Goal: Task Accomplishment & Management: Use online tool/utility

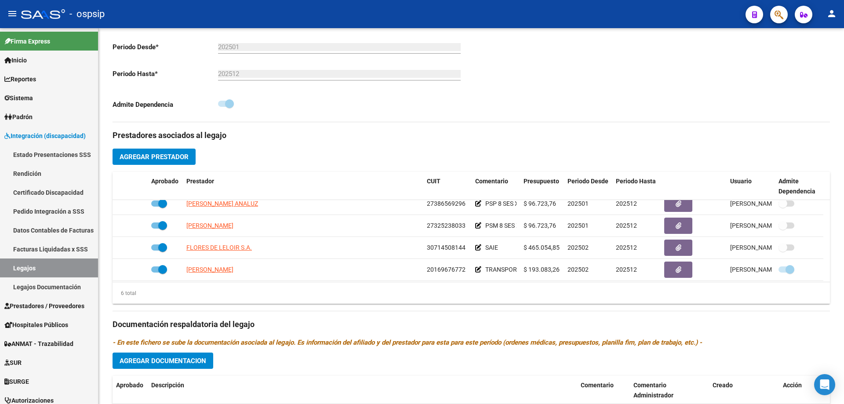
scroll to position [53, 0]
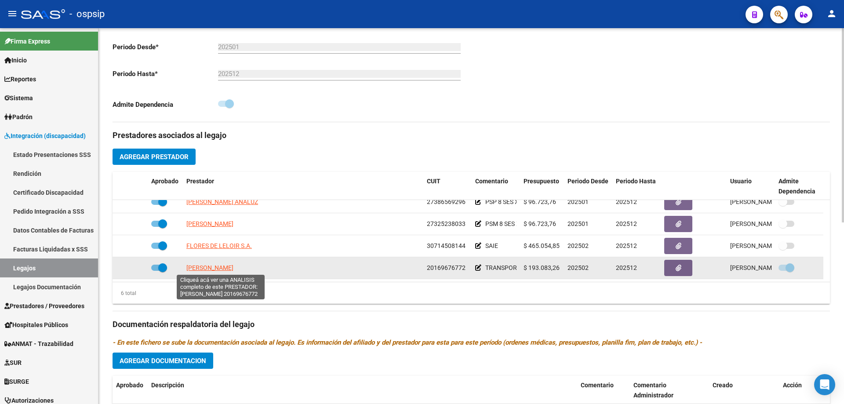
click at [233, 267] on span "[PERSON_NAME]" at bounding box center [209, 267] width 47 height 7
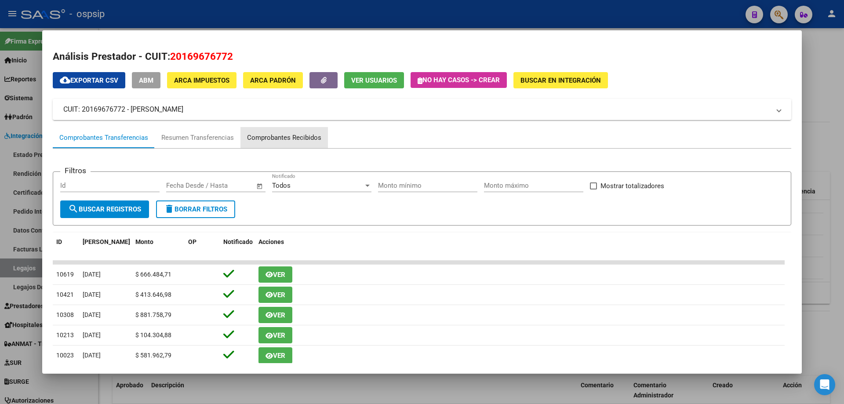
click at [323, 141] on div "Comprobantes Recibidos" at bounding box center [283, 137] width 87 height 21
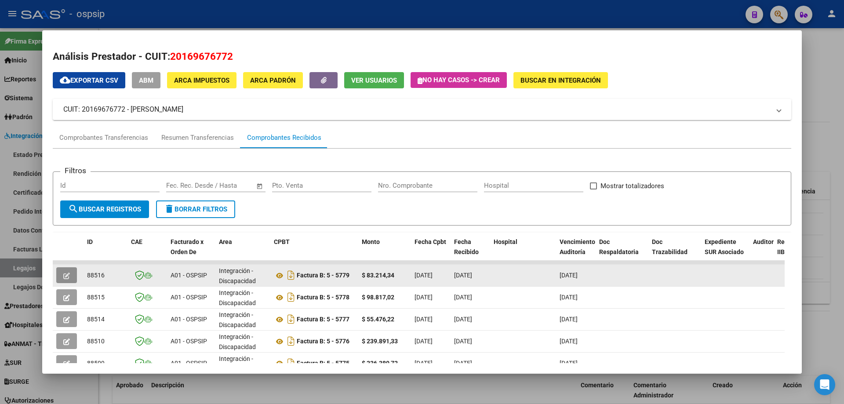
click at [65, 273] on icon "button" at bounding box center [66, 276] width 7 height 7
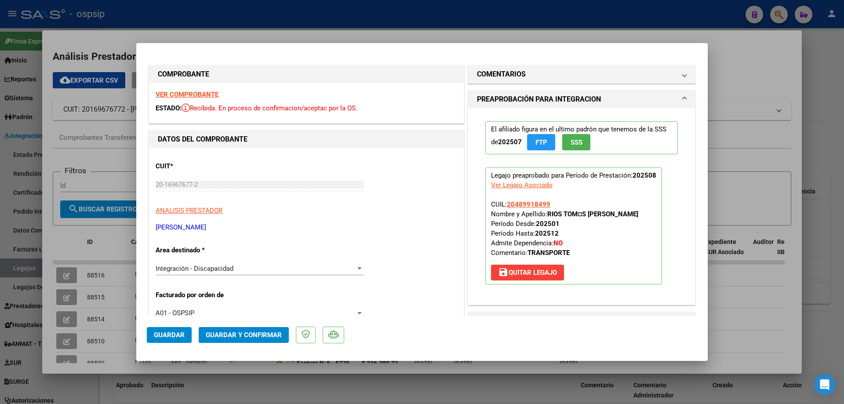
click at [577, 144] on span "SSS" at bounding box center [577, 142] width 12 height 8
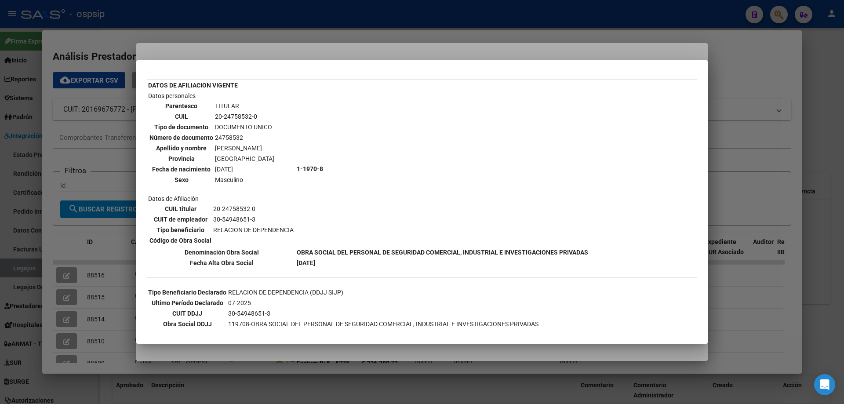
scroll to position [10, 0]
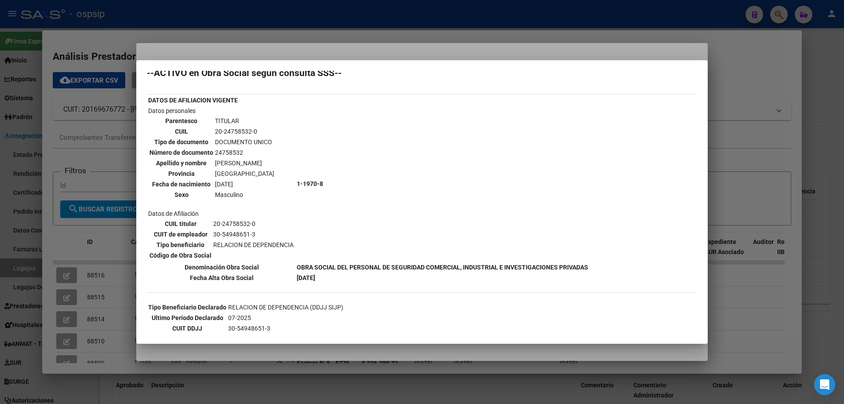
click at [762, 141] on div at bounding box center [422, 202] width 844 height 404
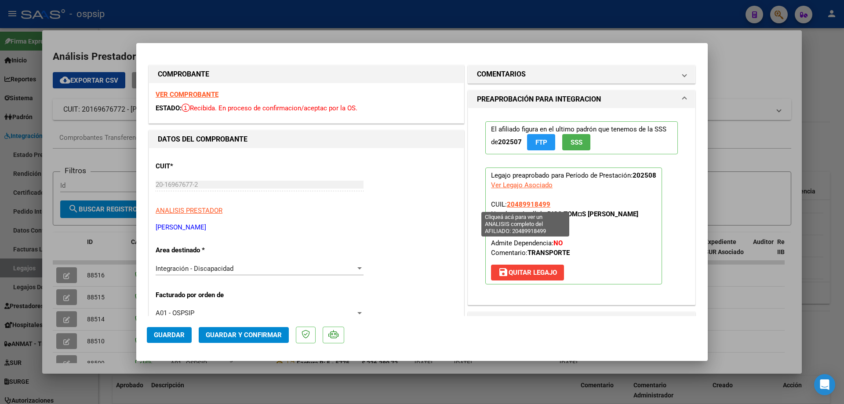
click at [521, 205] on span "20489918499" at bounding box center [529, 204] width 44 height 8
type textarea "20489918499"
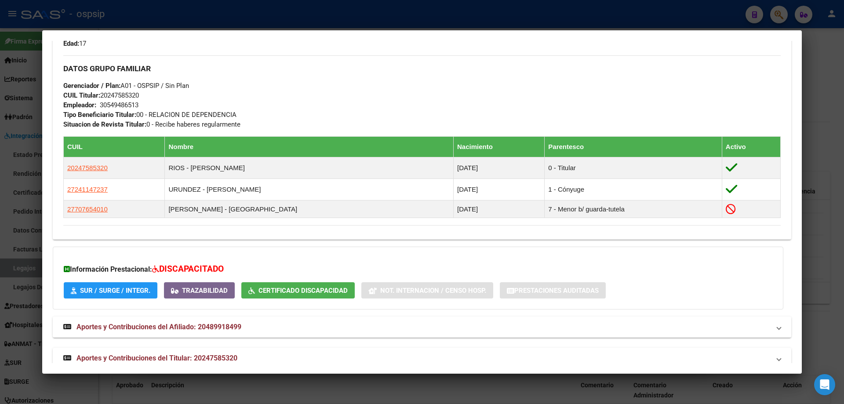
scroll to position [395, 0]
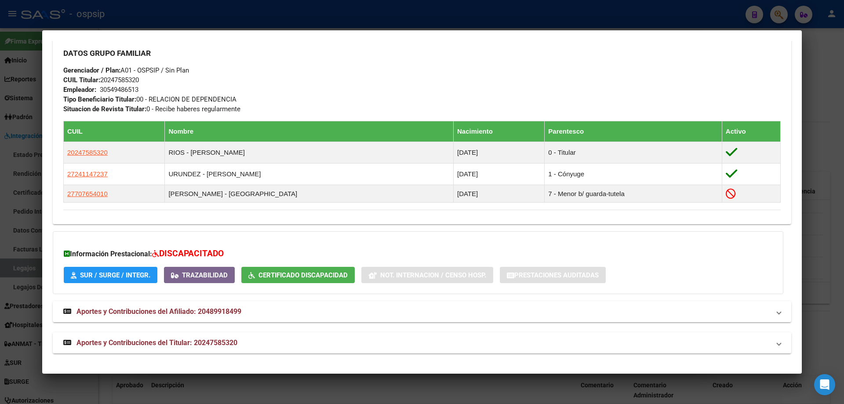
click at [823, 165] on div at bounding box center [422, 202] width 844 height 404
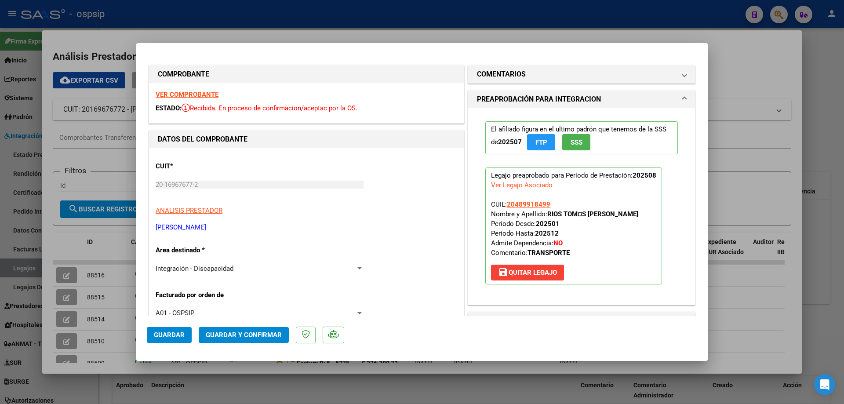
click at [734, 69] on div at bounding box center [422, 202] width 844 height 404
type input "$ 0,00"
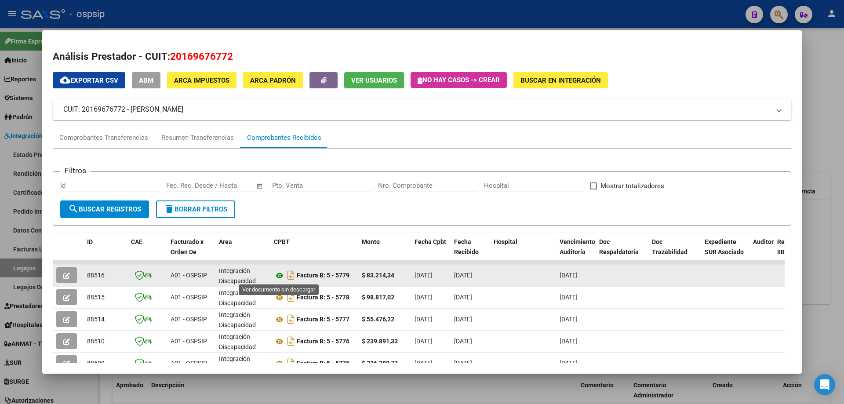
click at [281, 277] on icon at bounding box center [279, 275] width 11 height 11
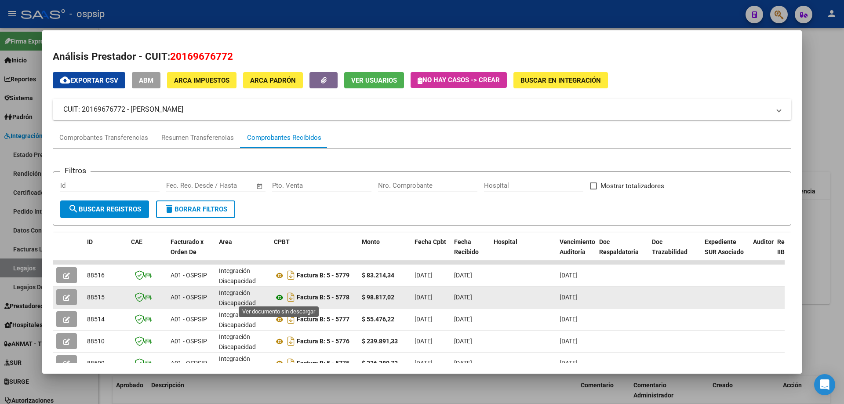
click at [281, 298] on icon at bounding box center [279, 297] width 11 height 11
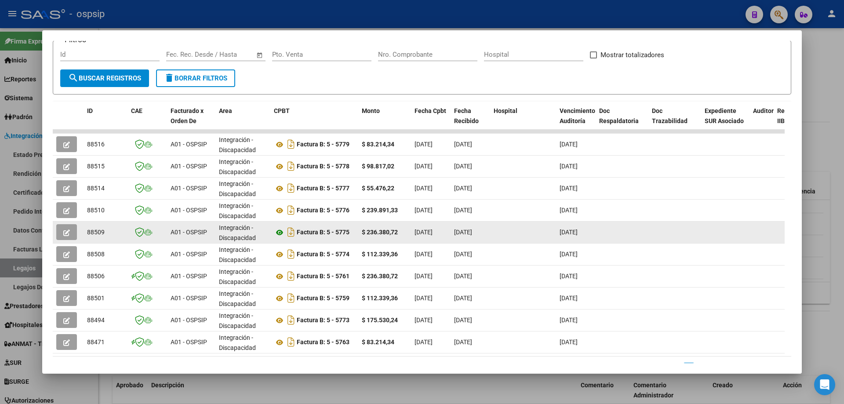
scroll to position [132, 0]
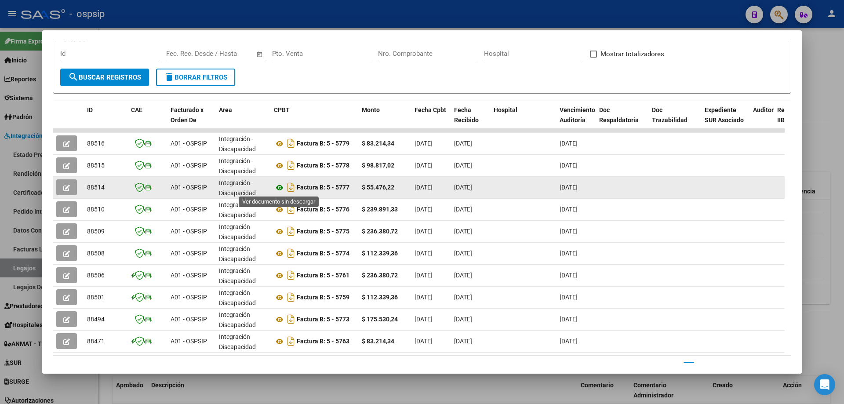
click at [279, 189] on icon at bounding box center [279, 187] width 11 height 11
click at [277, 188] on icon at bounding box center [279, 187] width 11 height 11
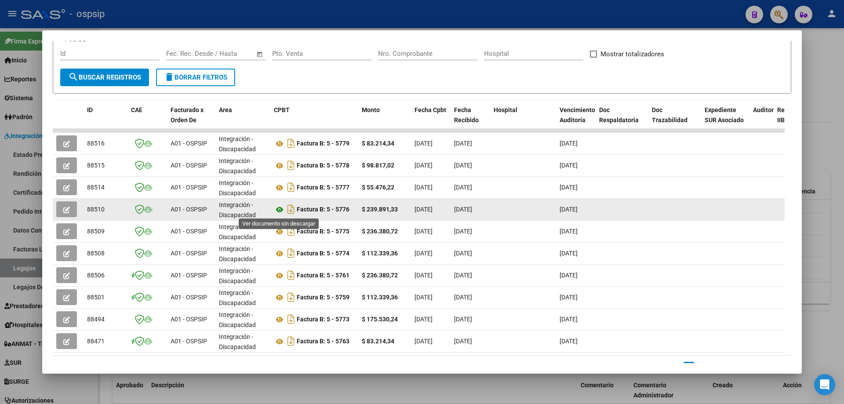
click at [275, 210] on icon at bounding box center [279, 209] width 11 height 11
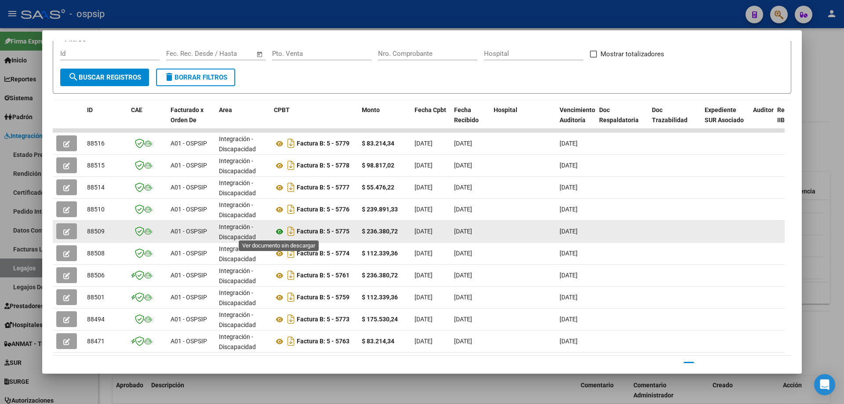
click at [279, 233] on icon at bounding box center [279, 231] width 11 height 11
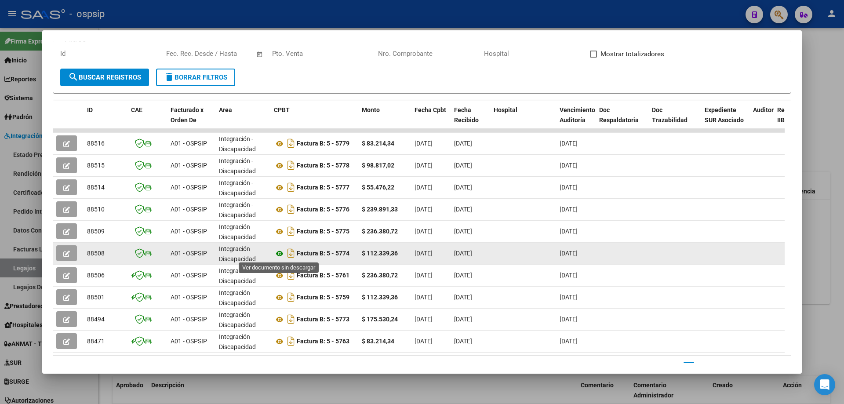
click at [278, 255] on icon at bounding box center [279, 253] width 11 height 11
click at [281, 252] on icon at bounding box center [279, 253] width 11 height 11
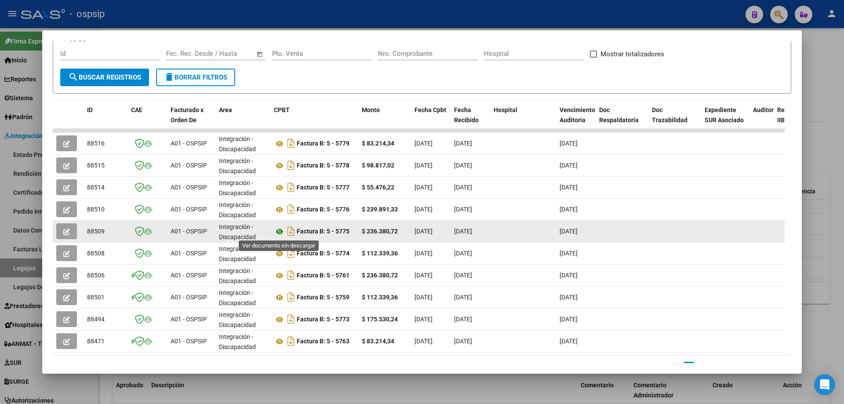
click at [280, 231] on icon at bounding box center [279, 231] width 11 height 11
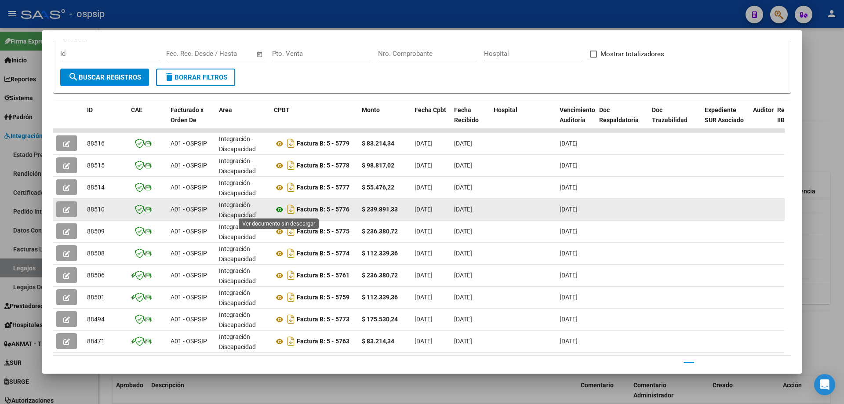
click at [280, 209] on icon at bounding box center [279, 209] width 11 height 11
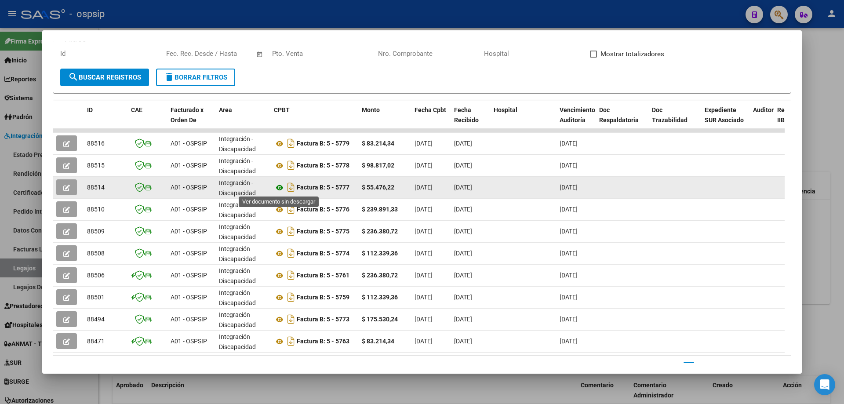
click at [281, 186] on icon at bounding box center [279, 187] width 11 height 11
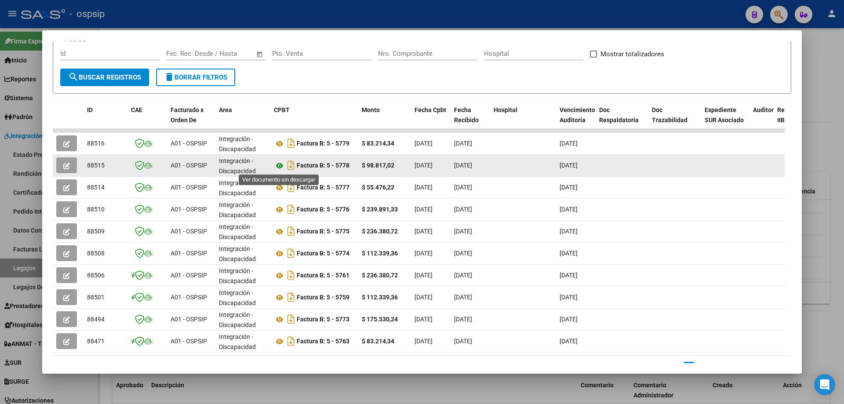
click at [280, 170] on icon at bounding box center [279, 165] width 11 height 11
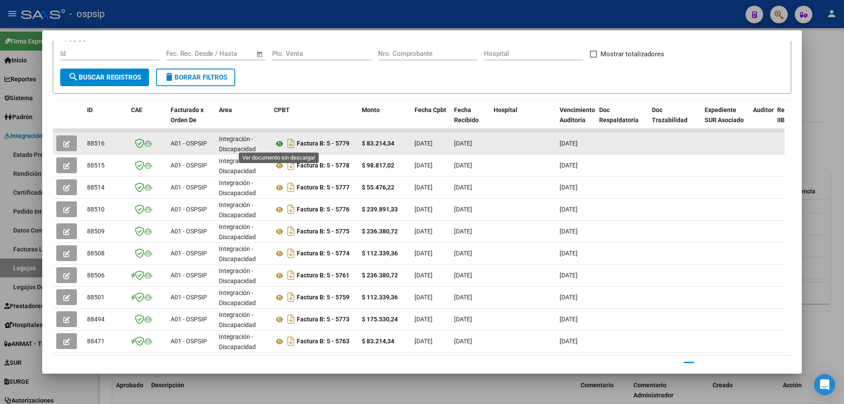
click at [278, 145] on icon at bounding box center [279, 143] width 11 height 11
click at [280, 142] on icon at bounding box center [279, 143] width 11 height 11
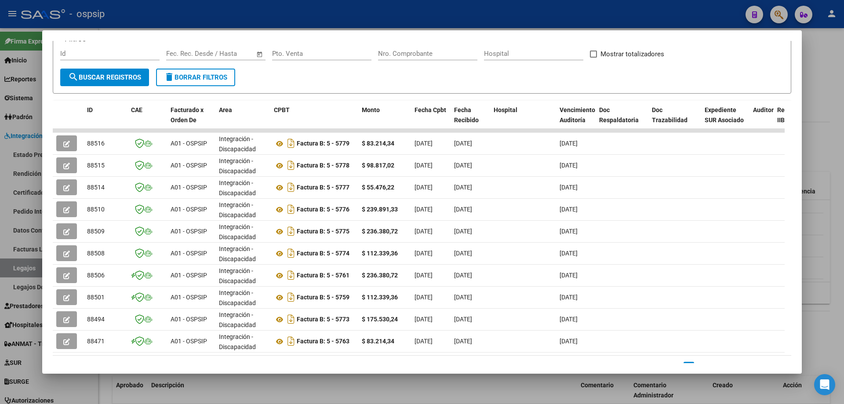
click at [838, 52] on div at bounding box center [422, 202] width 844 height 404
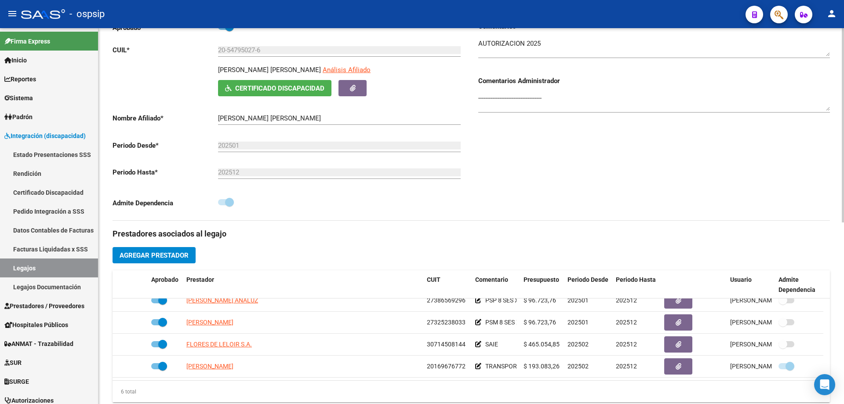
scroll to position [0, 0]
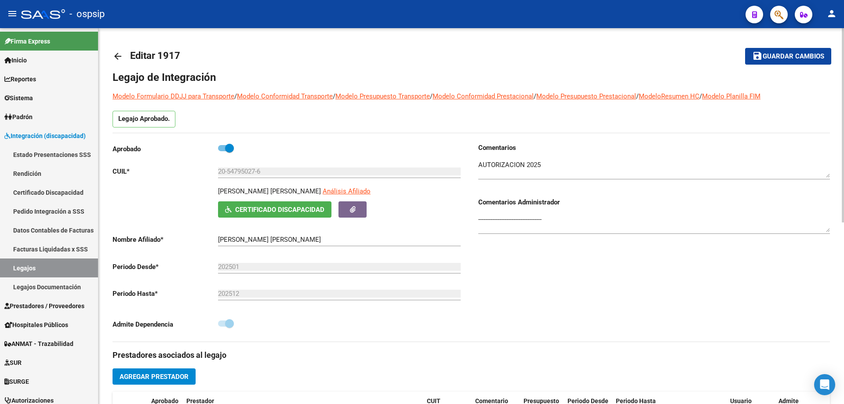
click at [117, 54] on mat-icon "arrow_back" at bounding box center [118, 56] width 11 height 11
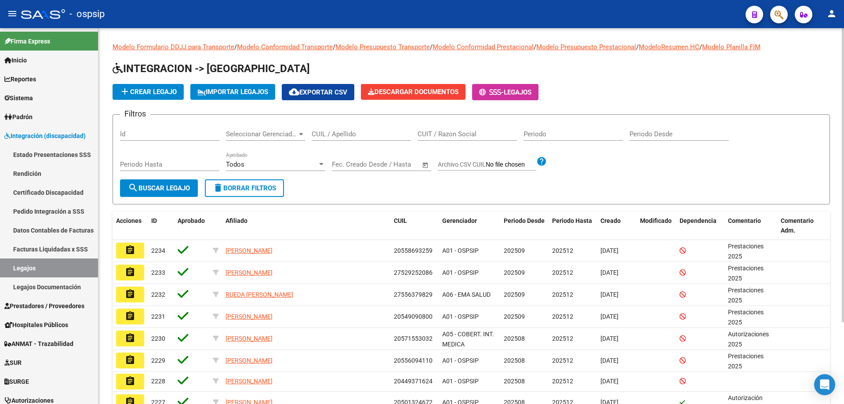
click at [313, 135] on input "CUIL / Apellido" at bounding box center [361, 134] width 99 height 8
paste input "20536608126"
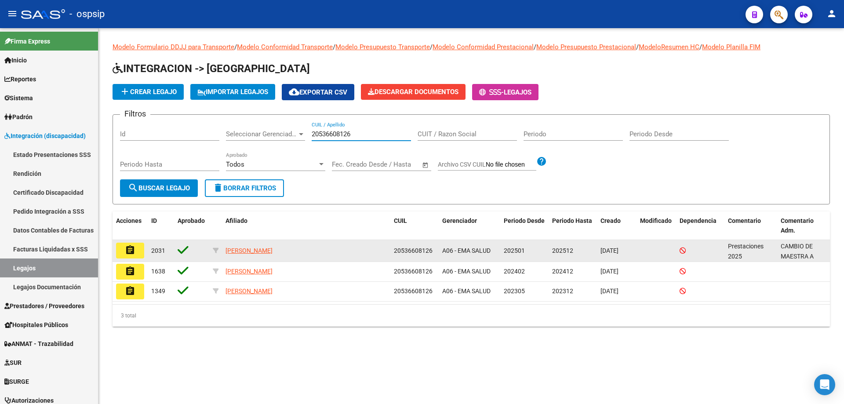
type input "20536608126"
click at [127, 250] on mat-icon "assignment" at bounding box center [130, 250] width 11 height 11
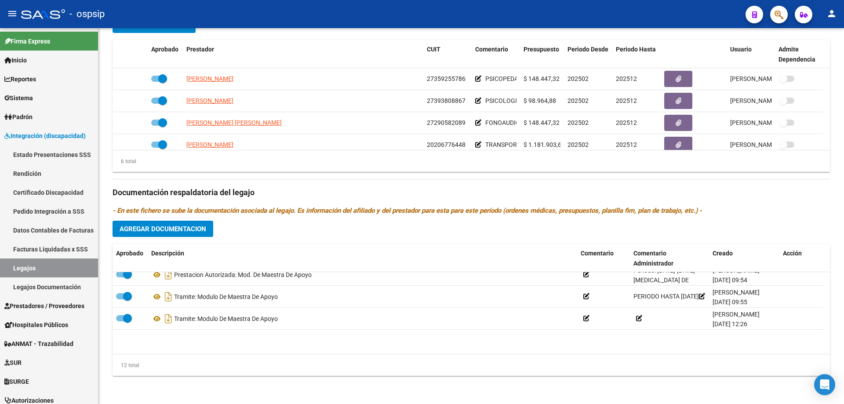
scroll to position [185, 0]
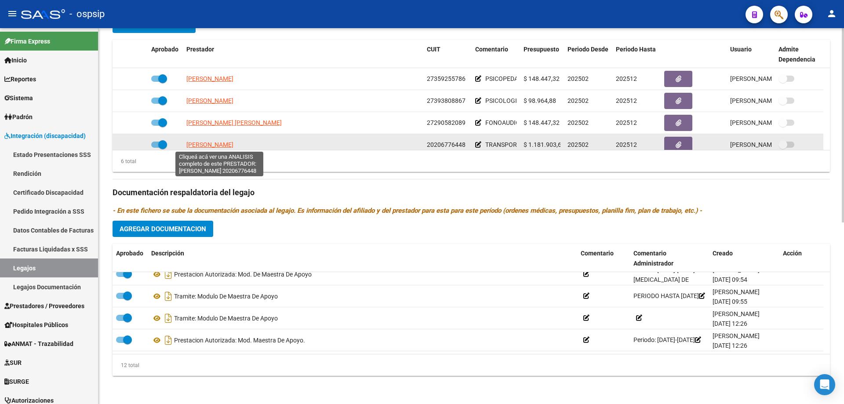
click at [233, 146] on span "FLORES CLAUDIO ARIEL" at bounding box center [209, 144] width 47 height 7
type textarea "20206776448"
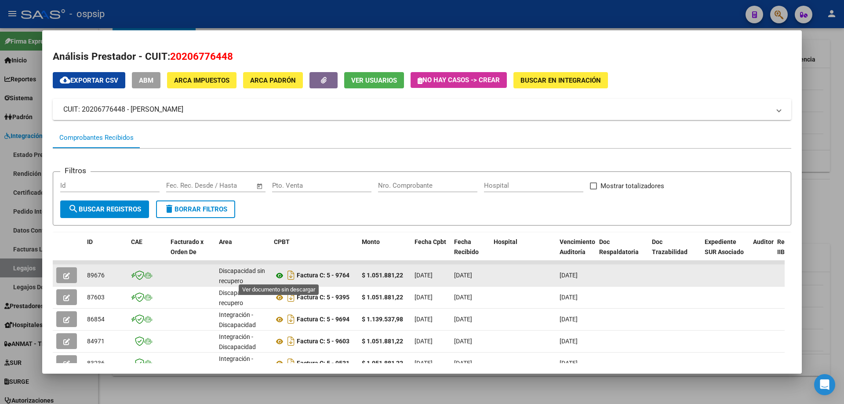
click at [282, 274] on icon at bounding box center [279, 275] width 11 height 11
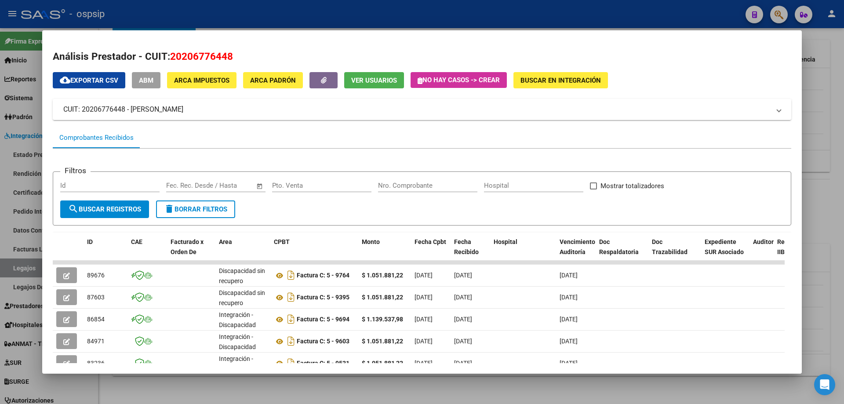
click at [806, 105] on div at bounding box center [422, 202] width 844 height 404
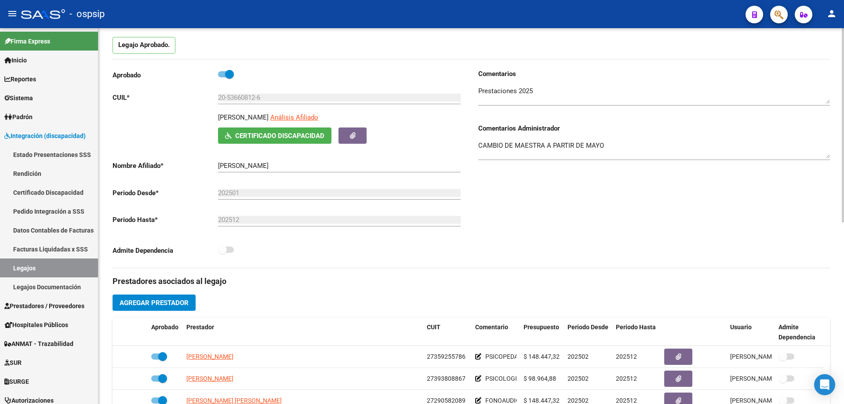
scroll to position [0, 0]
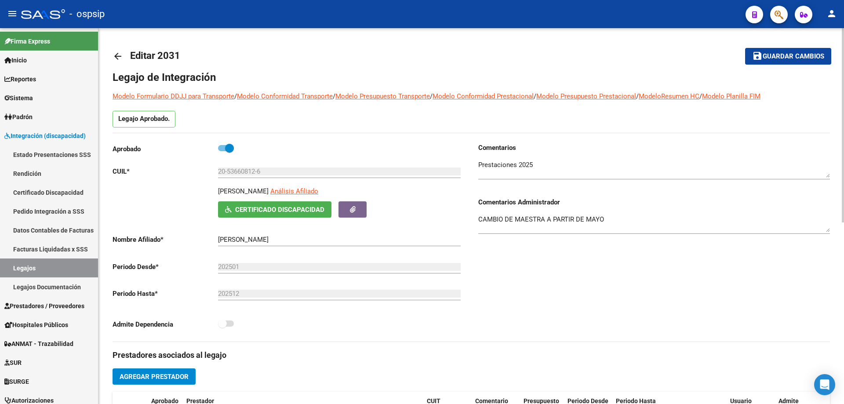
click at [117, 55] on mat-icon "arrow_back" at bounding box center [118, 56] width 11 height 11
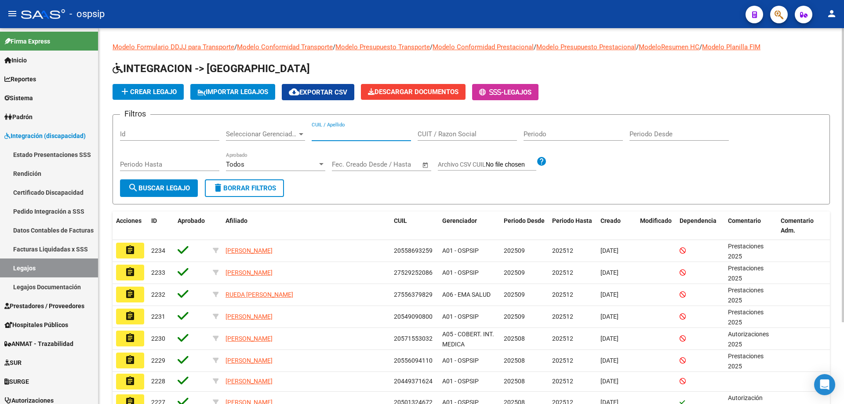
click at [328, 138] on input "CUIL / Apellido" at bounding box center [361, 134] width 99 height 8
paste input "20527639884"
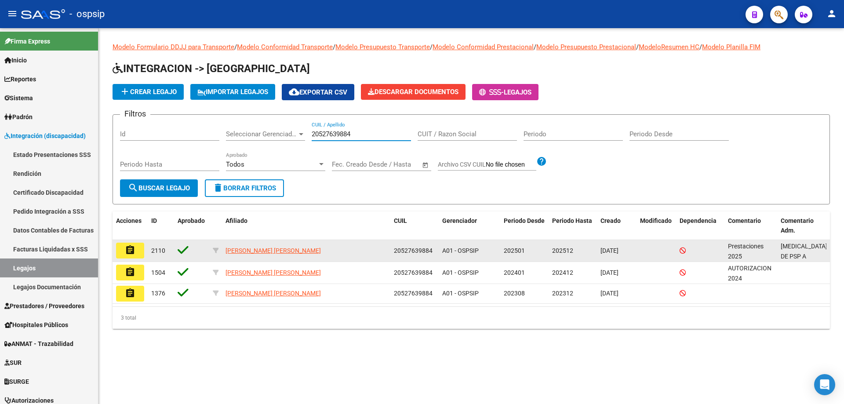
type input "20527639884"
click at [135, 253] on mat-icon "assignment" at bounding box center [130, 250] width 11 height 11
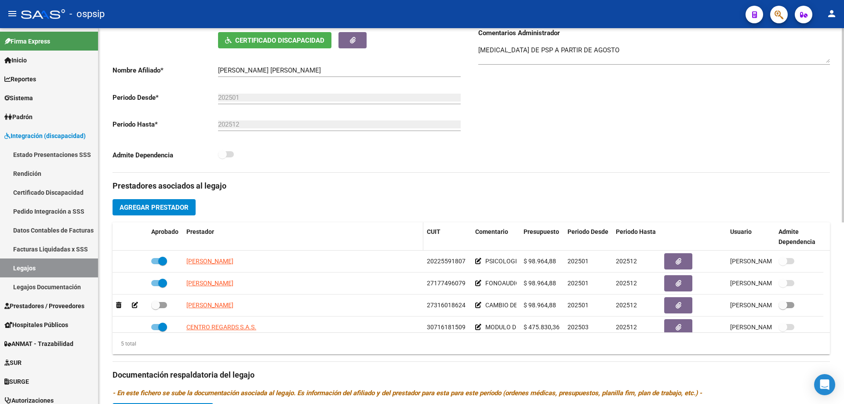
scroll to position [220, 0]
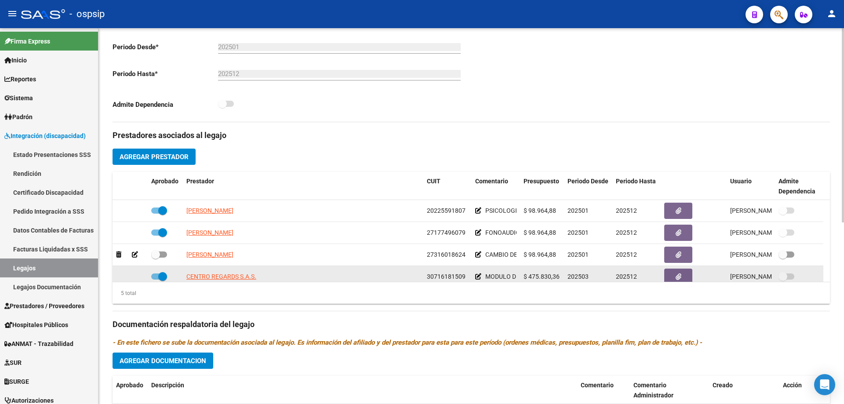
click at [209, 272] on app-link-go-to "CENTRO REGARDS S.A.S." at bounding box center [221, 277] width 70 height 10
click at [209, 274] on span "CENTRO REGARDS S.A.S." at bounding box center [221, 276] width 70 height 7
type textarea "30716181509"
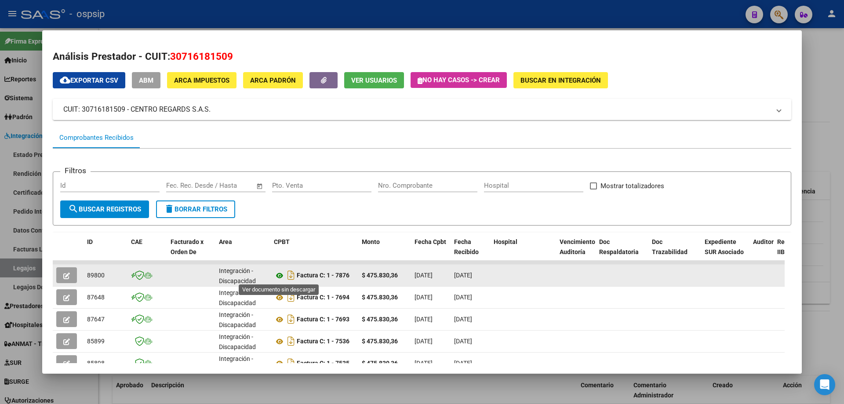
click at [278, 277] on icon at bounding box center [279, 275] width 11 height 11
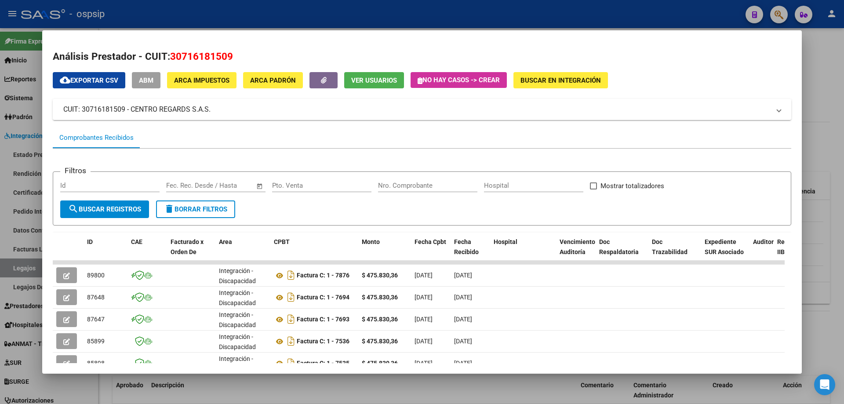
click at [830, 101] on div at bounding box center [422, 202] width 844 height 404
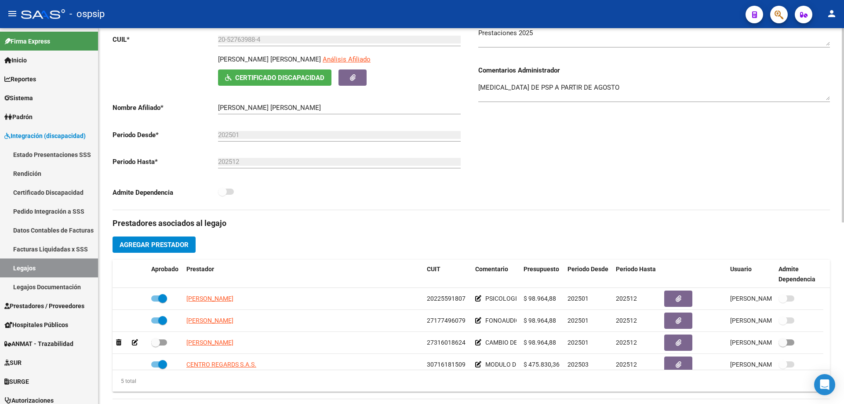
scroll to position [0, 0]
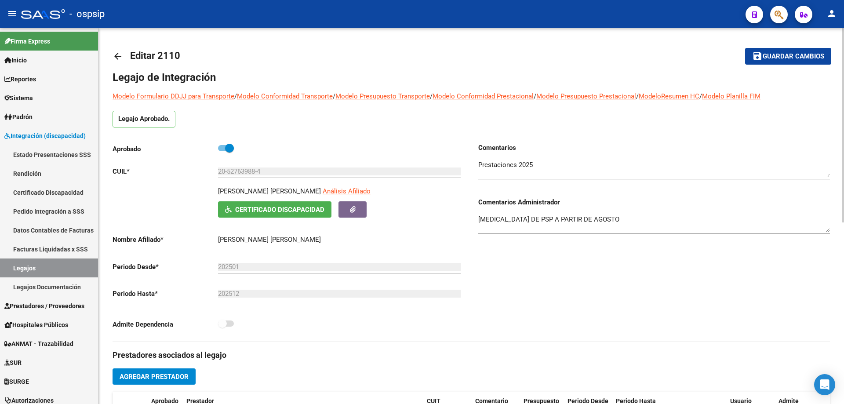
click at [118, 60] on mat-icon "arrow_back" at bounding box center [118, 56] width 11 height 11
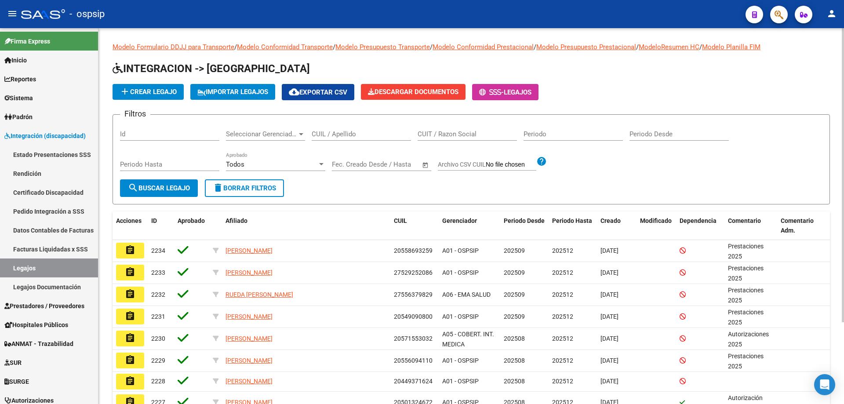
click at [314, 138] on input "CUIL / Apellido" at bounding box center [361, 134] width 99 height 8
paste input "27362982303"
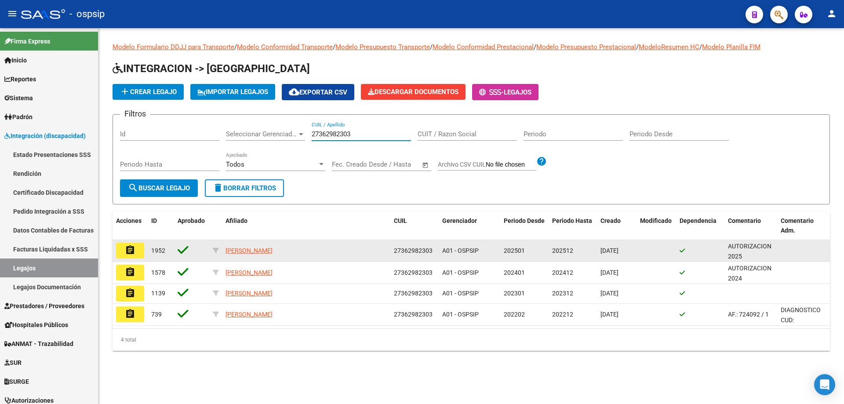
type input "27362982303"
click at [129, 251] on mat-icon "assignment" at bounding box center [130, 250] width 11 height 11
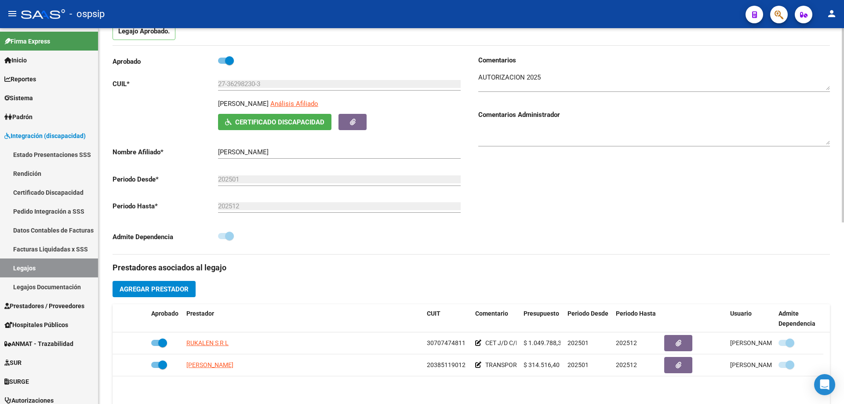
scroll to position [88, 0]
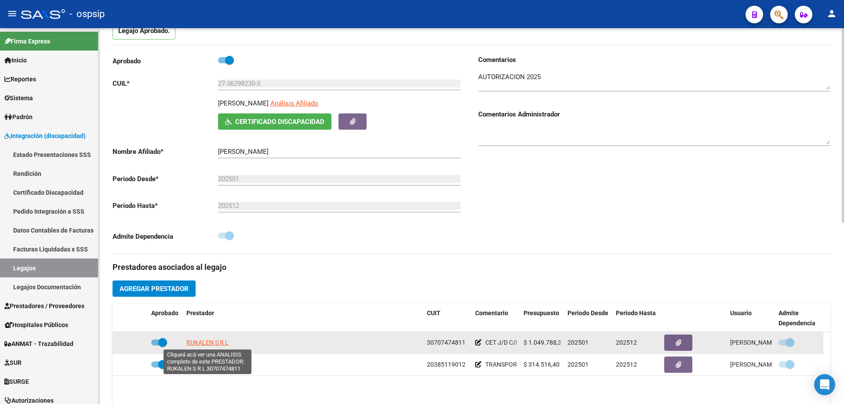
click at [213, 343] on span "RUKALEN S R L" at bounding box center [207, 342] width 42 height 7
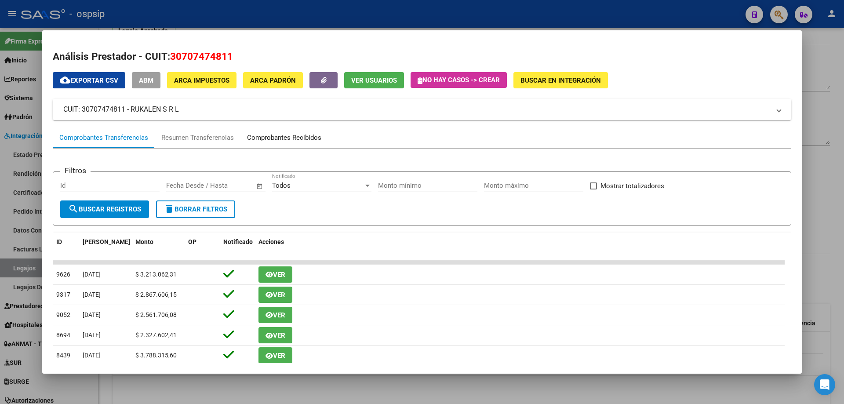
click at [306, 136] on div "Comprobantes Recibidos" at bounding box center [284, 138] width 74 height 10
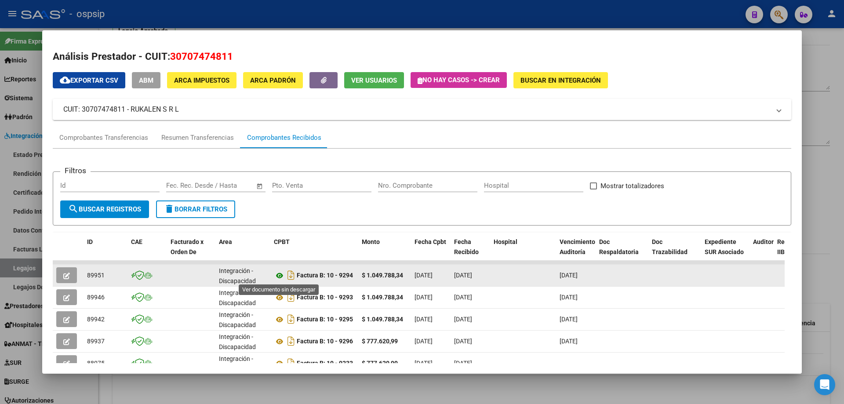
click at [277, 275] on icon at bounding box center [279, 275] width 11 height 11
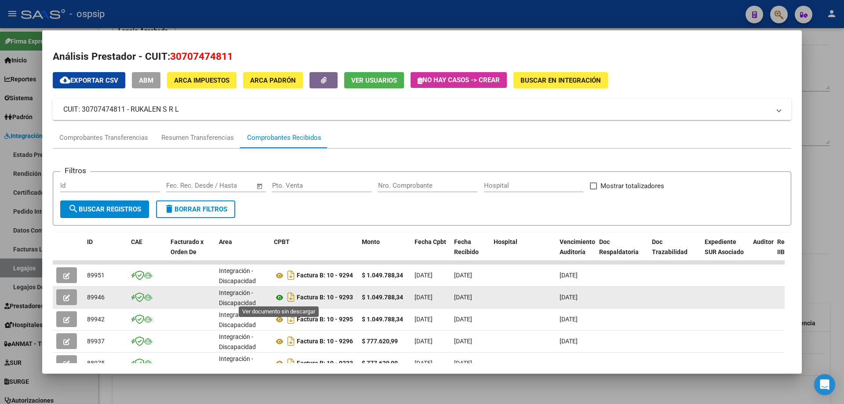
click at [277, 300] on icon at bounding box center [279, 297] width 11 height 11
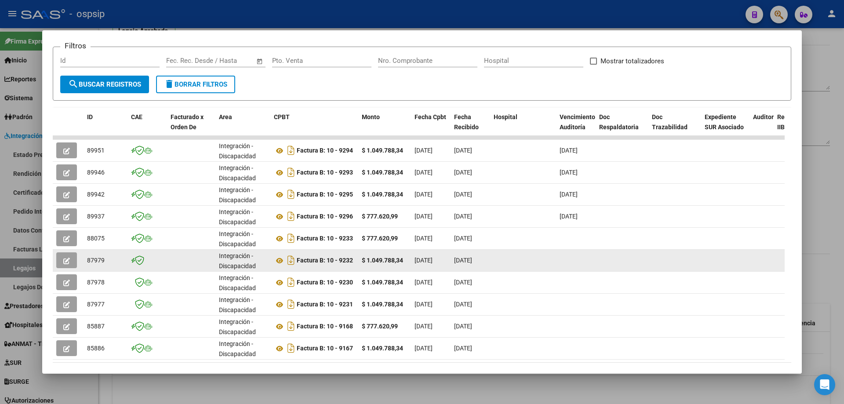
scroll to position [132, 0]
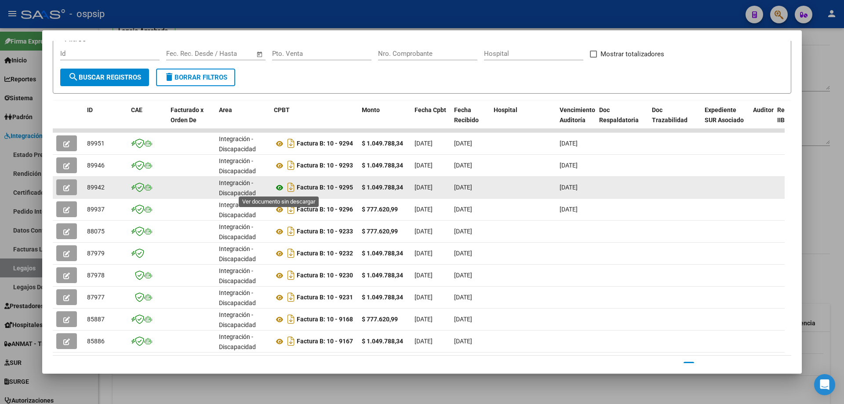
click at [279, 184] on icon at bounding box center [279, 187] width 11 height 11
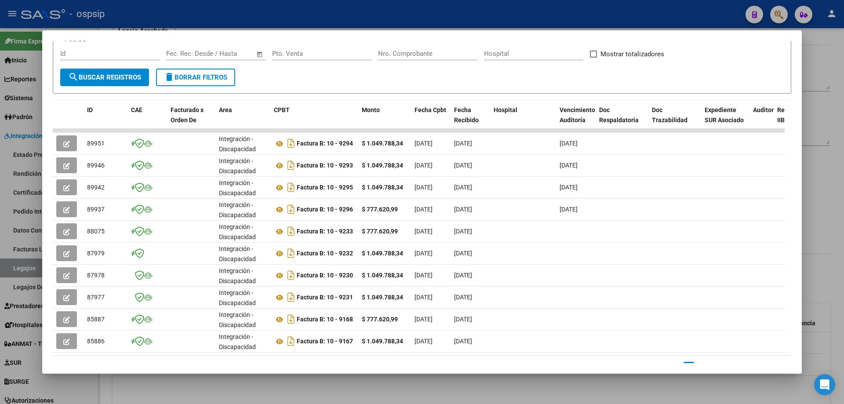
click at [820, 61] on div at bounding box center [422, 202] width 844 height 404
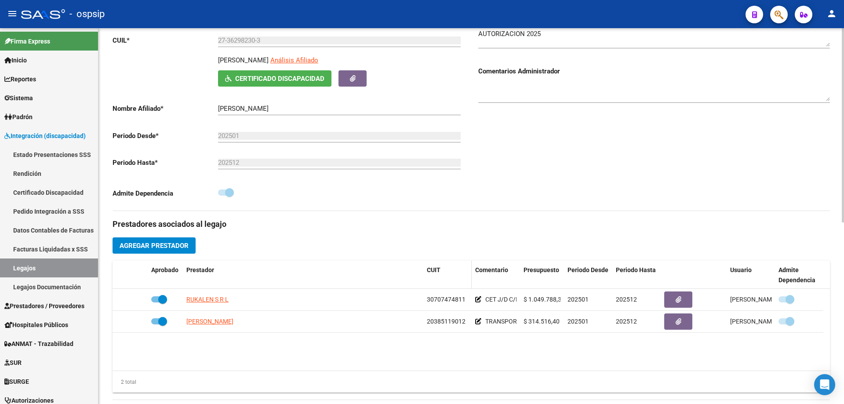
scroll to position [176, 0]
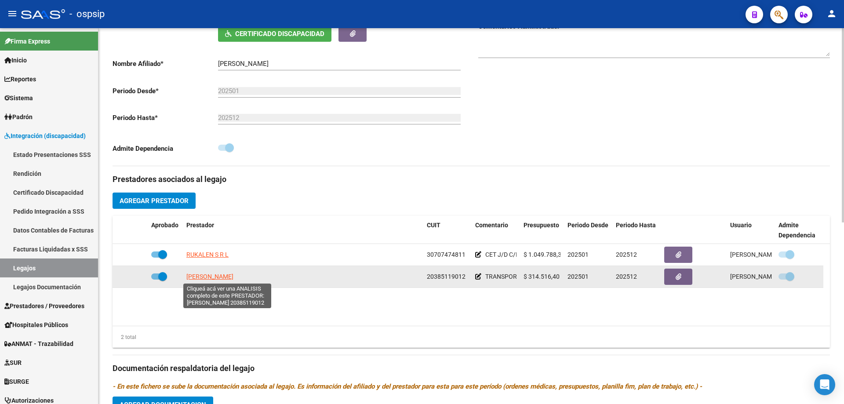
click at [233, 274] on span "SANTUCHO LUCAS EDUARDO" at bounding box center [209, 276] width 47 height 7
type textarea "20385119012"
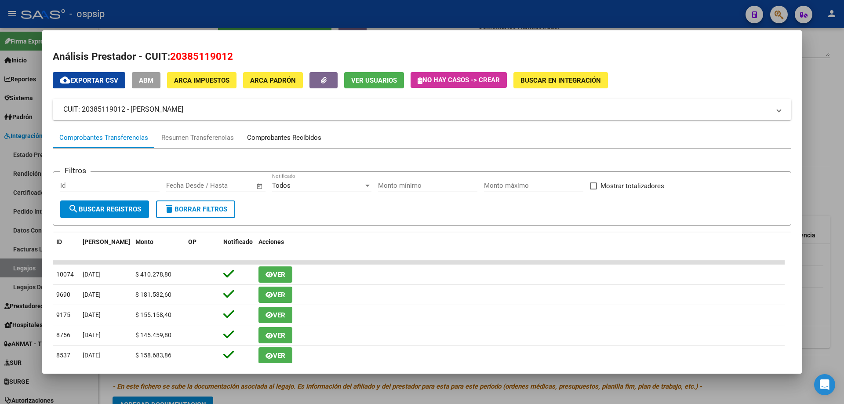
click at [272, 136] on div "Comprobantes Recibidos" at bounding box center [284, 138] width 74 height 10
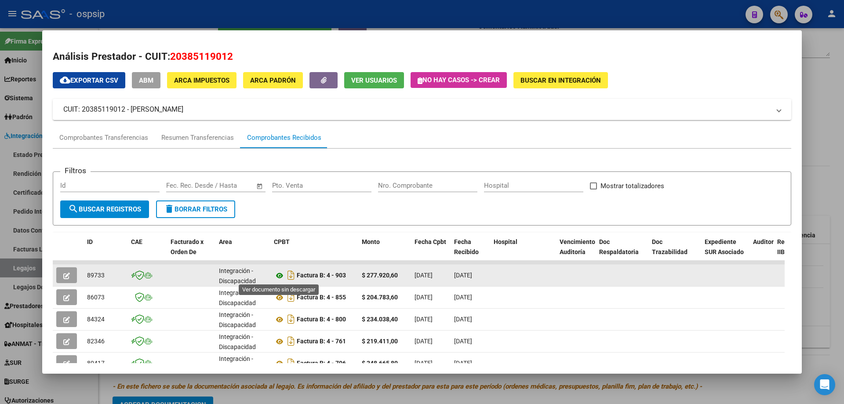
click at [277, 272] on icon at bounding box center [279, 275] width 11 height 11
click at [280, 274] on icon at bounding box center [279, 275] width 11 height 11
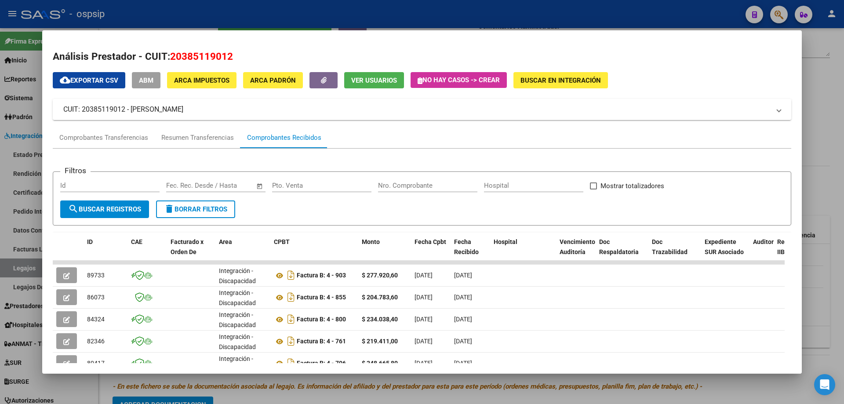
click at [830, 110] on div at bounding box center [422, 202] width 844 height 404
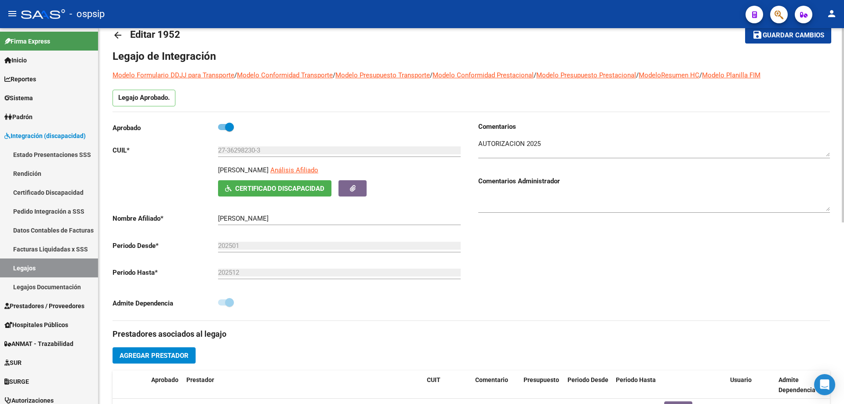
scroll to position [0, 0]
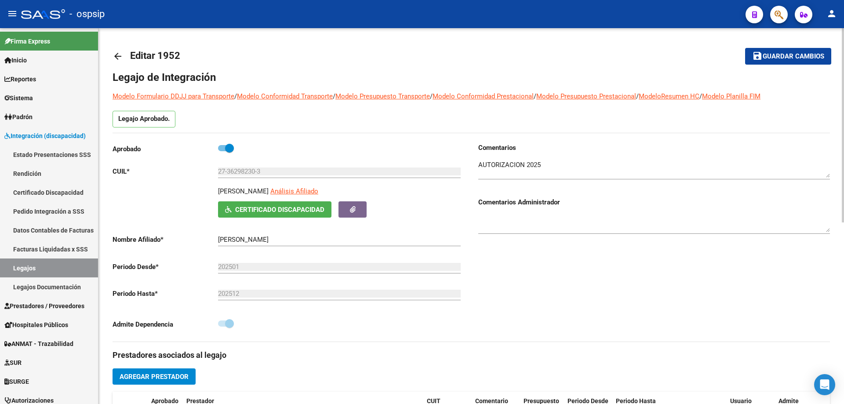
click at [121, 54] on mat-icon "arrow_back" at bounding box center [118, 56] width 11 height 11
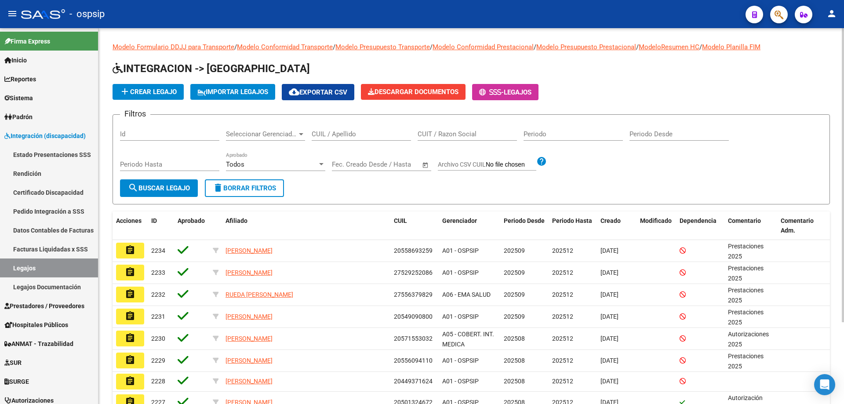
click at [322, 135] on input "CUIL / Apellido" at bounding box center [361, 134] width 99 height 8
paste input "20534465336"
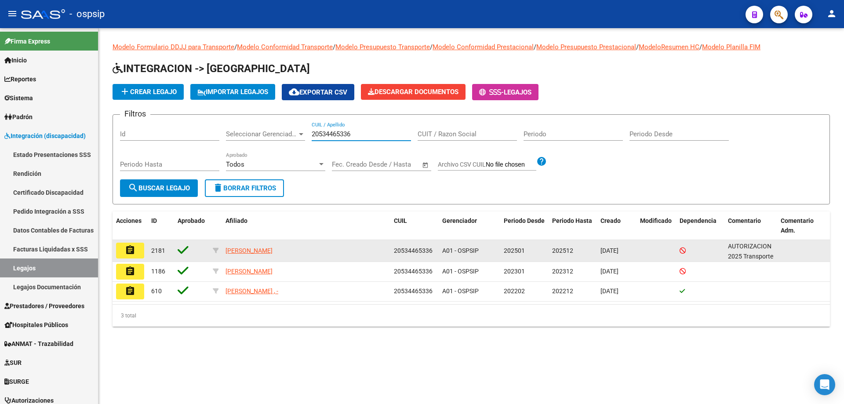
type input "20534465336"
click at [139, 245] on button "assignment" at bounding box center [130, 251] width 28 height 16
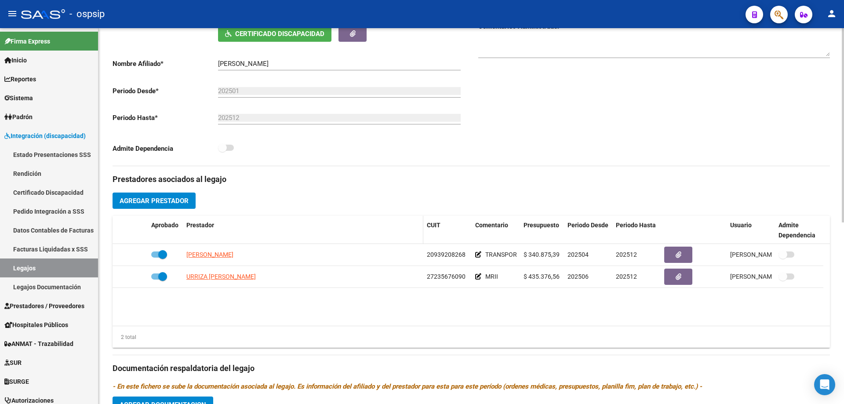
scroll to position [264, 0]
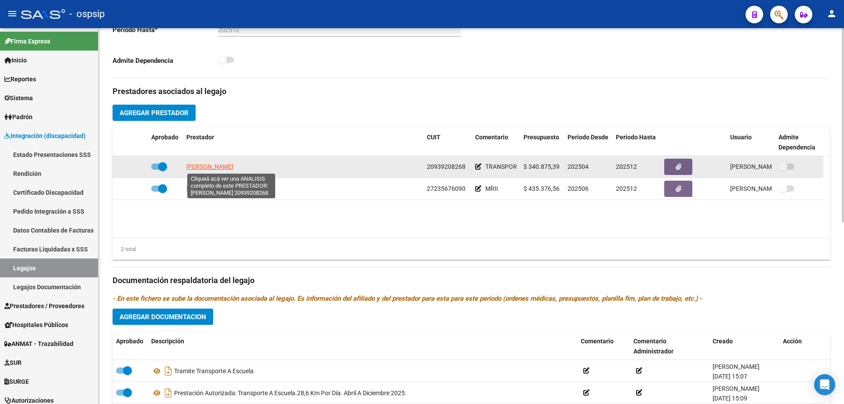
click at [224, 164] on span "SANCHES FERNANDO ALFONSO" at bounding box center [209, 166] width 47 height 7
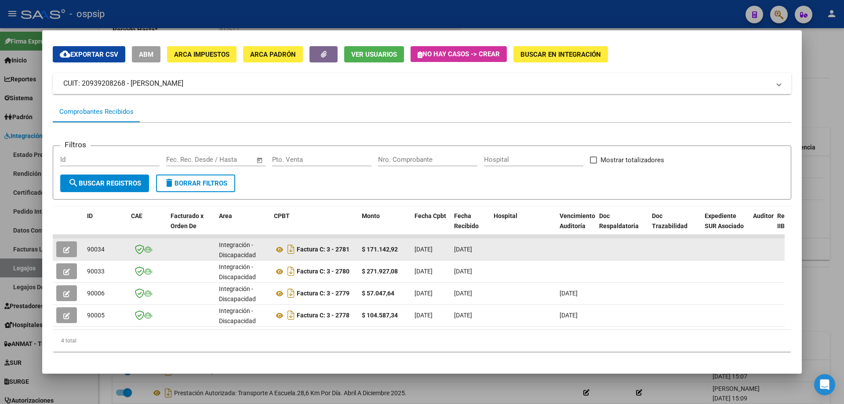
scroll to position [38, 0]
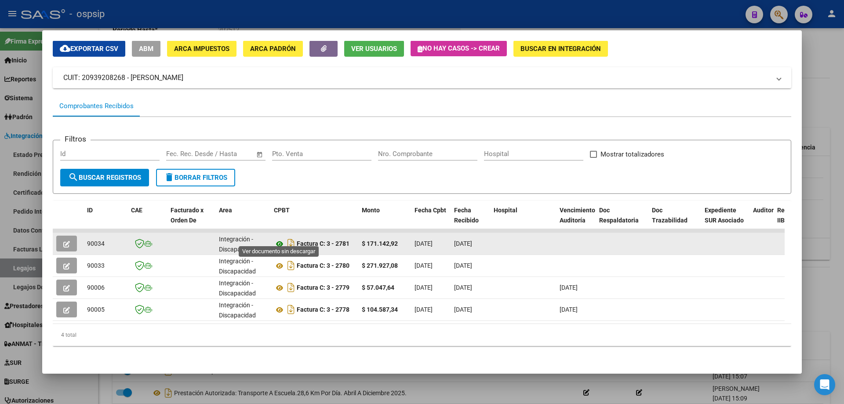
click at [278, 239] on icon at bounding box center [279, 244] width 11 height 11
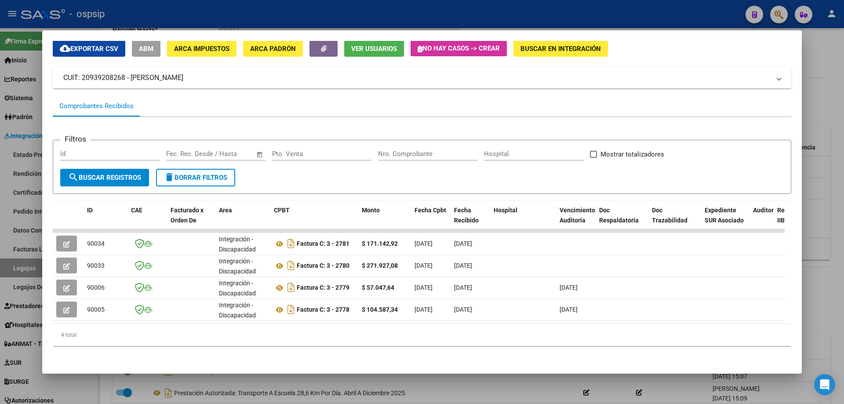
click at [818, 176] on div at bounding box center [422, 202] width 844 height 404
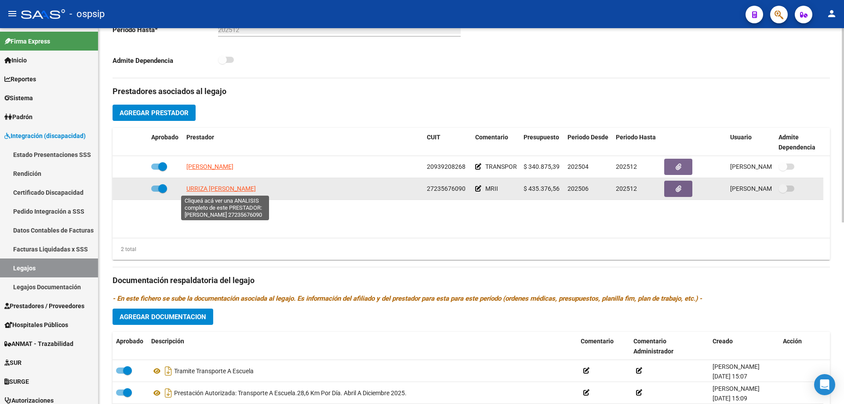
click at [200, 190] on span "URRIZA MARIA ALEJANDRA" at bounding box center [220, 188] width 69 height 7
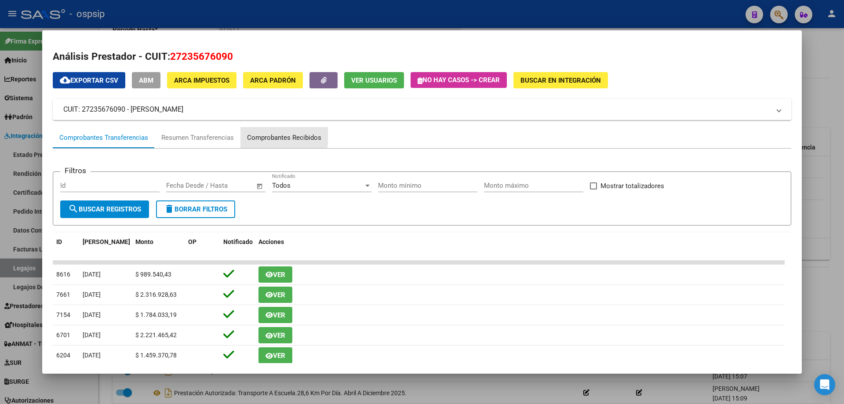
click at [255, 136] on div "Comprobantes Recibidos" at bounding box center [284, 138] width 74 height 10
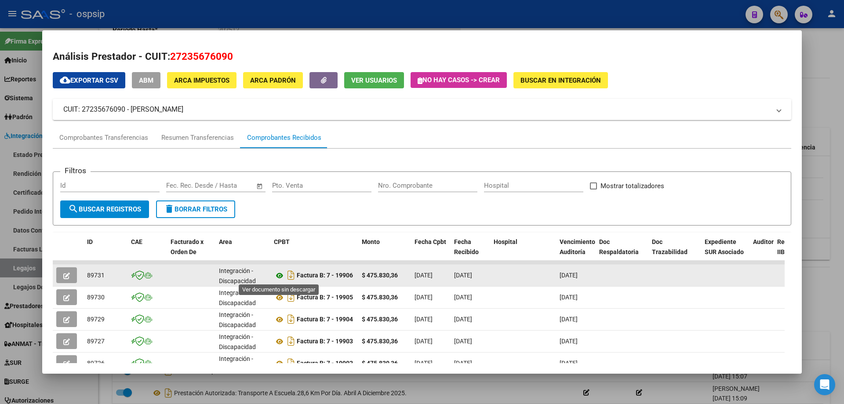
click at [279, 274] on icon at bounding box center [279, 275] width 11 height 11
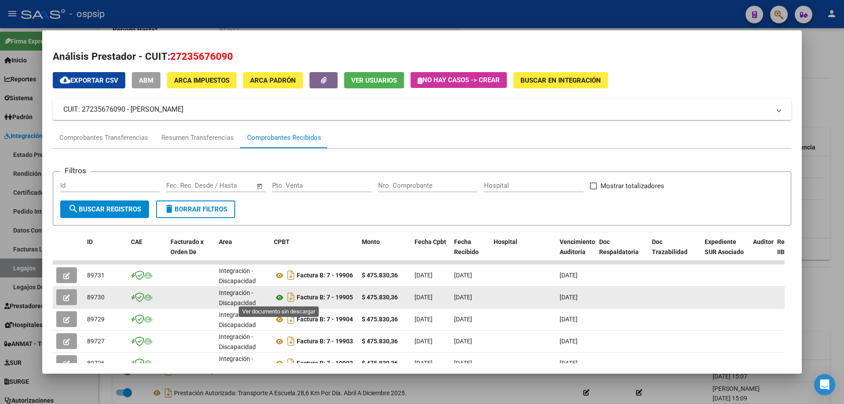
click at [278, 296] on icon at bounding box center [279, 297] width 11 height 11
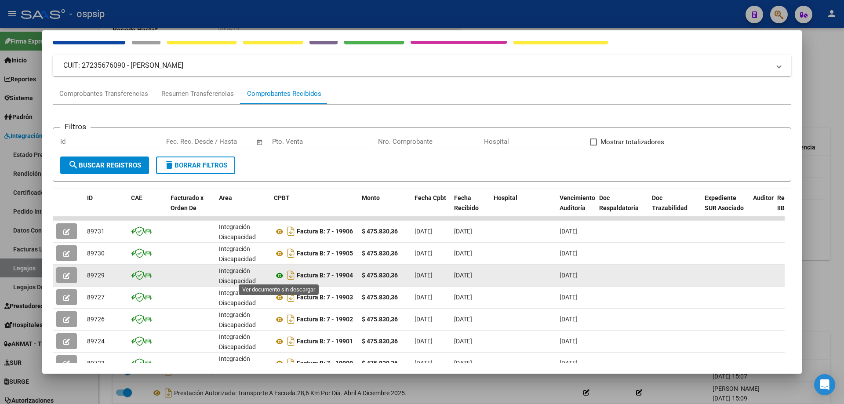
click at [278, 277] on icon at bounding box center [279, 275] width 11 height 11
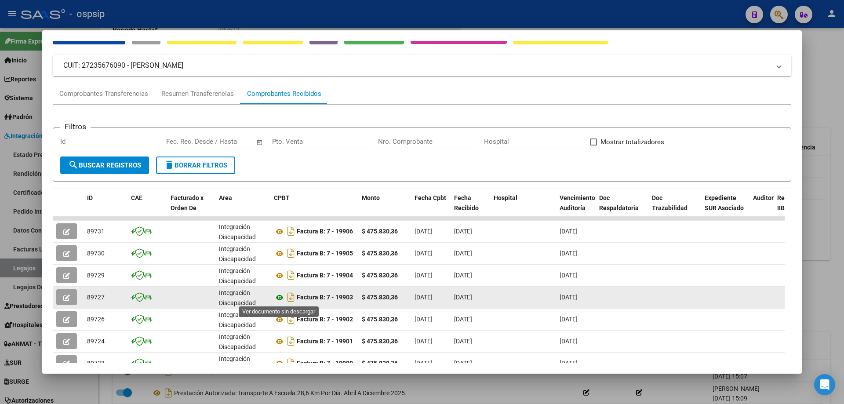
click at [280, 296] on icon at bounding box center [279, 297] width 11 height 11
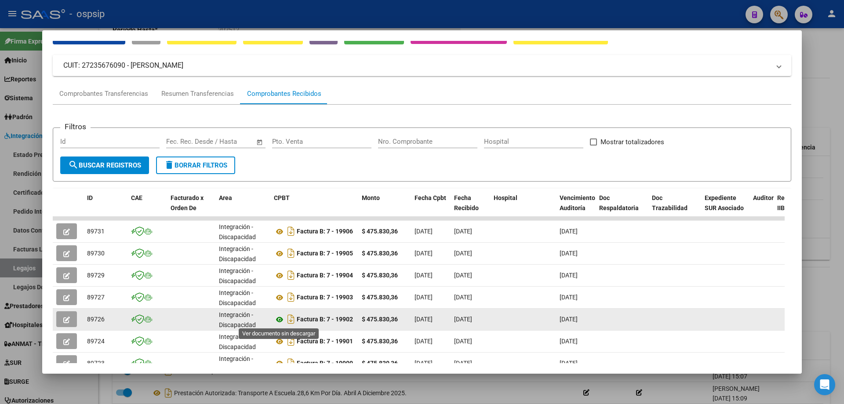
click at [278, 321] on icon at bounding box center [279, 319] width 11 height 11
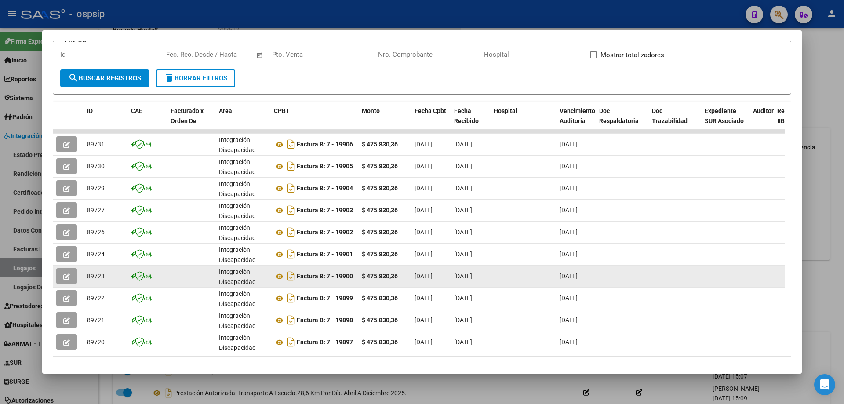
scroll to position [132, 0]
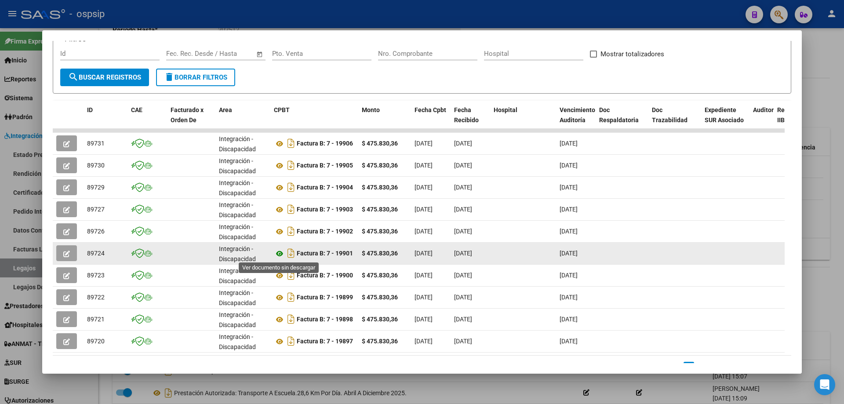
click at [279, 255] on icon at bounding box center [279, 253] width 11 height 11
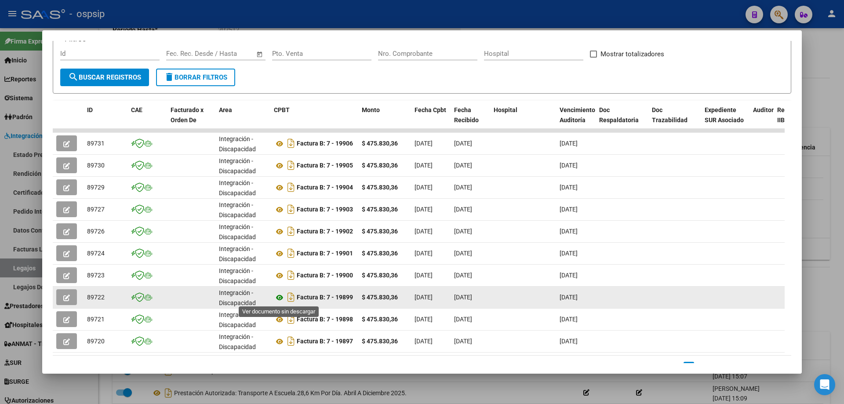
click at [280, 296] on icon at bounding box center [279, 297] width 11 height 11
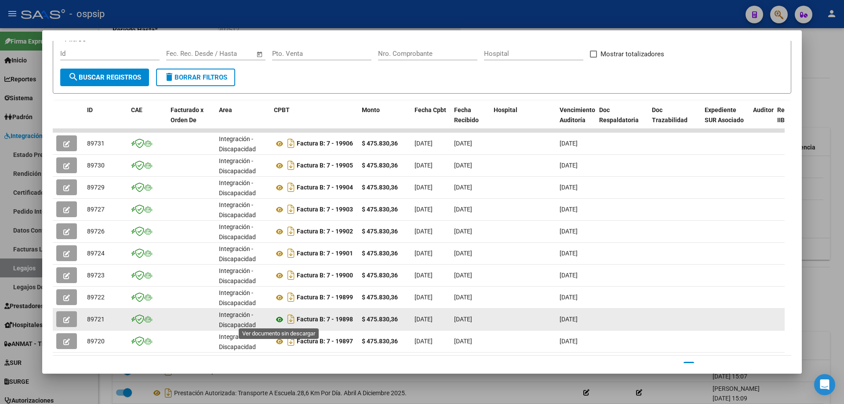
click at [274, 319] on icon at bounding box center [279, 319] width 11 height 11
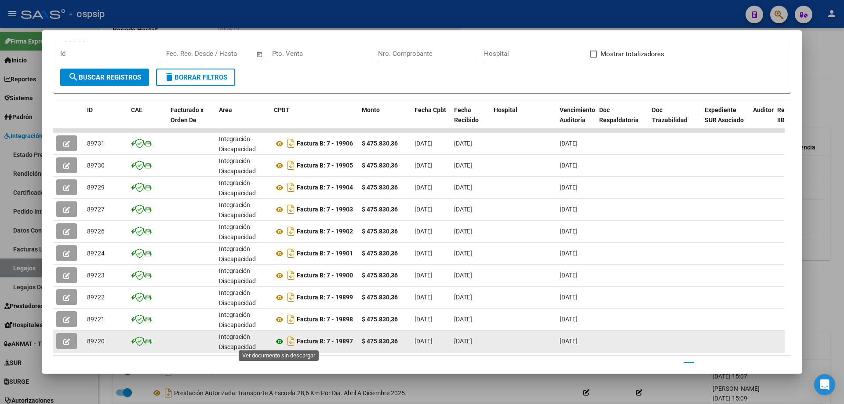
click at [278, 341] on icon at bounding box center [279, 341] width 11 height 11
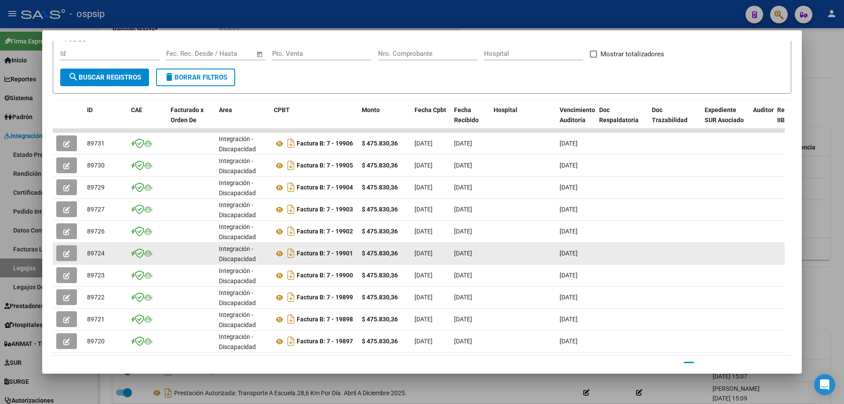
scroll to position [170, 0]
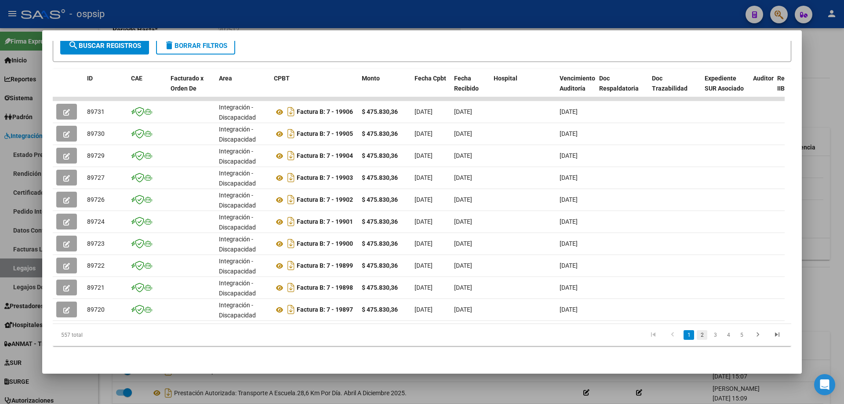
click at [697, 334] on link "2" at bounding box center [702, 335] width 11 height 10
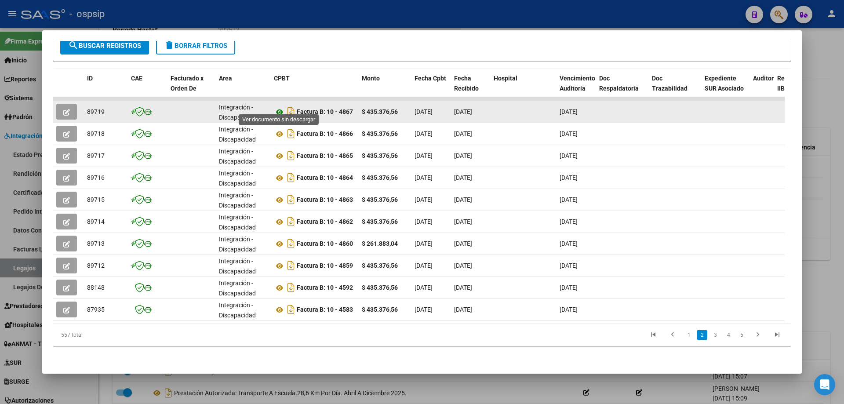
click at [277, 107] on icon at bounding box center [279, 112] width 11 height 11
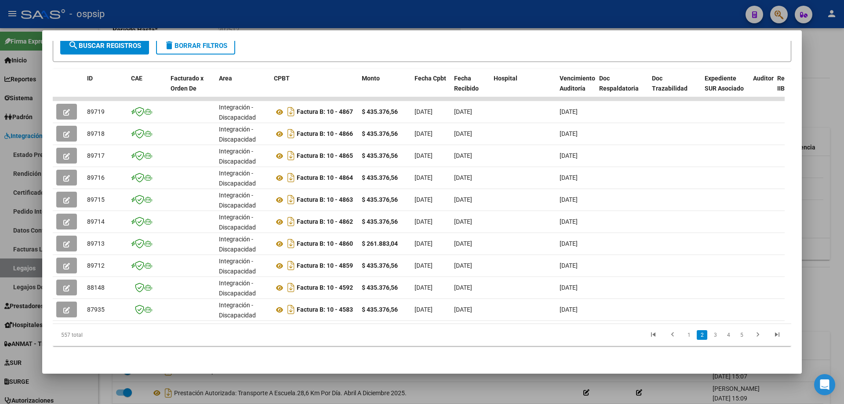
click at [843, 118] on div at bounding box center [422, 202] width 844 height 404
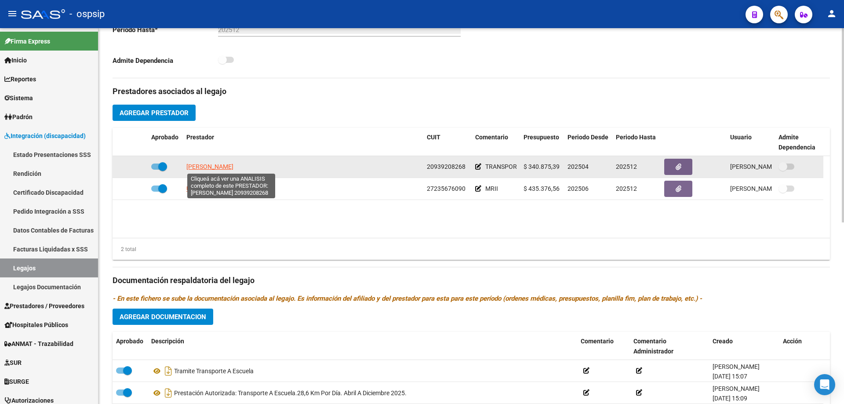
click at [221, 165] on span "SANCHES FERNANDO ALFONSO" at bounding box center [209, 166] width 47 height 7
type textarea "20939208268"
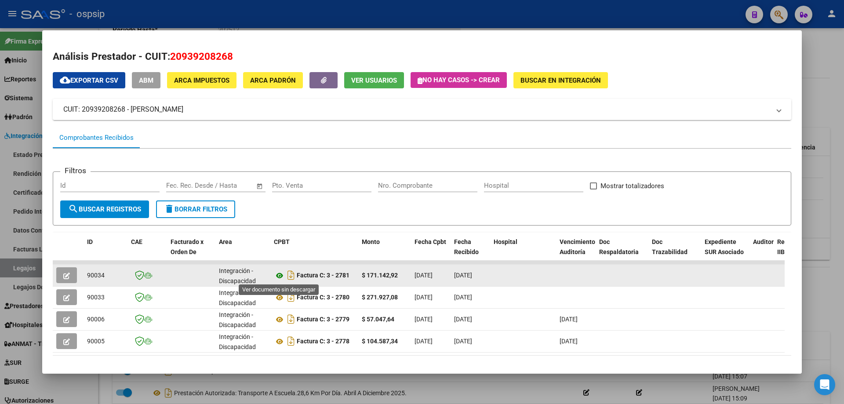
click at [281, 274] on icon at bounding box center [279, 275] width 11 height 11
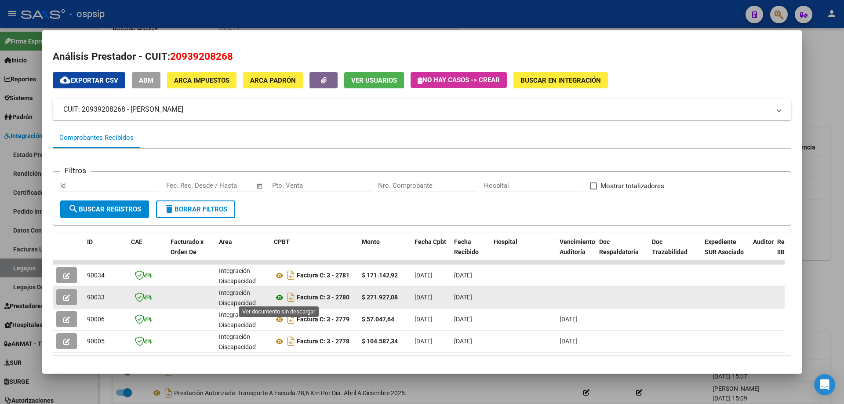
click at [281, 296] on icon at bounding box center [279, 297] width 11 height 11
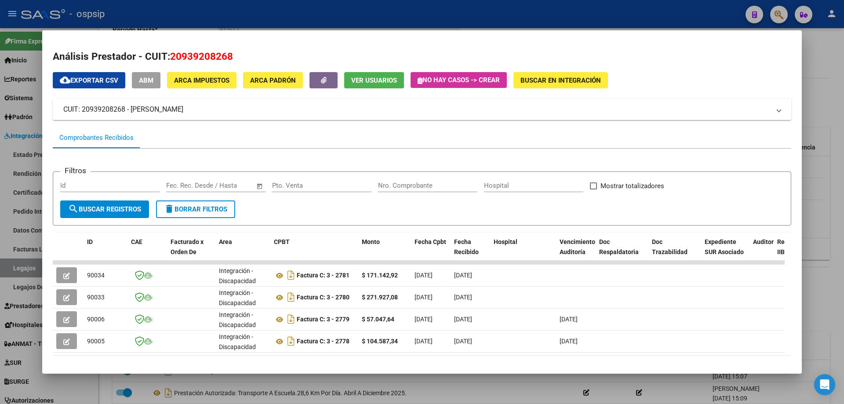
click at [827, 133] on div at bounding box center [422, 202] width 844 height 404
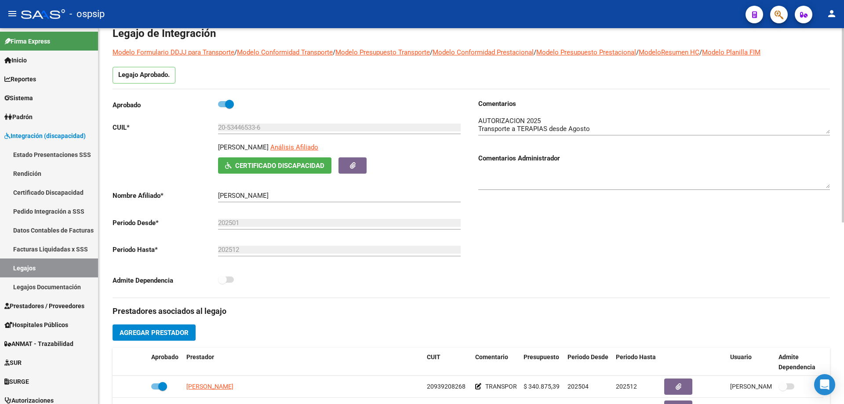
scroll to position [0, 0]
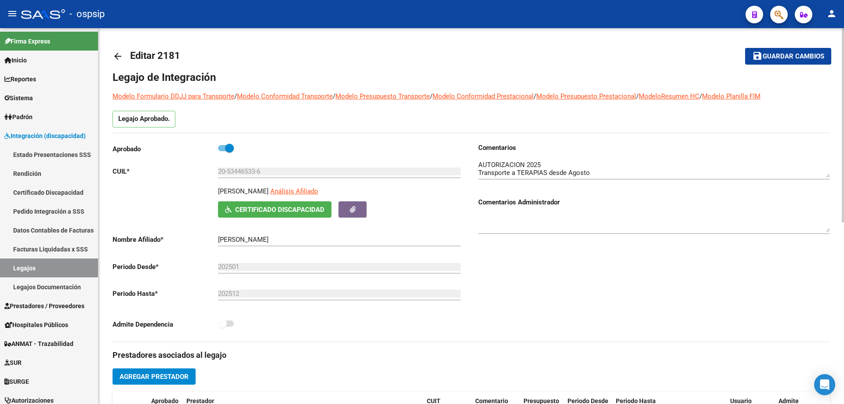
click at [117, 55] on mat-icon "arrow_back" at bounding box center [118, 56] width 11 height 11
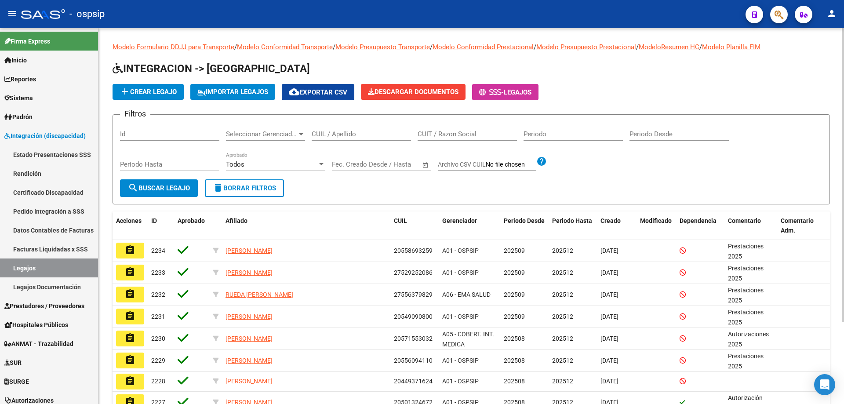
click at [322, 136] on input "CUIL / Apellido" at bounding box center [361, 134] width 99 height 8
paste input "20511204136"
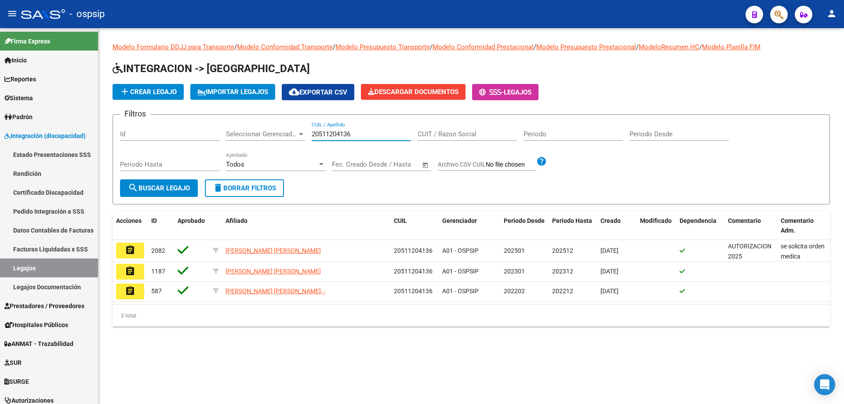
type input "20511204136"
click at [135, 248] on mat-icon "assignment" at bounding box center [130, 250] width 11 height 11
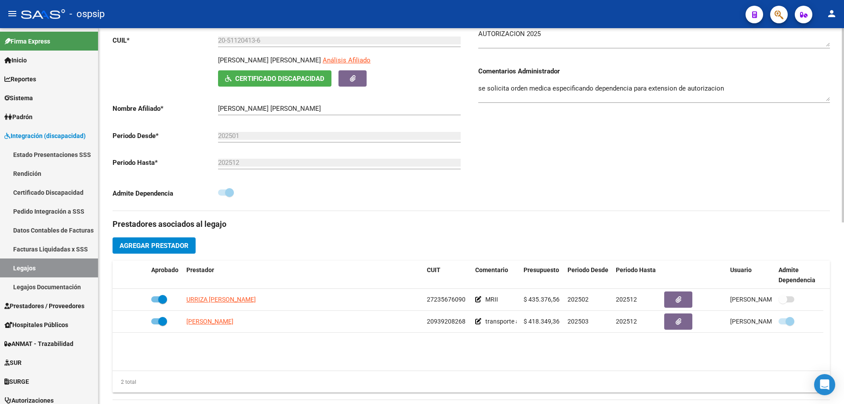
scroll to position [132, 0]
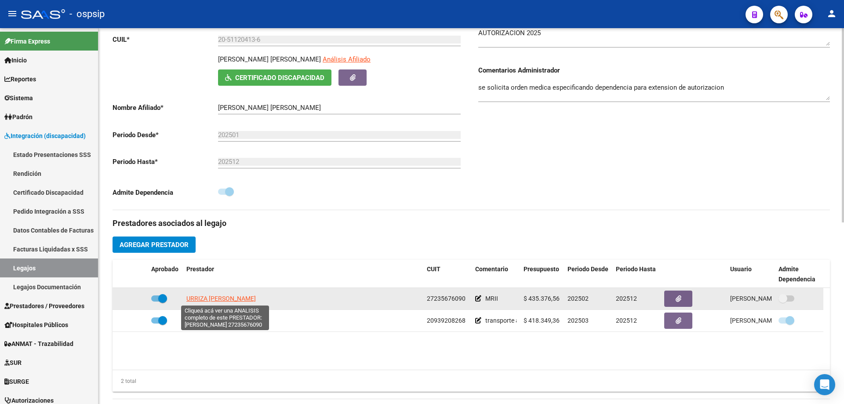
click at [239, 295] on span "URRIZA MARIA ALEJANDRA" at bounding box center [220, 298] width 69 height 7
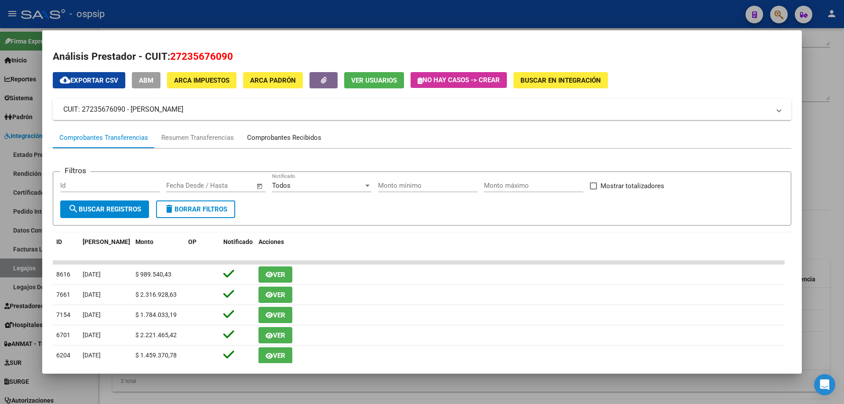
click at [259, 141] on div "Comprobantes Recibidos" at bounding box center [284, 138] width 74 height 10
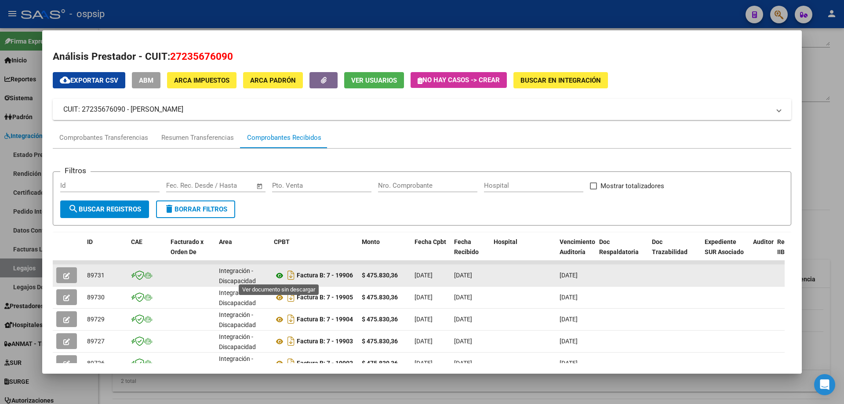
click at [281, 276] on icon at bounding box center [279, 275] width 11 height 11
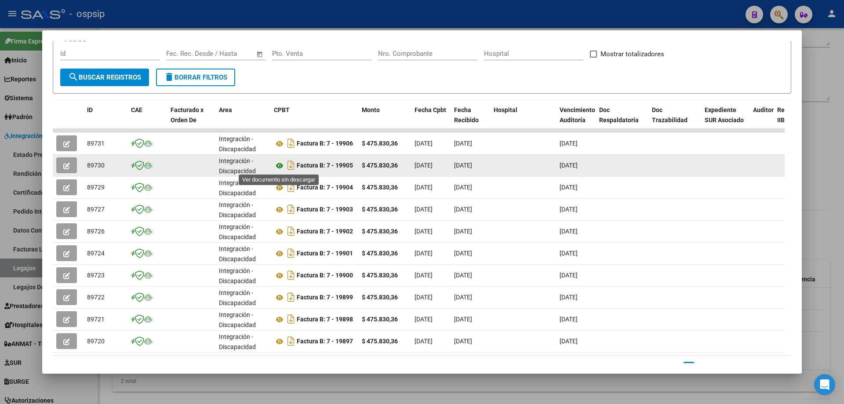
click at [282, 165] on icon at bounding box center [279, 165] width 11 height 11
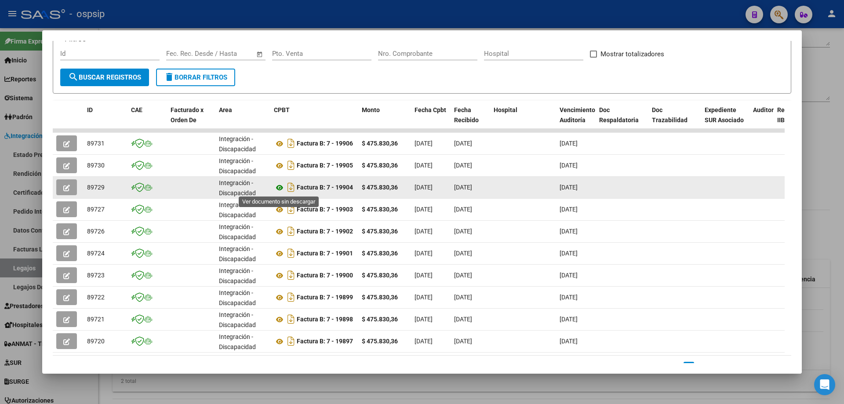
click at [276, 189] on icon at bounding box center [279, 187] width 11 height 11
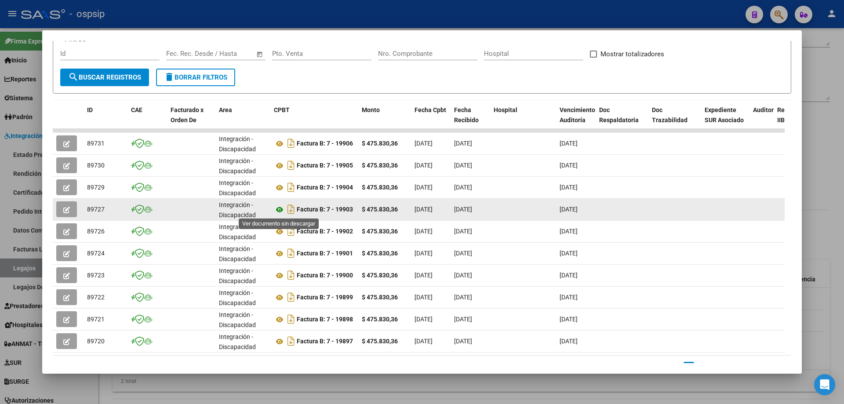
click at [281, 209] on icon at bounding box center [279, 209] width 11 height 11
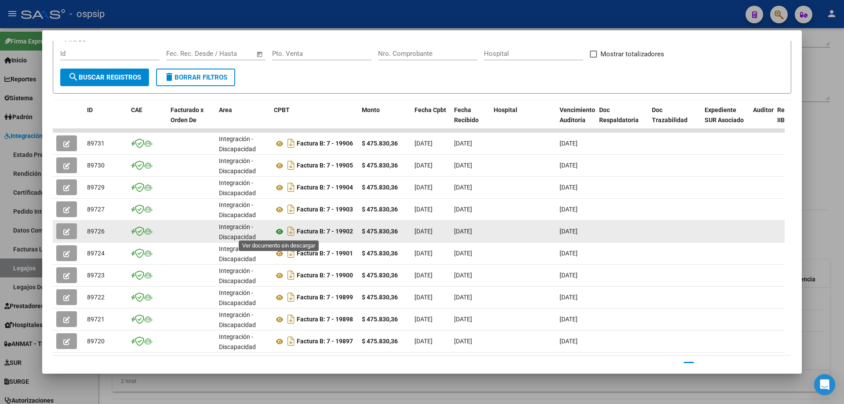
click at [278, 232] on icon at bounding box center [279, 231] width 11 height 11
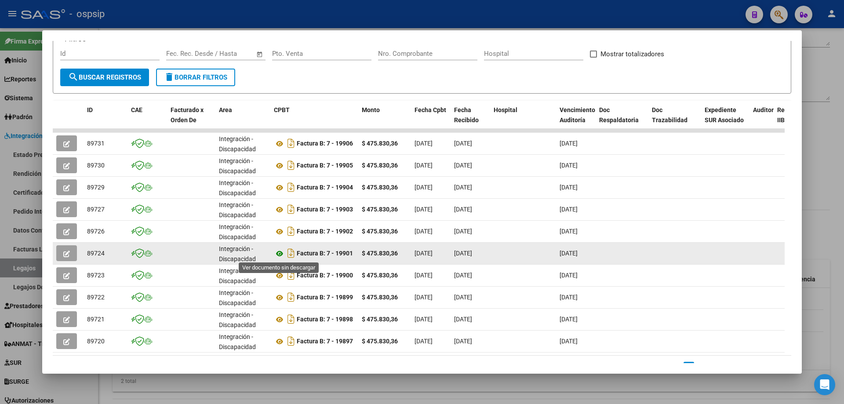
click at [277, 255] on icon at bounding box center [279, 253] width 11 height 11
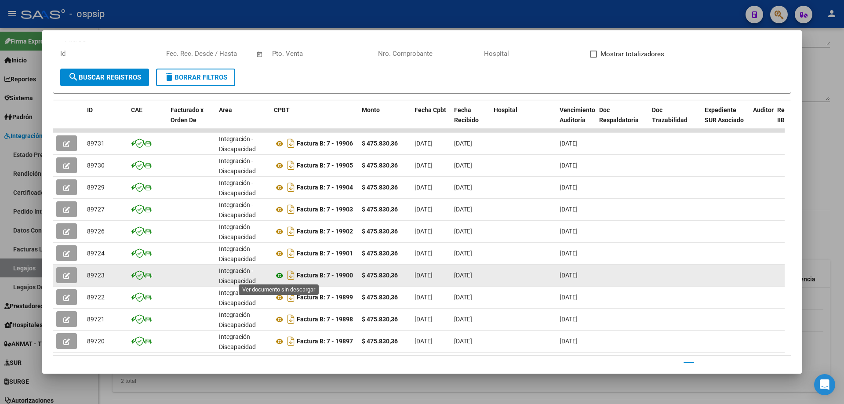
click at [278, 277] on icon at bounding box center [279, 275] width 11 height 11
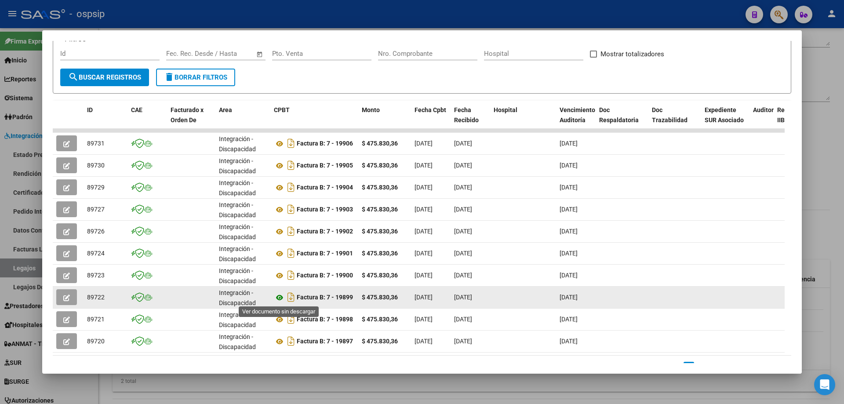
click at [282, 292] on icon at bounding box center [279, 297] width 11 height 11
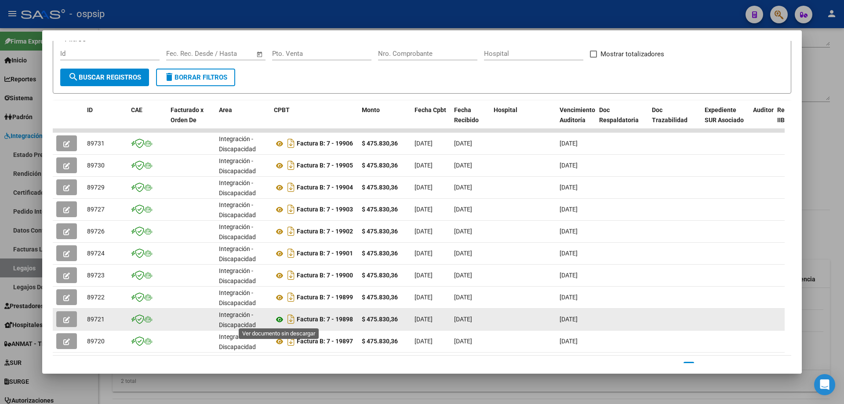
click at [280, 320] on icon at bounding box center [279, 319] width 11 height 11
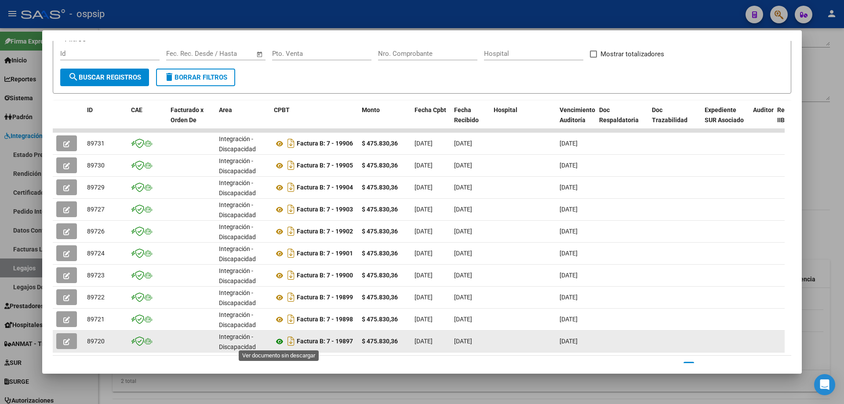
click at [277, 341] on icon at bounding box center [279, 341] width 11 height 11
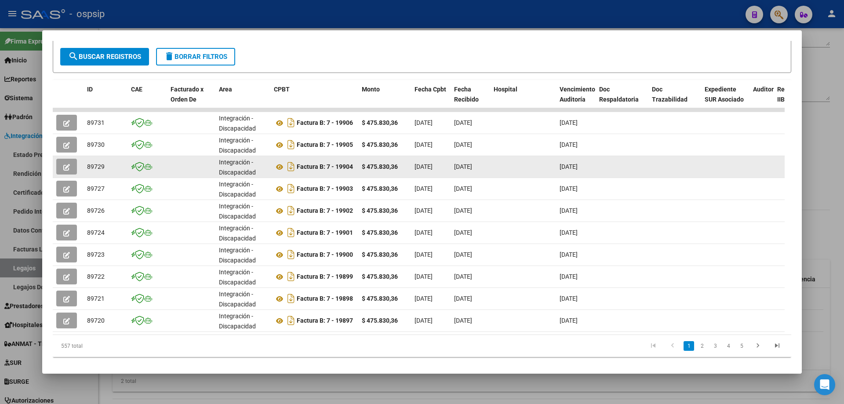
scroll to position [170, 0]
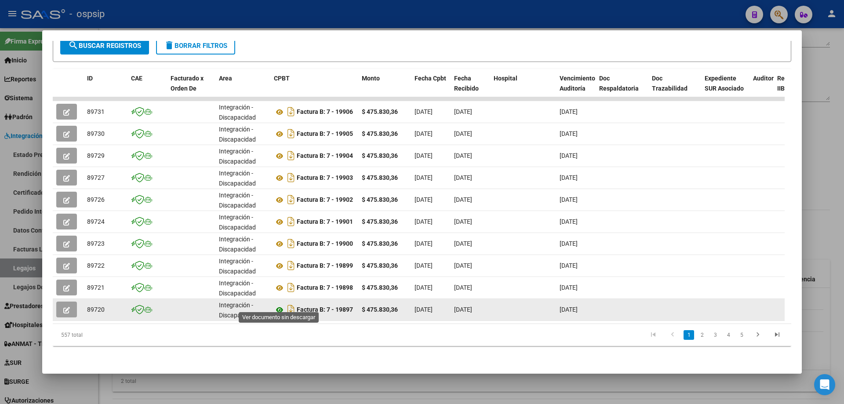
click at [278, 305] on icon at bounding box center [279, 310] width 11 height 11
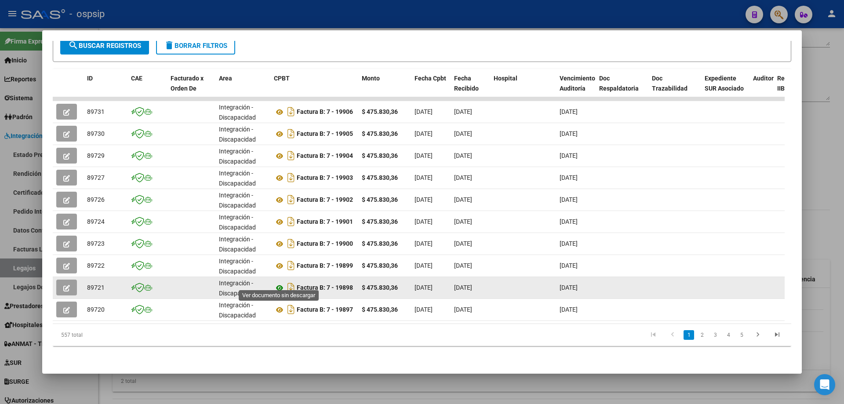
click at [282, 283] on icon at bounding box center [279, 288] width 11 height 11
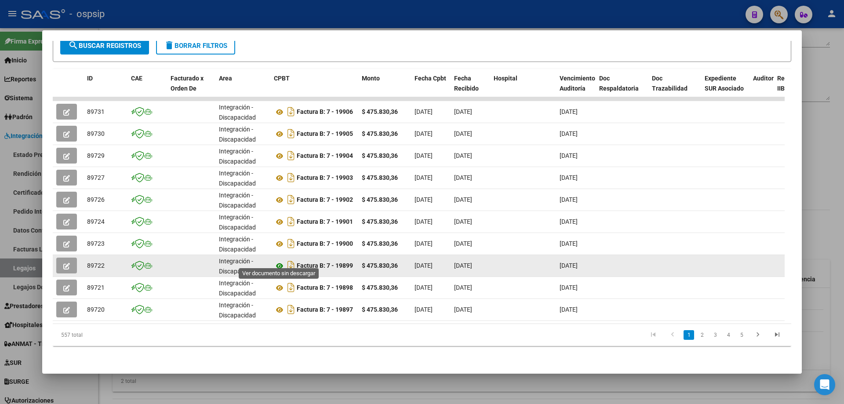
click at [278, 262] on icon at bounding box center [279, 266] width 11 height 11
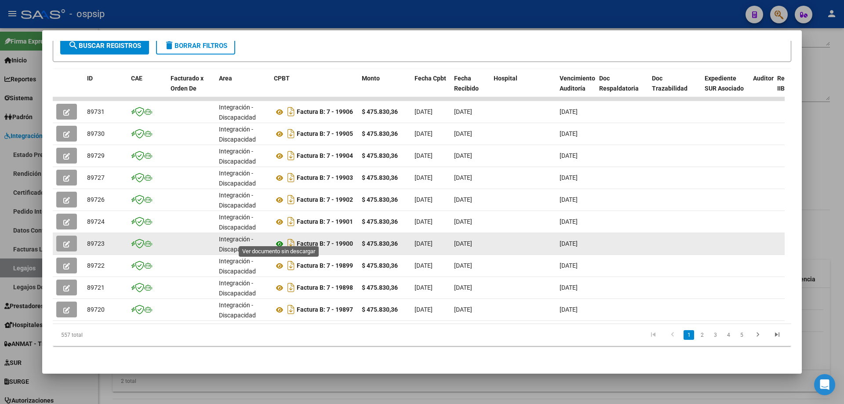
click at [277, 239] on icon at bounding box center [279, 244] width 11 height 11
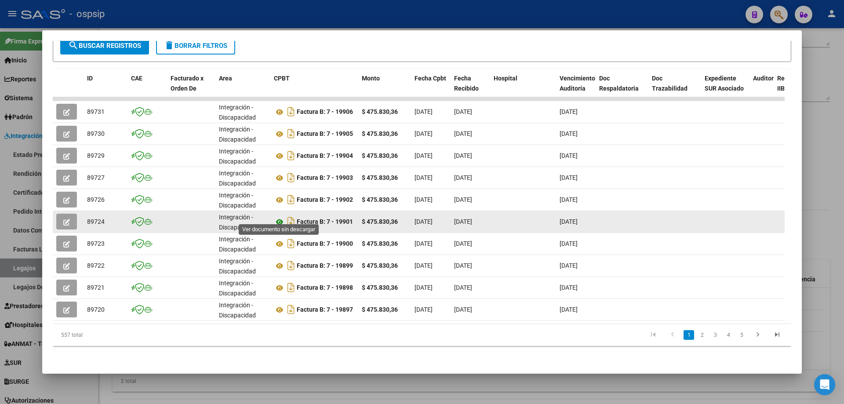
click at [277, 217] on icon at bounding box center [279, 222] width 11 height 11
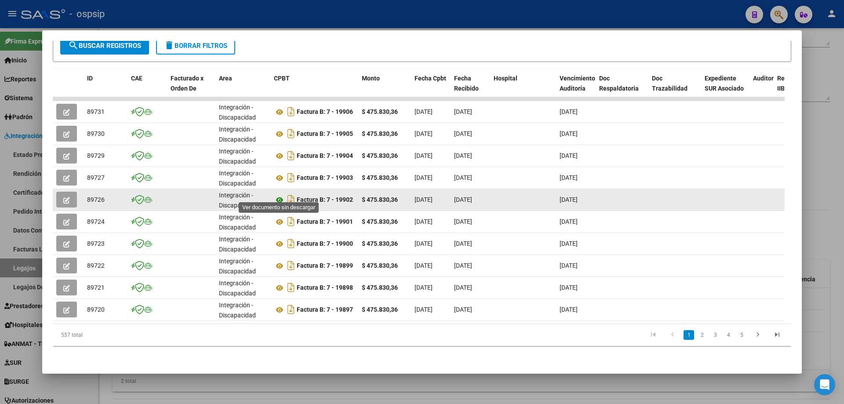
click at [277, 195] on icon at bounding box center [279, 200] width 11 height 11
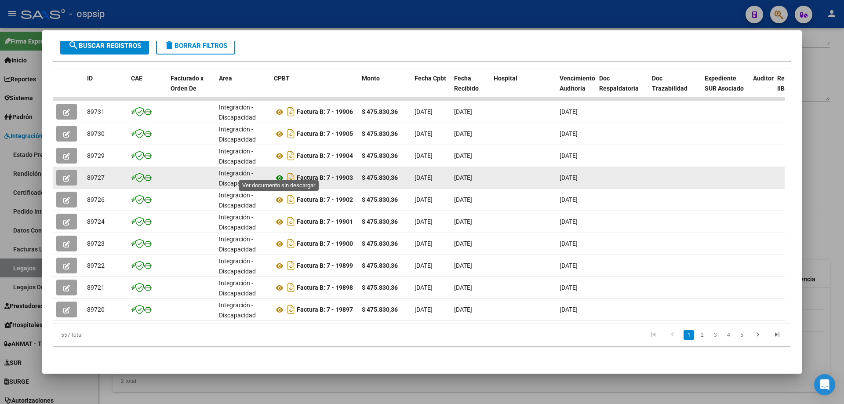
click at [276, 173] on icon at bounding box center [279, 178] width 11 height 11
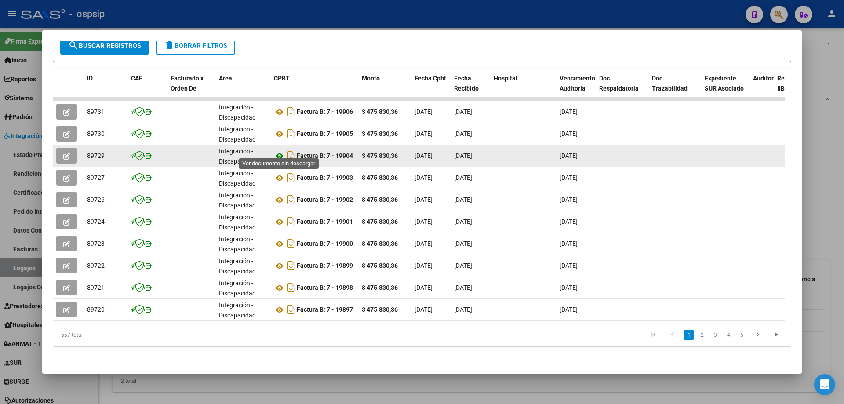
click at [276, 151] on icon at bounding box center [279, 156] width 11 height 11
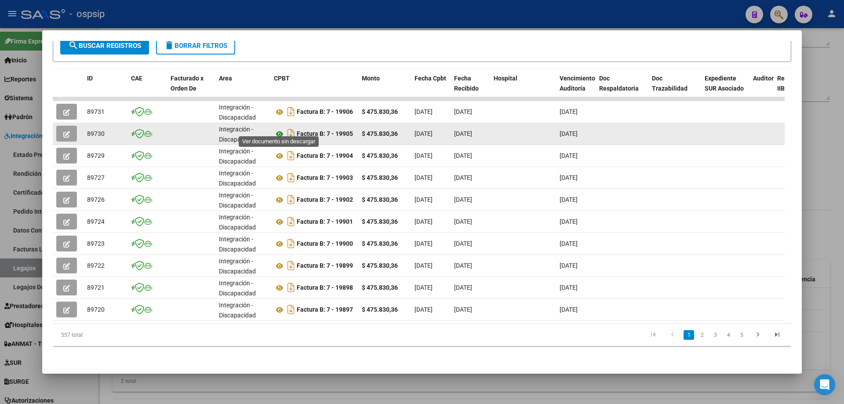
click at [278, 129] on icon at bounding box center [279, 134] width 11 height 11
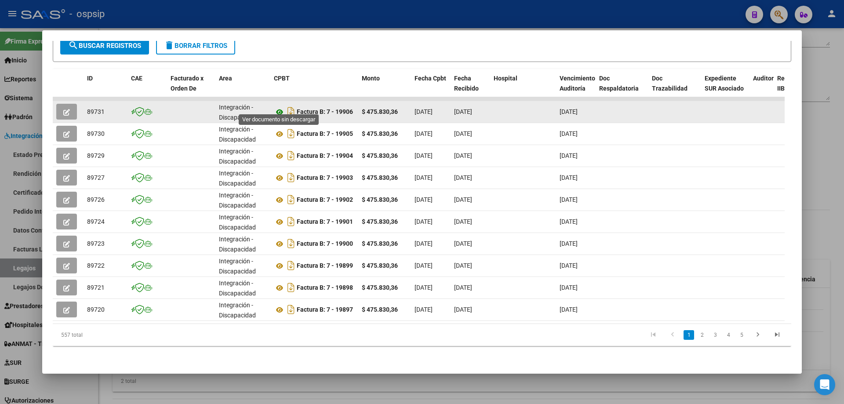
click at [282, 109] on icon at bounding box center [279, 112] width 11 height 11
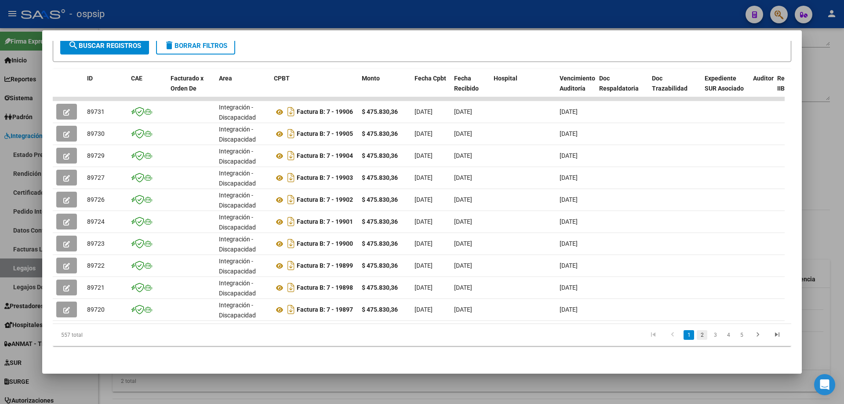
click at [697, 335] on link "2" at bounding box center [702, 335] width 11 height 10
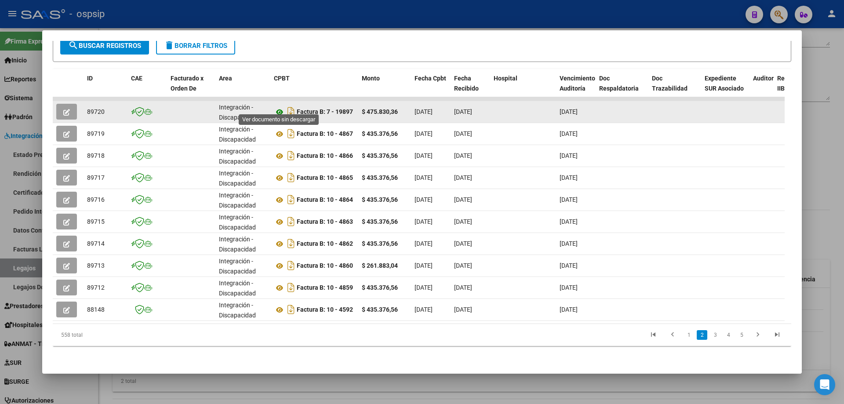
click at [279, 107] on icon at bounding box center [279, 112] width 11 height 11
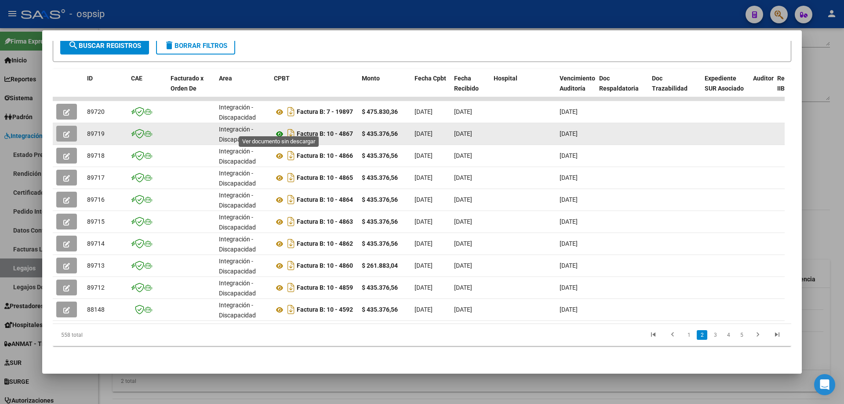
click at [281, 129] on icon at bounding box center [279, 134] width 11 height 11
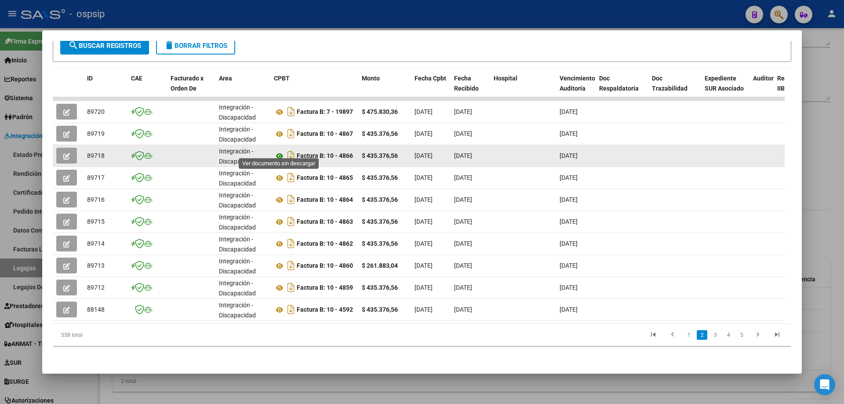
click at [278, 151] on icon at bounding box center [279, 156] width 11 height 11
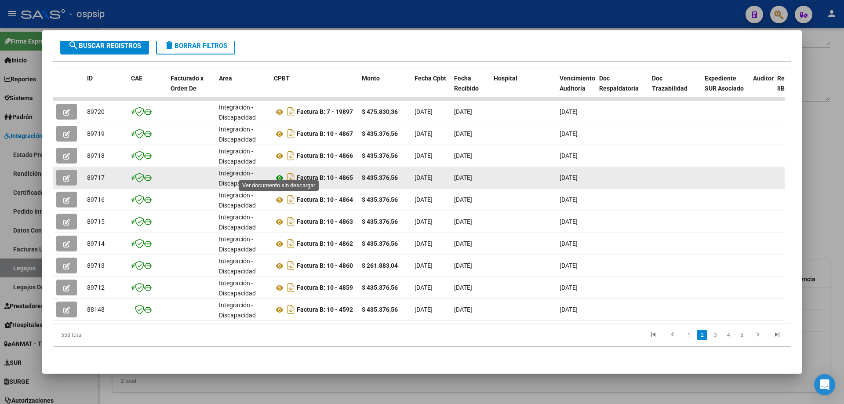
click at [275, 174] on icon at bounding box center [279, 178] width 11 height 11
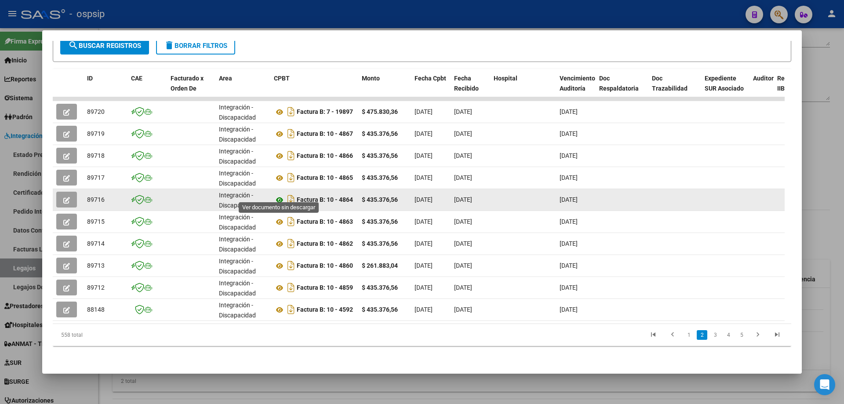
click at [279, 195] on icon at bounding box center [279, 200] width 11 height 11
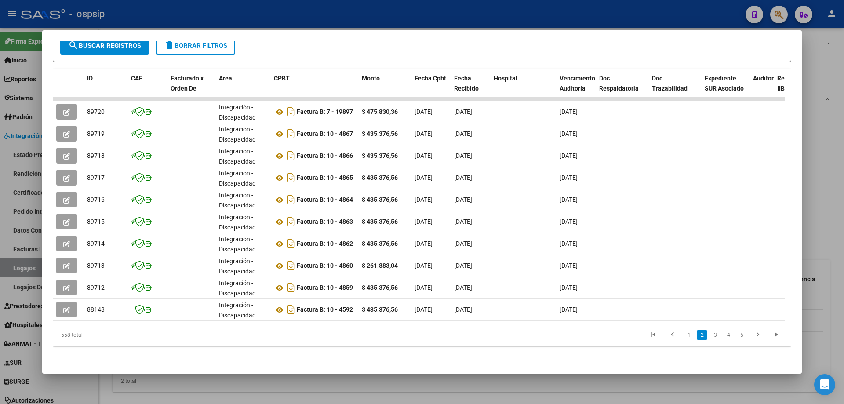
click at [831, 223] on div at bounding box center [422, 202] width 844 height 404
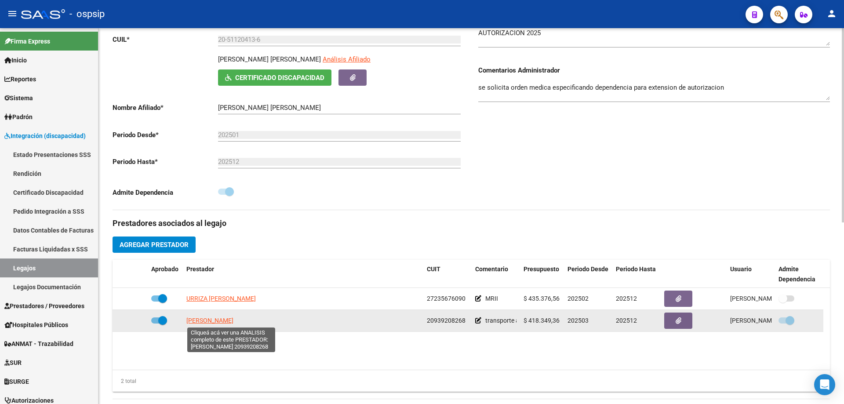
click at [233, 320] on span "SANCHES FERNANDO ALFONSO" at bounding box center [209, 320] width 47 height 7
type textarea "20939208268"
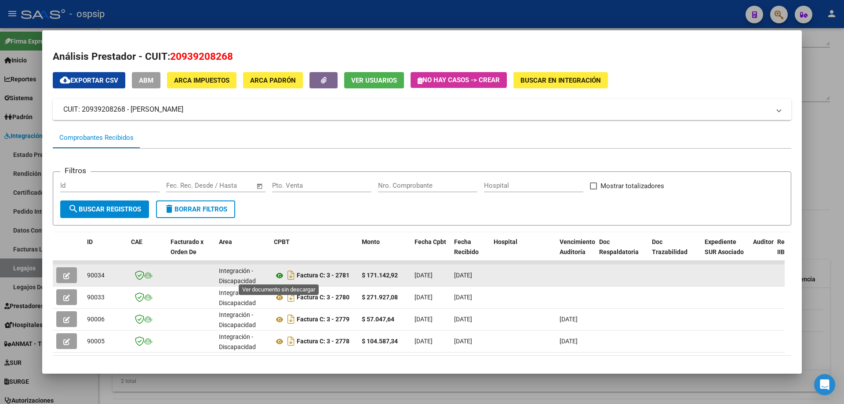
click at [280, 276] on icon at bounding box center [279, 275] width 11 height 11
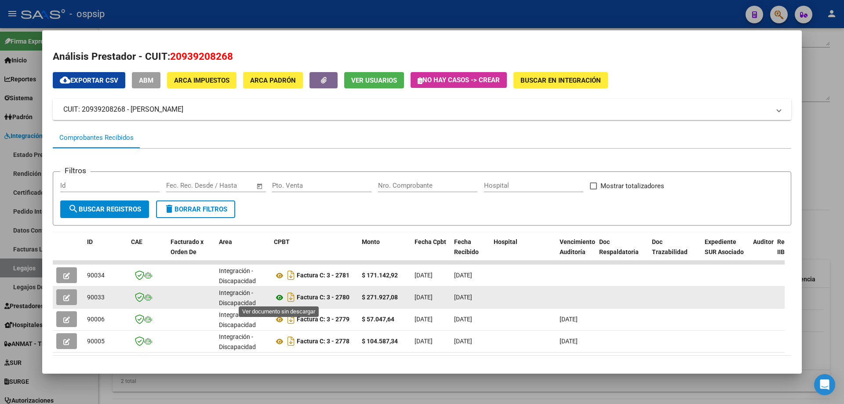
click at [280, 301] on icon at bounding box center [279, 297] width 11 height 11
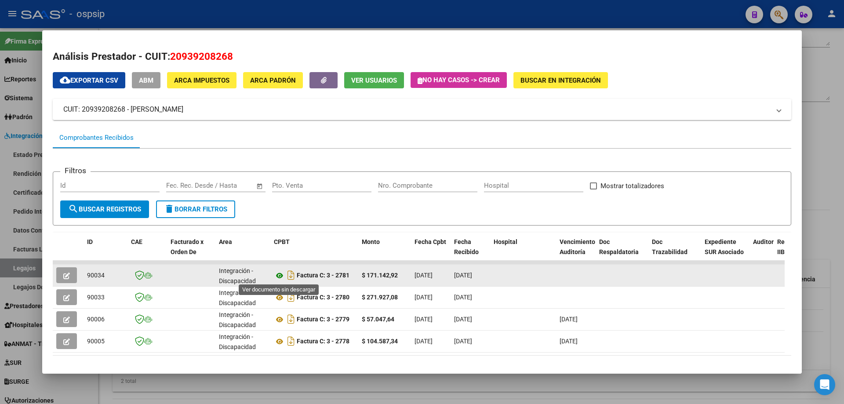
click at [276, 272] on icon at bounding box center [279, 275] width 11 height 11
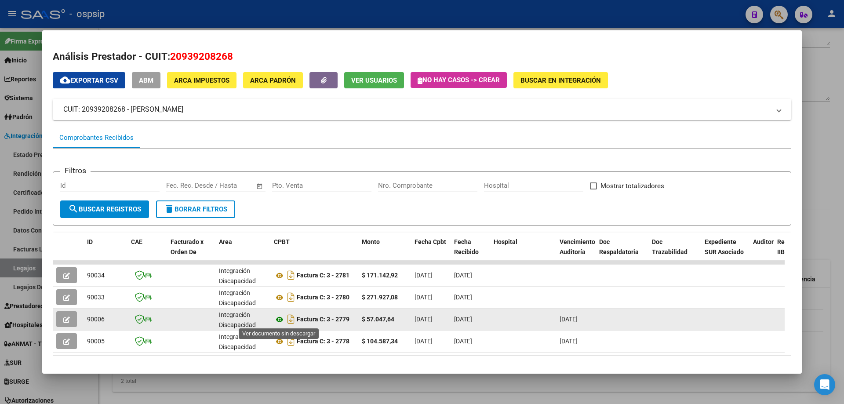
click at [280, 319] on icon at bounding box center [279, 319] width 11 height 11
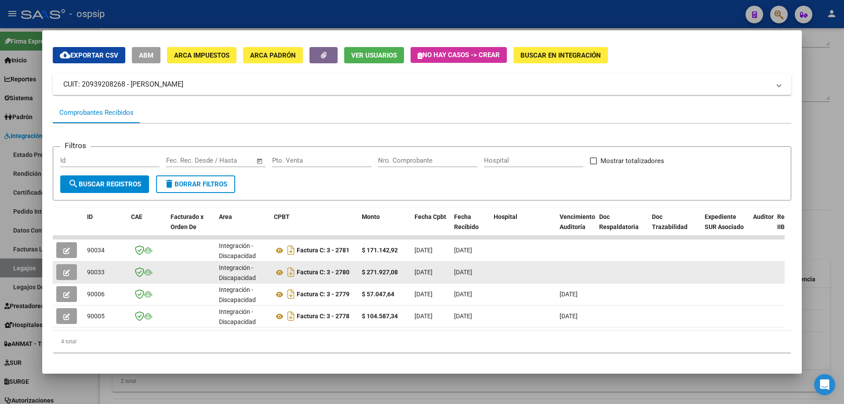
scroll to position [38, 0]
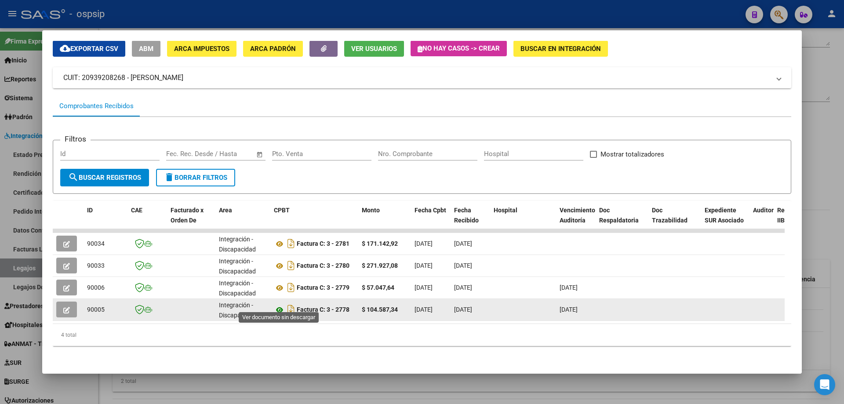
click at [280, 305] on icon at bounding box center [279, 310] width 11 height 11
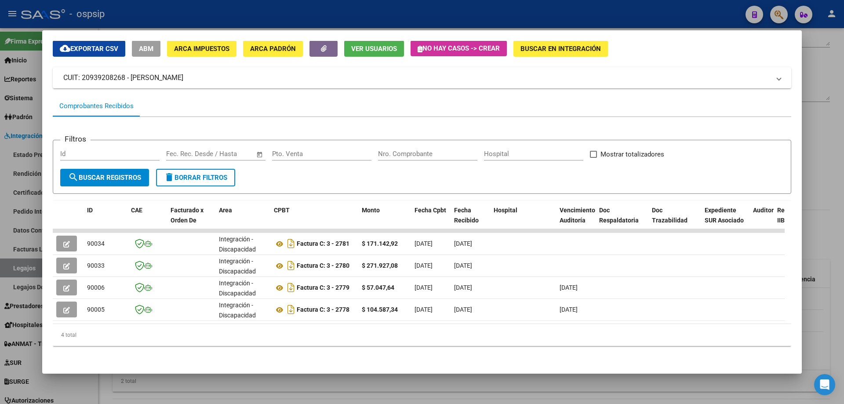
click at [821, 164] on div at bounding box center [422, 202] width 844 height 404
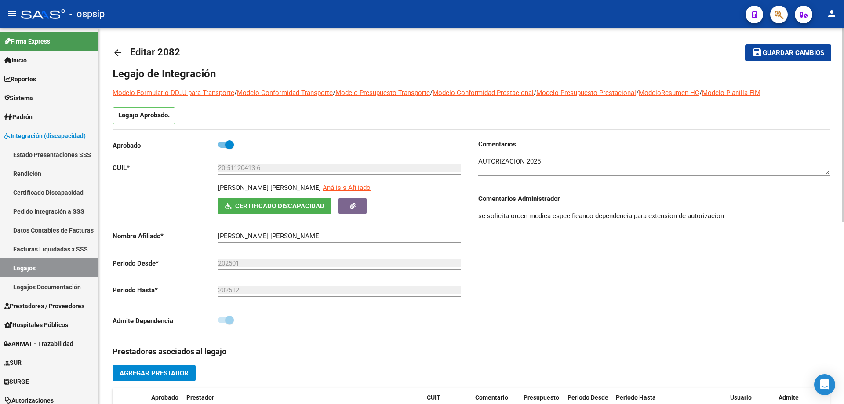
scroll to position [0, 0]
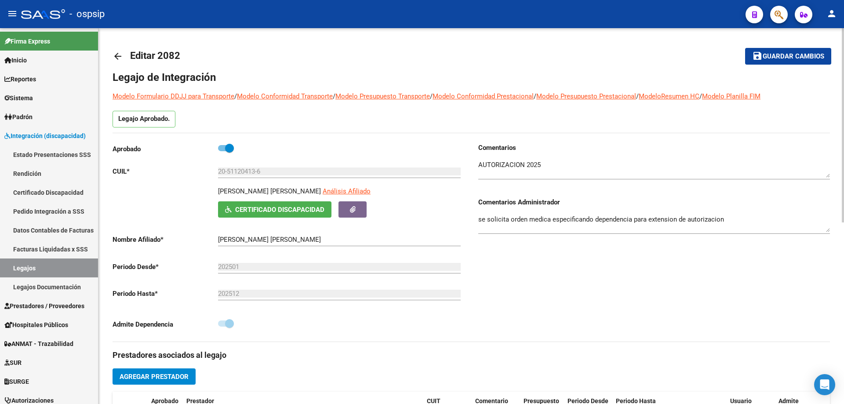
click at [120, 55] on mat-icon "arrow_back" at bounding box center [118, 56] width 11 height 11
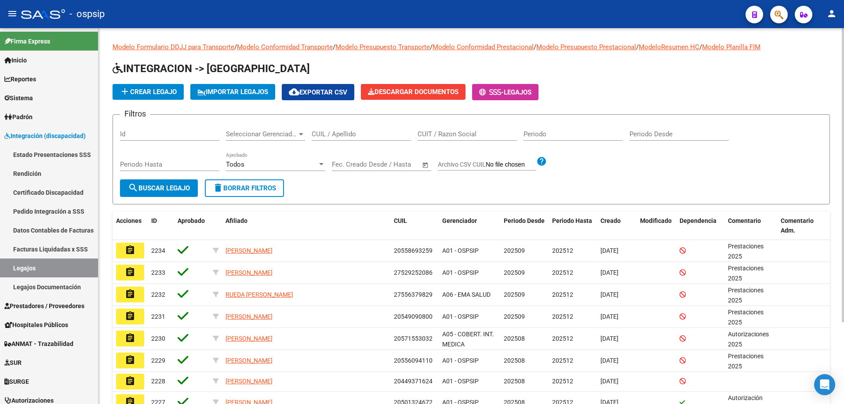
click at [316, 135] on input "CUIL / Apellido" at bounding box center [361, 134] width 99 height 8
paste input "27549573865"
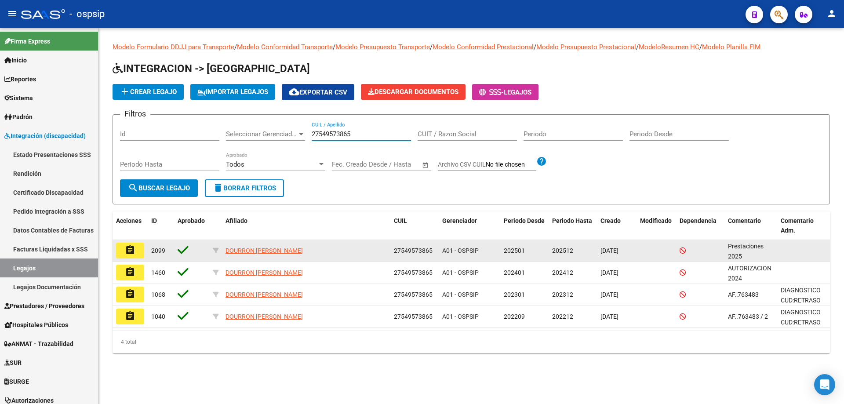
type input "27549573865"
click at [121, 252] on button "assignment" at bounding box center [130, 251] width 28 height 16
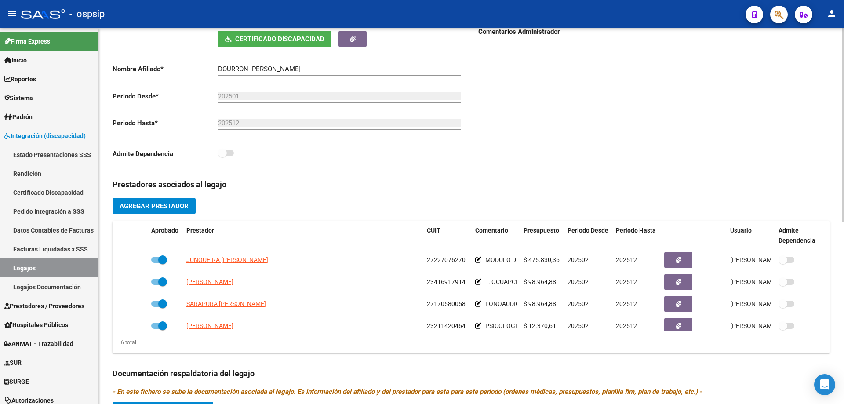
scroll to position [176, 0]
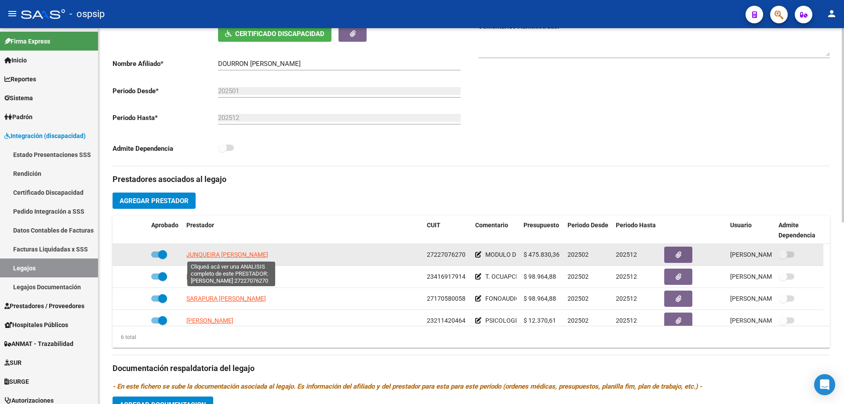
click at [243, 254] on span "JUNQUEIRA MARIA ALEJANDRA" at bounding box center [227, 254] width 82 height 7
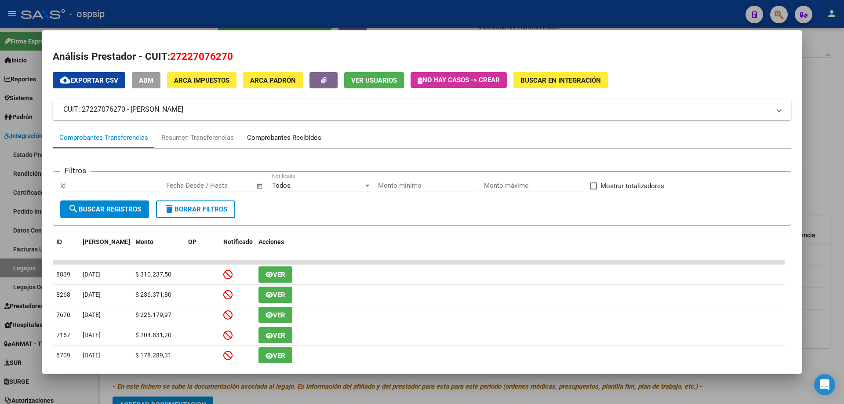
click at [289, 139] on div "Comprobantes Recibidos" at bounding box center [284, 138] width 74 height 10
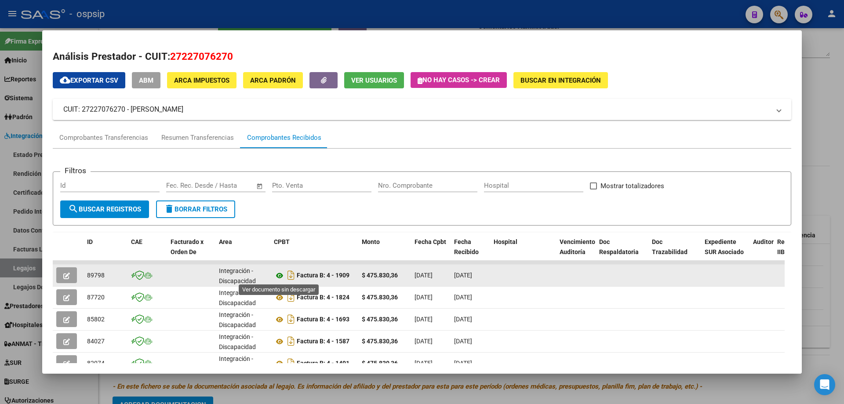
click at [281, 272] on icon at bounding box center [279, 275] width 11 height 11
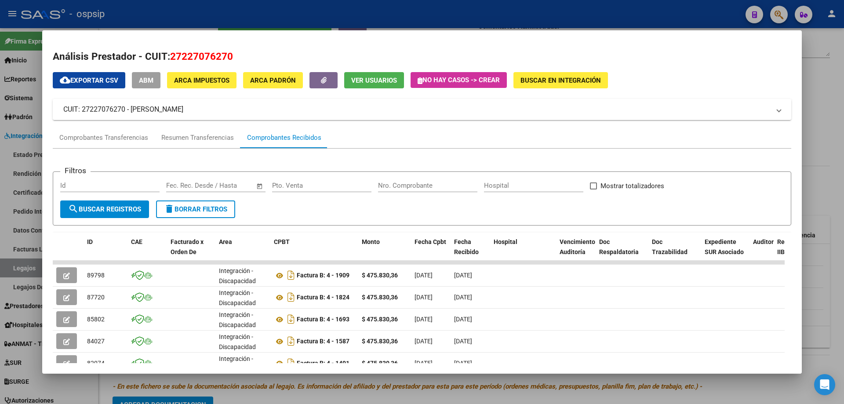
click at [838, 155] on div at bounding box center [422, 202] width 844 height 404
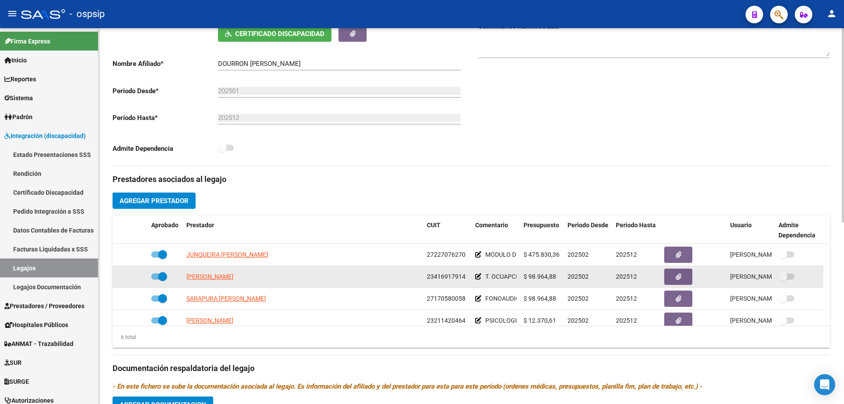
scroll to position [44, 0]
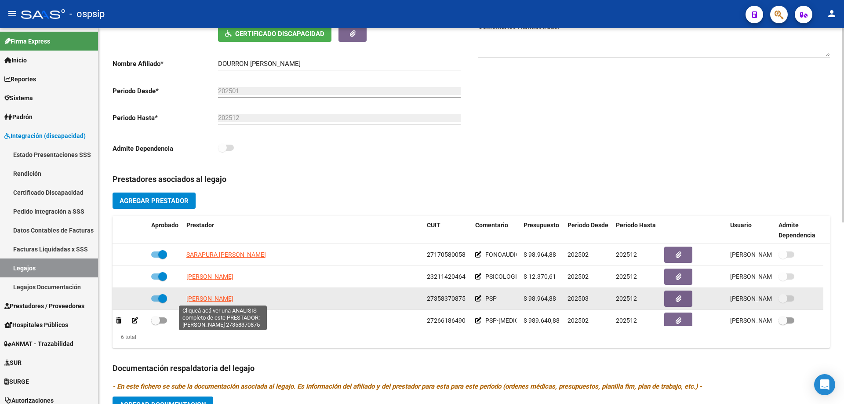
click at [233, 297] on span "BUSTOS NATALIA MAGALI" at bounding box center [209, 298] width 47 height 7
type textarea "27358370875"
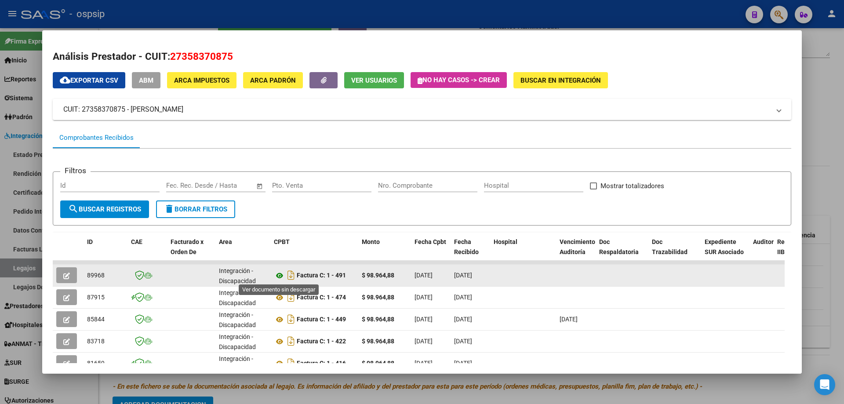
click at [279, 277] on icon at bounding box center [279, 275] width 11 height 11
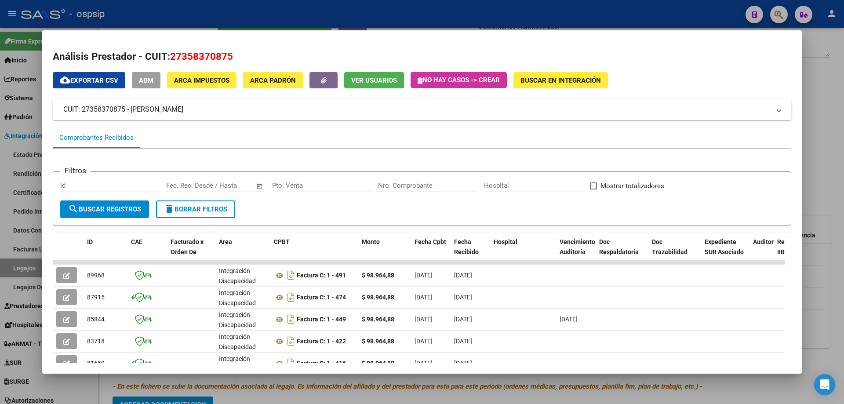
click at [844, 113] on div at bounding box center [422, 202] width 844 height 404
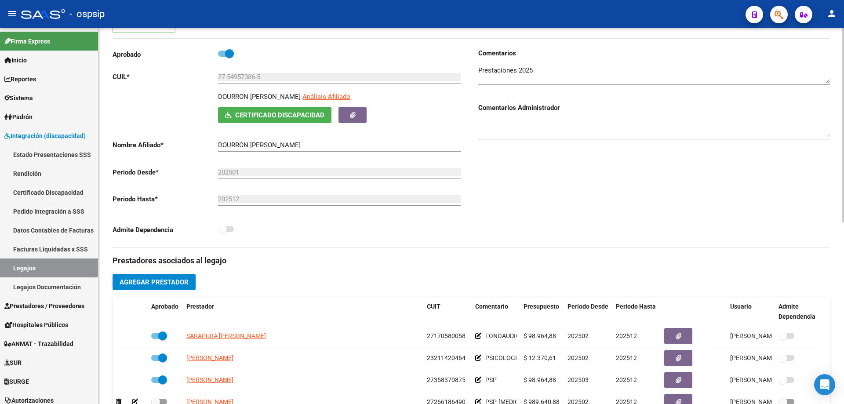
scroll to position [0, 0]
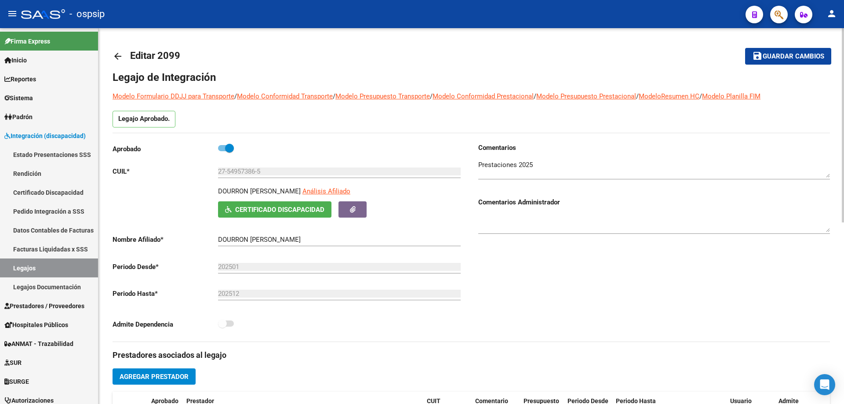
click at [118, 55] on mat-icon "arrow_back" at bounding box center [118, 56] width 11 height 11
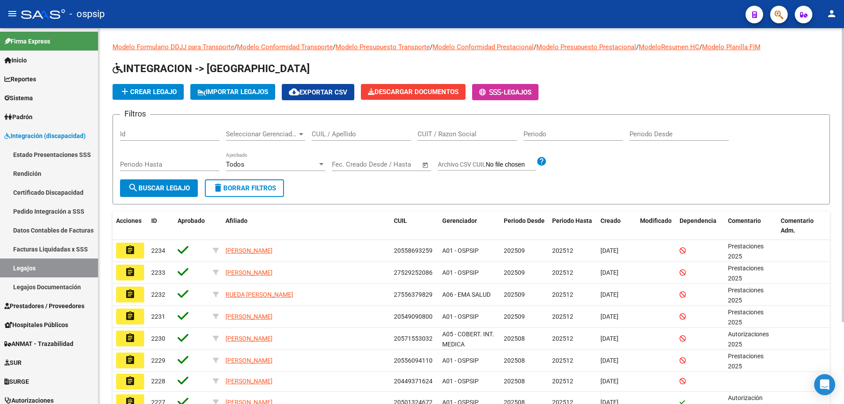
click at [335, 137] on input "CUIL / Apellido" at bounding box center [361, 134] width 99 height 8
paste input "20507370781"
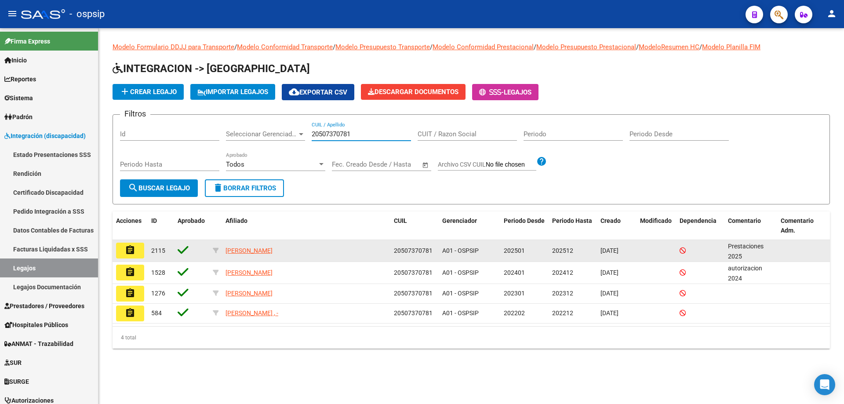
type input "20507370781"
click at [134, 246] on mat-icon "assignment" at bounding box center [130, 250] width 11 height 11
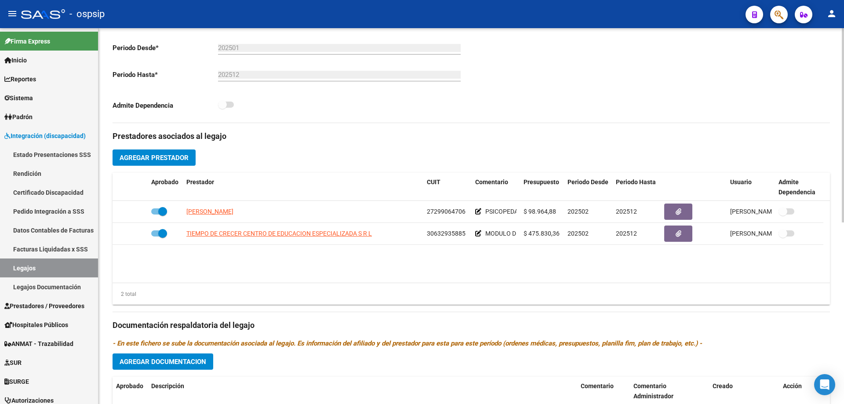
scroll to position [220, 0]
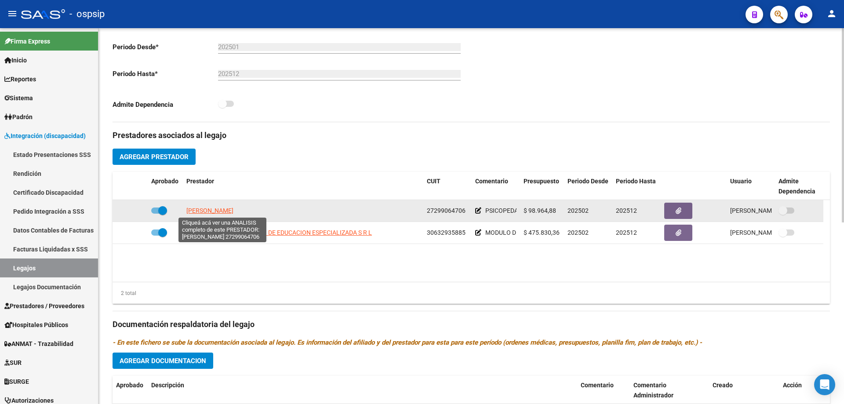
click at [232, 207] on span "PAGURA TORCAL JIMENA" at bounding box center [209, 210] width 47 height 7
type textarea "27299064706"
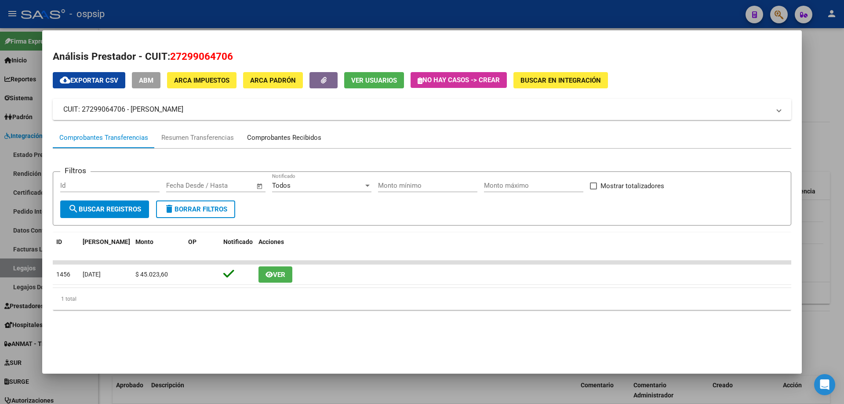
click at [276, 140] on div "Comprobantes Recibidos" at bounding box center [284, 138] width 74 height 10
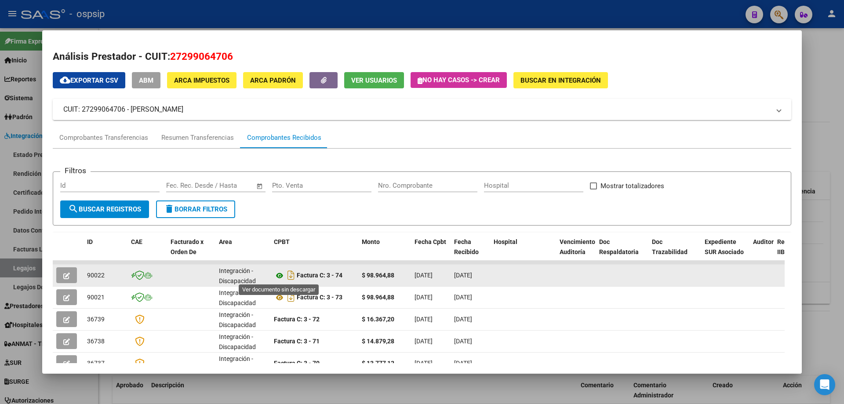
click at [280, 276] on icon at bounding box center [279, 275] width 11 height 11
click at [277, 273] on icon at bounding box center [279, 275] width 11 height 11
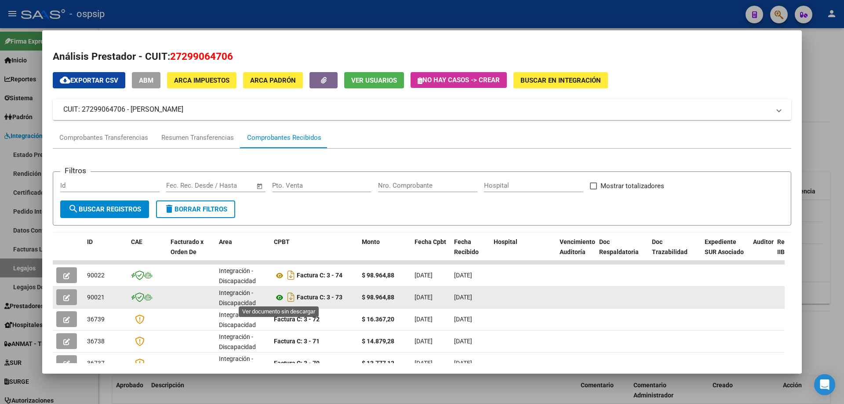
click at [280, 297] on icon at bounding box center [279, 297] width 11 height 11
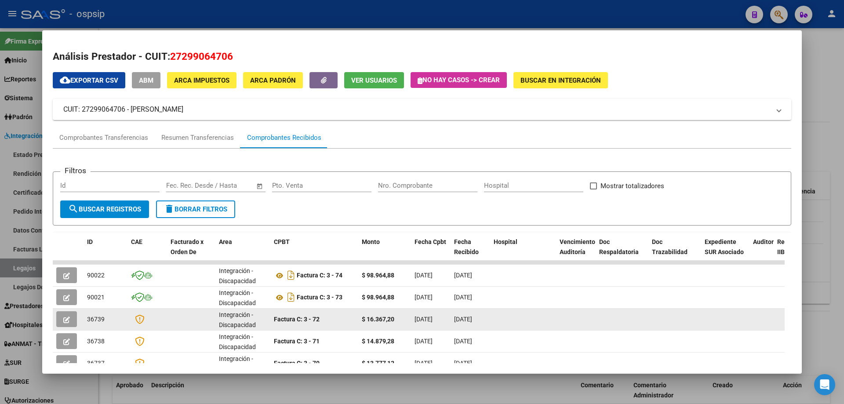
scroll to position [88, 0]
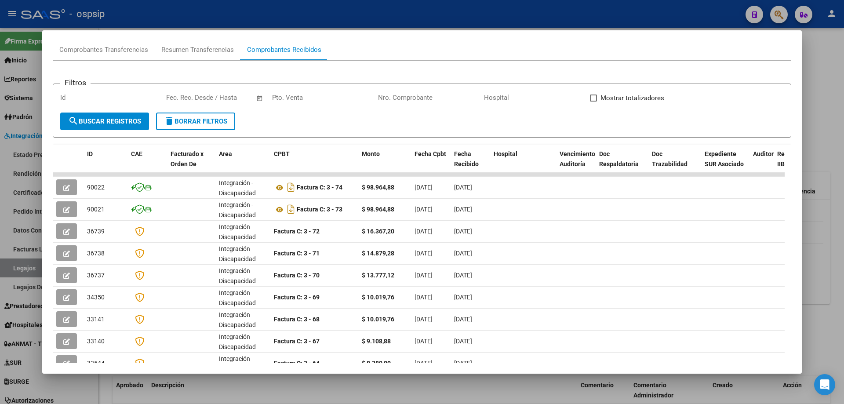
click at [840, 82] on div at bounding box center [422, 202] width 844 height 404
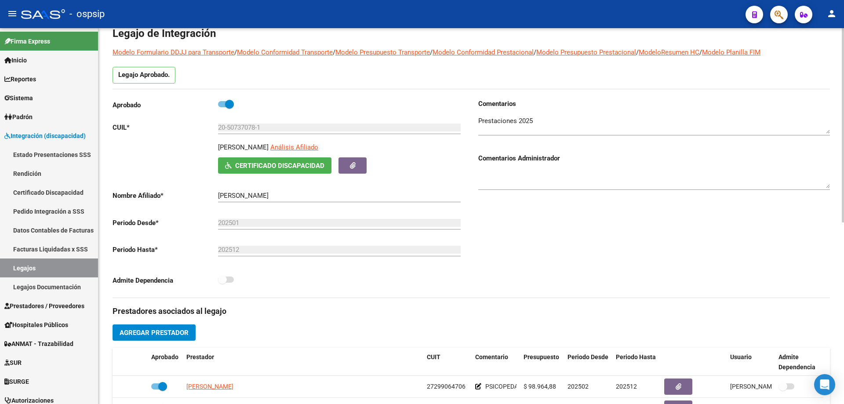
scroll to position [0, 0]
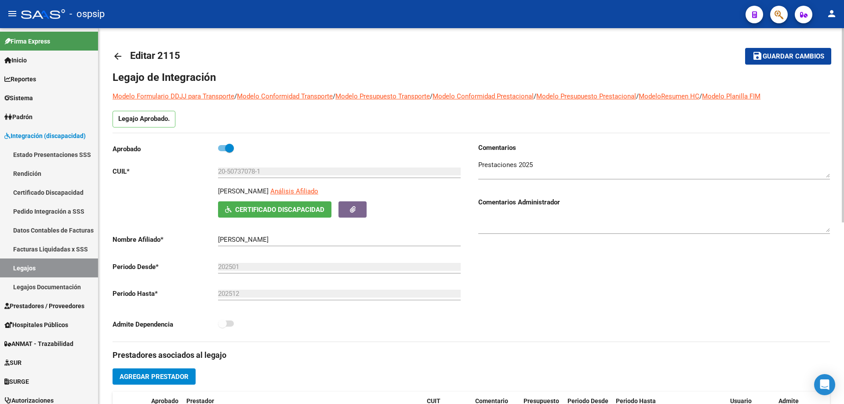
click at [118, 52] on mat-icon "arrow_back" at bounding box center [118, 56] width 11 height 11
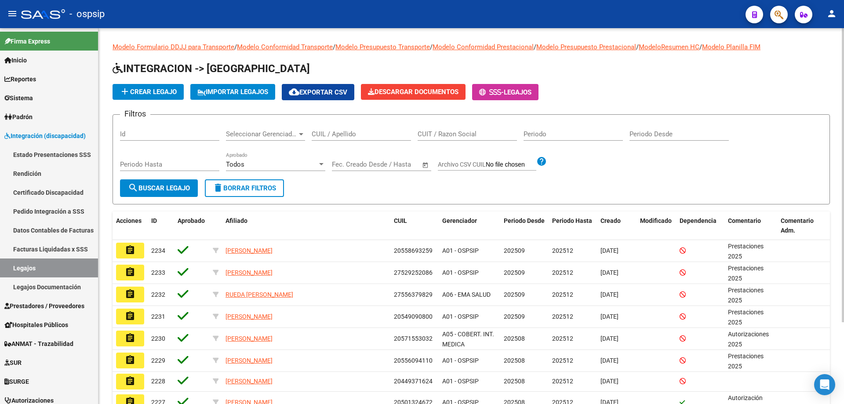
click at [330, 135] on input "CUIL / Apellido" at bounding box center [361, 134] width 99 height 8
paste input "20539156811"
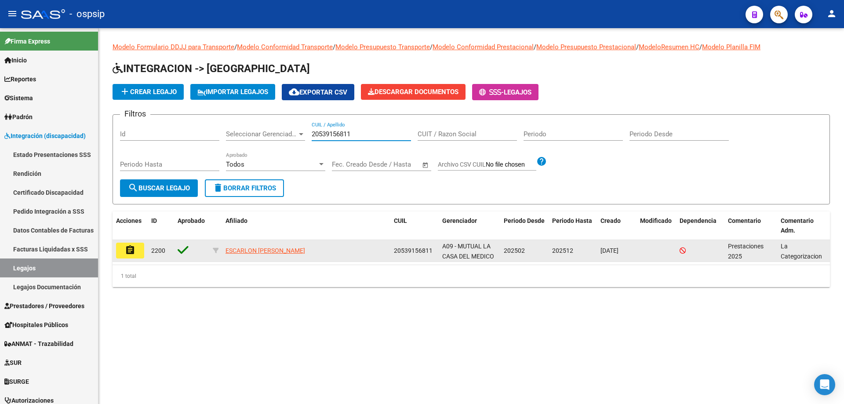
type input "20539156811"
click at [139, 244] on button "assignment" at bounding box center [130, 251] width 28 height 16
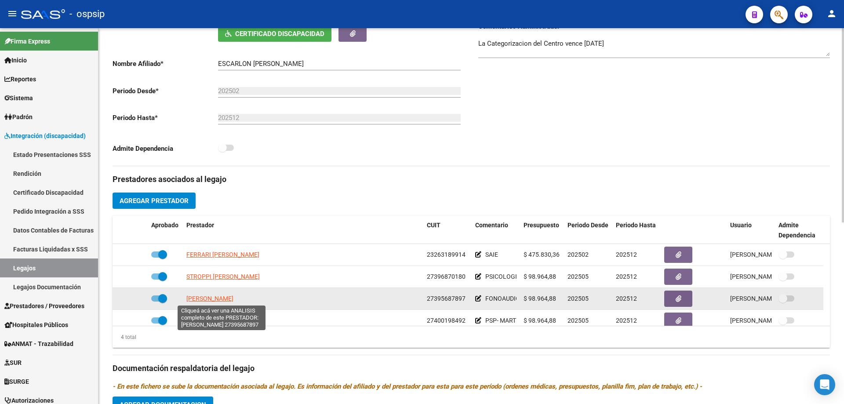
click at [233, 299] on span "ALFONSO ELIANA MARIA" at bounding box center [209, 298] width 47 height 7
type textarea "27395687897"
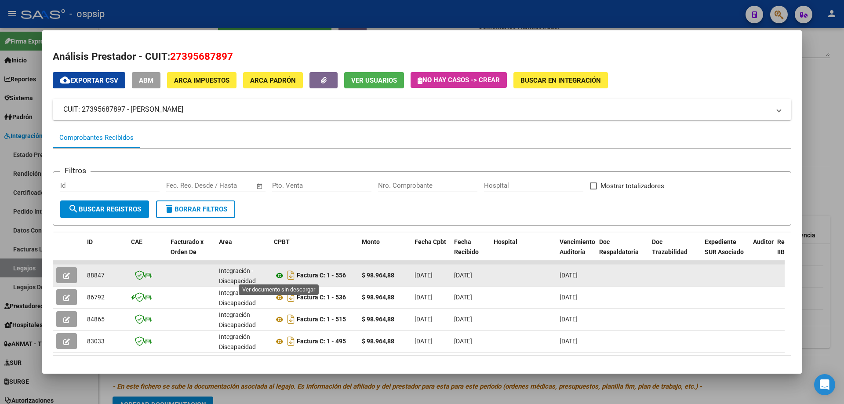
click at [280, 274] on icon at bounding box center [279, 275] width 11 height 11
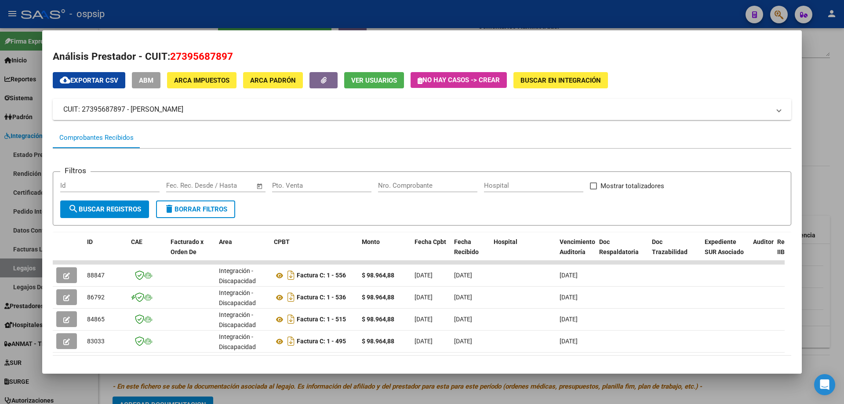
click at [824, 130] on div at bounding box center [422, 202] width 844 height 404
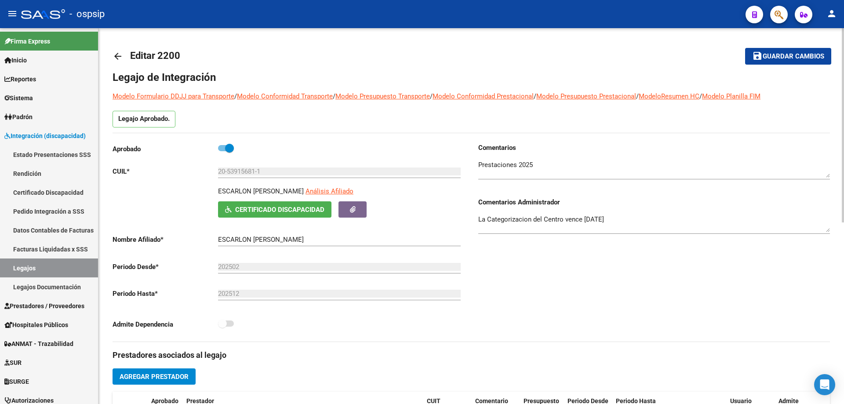
click at [113, 55] on mat-icon "arrow_back" at bounding box center [118, 56] width 11 height 11
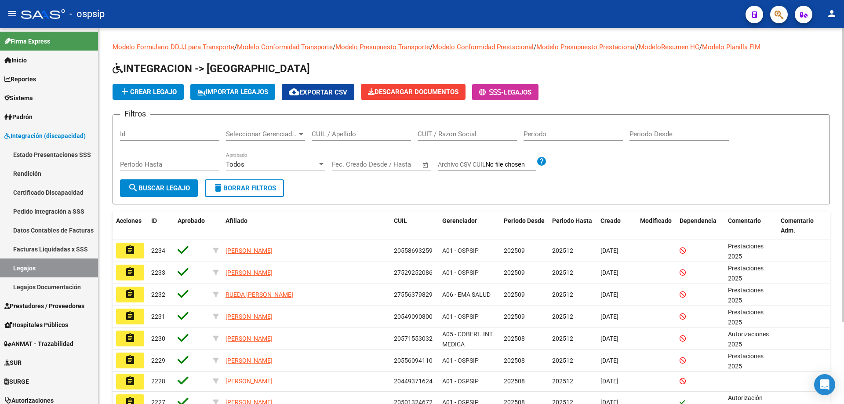
click at [322, 134] on input "CUIL / Apellido" at bounding box center [361, 134] width 99 height 8
paste input "20346415151"
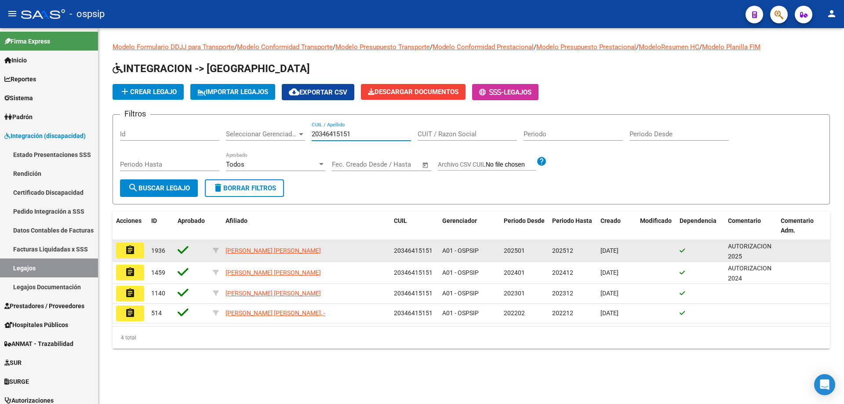
type input "20346415151"
click at [129, 247] on mat-icon "assignment" at bounding box center [130, 250] width 11 height 11
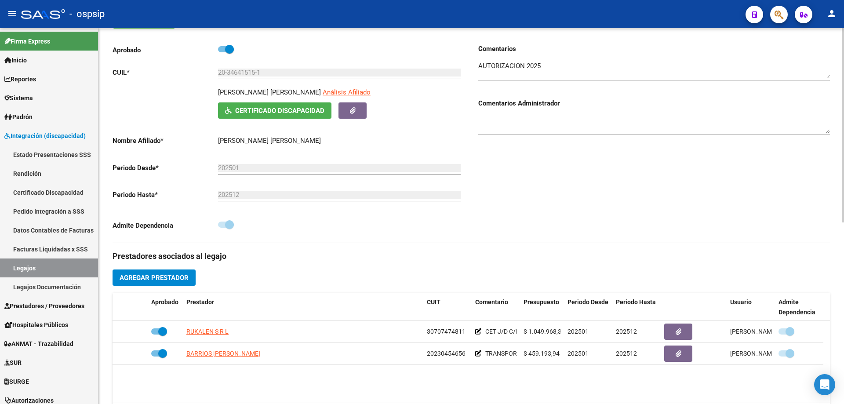
scroll to position [132, 0]
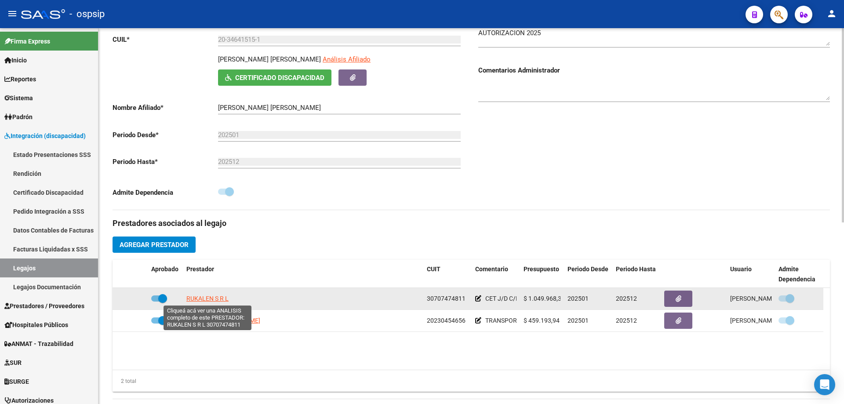
click at [191, 297] on span "RUKALEN S R L" at bounding box center [207, 298] width 42 height 7
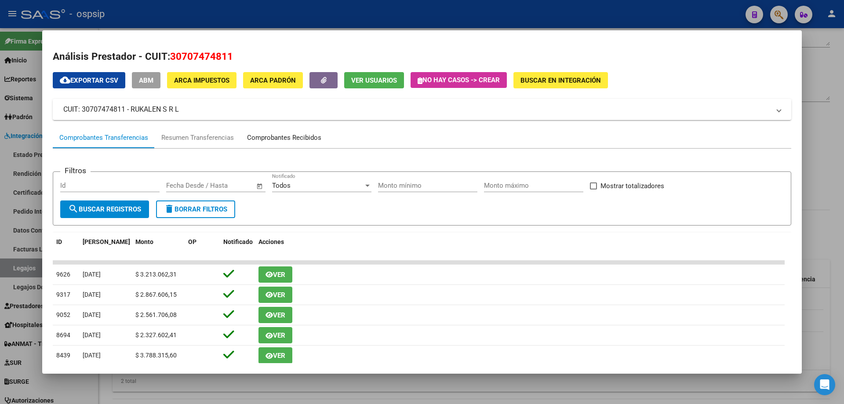
click at [290, 135] on div "Comprobantes Recibidos" at bounding box center [284, 138] width 74 height 10
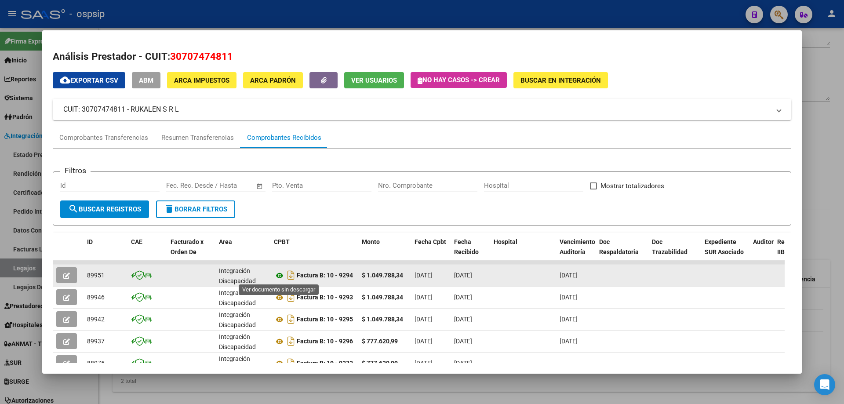
click at [282, 277] on icon at bounding box center [279, 275] width 11 height 11
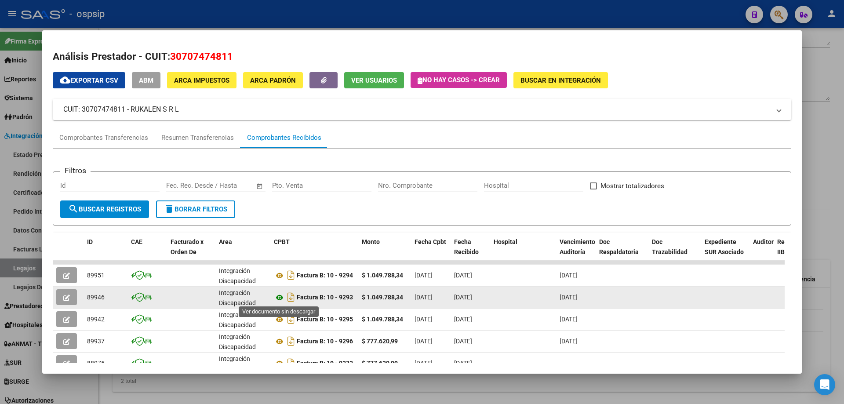
click at [277, 300] on icon at bounding box center [279, 297] width 11 height 11
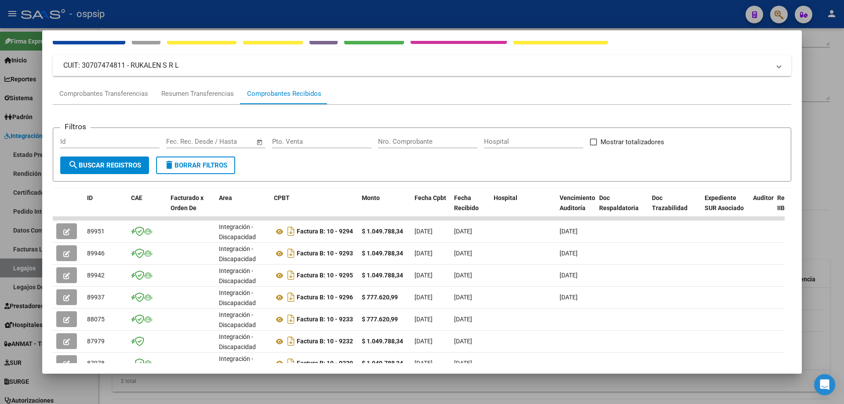
scroll to position [88, 0]
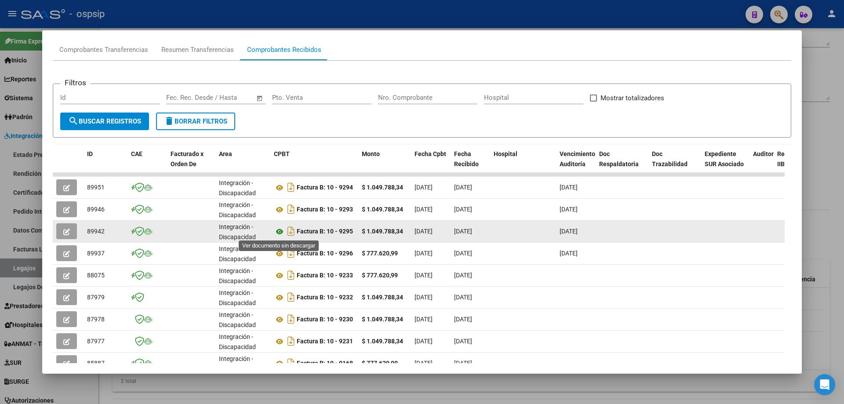
click at [280, 231] on icon at bounding box center [279, 231] width 11 height 11
click at [279, 231] on icon at bounding box center [279, 231] width 11 height 11
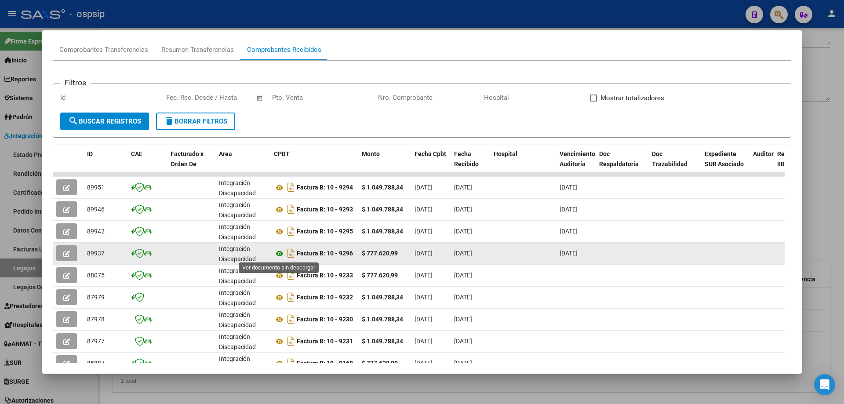
click at [280, 254] on icon at bounding box center [279, 253] width 11 height 11
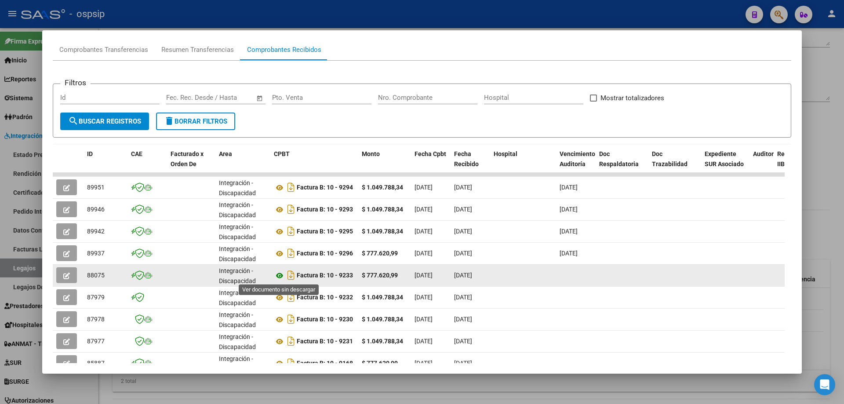
click at [277, 277] on icon at bounding box center [279, 275] width 11 height 11
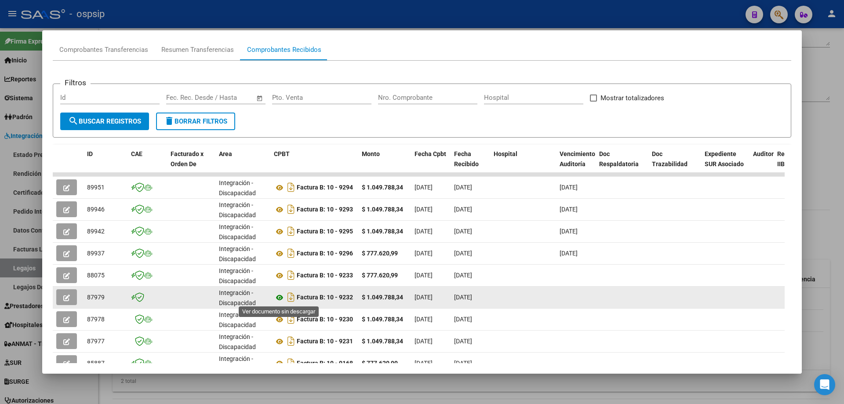
click at [282, 297] on icon at bounding box center [279, 297] width 11 height 11
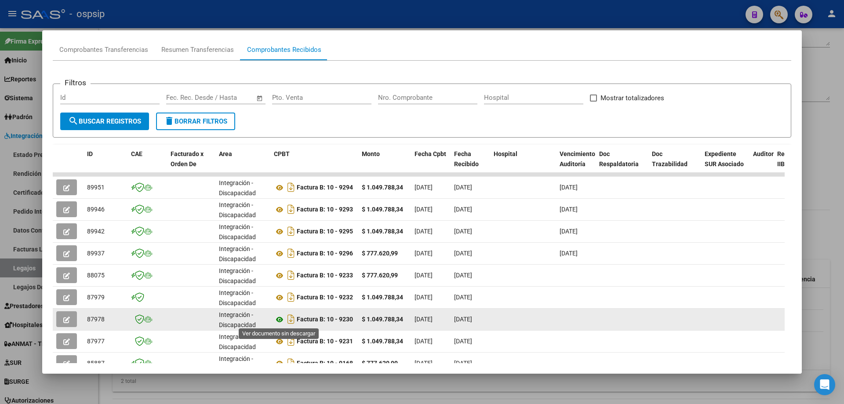
click at [277, 322] on icon at bounding box center [279, 319] width 11 height 11
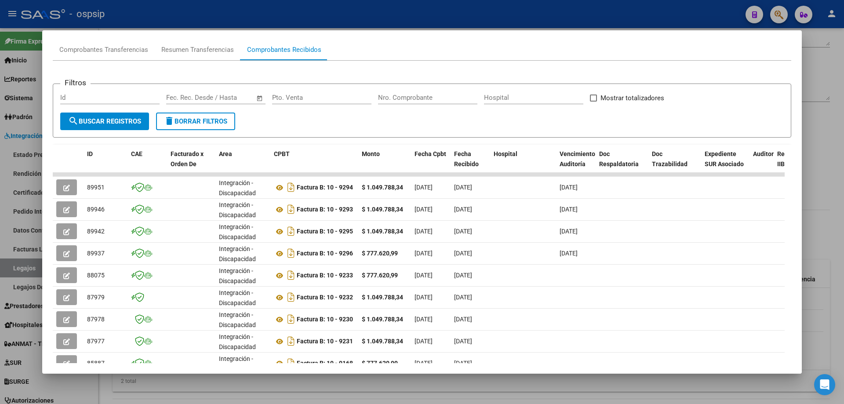
click at [844, 117] on div at bounding box center [422, 202] width 844 height 404
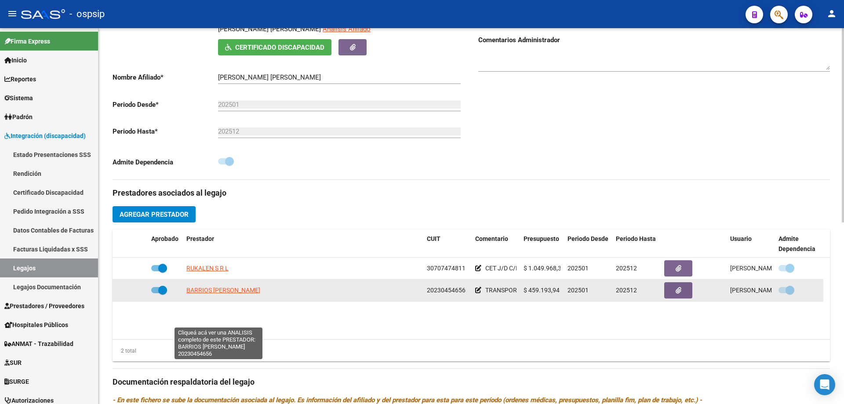
scroll to position [176, 0]
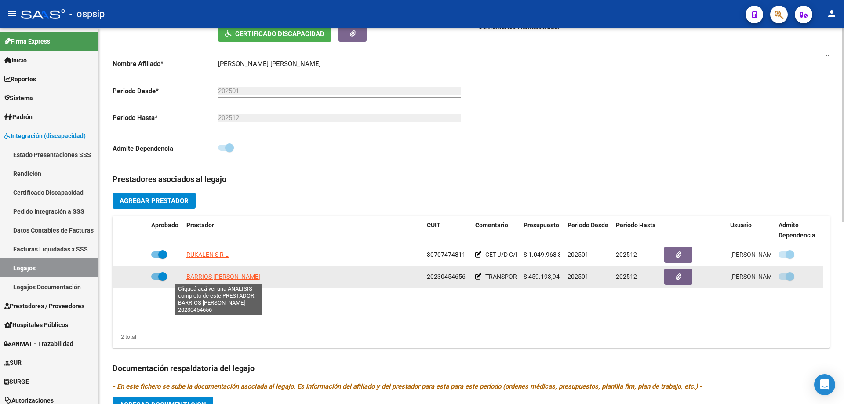
click at [222, 277] on span "BARRIOS HECTOR LUIS" at bounding box center [223, 276] width 74 height 7
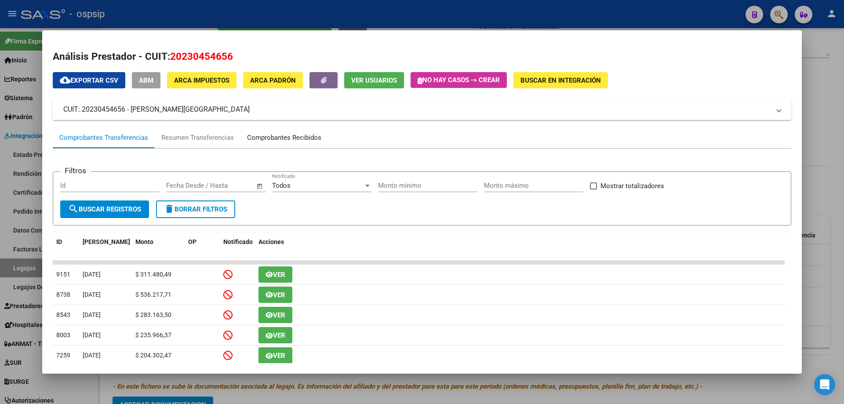
click at [280, 132] on div "Comprobantes Recibidos" at bounding box center [283, 137] width 87 height 21
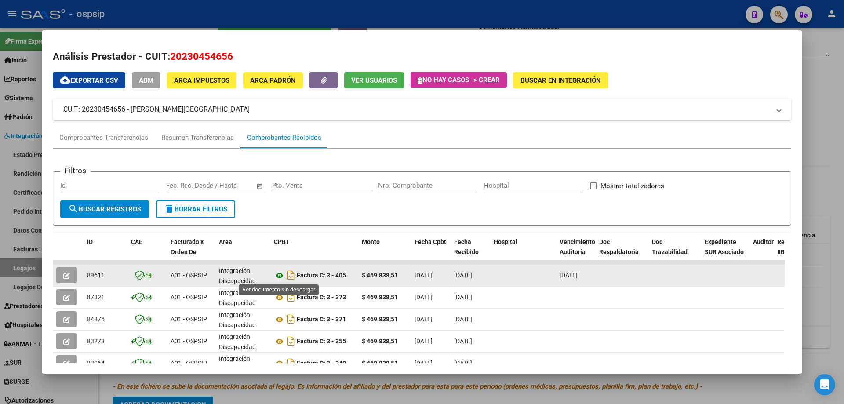
click at [277, 274] on icon at bounding box center [279, 275] width 11 height 11
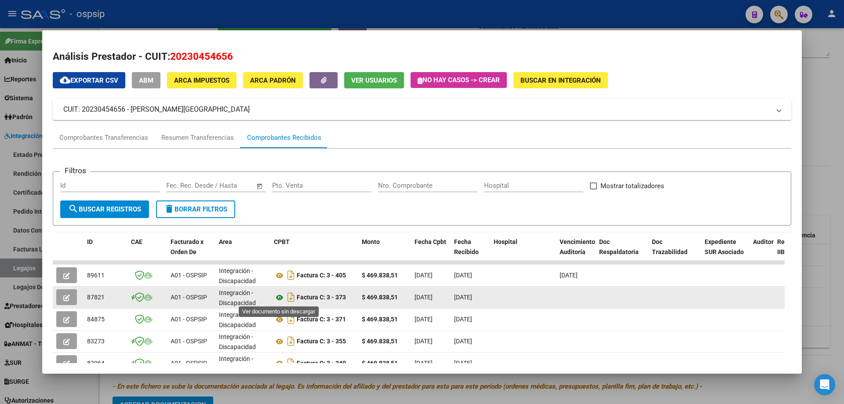
click at [277, 296] on icon at bounding box center [279, 297] width 11 height 11
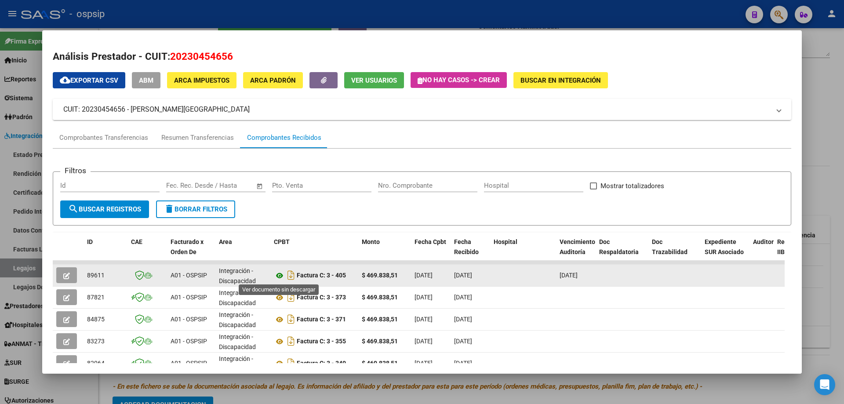
click at [274, 279] on icon at bounding box center [279, 275] width 11 height 11
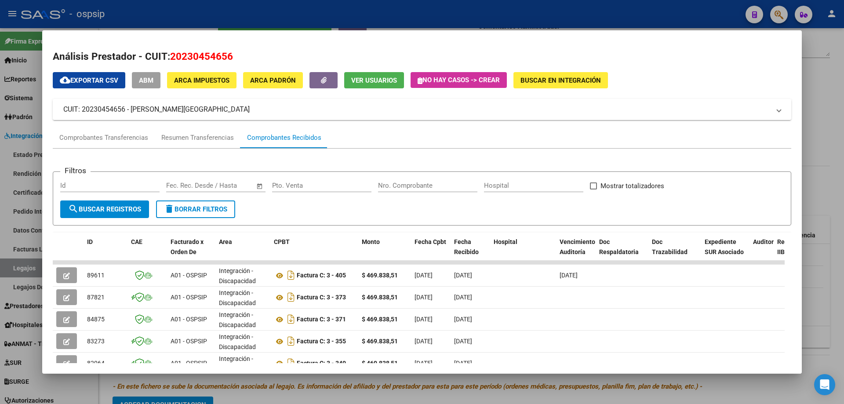
click at [840, 131] on div at bounding box center [422, 202] width 844 height 404
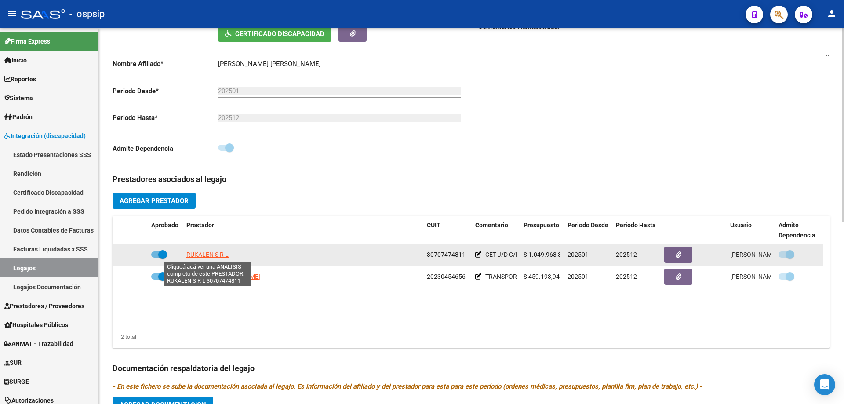
click at [206, 252] on span "RUKALEN S R L" at bounding box center [207, 254] width 42 height 7
type textarea "30707474811"
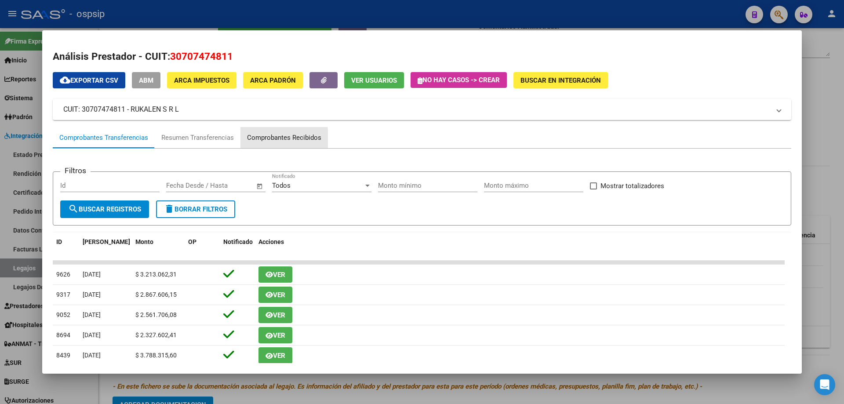
click at [276, 138] on div "Comprobantes Recibidos" at bounding box center [284, 138] width 74 height 10
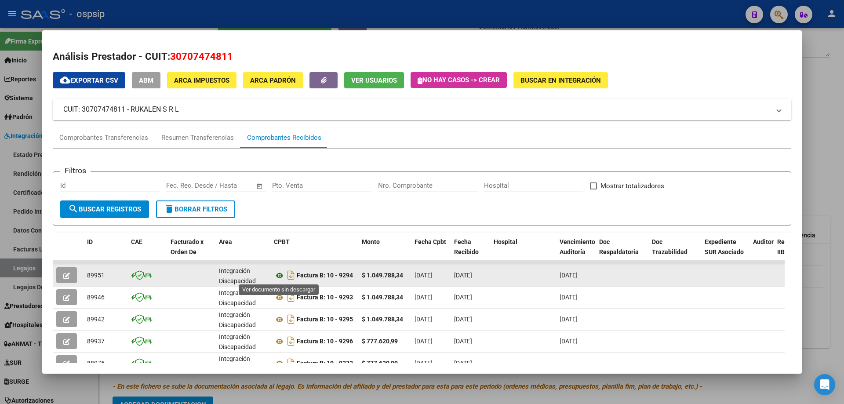
click at [278, 277] on icon at bounding box center [279, 275] width 11 height 11
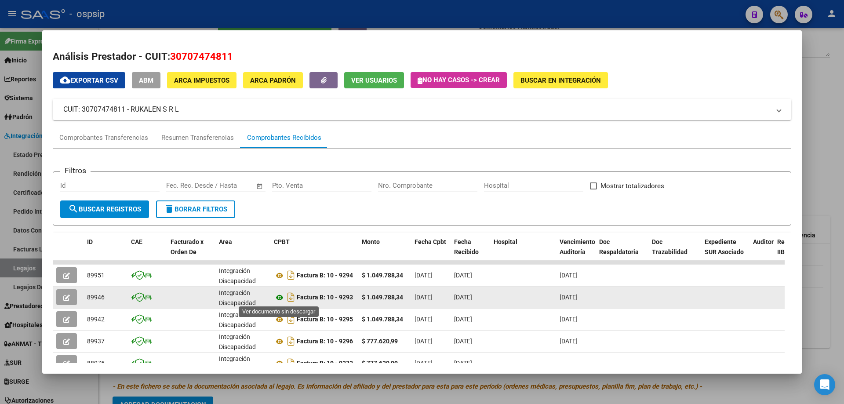
click at [278, 298] on icon at bounding box center [279, 297] width 11 height 11
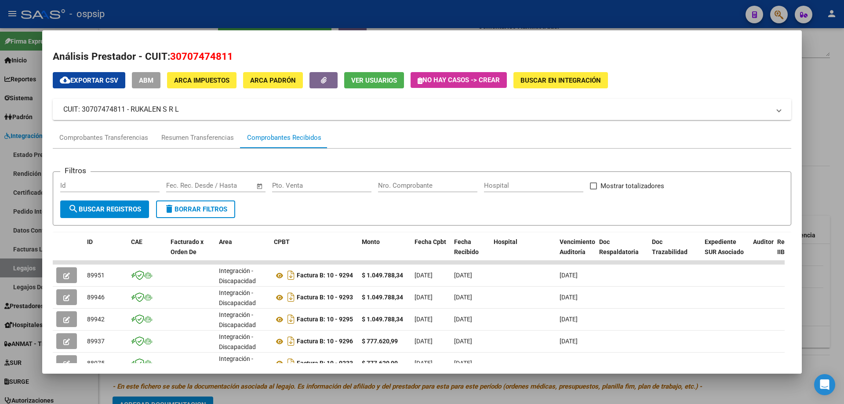
click at [844, 122] on div at bounding box center [422, 202] width 844 height 404
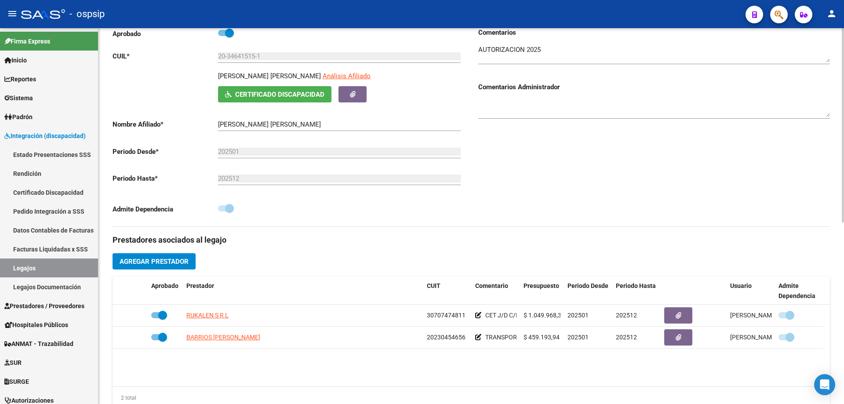
scroll to position [0, 0]
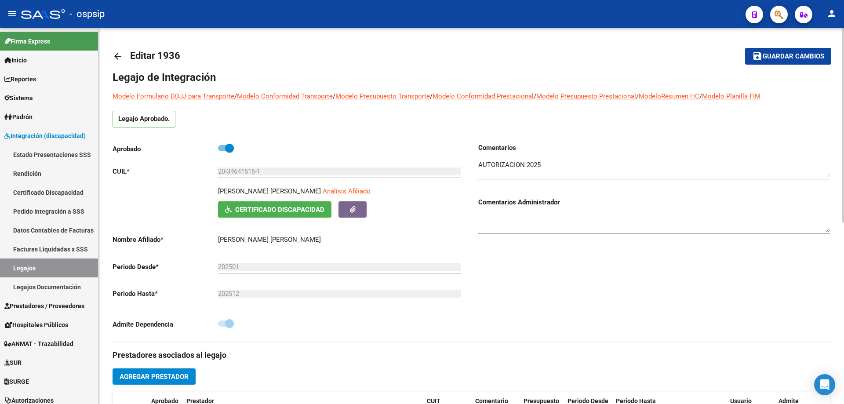
click at [117, 56] on mat-icon "arrow_back" at bounding box center [118, 56] width 11 height 11
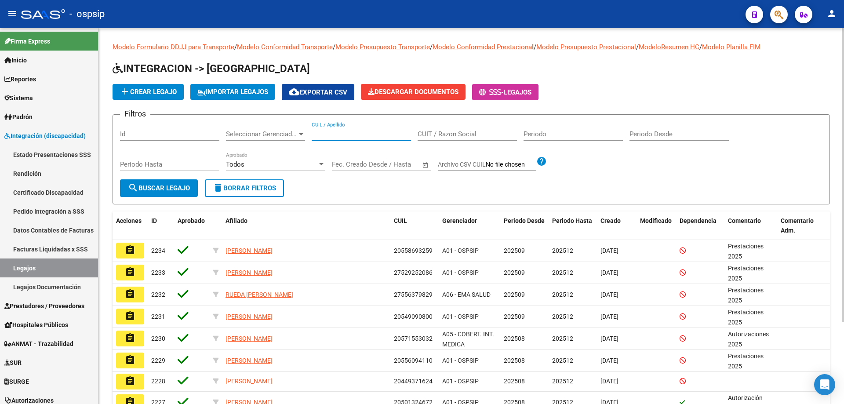
click at [327, 136] on input "CUIL / Apellido" at bounding box center [361, 134] width 99 height 8
paste input "20550419484"
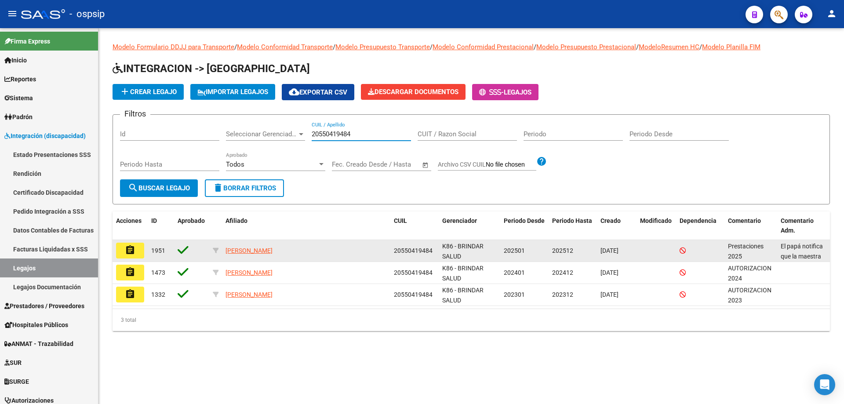
type input "20550419484"
click at [122, 251] on button "assignment" at bounding box center [130, 251] width 28 height 16
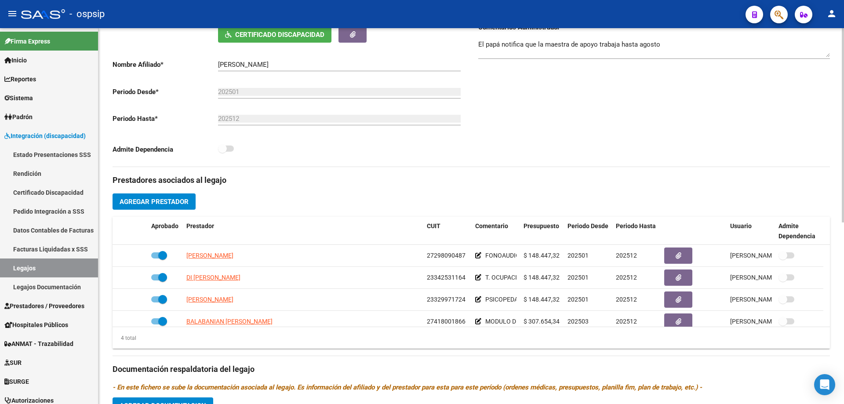
scroll to position [176, 0]
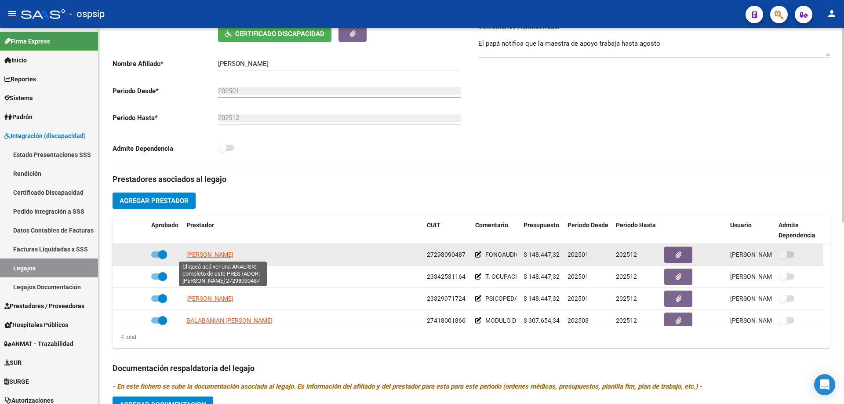
click at [228, 251] on span "LOPEZ SUSANA ELIZABET" at bounding box center [209, 254] width 47 height 7
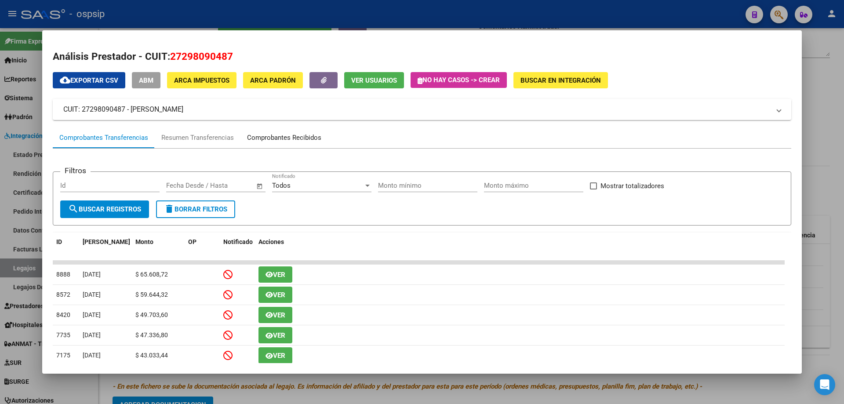
click at [277, 137] on div "Comprobantes Recibidos" at bounding box center [284, 138] width 74 height 10
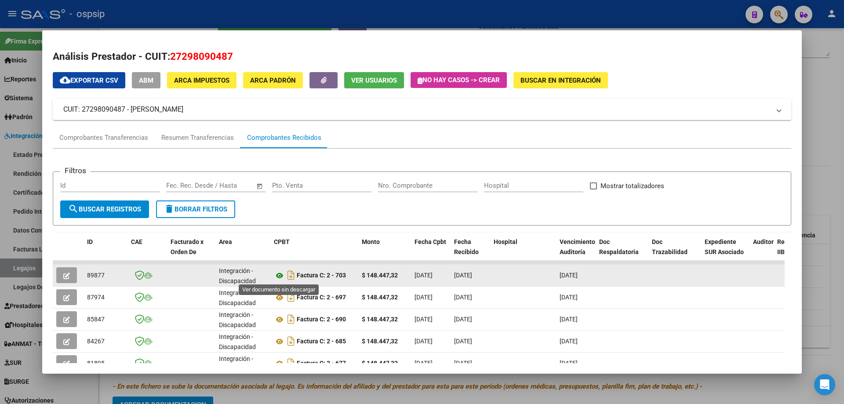
click at [280, 275] on icon at bounding box center [279, 275] width 11 height 11
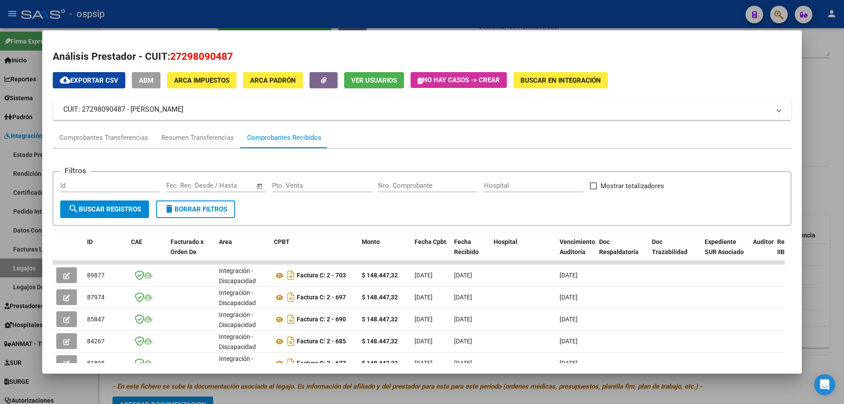
click at [828, 112] on div at bounding box center [422, 202] width 844 height 404
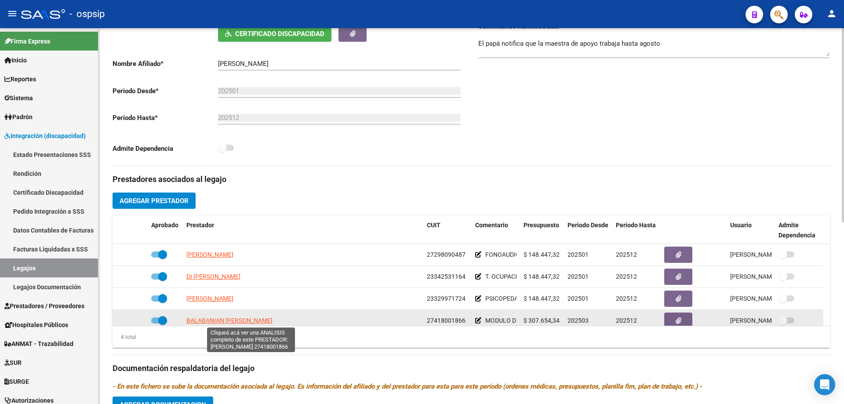
click at [254, 321] on span "BALABANIAN AGROMAYOR MERCEDES AYLEN" at bounding box center [229, 320] width 86 height 7
type textarea "27418001866"
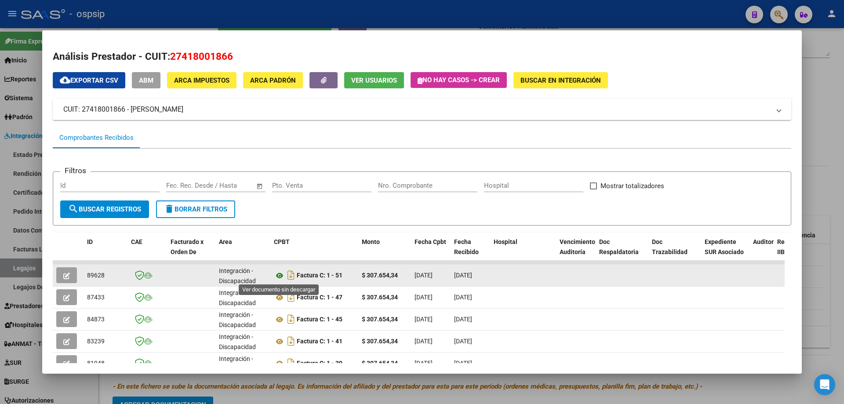
click at [281, 275] on icon at bounding box center [279, 275] width 11 height 11
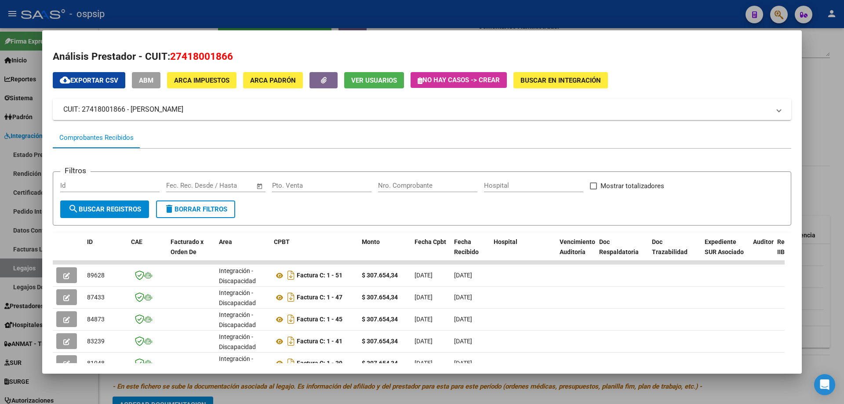
click at [839, 182] on div at bounding box center [422, 202] width 844 height 404
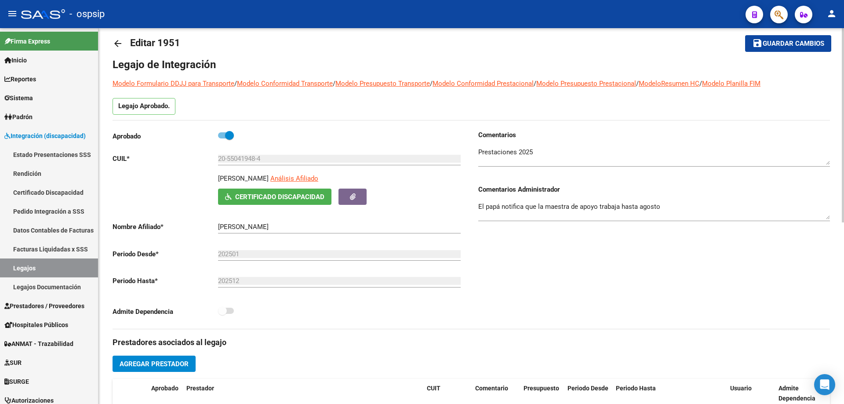
scroll to position [0, 0]
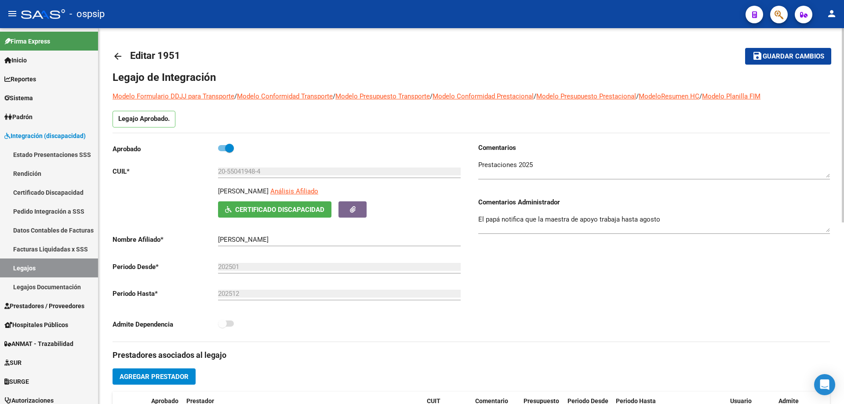
click at [120, 58] on mat-icon "arrow_back" at bounding box center [118, 56] width 11 height 11
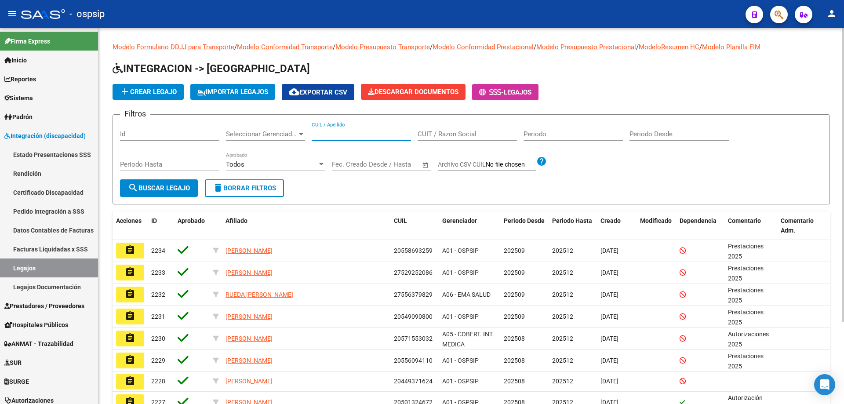
click at [321, 136] on input "CUIL / Apellido" at bounding box center [361, 134] width 99 height 8
paste input "20584622750"
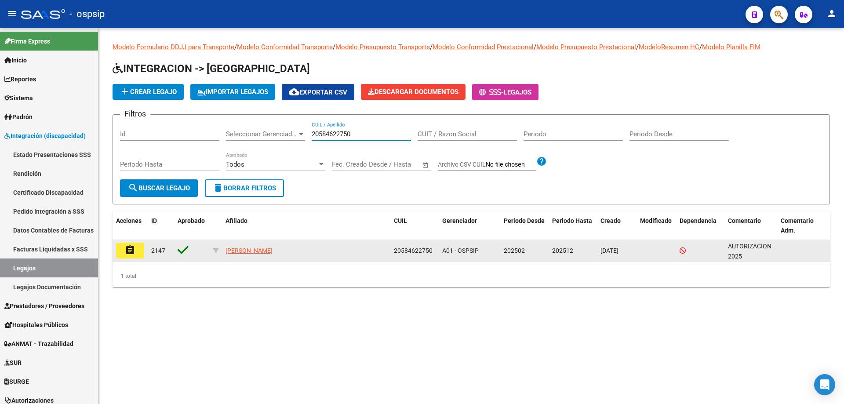
type input "20584622750"
click at [136, 250] on button "assignment" at bounding box center [130, 251] width 28 height 16
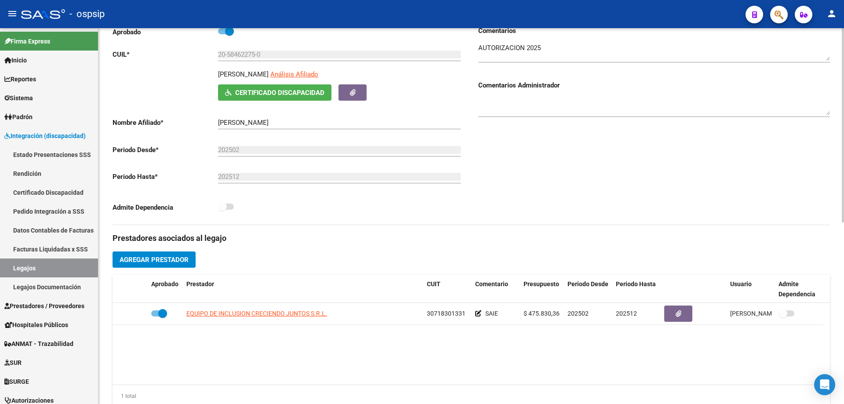
scroll to position [132, 0]
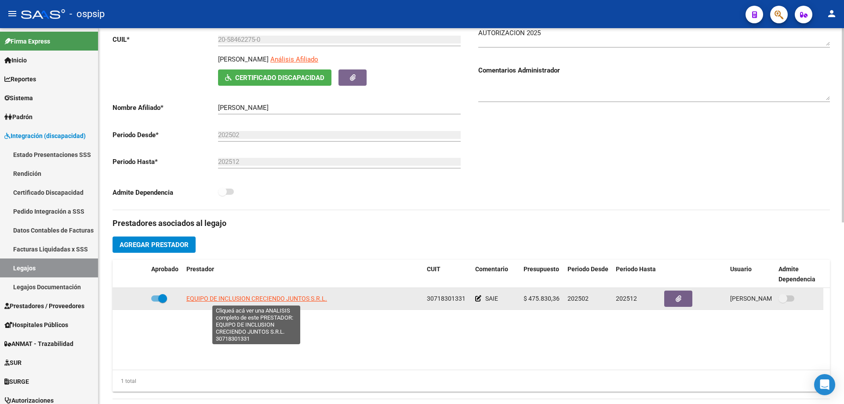
click at [296, 298] on span "EQUIPO DE INCLUSION CRECIENDO JUNTOS S.R.L." at bounding box center [256, 298] width 141 height 7
type textarea "30718301331"
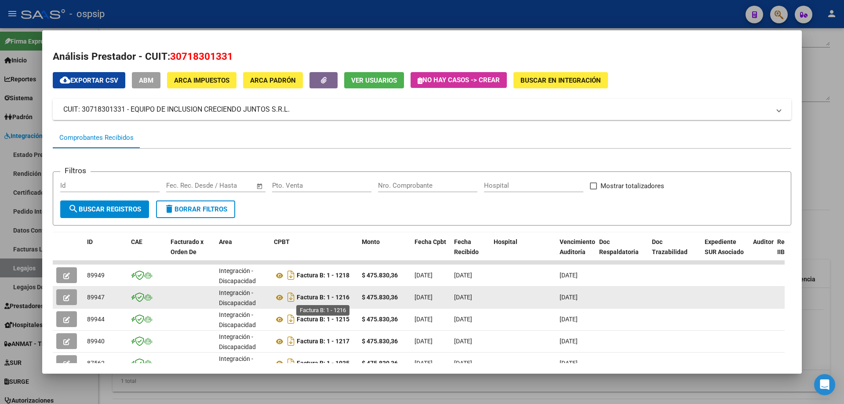
scroll to position [44, 0]
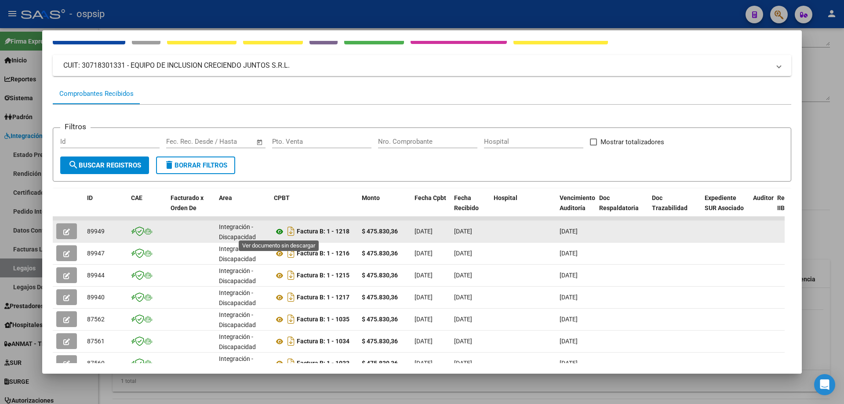
click at [279, 229] on icon at bounding box center [279, 231] width 11 height 11
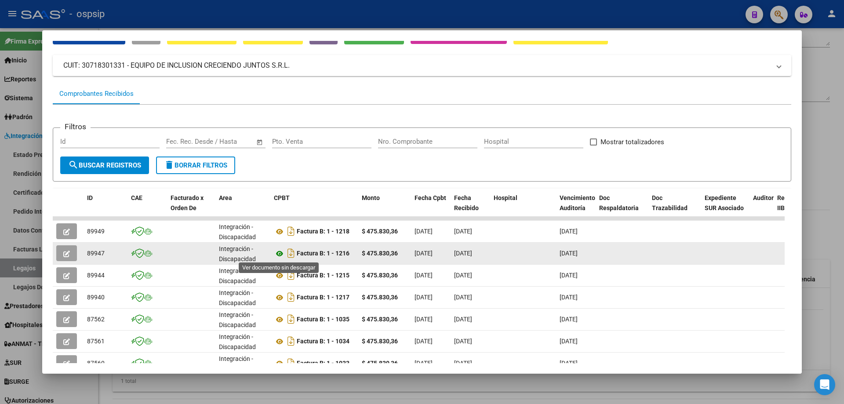
click at [280, 254] on icon at bounding box center [279, 253] width 11 height 11
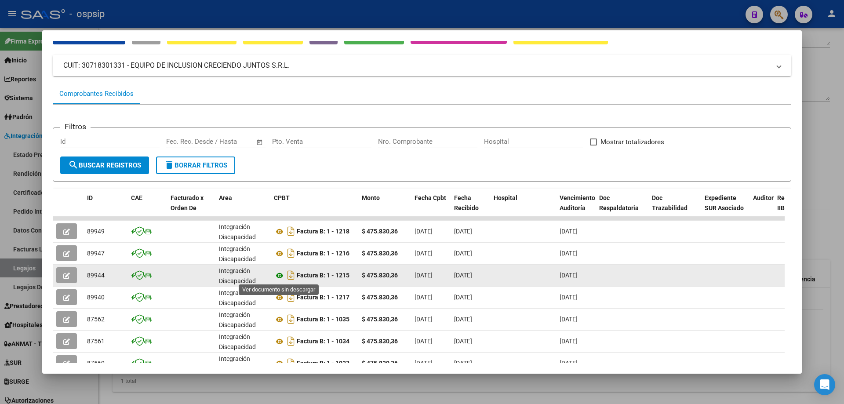
click at [280, 275] on icon at bounding box center [279, 275] width 11 height 11
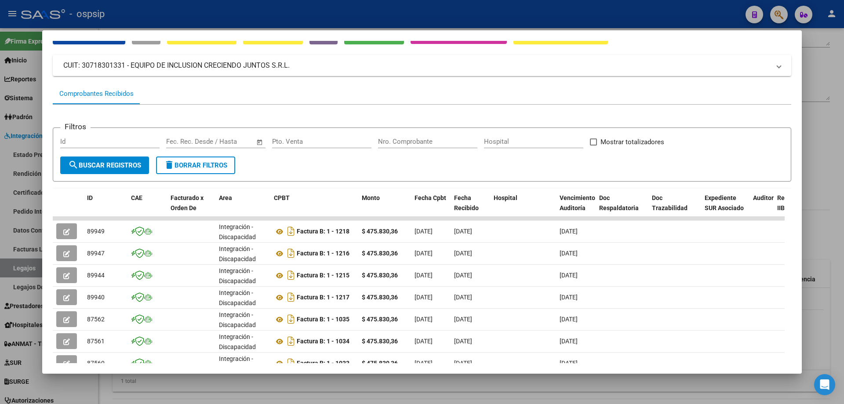
click at [838, 74] on div at bounding box center [422, 202] width 844 height 404
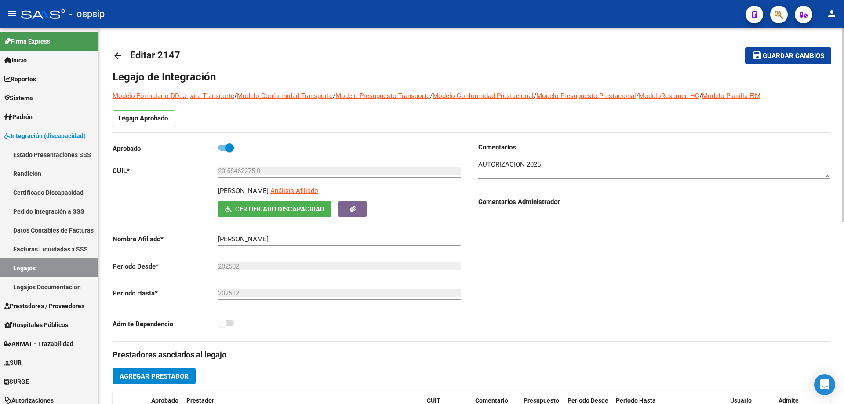
scroll to position [0, 0]
click at [116, 57] on mat-icon "arrow_back" at bounding box center [118, 56] width 11 height 11
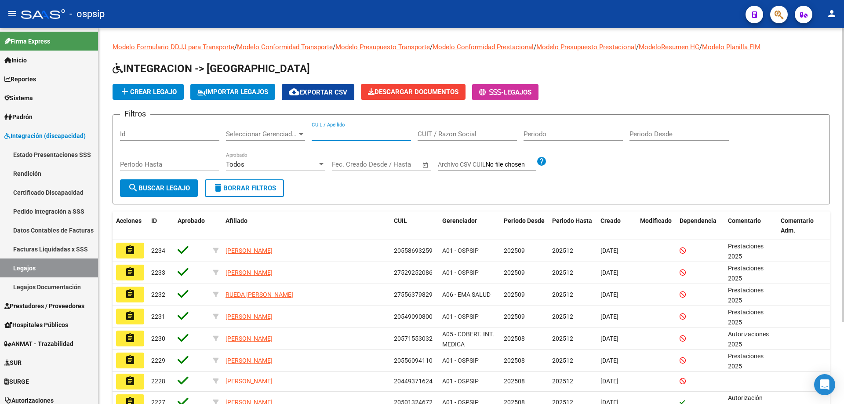
click at [364, 133] on input "CUIL / Apellido" at bounding box center [361, 134] width 99 height 8
paste input "27337823241"
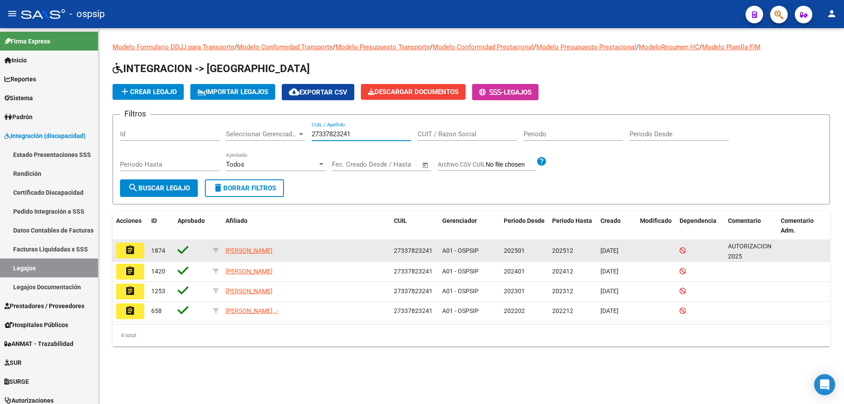
type input "27337823241"
click at [127, 255] on mat-icon "assignment" at bounding box center [130, 250] width 11 height 11
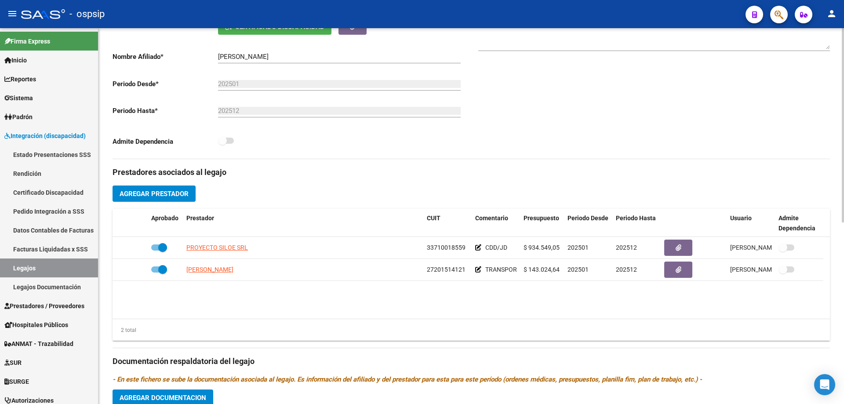
scroll to position [132, 0]
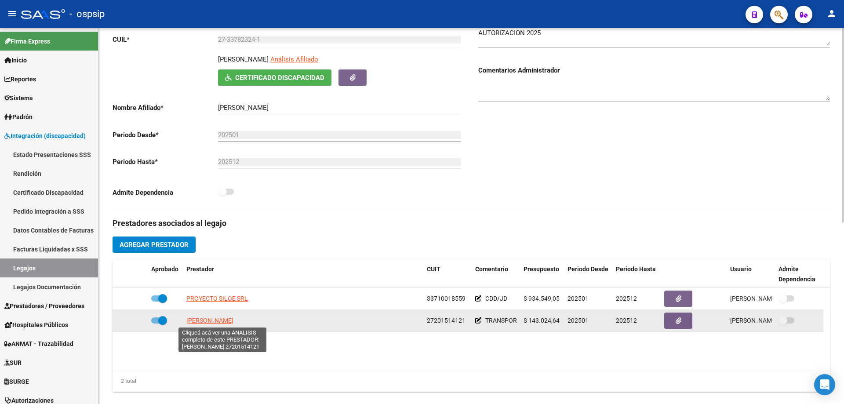
click at [233, 319] on span "PAVON TERESITA CECILIA" at bounding box center [209, 320] width 47 height 7
type textarea "27201514121"
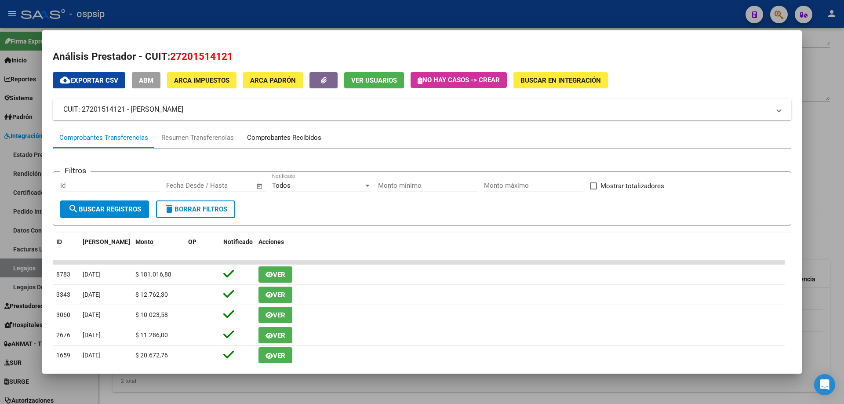
click at [277, 137] on div "Comprobantes Recibidos" at bounding box center [284, 138] width 74 height 10
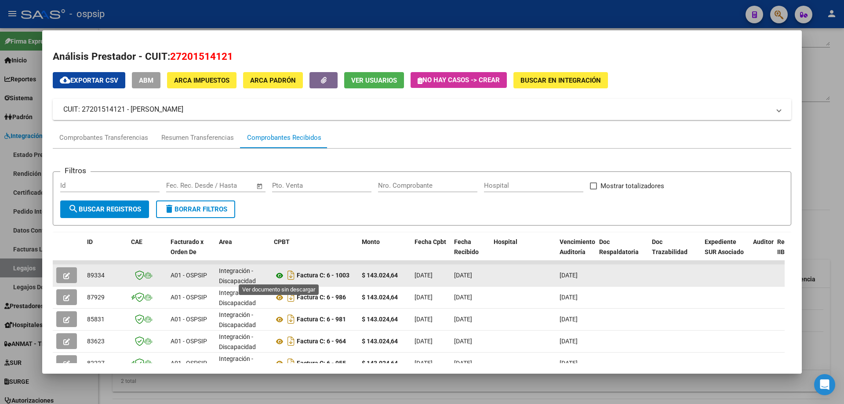
click at [280, 274] on icon at bounding box center [279, 275] width 11 height 11
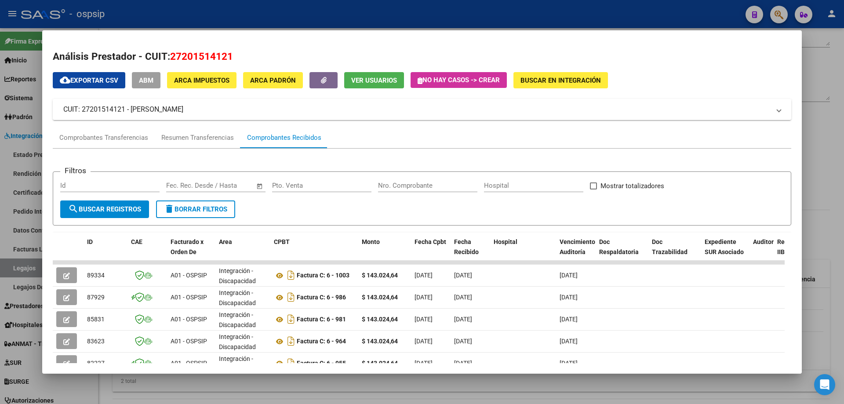
click at [841, 127] on div at bounding box center [422, 202] width 844 height 404
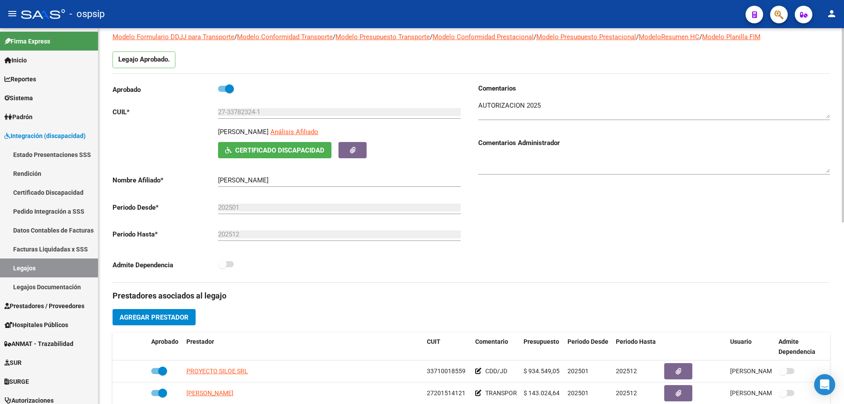
scroll to position [0, 0]
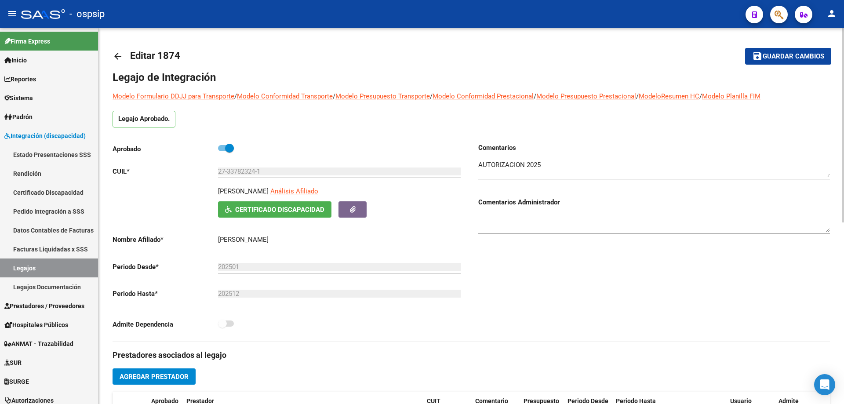
click at [113, 54] on mat-icon "arrow_back" at bounding box center [118, 56] width 11 height 11
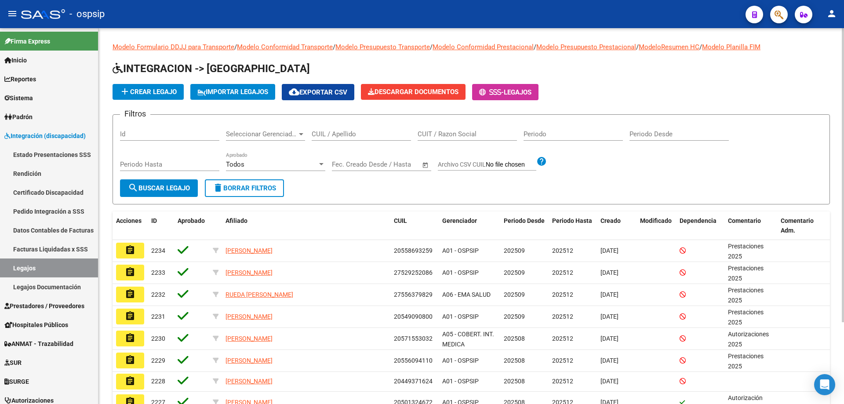
click at [331, 132] on input "CUIL / Apellido" at bounding box center [361, 134] width 99 height 8
paste input "20473850320"
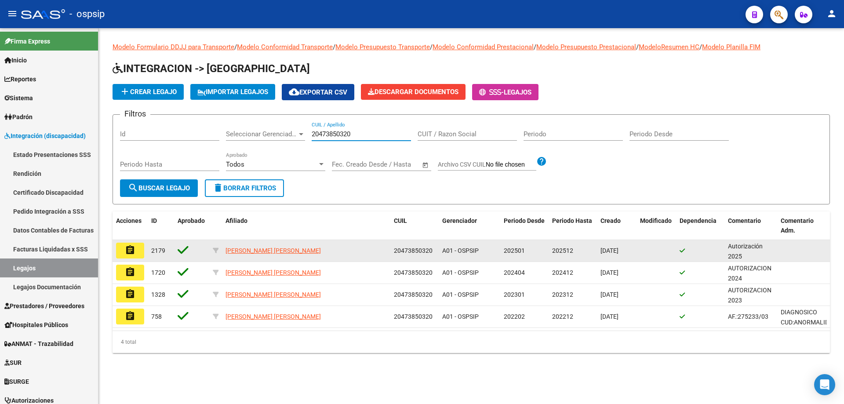
type input "20473850320"
click at [129, 253] on mat-icon "assignment" at bounding box center [130, 250] width 11 height 11
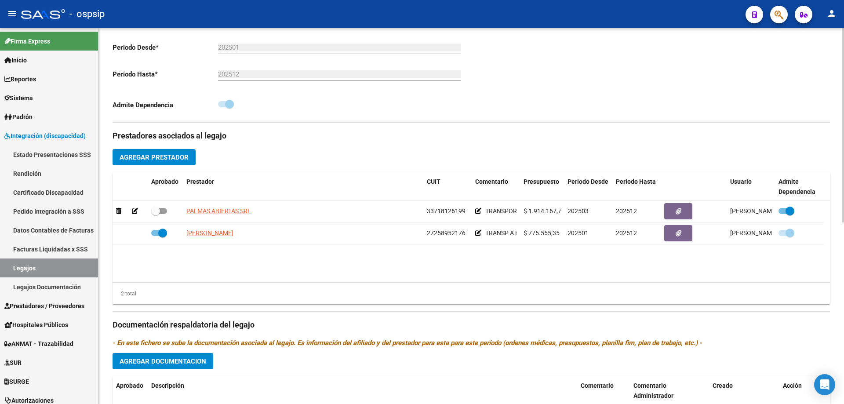
scroll to position [220, 0]
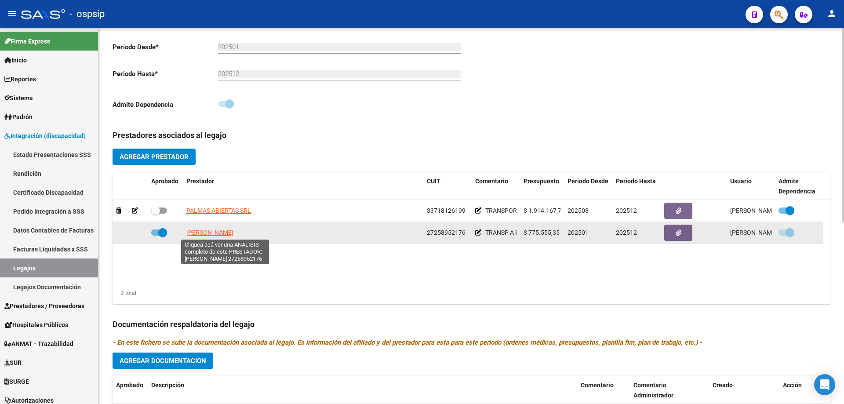
click at [221, 232] on span "APARICIO CINTHIA VIVIANA" at bounding box center [209, 232] width 47 height 7
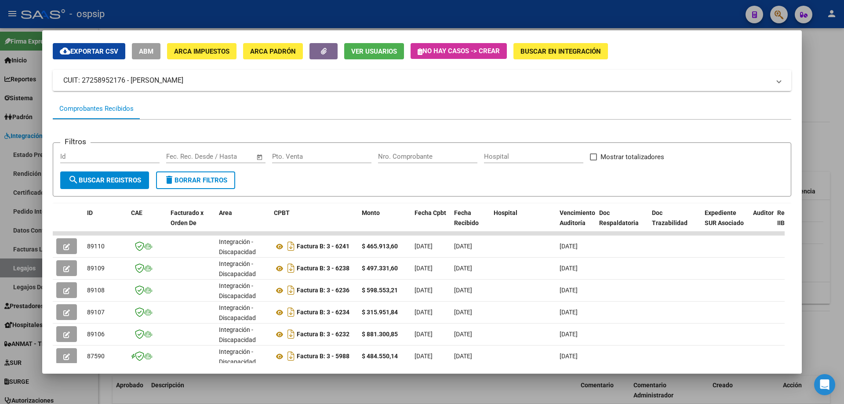
scroll to position [44, 0]
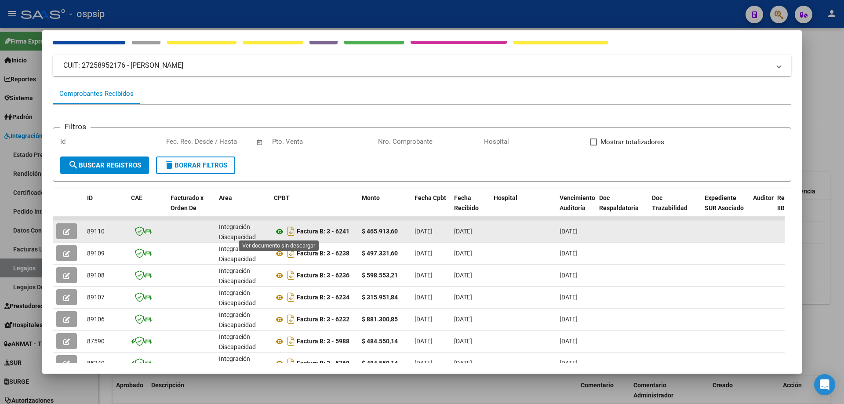
click at [279, 232] on icon at bounding box center [279, 231] width 11 height 11
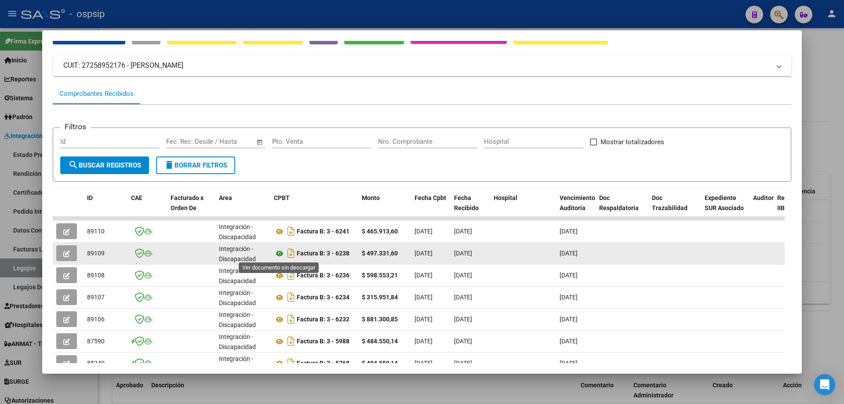
click at [278, 255] on icon at bounding box center [279, 253] width 11 height 11
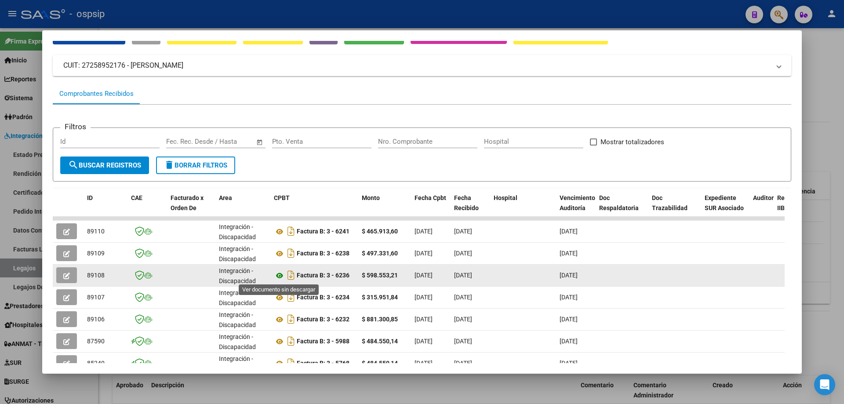
click at [281, 275] on icon at bounding box center [279, 275] width 11 height 11
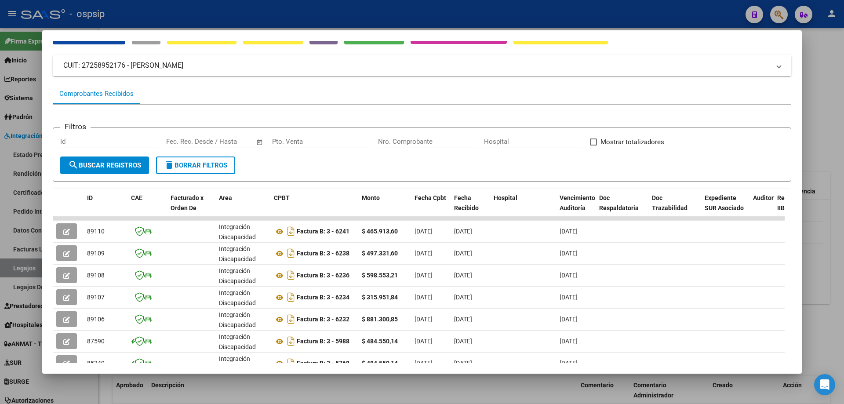
click at [828, 160] on div at bounding box center [422, 202] width 844 height 404
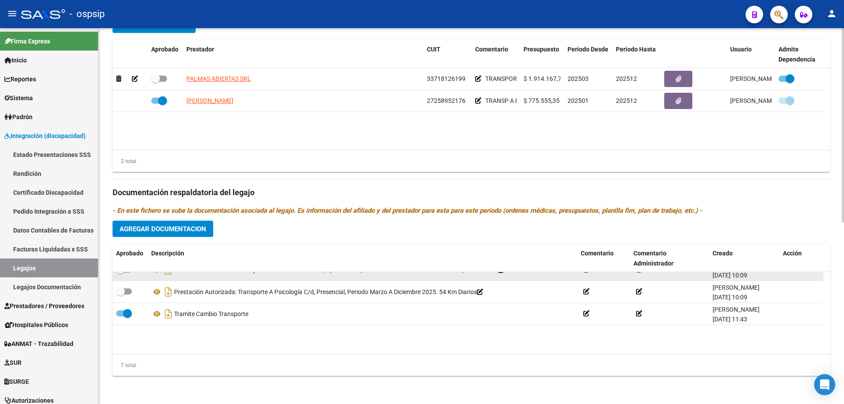
scroll to position [75, 0]
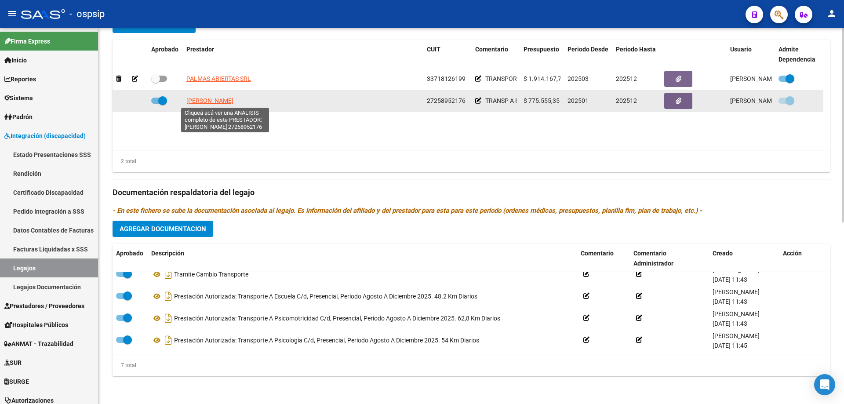
click at [233, 103] on span "APARICIO CINTHIA VIVIANA" at bounding box center [209, 100] width 47 height 7
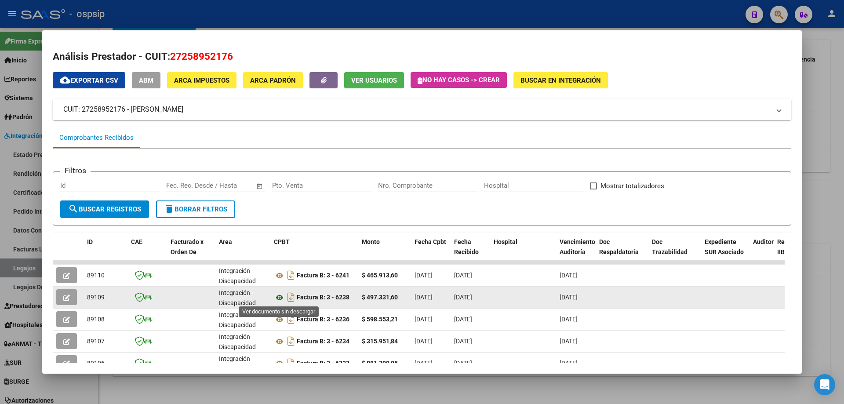
click at [281, 299] on icon at bounding box center [279, 297] width 11 height 11
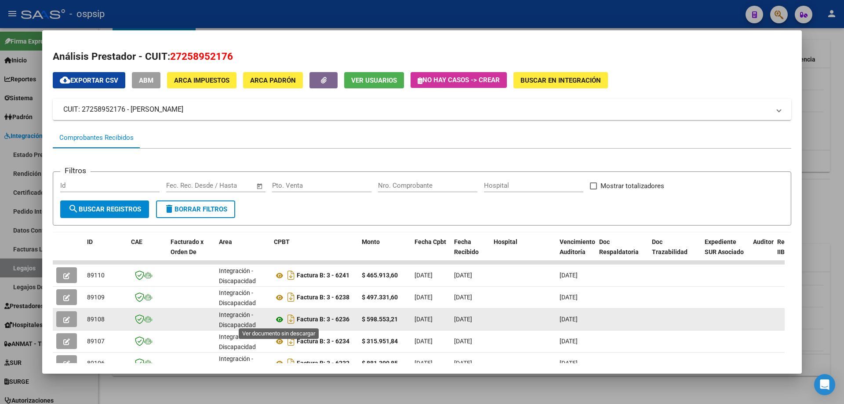
click at [283, 320] on icon at bounding box center [279, 319] width 11 height 11
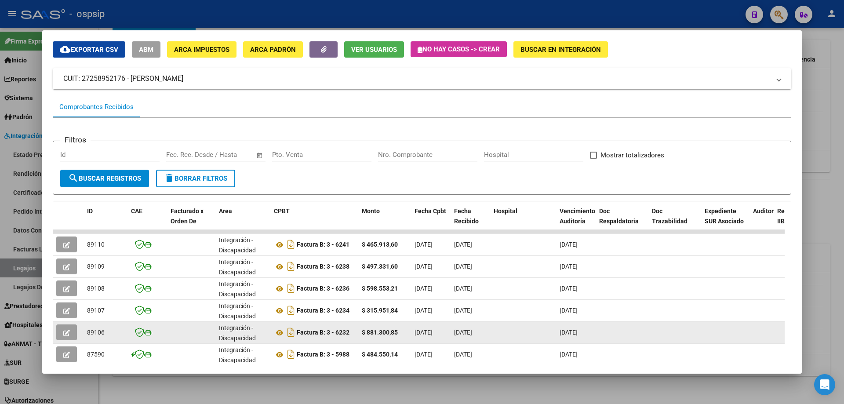
scroll to position [44, 0]
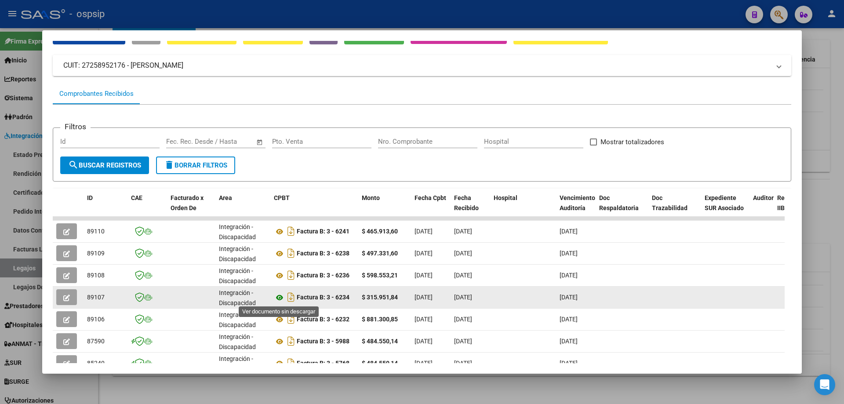
click at [280, 300] on icon at bounding box center [279, 297] width 11 height 11
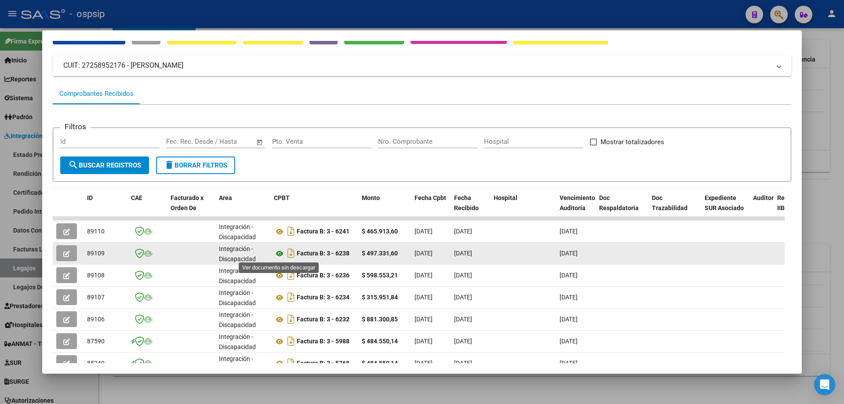
click at [277, 251] on icon at bounding box center [279, 253] width 11 height 11
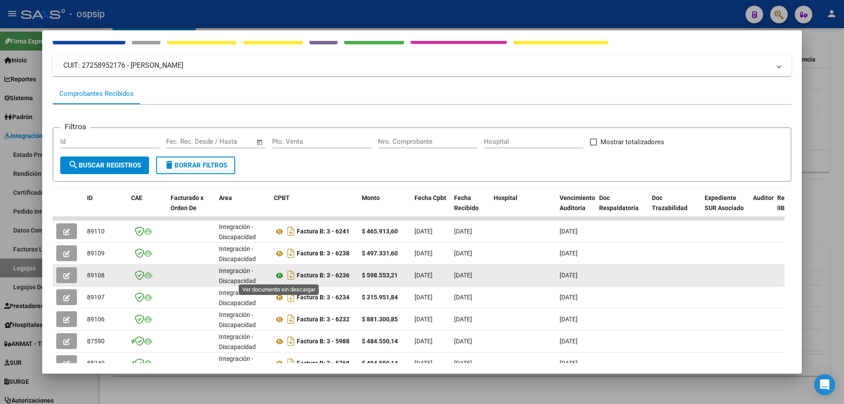
click at [278, 277] on icon at bounding box center [279, 275] width 11 height 11
click at [280, 277] on icon at bounding box center [279, 275] width 11 height 11
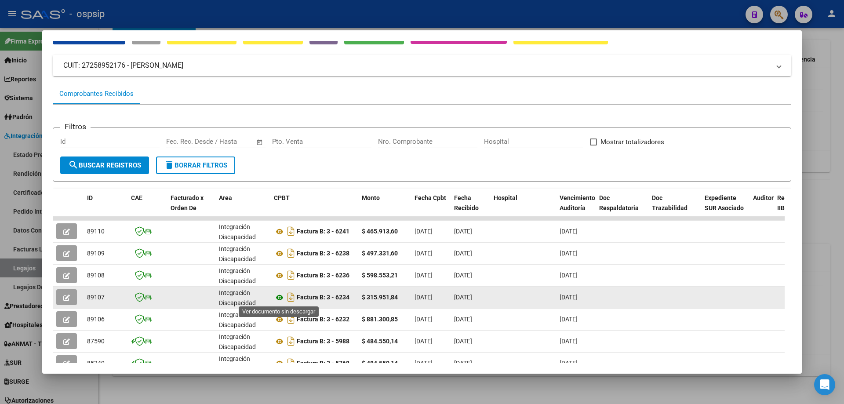
click at [281, 295] on icon at bounding box center [279, 297] width 11 height 11
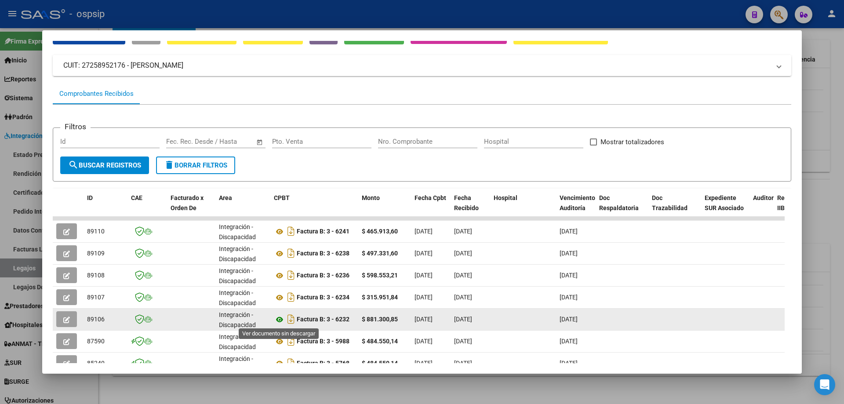
click at [282, 318] on icon at bounding box center [279, 319] width 11 height 11
click at [279, 321] on icon at bounding box center [279, 319] width 11 height 11
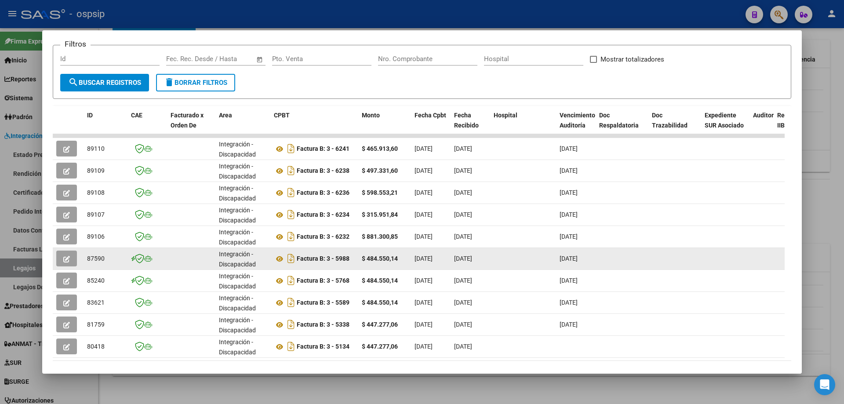
scroll to position [132, 0]
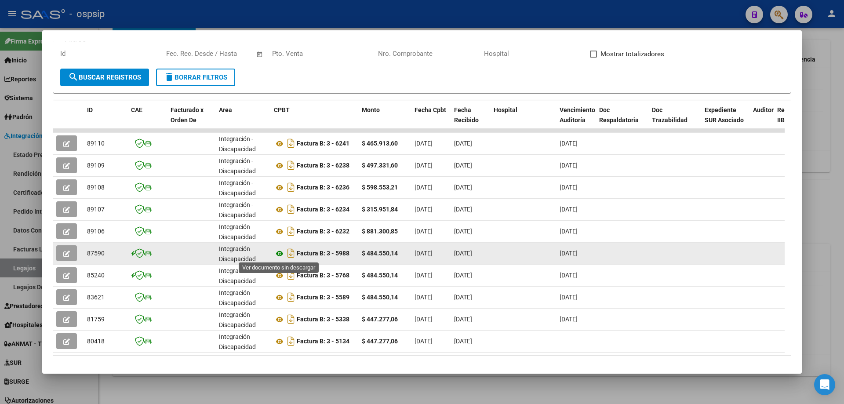
click at [281, 254] on icon at bounding box center [279, 253] width 11 height 11
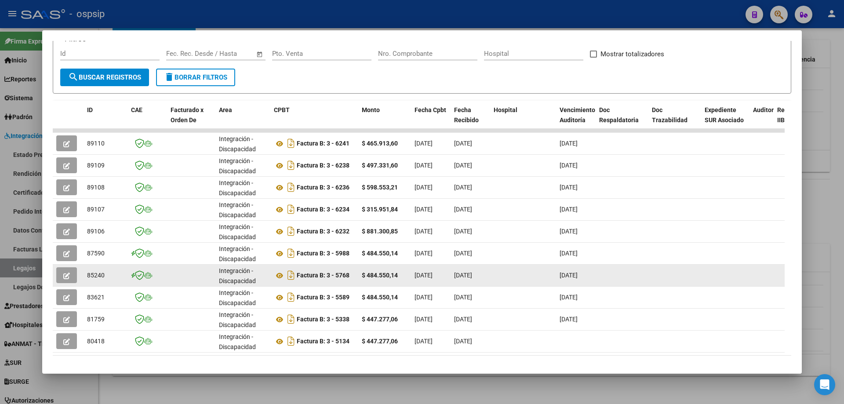
click at [277, 282] on div "Factura B: 3 - 5768" at bounding box center [314, 275] width 81 height 14
click at [277, 278] on icon at bounding box center [279, 275] width 11 height 11
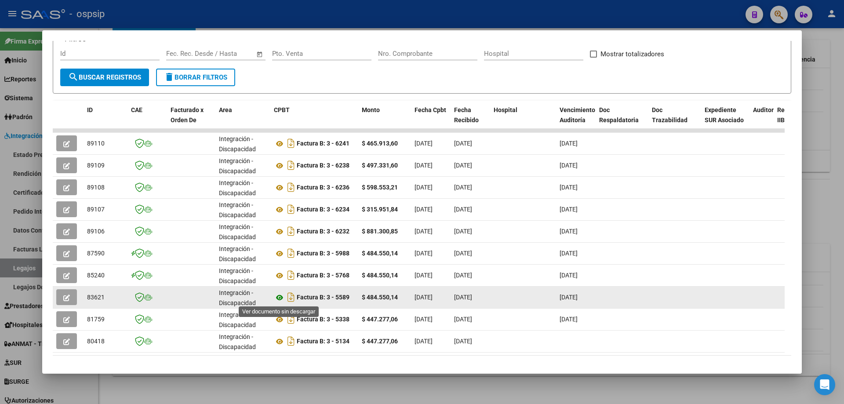
click at [277, 299] on icon at bounding box center [279, 297] width 11 height 11
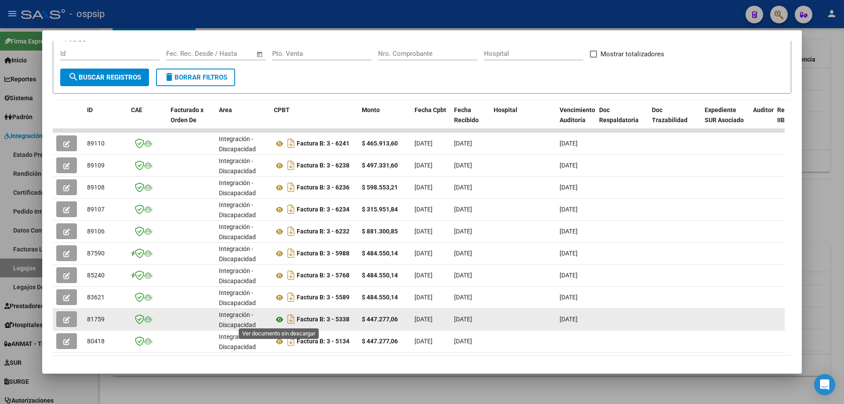
click at [274, 320] on icon at bounding box center [279, 319] width 11 height 11
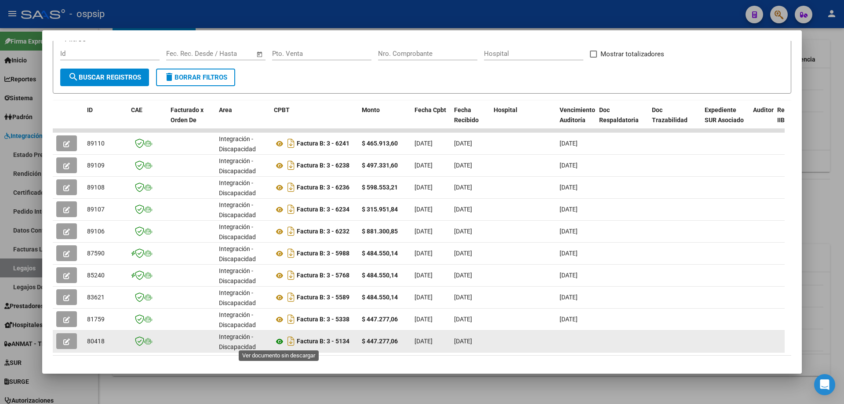
click at [278, 339] on icon at bounding box center [279, 341] width 11 height 11
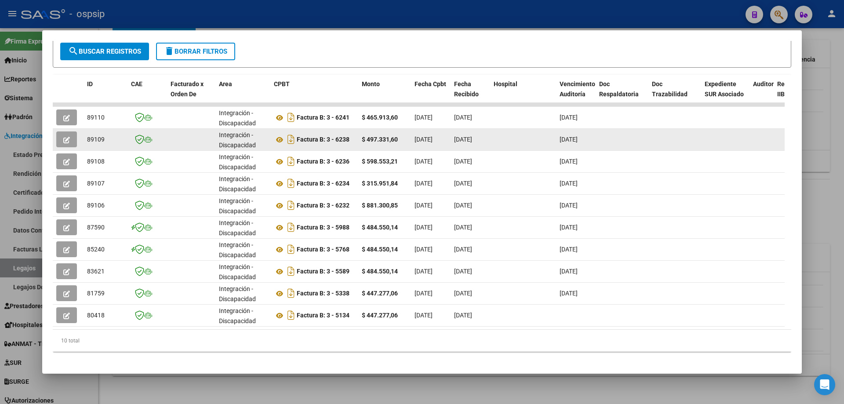
scroll to position [170, 0]
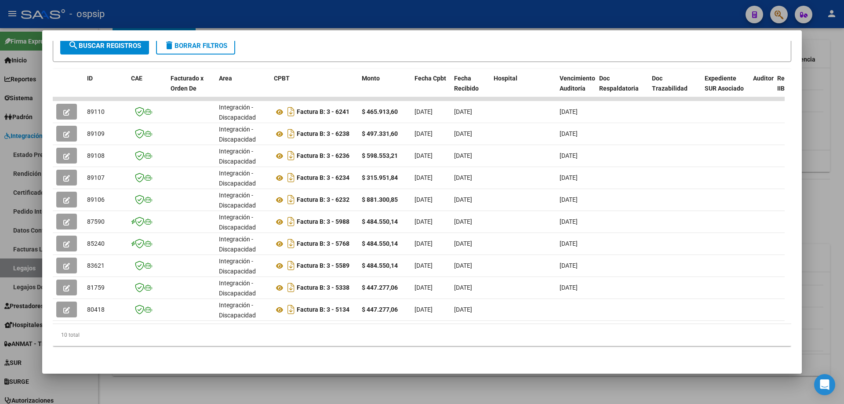
click at [823, 113] on div at bounding box center [422, 202] width 844 height 404
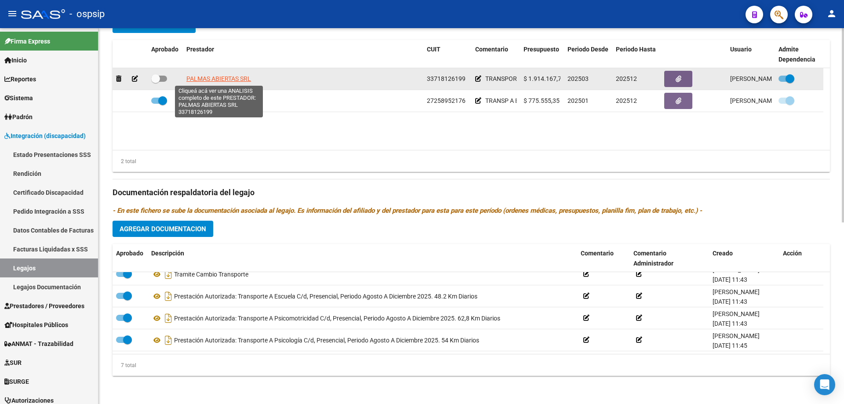
click at [220, 76] on span "PALMAS ABIERTAS SRL" at bounding box center [218, 78] width 65 height 7
type textarea "33718126199"
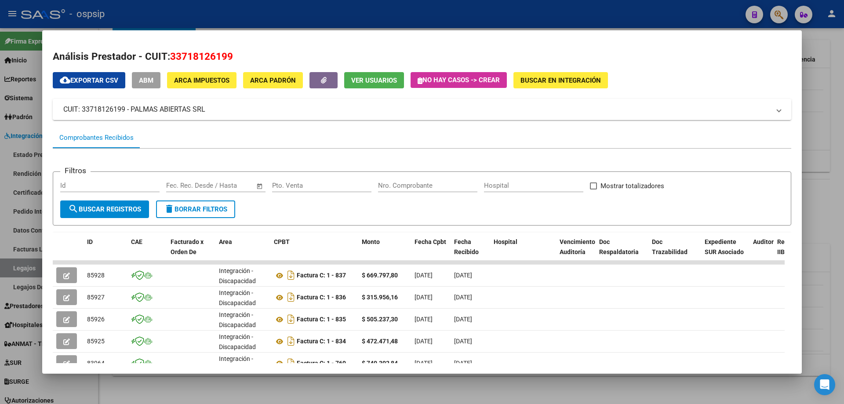
click at [841, 110] on div at bounding box center [422, 202] width 844 height 404
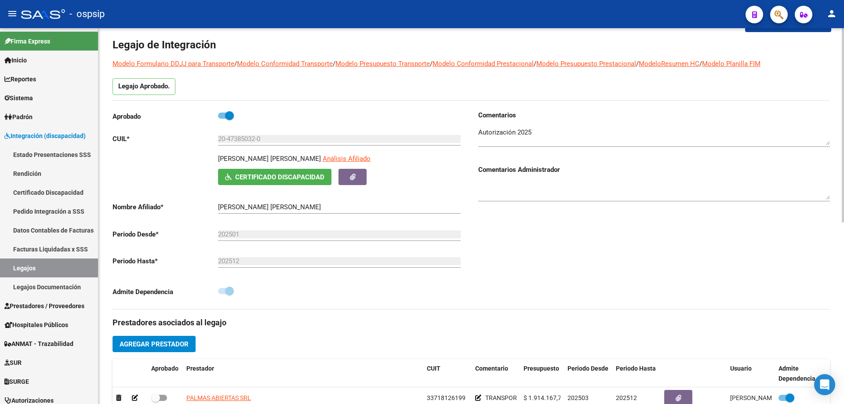
scroll to position [0, 0]
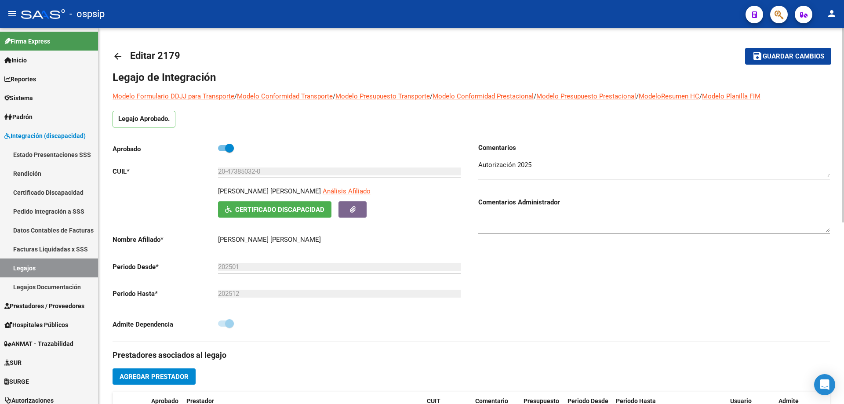
click at [115, 57] on mat-icon "arrow_back" at bounding box center [118, 56] width 11 height 11
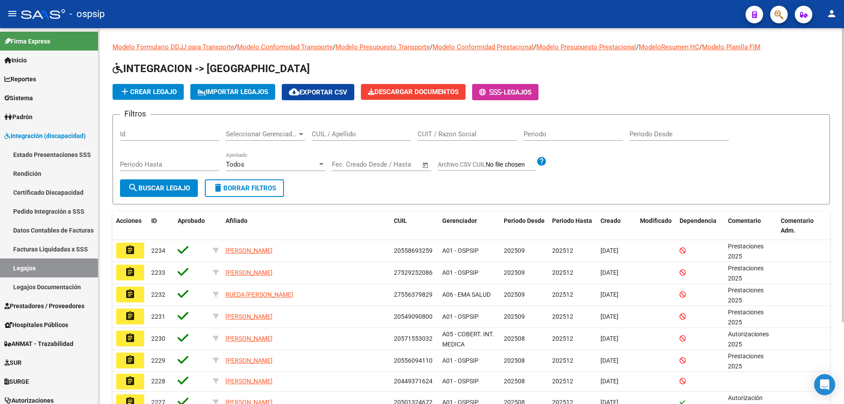
click at [326, 133] on input "CUIL / Apellido" at bounding box center [361, 134] width 99 height 8
paste input "20459247727"
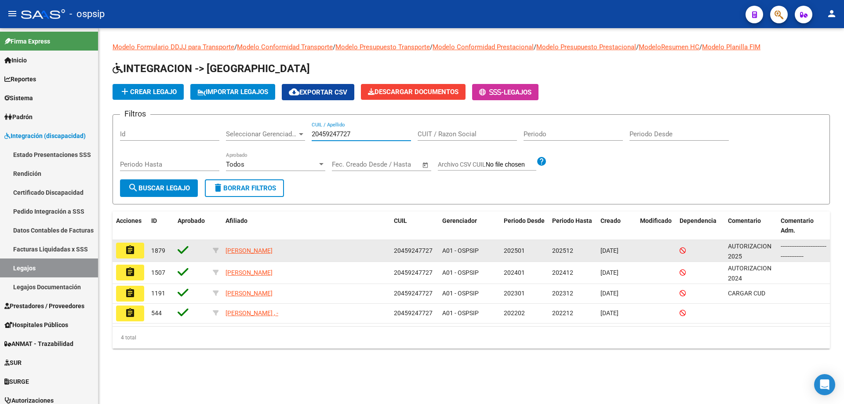
type input "20459247727"
click at [131, 250] on mat-icon "assignment" at bounding box center [130, 250] width 11 height 11
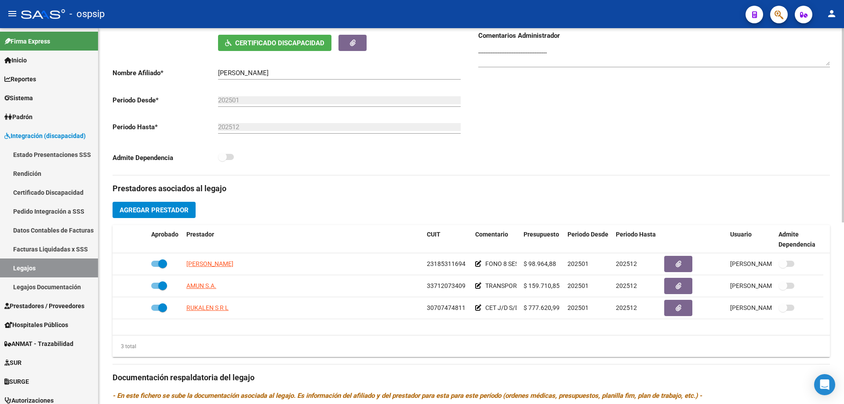
scroll to position [176, 0]
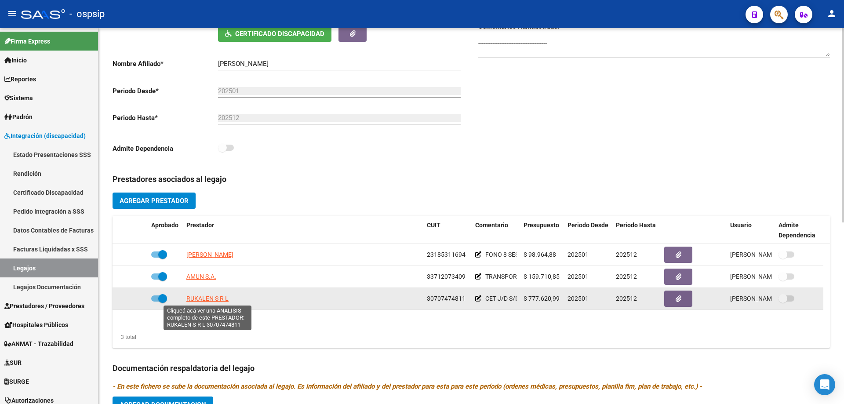
click at [200, 295] on span "RUKALEN S R L" at bounding box center [207, 298] width 42 height 7
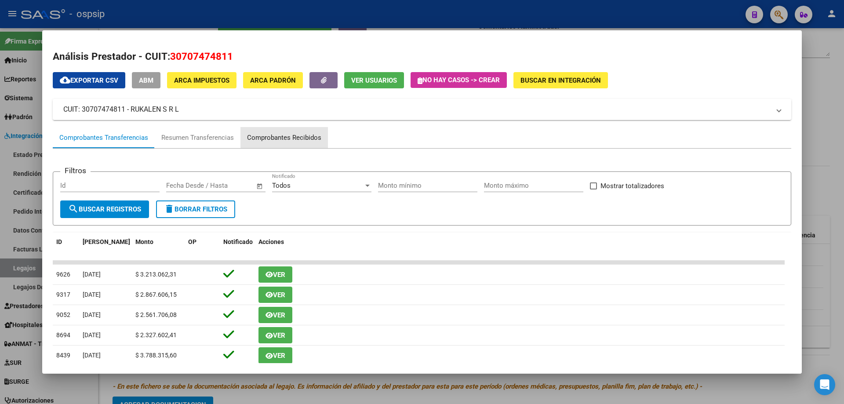
click at [314, 136] on div "Comprobantes Recibidos" at bounding box center [284, 138] width 74 height 10
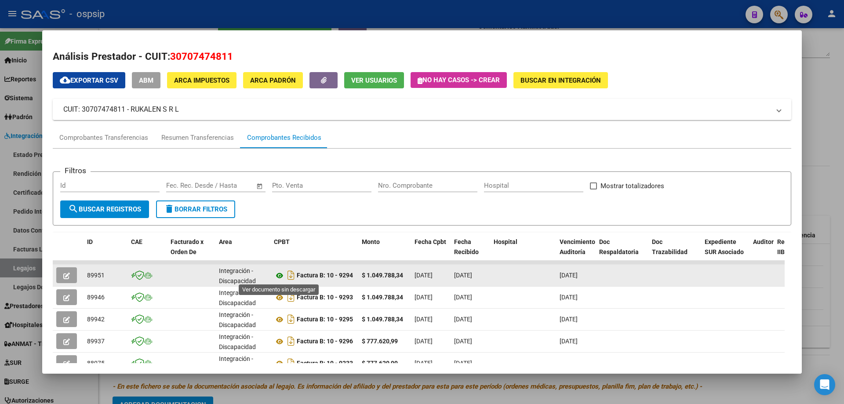
click at [279, 275] on icon at bounding box center [279, 275] width 11 height 11
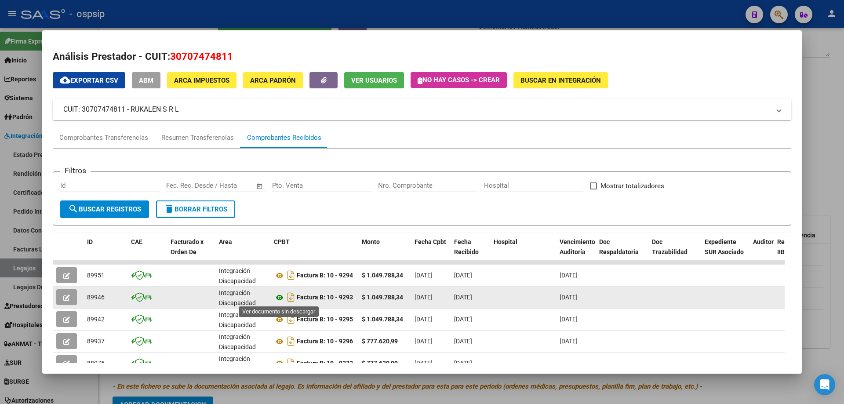
click at [277, 295] on icon at bounding box center [279, 297] width 11 height 11
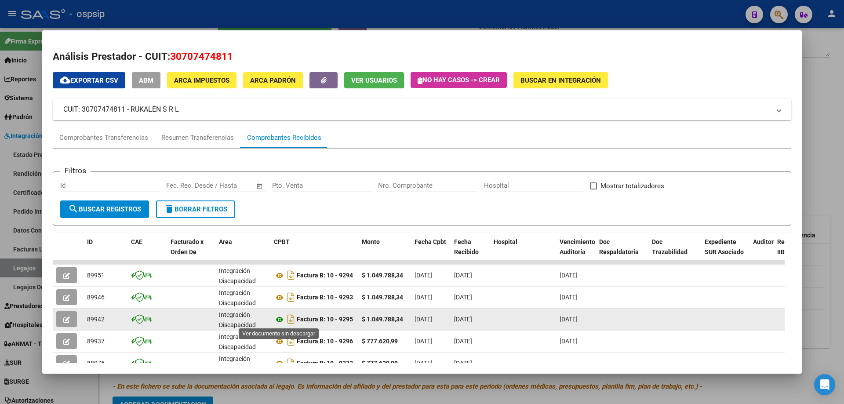
click at [277, 320] on icon at bounding box center [279, 319] width 11 height 11
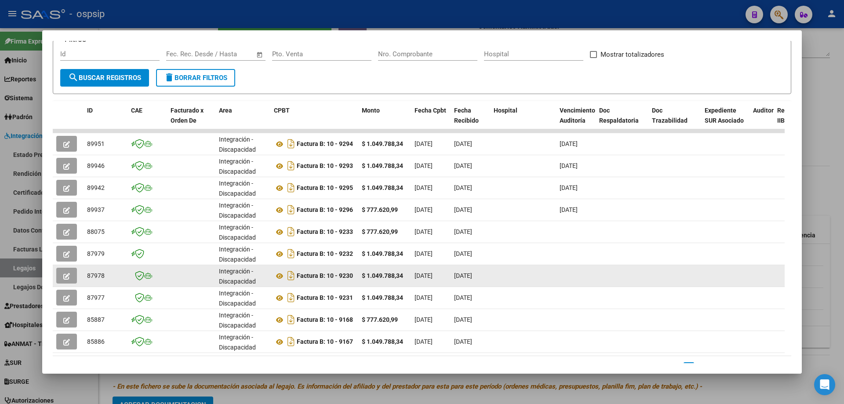
scroll to position [132, 0]
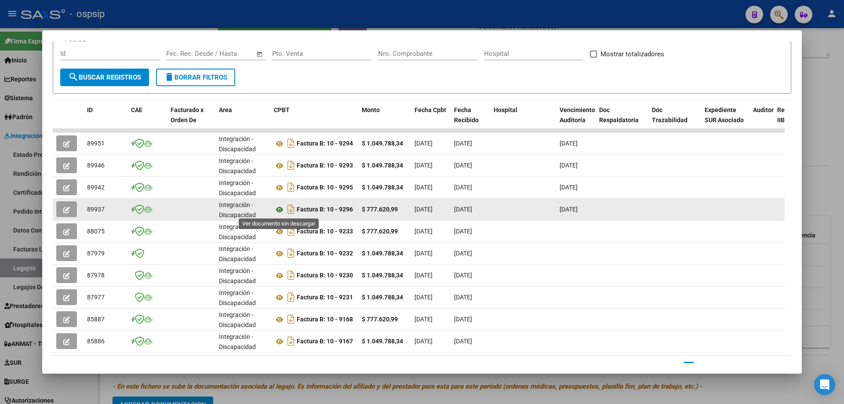
click at [277, 211] on icon at bounding box center [279, 209] width 11 height 11
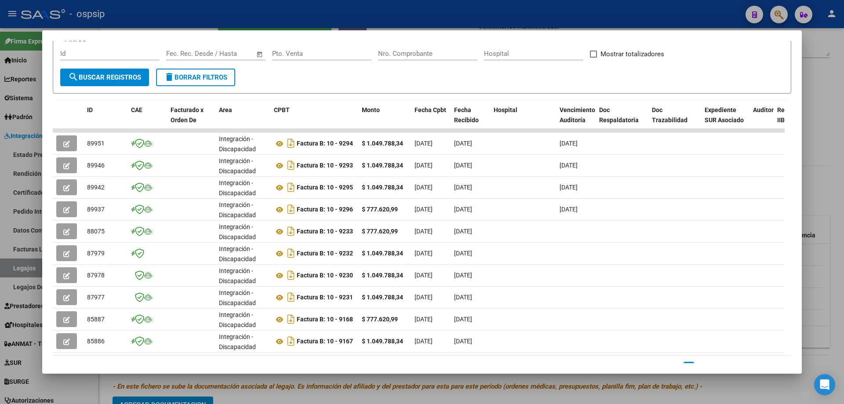
click at [839, 176] on div at bounding box center [422, 202] width 844 height 404
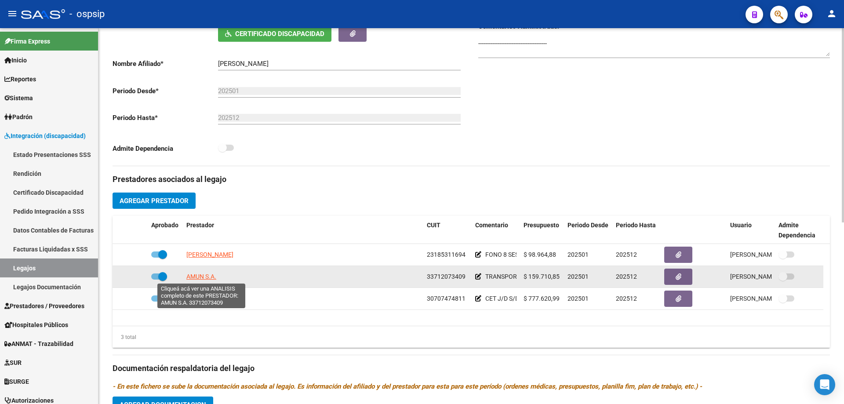
click at [205, 278] on span "AMUN S.A." at bounding box center [201, 276] width 30 height 7
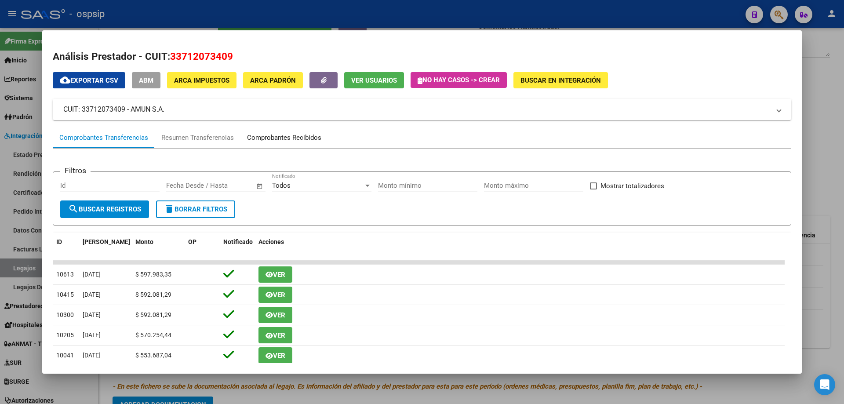
click at [300, 140] on div "Comprobantes Recibidos" at bounding box center [284, 138] width 74 height 10
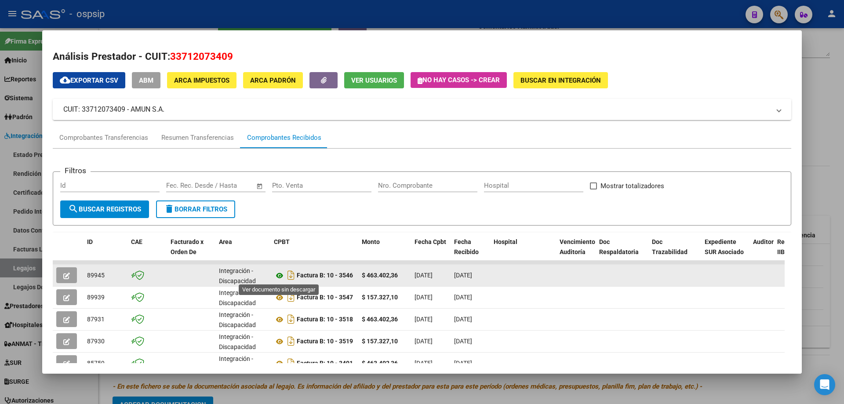
click at [281, 274] on icon at bounding box center [279, 275] width 11 height 11
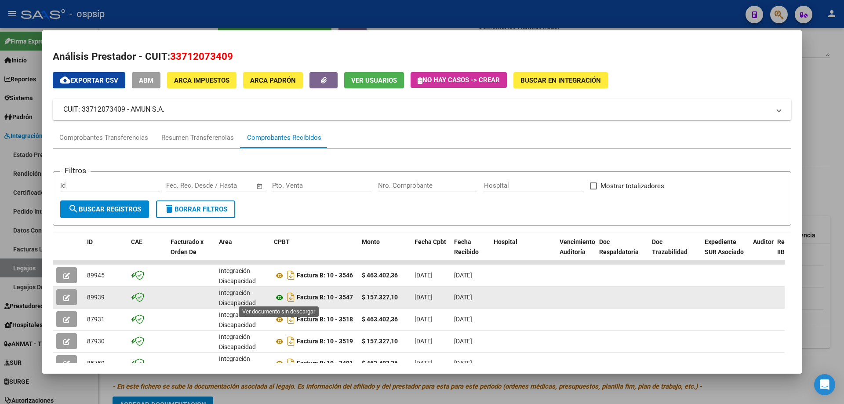
click at [279, 300] on icon at bounding box center [279, 297] width 11 height 11
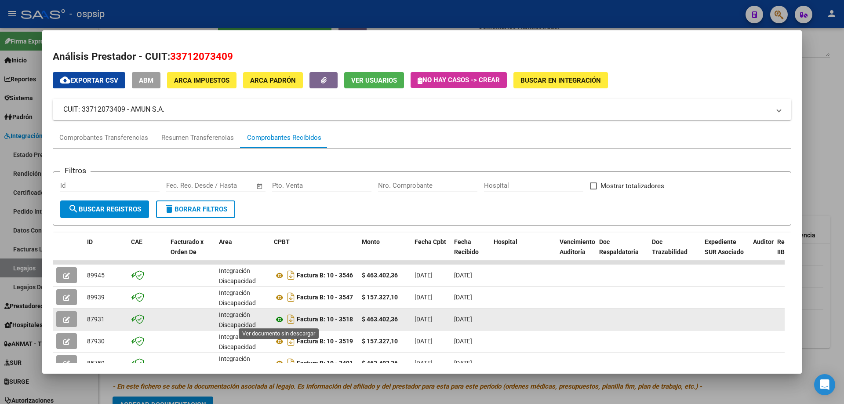
click at [277, 323] on icon at bounding box center [279, 319] width 11 height 11
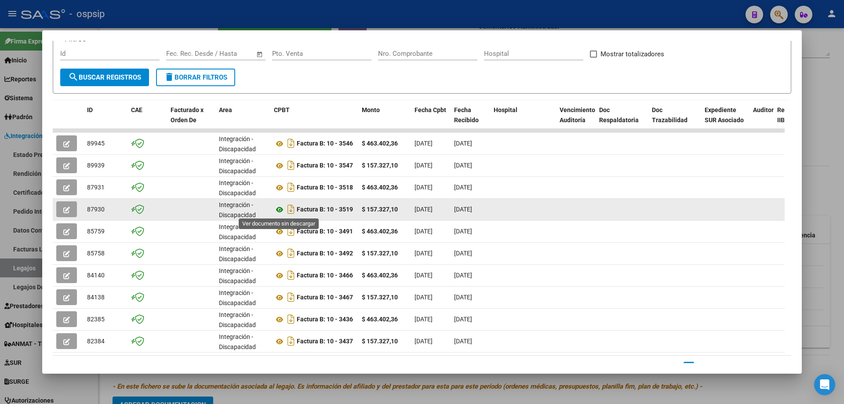
click at [279, 212] on icon at bounding box center [279, 209] width 11 height 11
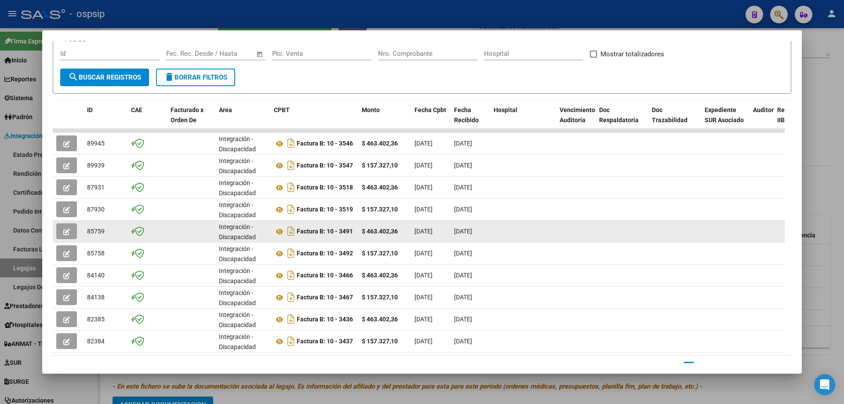
click at [279, 237] on div "Factura B: 10 - 3491" at bounding box center [314, 231] width 81 height 14
click at [278, 230] on icon at bounding box center [279, 231] width 11 height 11
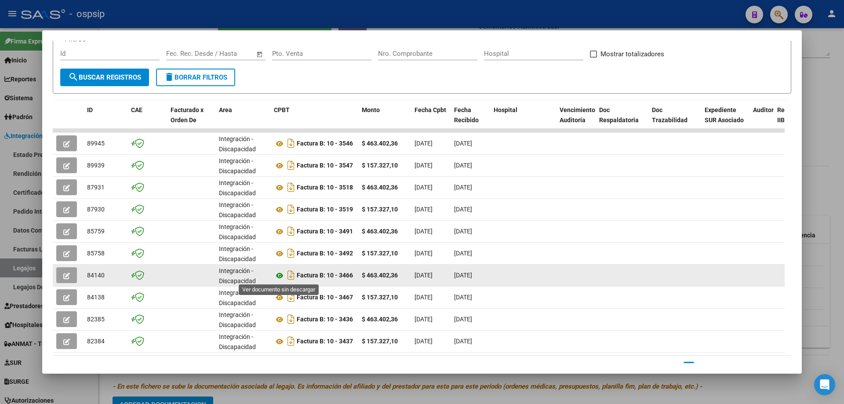
click at [279, 273] on icon at bounding box center [279, 275] width 11 height 11
click at [283, 277] on icon at bounding box center [279, 275] width 11 height 11
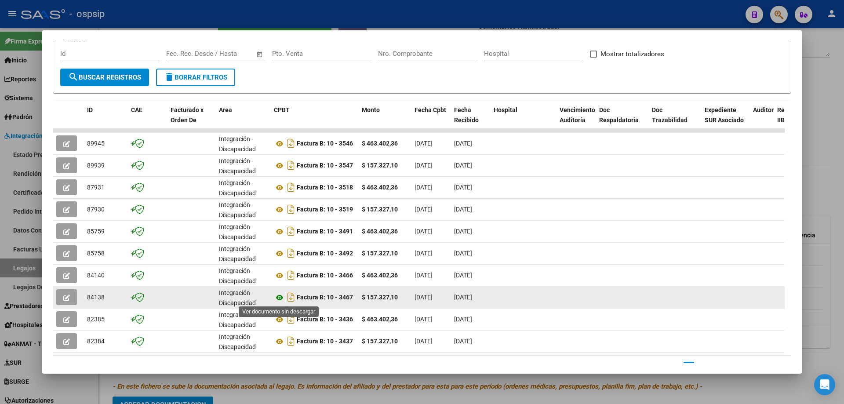
click at [283, 298] on icon at bounding box center [279, 297] width 11 height 11
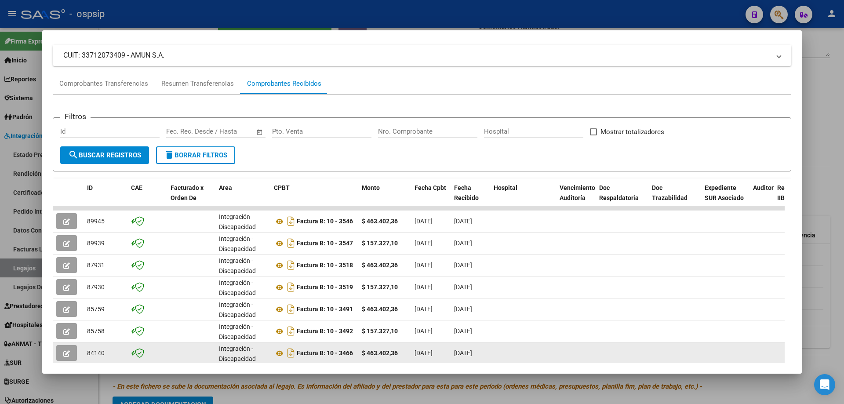
scroll to position [44, 0]
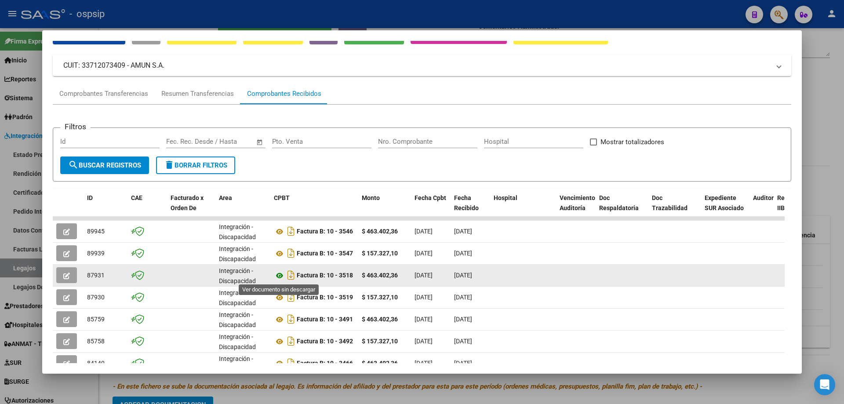
click at [280, 274] on icon at bounding box center [279, 275] width 11 height 11
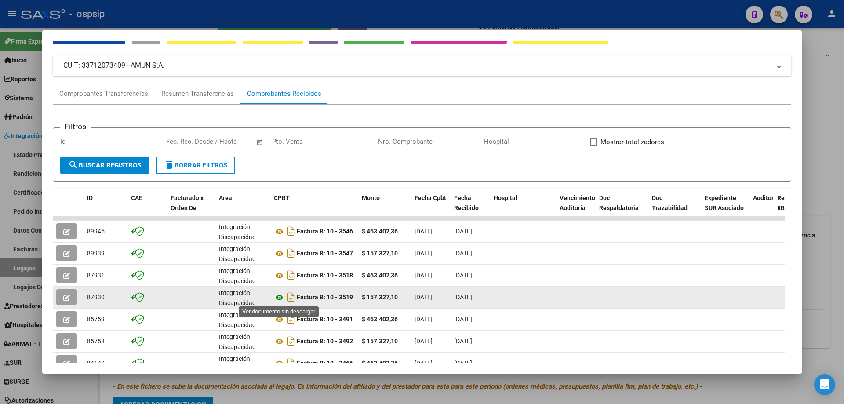
click at [280, 295] on icon at bounding box center [279, 297] width 11 height 11
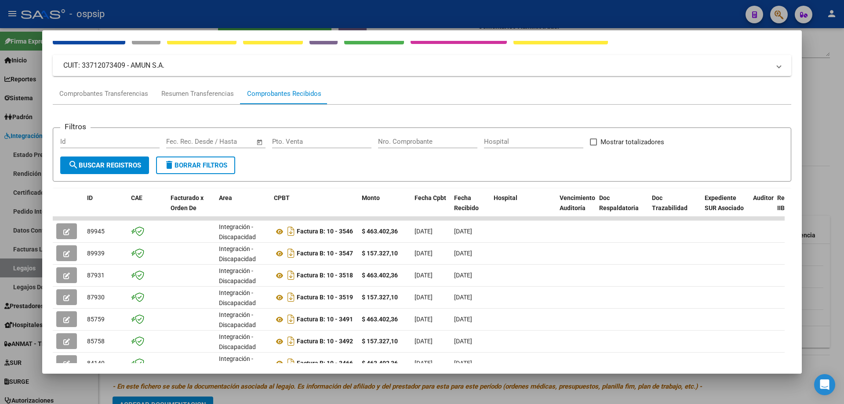
click at [830, 102] on div at bounding box center [422, 202] width 844 height 404
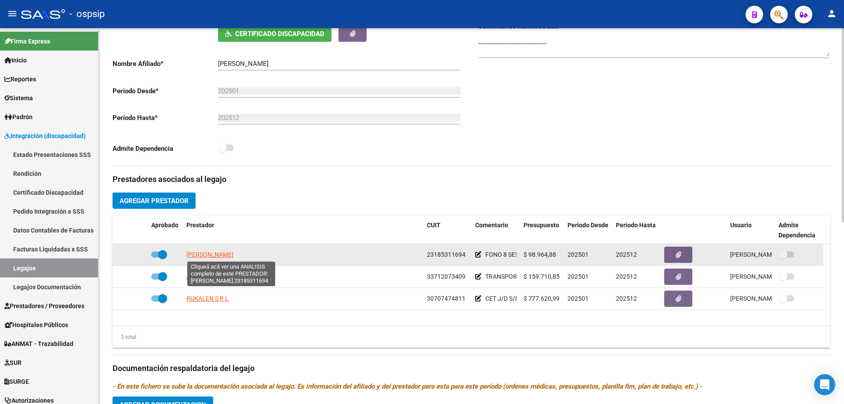
click at [233, 256] on span "SARMIENTO CLAUDIA TERESITA" at bounding box center [209, 254] width 47 height 7
type textarea "23185311694"
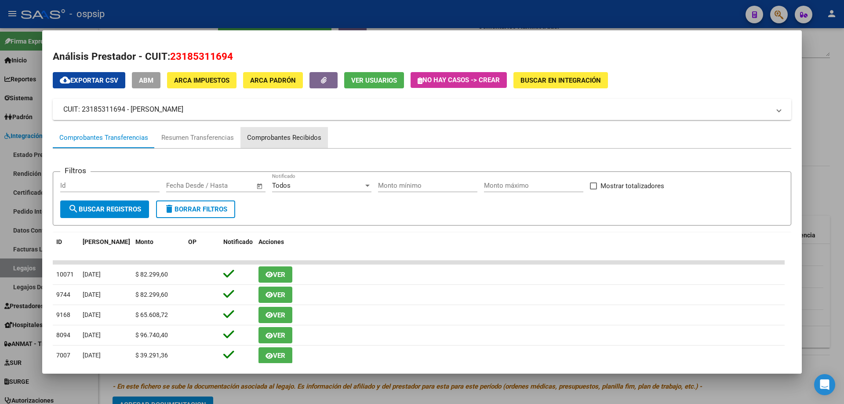
click at [299, 138] on div "Comprobantes Recibidos" at bounding box center [284, 138] width 74 height 10
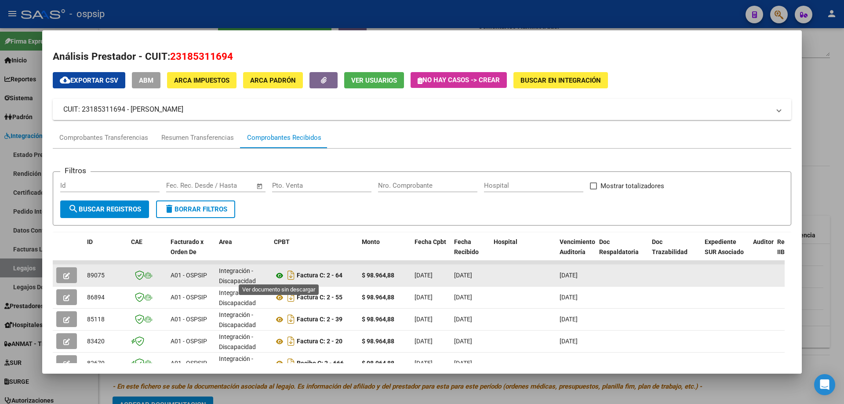
click at [279, 273] on icon at bounding box center [279, 275] width 11 height 11
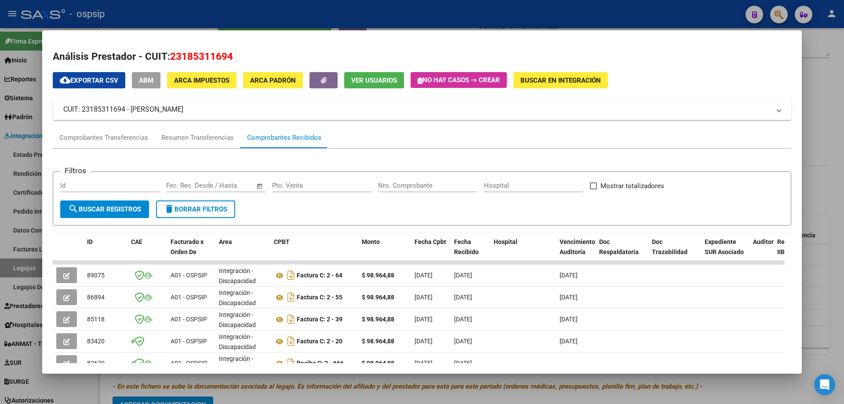
click at [844, 96] on div at bounding box center [422, 202] width 844 height 404
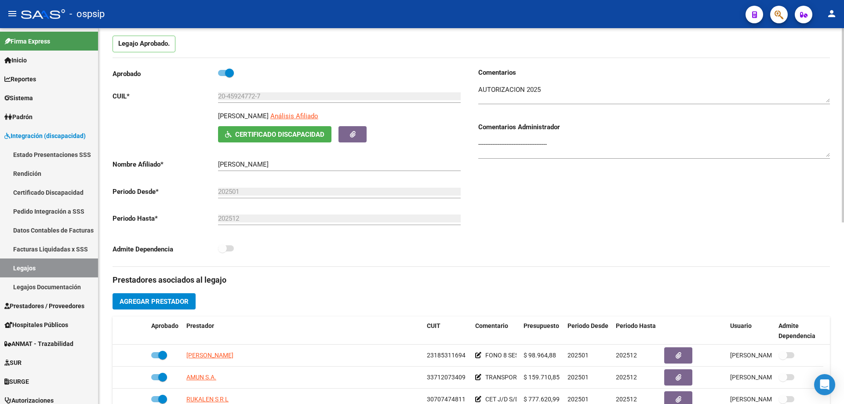
scroll to position [0, 0]
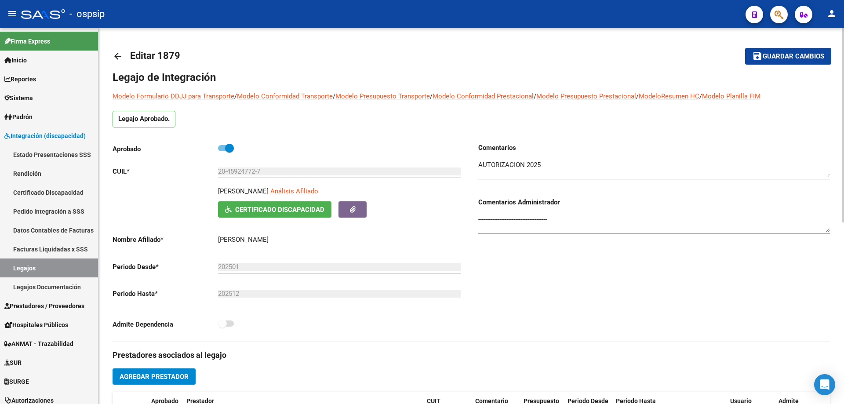
click at [118, 57] on mat-icon "arrow_back" at bounding box center [118, 56] width 11 height 11
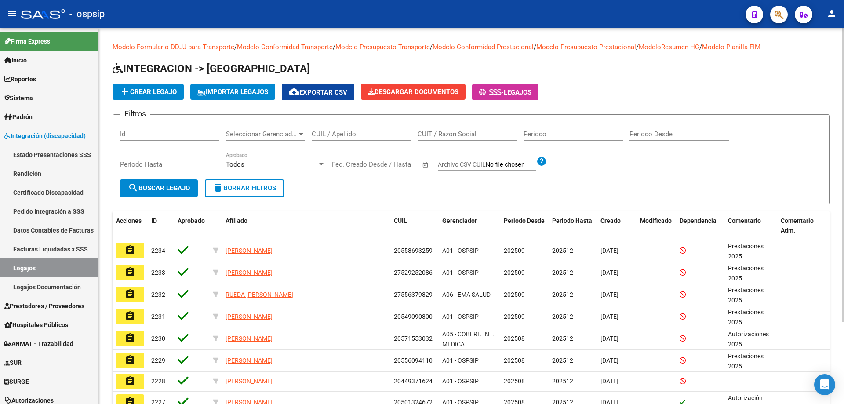
click at [332, 135] on input "CUIL / Apellido" at bounding box center [361, 134] width 99 height 8
paste input "27546707186"
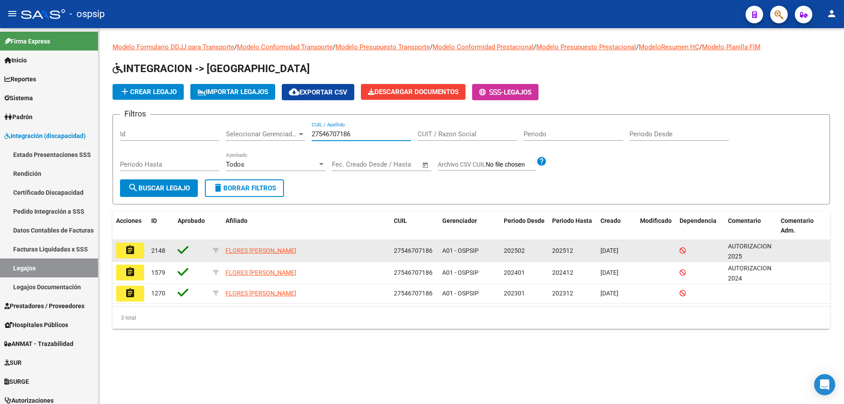
type input "27546707186"
click at [133, 250] on mat-icon "assignment" at bounding box center [130, 250] width 11 height 11
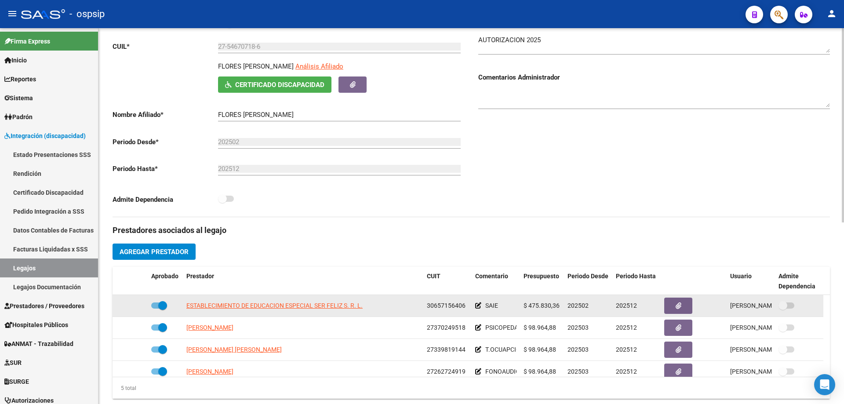
scroll to position [176, 0]
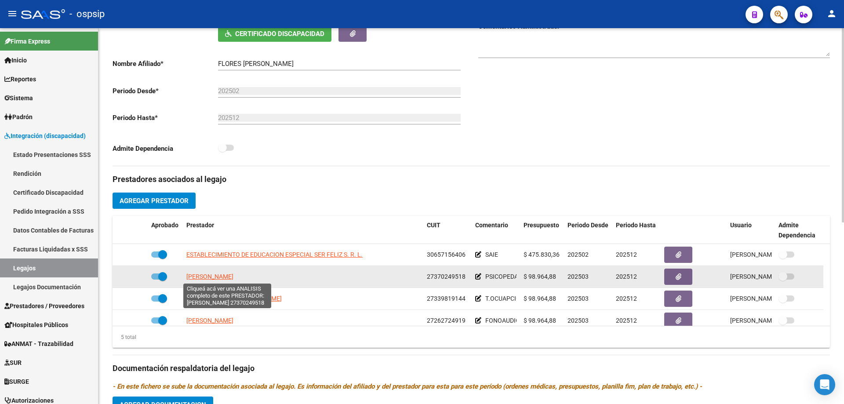
click at [233, 276] on span "GUTIERREZ SABRINA ESTELA" at bounding box center [209, 276] width 47 height 7
type textarea "27370249518"
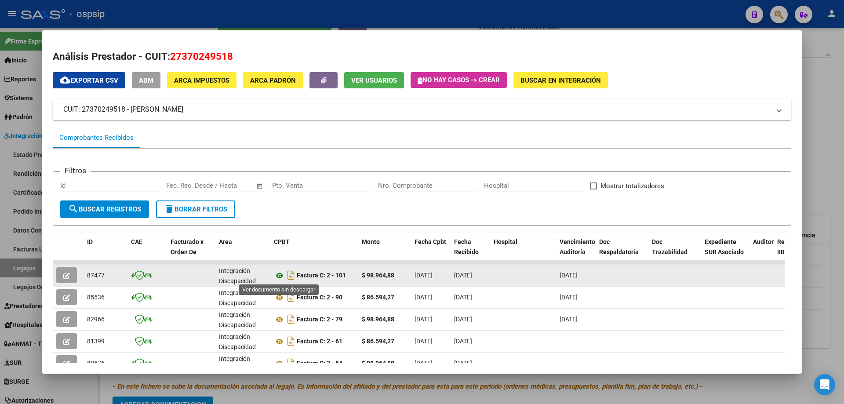
click at [280, 274] on icon at bounding box center [279, 275] width 11 height 11
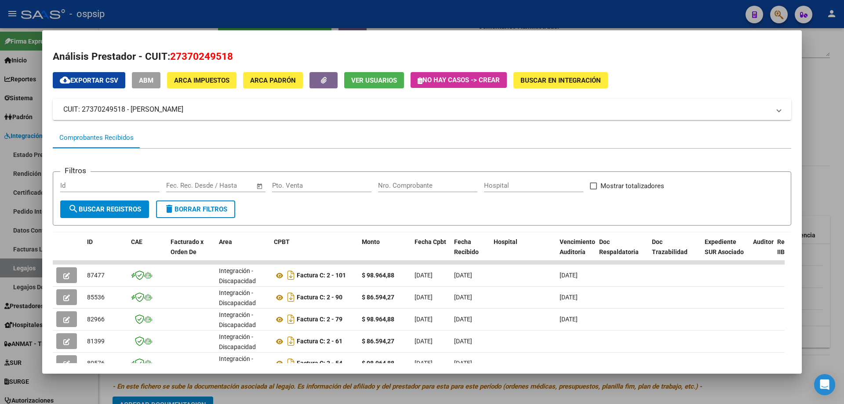
click at [830, 94] on div at bounding box center [422, 202] width 844 height 404
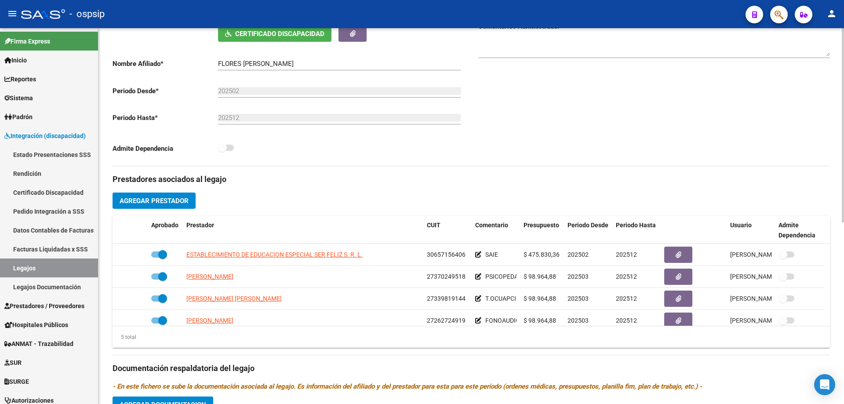
scroll to position [0, 0]
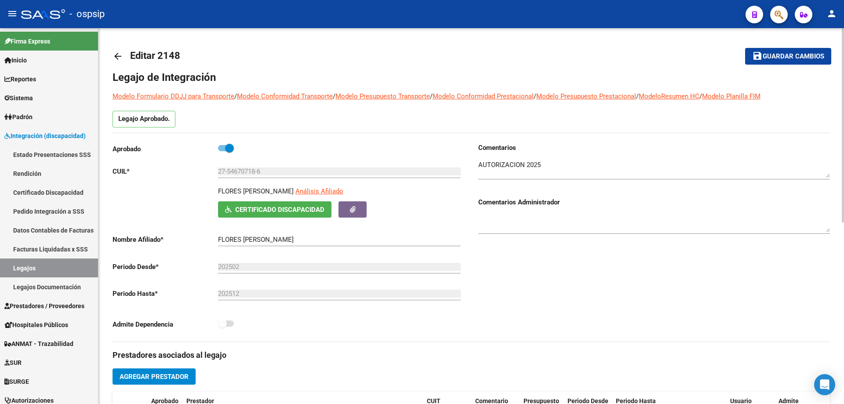
click at [115, 56] on mat-icon "arrow_back" at bounding box center [118, 56] width 11 height 11
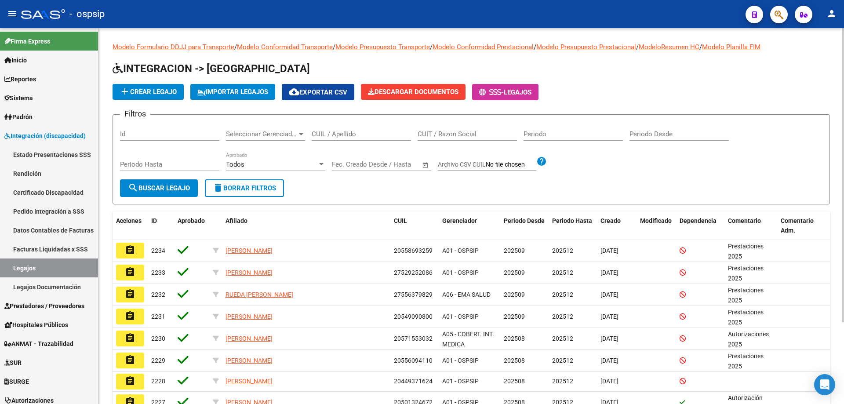
click at [340, 135] on input "CUIL / Apellido" at bounding box center [361, 134] width 99 height 8
paste input "20573905963"
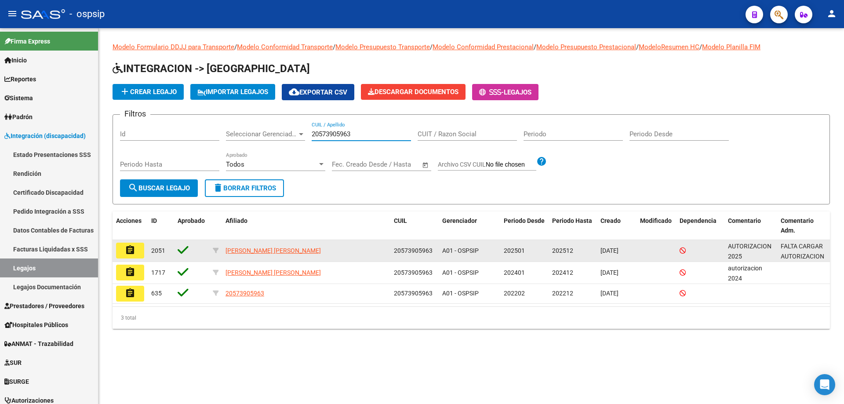
type input "20573905963"
click at [129, 249] on mat-icon "assignment" at bounding box center [130, 250] width 11 height 11
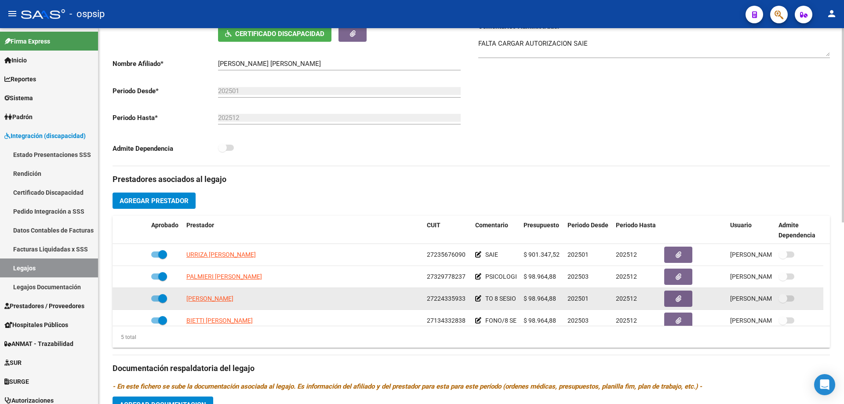
scroll to position [31, 0]
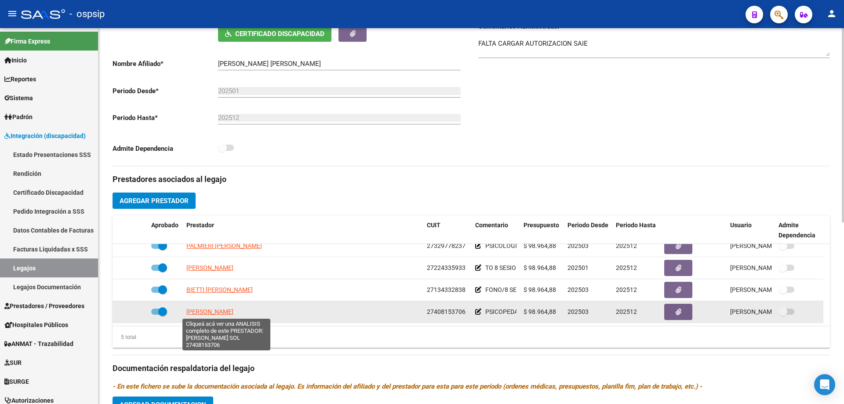
click at [233, 312] on span "MONETTI PEREZ MARIA SOL" at bounding box center [209, 311] width 47 height 7
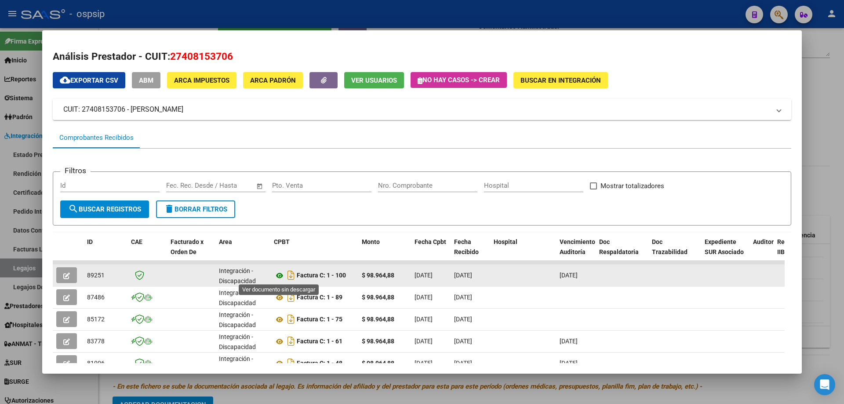
click at [279, 275] on icon at bounding box center [279, 275] width 11 height 11
click at [278, 276] on icon at bounding box center [279, 275] width 11 height 11
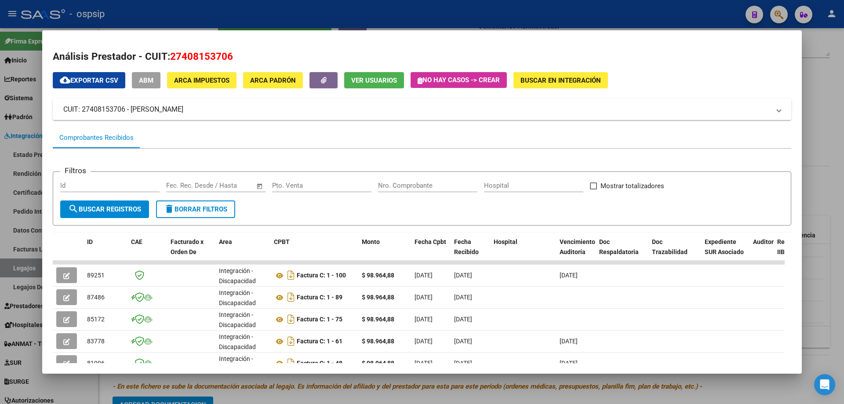
click at [837, 83] on div at bounding box center [422, 202] width 844 height 404
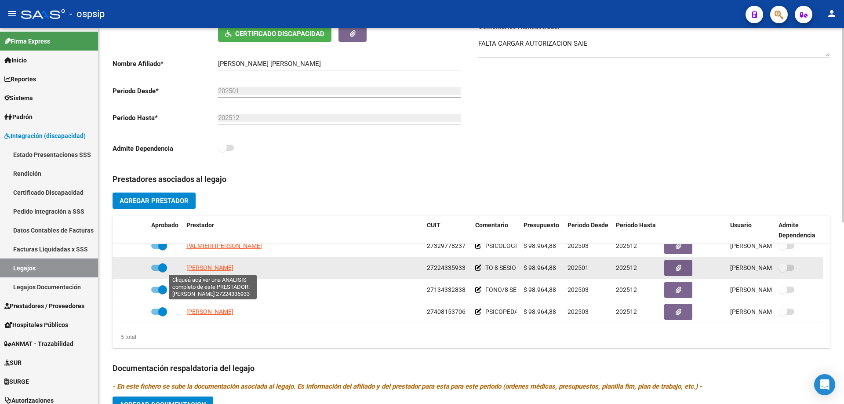
click at [216, 268] on span "GIMENEZ CLAUDIA" at bounding box center [209, 267] width 47 height 7
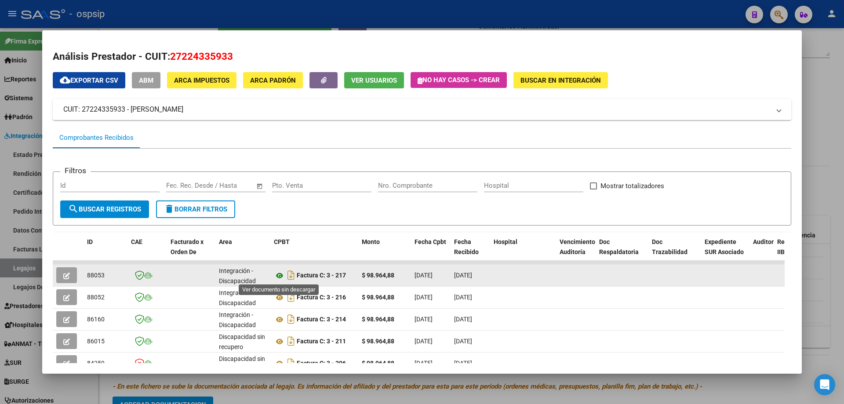
click at [280, 278] on icon at bounding box center [279, 275] width 11 height 11
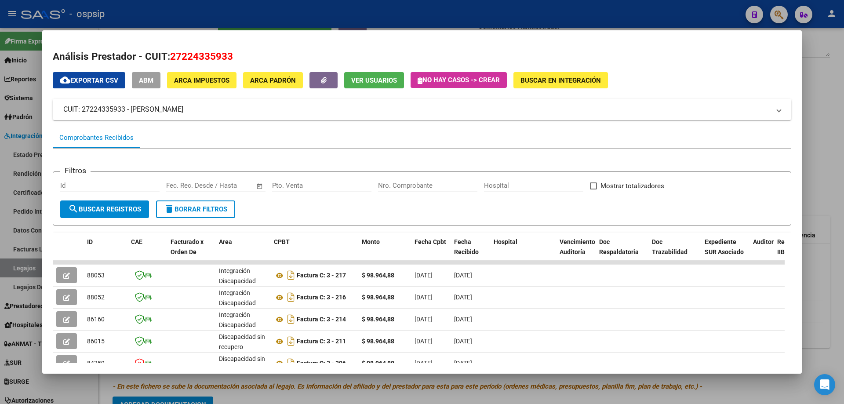
click at [831, 174] on div at bounding box center [422, 202] width 844 height 404
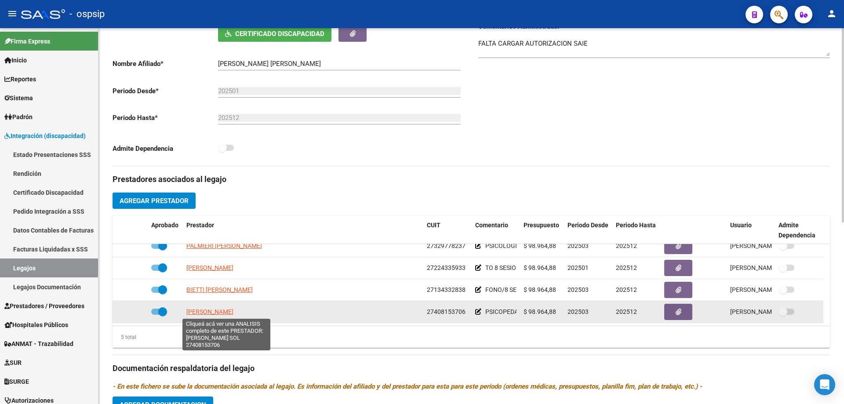
click at [226, 311] on span "MONETTI PEREZ MARIA SOL" at bounding box center [209, 311] width 47 height 7
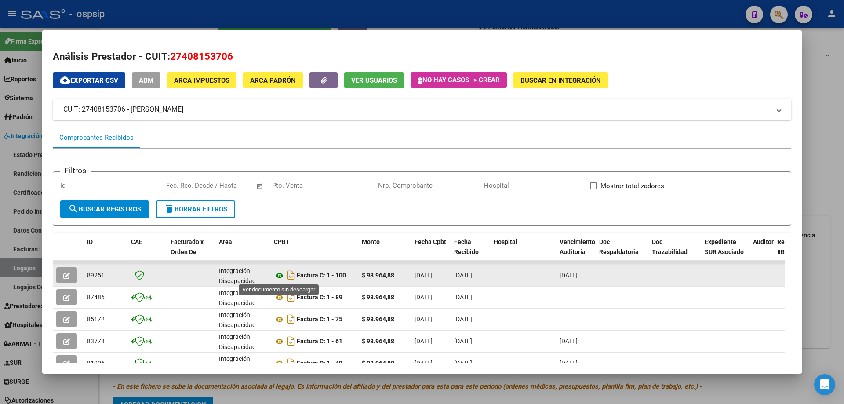
click at [281, 278] on icon at bounding box center [279, 275] width 11 height 11
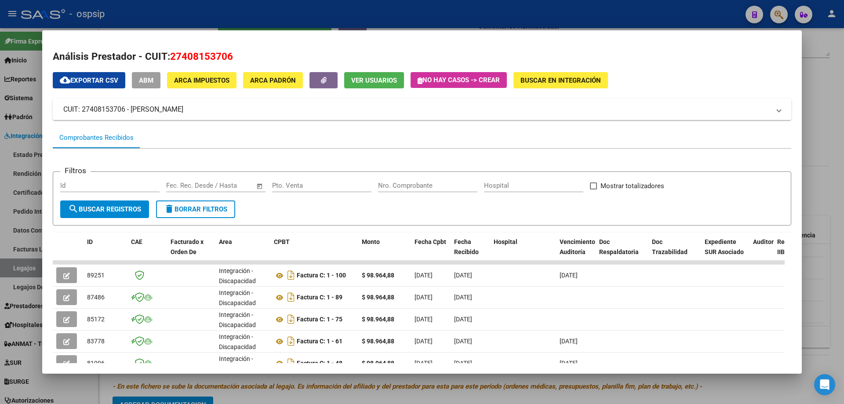
click at [812, 116] on div at bounding box center [422, 202] width 844 height 404
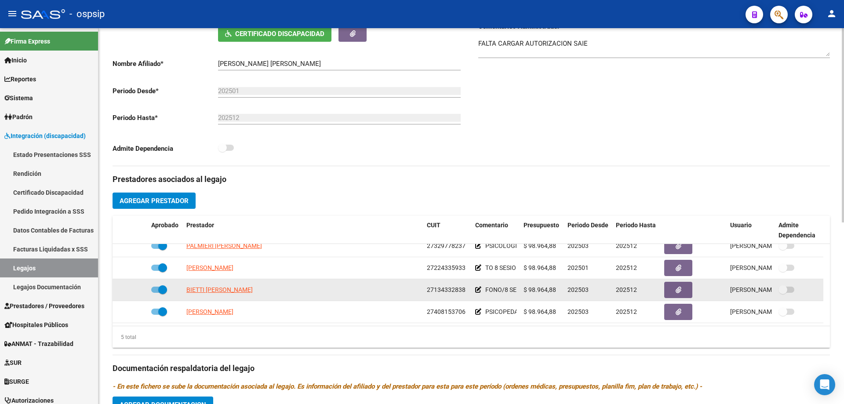
scroll to position [0, 0]
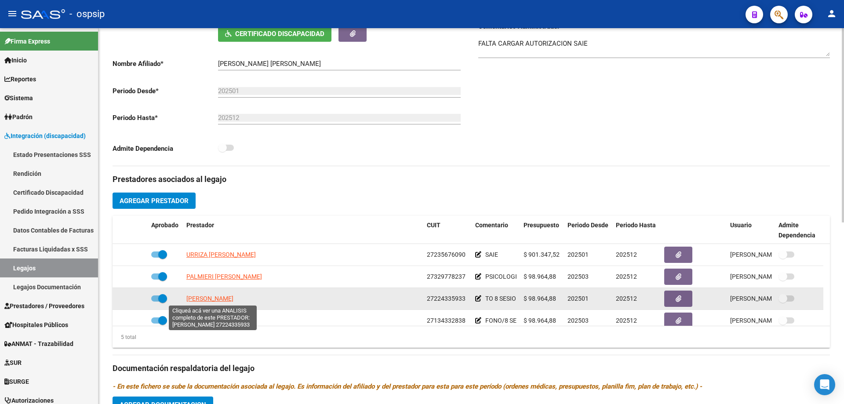
click at [233, 300] on span "GIMENEZ CLAUDIA" at bounding box center [209, 298] width 47 height 7
type textarea "27224335933"
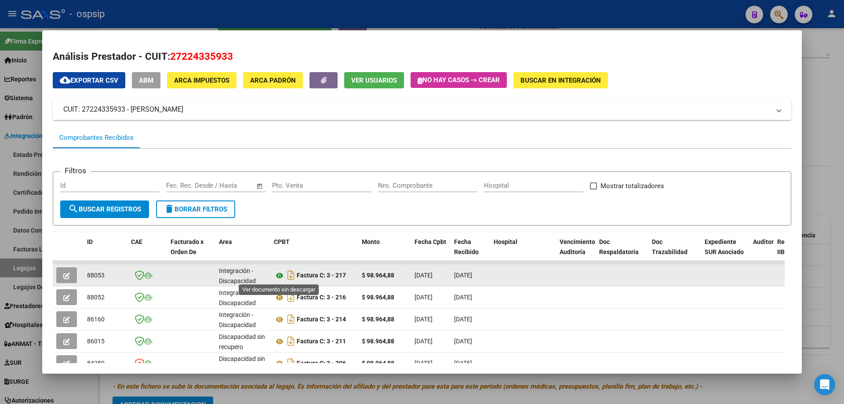
click at [280, 275] on icon at bounding box center [279, 275] width 11 height 11
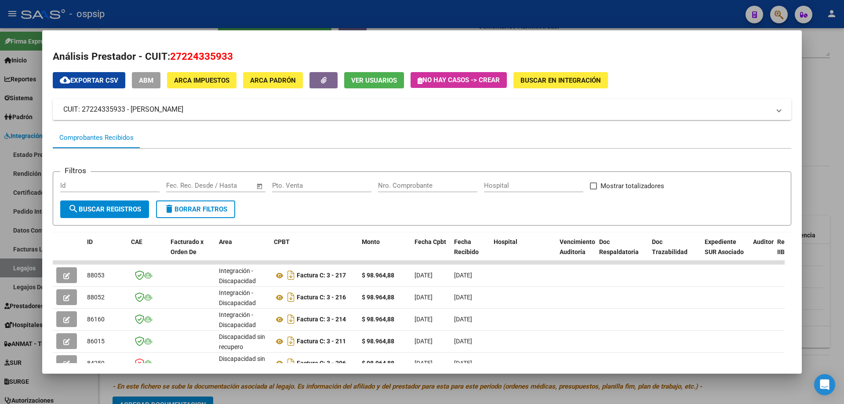
click at [834, 141] on div at bounding box center [422, 202] width 844 height 404
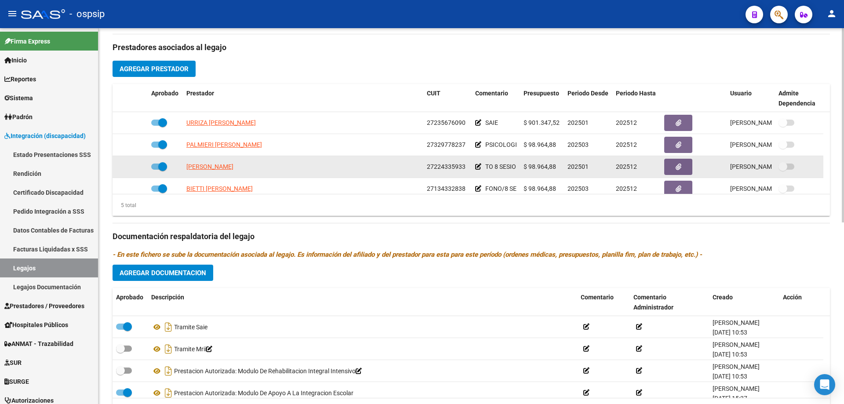
scroll to position [31, 0]
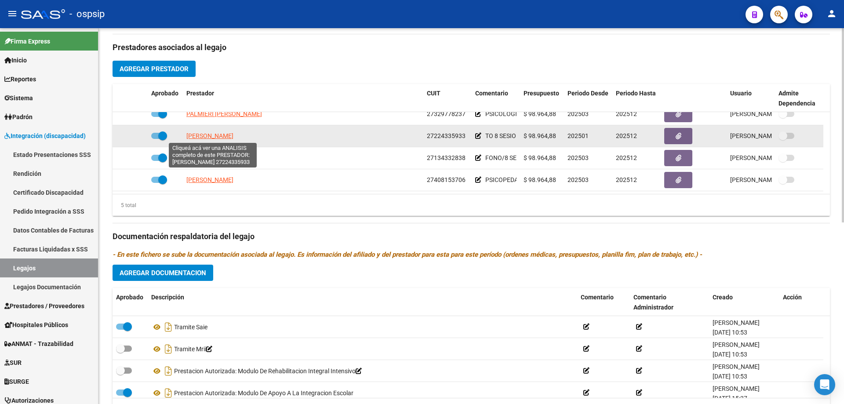
click at [220, 139] on span "GIMENEZ CLAUDIA" at bounding box center [209, 135] width 47 height 7
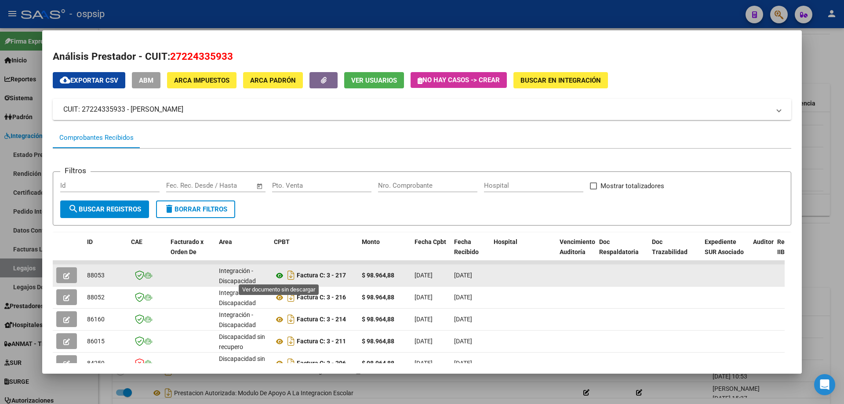
click at [282, 275] on icon at bounding box center [279, 275] width 11 height 11
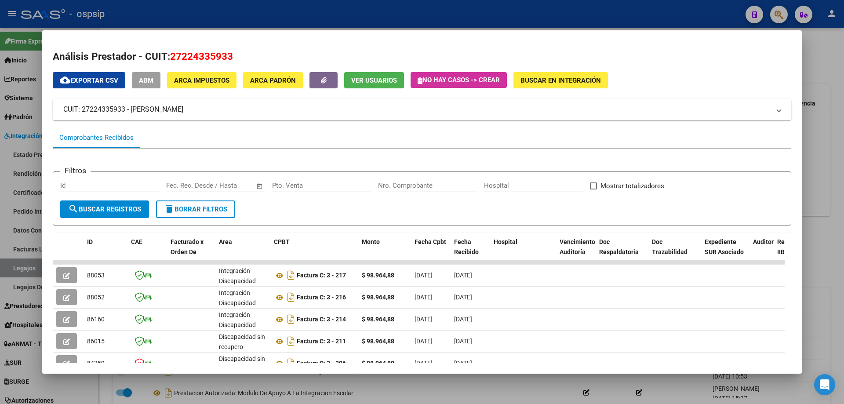
click at [823, 156] on div at bounding box center [422, 202] width 844 height 404
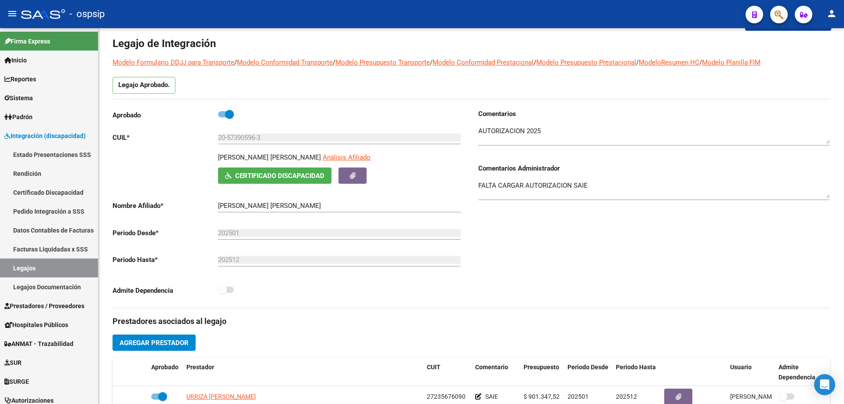
scroll to position [0, 0]
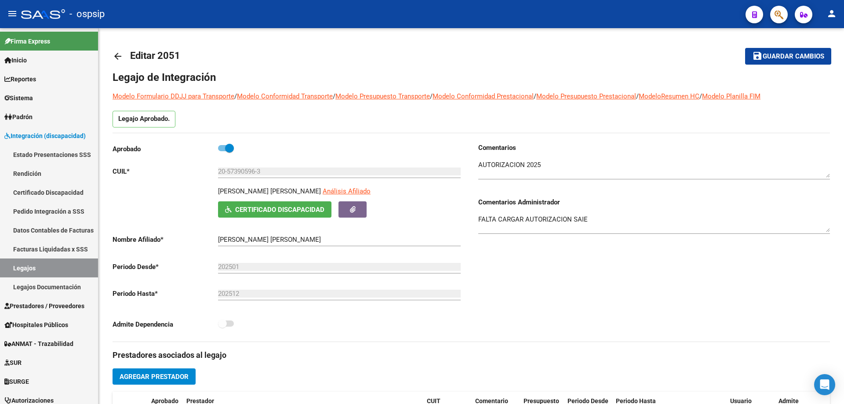
click at [115, 58] on mat-icon "arrow_back" at bounding box center [118, 56] width 11 height 11
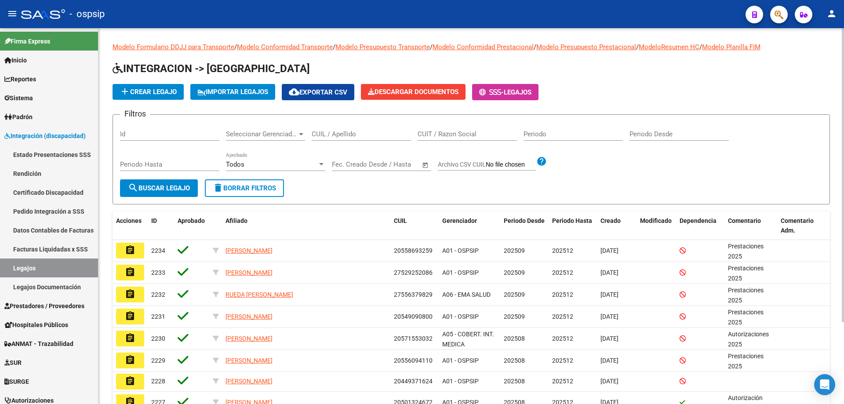
click at [342, 138] on input "CUIL / Apellido" at bounding box center [361, 134] width 99 height 8
paste input "27589222747"
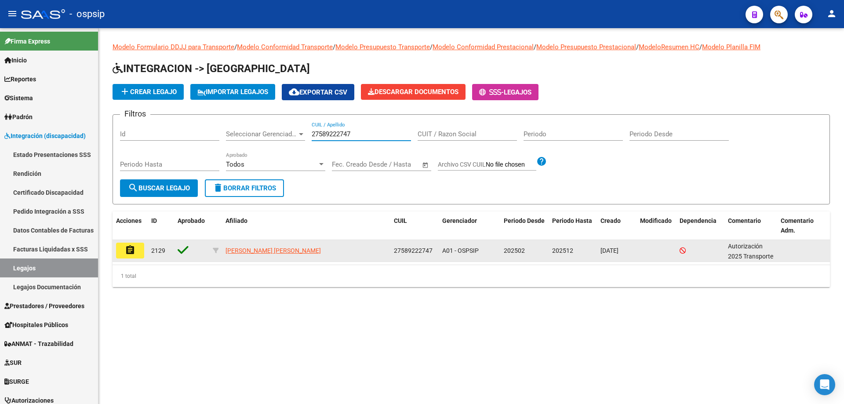
type input "27589222747"
click at [129, 248] on mat-icon "assignment" at bounding box center [130, 250] width 11 height 11
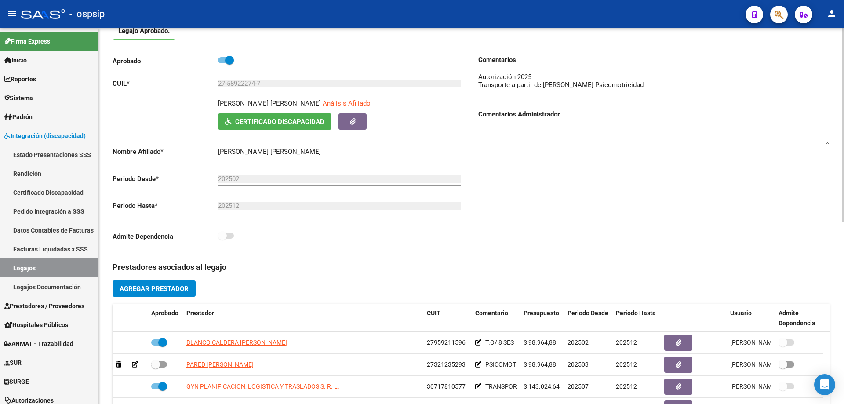
scroll to position [176, 0]
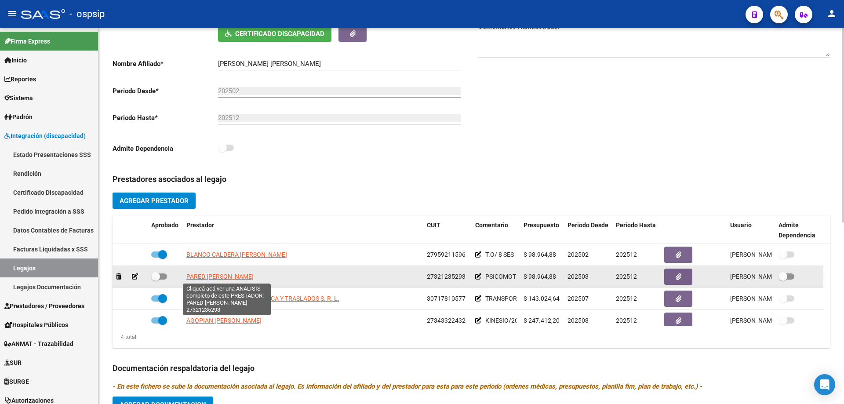
click at [249, 275] on span "PARED [PERSON_NAME]" at bounding box center [219, 276] width 67 height 7
type textarea "27321235293"
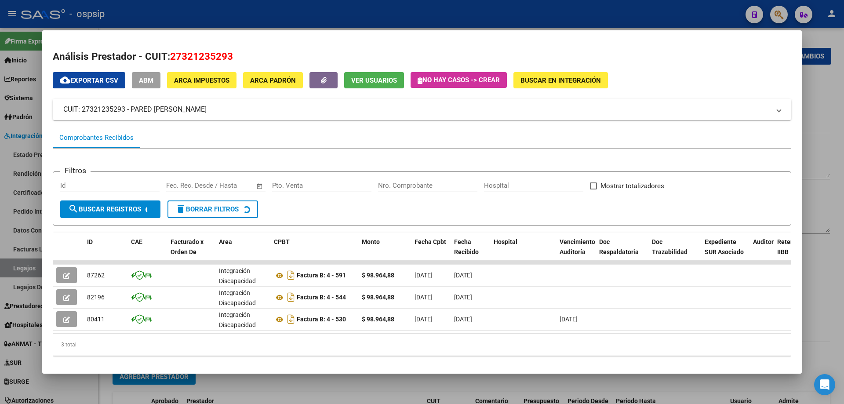
scroll to position [176, 0]
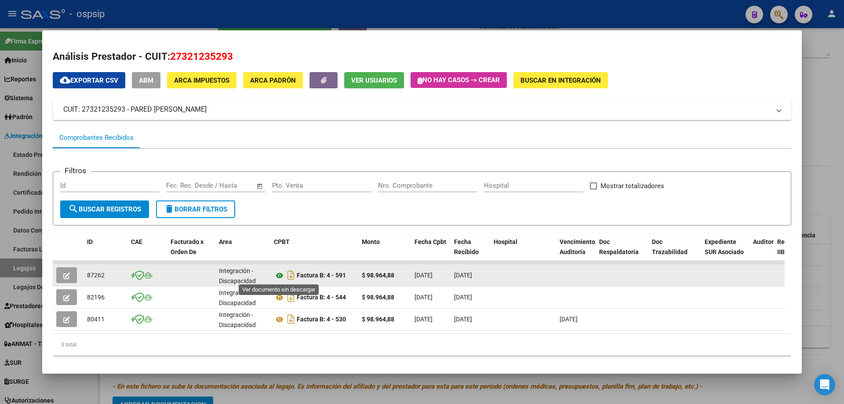
click at [281, 276] on icon at bounding box center [279, 275] width 11 height 11
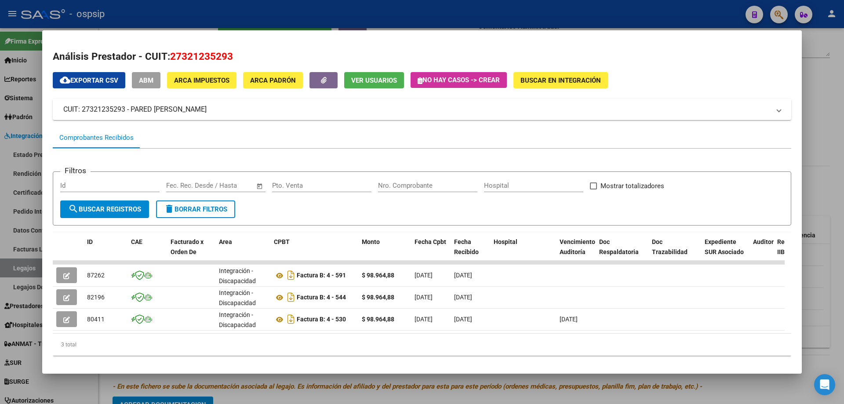
click at [833, 166] on div at bounding box center [422, 202] width 844 height 404
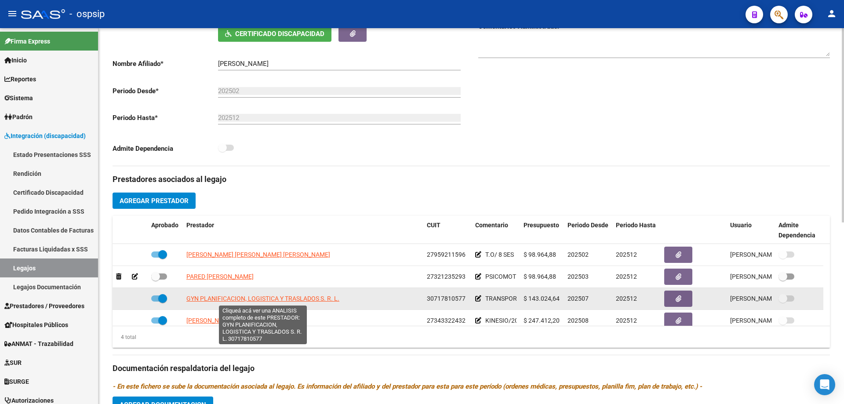
click at [284, 295] on span "GYN PLANIFICACION, LOGISTICA Y TRASLADOS S. R. L." at bounding box center [262, 298] width 153 height 7
type textarea "30717810577"
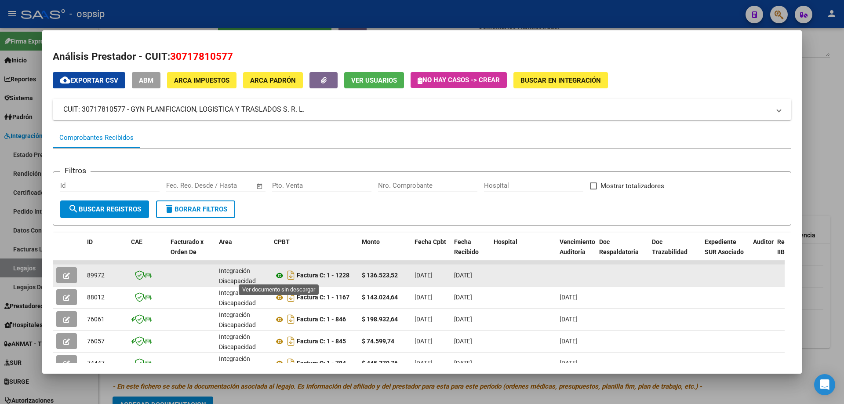
click at [282, 274] on icon at bounding box center [279, 275] width 11 height 11
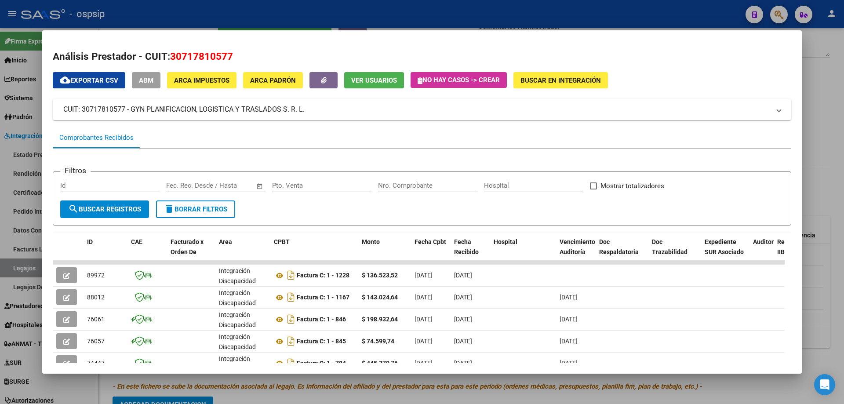
click at [826, 94] on div at bounding box center [422, 202] width 844 height 404
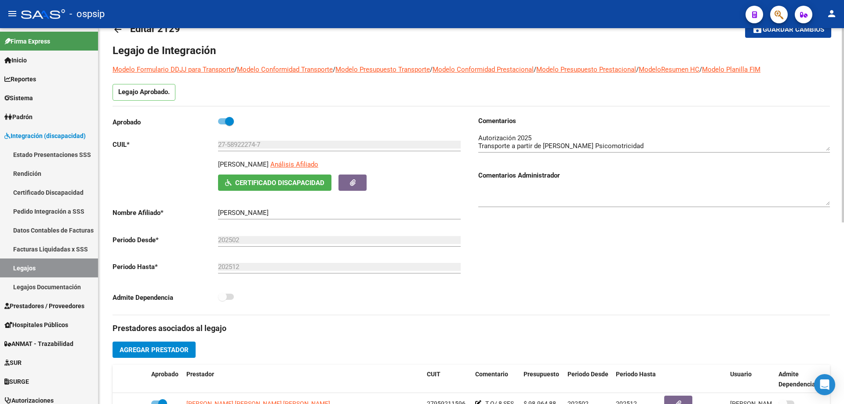
scroll to position [0, 0]
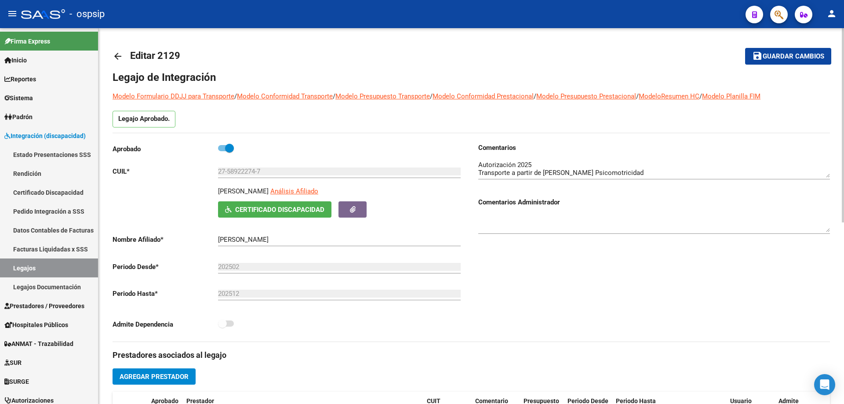
click at [122, 59] on mat-icon "arrow_back" at bounding box center [118, 56] width 11 height 11
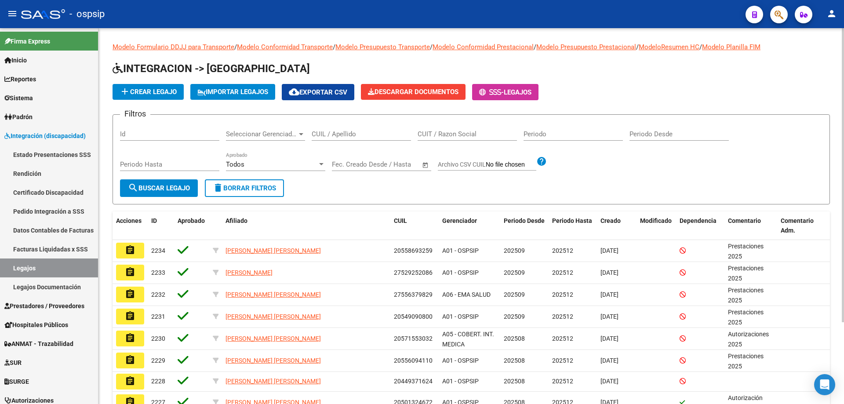
click at [320, 132] on input "CUIL / Apellido" at bounding box center [361, 134] width 99 height 8
paste input "27583036135"
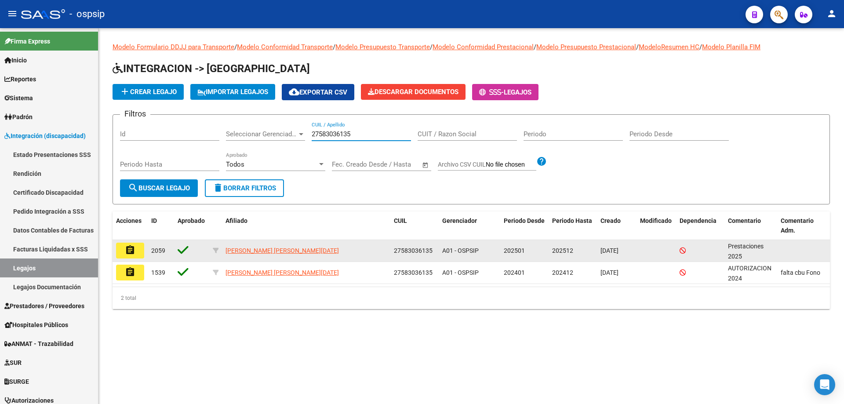
type input "27583036135"
click at [135, 248] on mat-icon "assignment" at bounding box center [130, 250] width 11 height 11
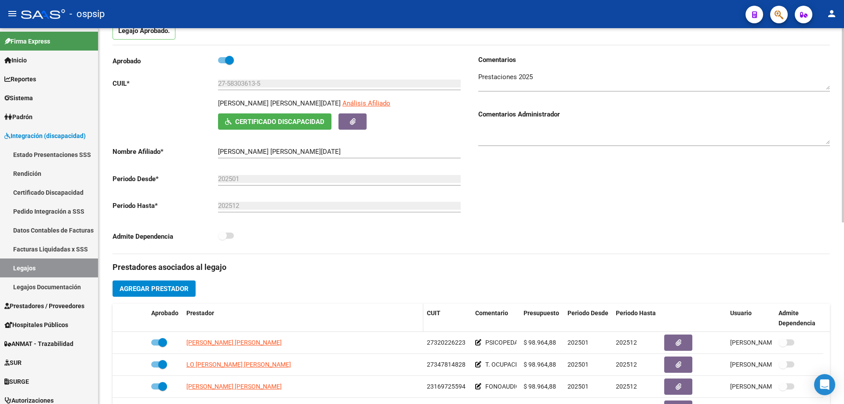
scroll to position [132, 0]
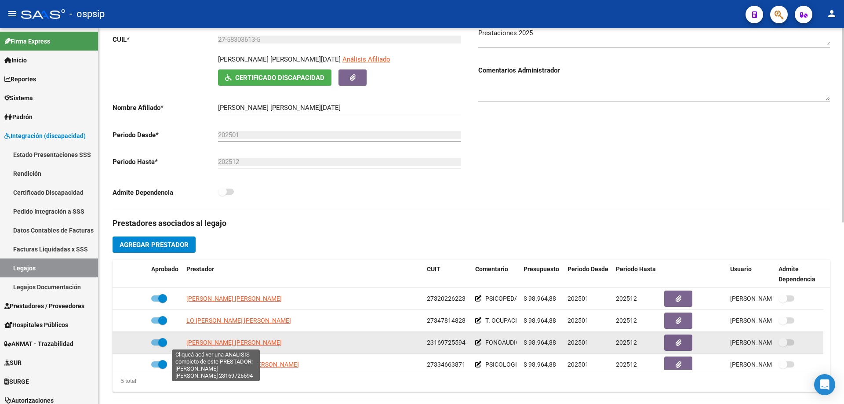
click at [226, 342] on span "[PERSON_NAME] [PERSON_NAME]" at bounding box center [233, 342] width 95 height 7
type textarea "23169725594"
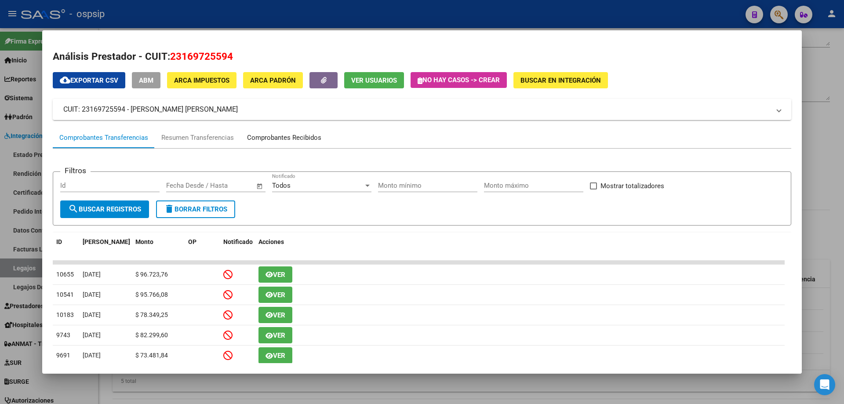
click at [284, 139] on div "Comprobantes Recibidos" at bounding box center [284, 138] width 74 height 10
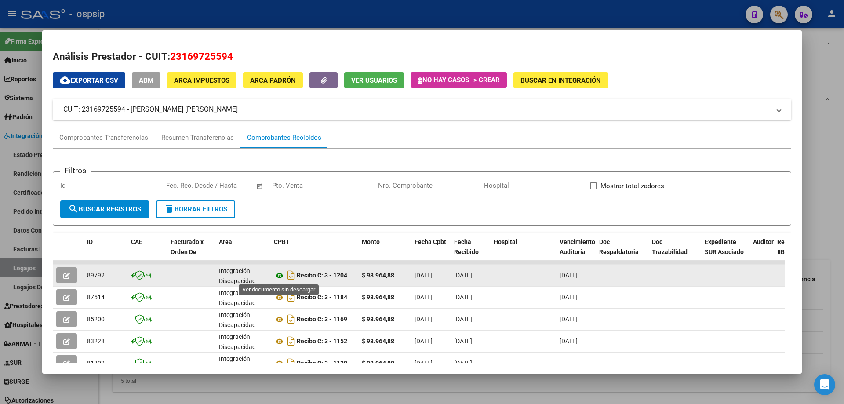
click at [280, 276] on icon at bounding box center [279, 275] width 11 height 11
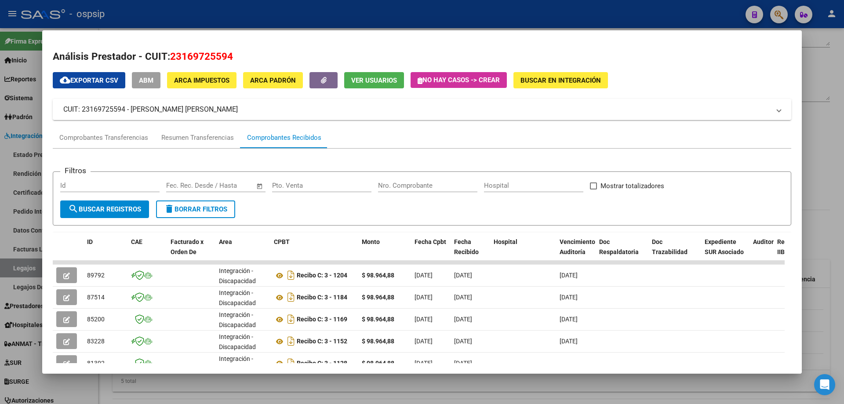
click at [839, 138] on div at bounding box center [422, 202] width 844 height 404
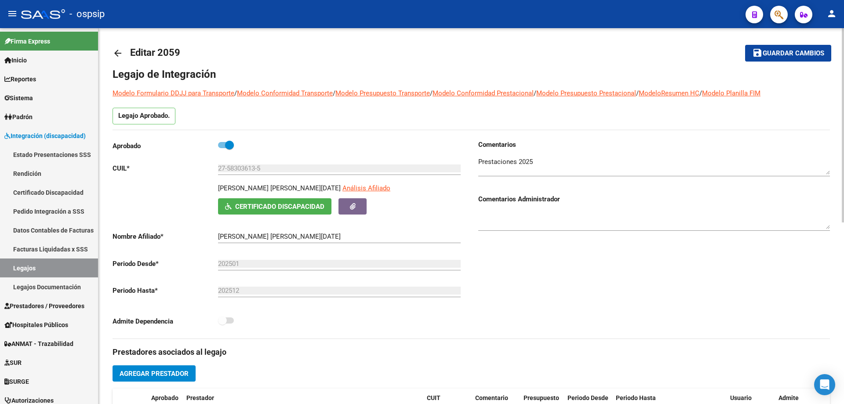
scroll to position [0, 0]
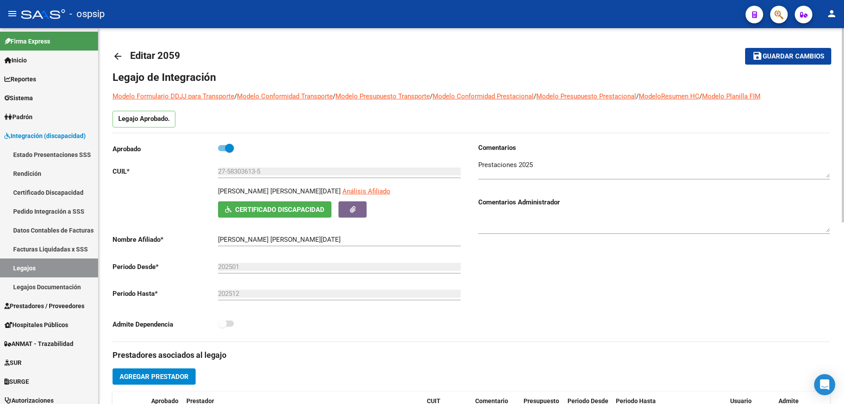
click at [115, 55] on mat-icon "arrow_back" at bounding box center [118, 56] width 11 height 11
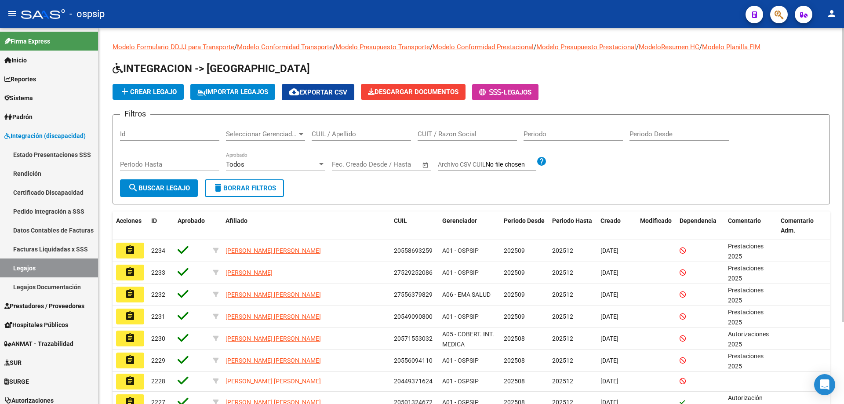
click at [356, 138] on input "CUIL / Apellido" at bounding box center [361, 134] width 99 height 8
paste input "20569517436"
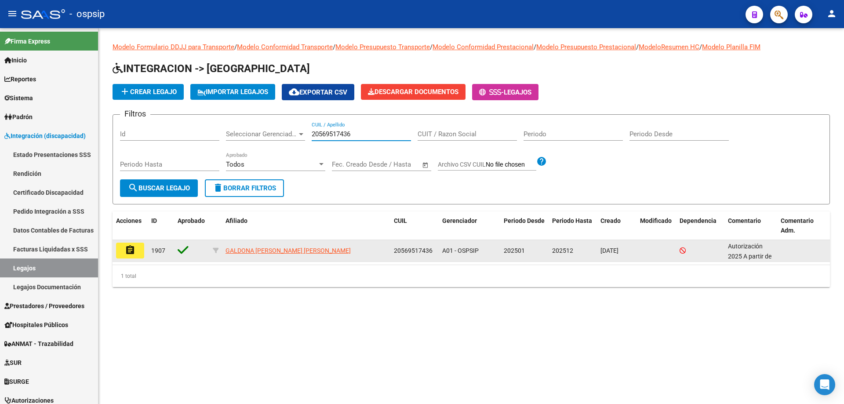
type input "20569517436"
click at [131, 250] on mat-icon "assignment" at bounding box center [130, 250] width 11 height 11
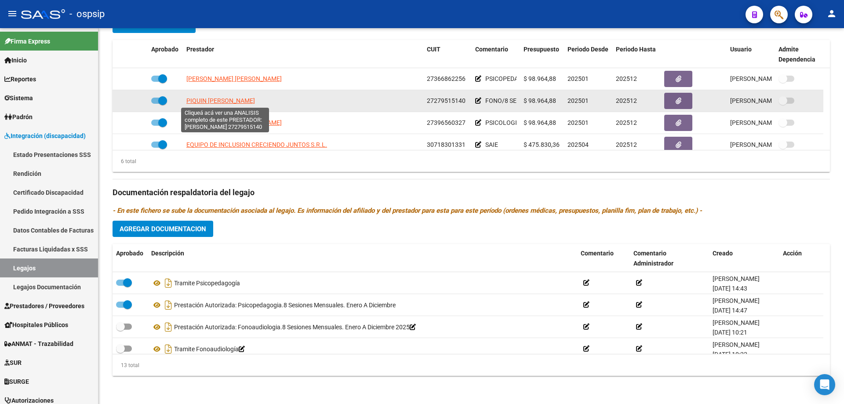
click at [226, 98] on span "PIQUIN [PERSON_NAME]" at bounding box center [220, 100] width 69 height 7
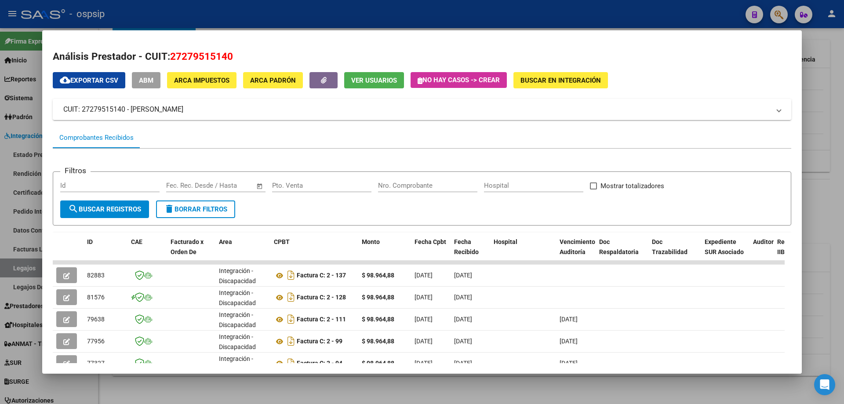
click at [837, 176] on div at bounding box center [422, 202] width 844 height 404
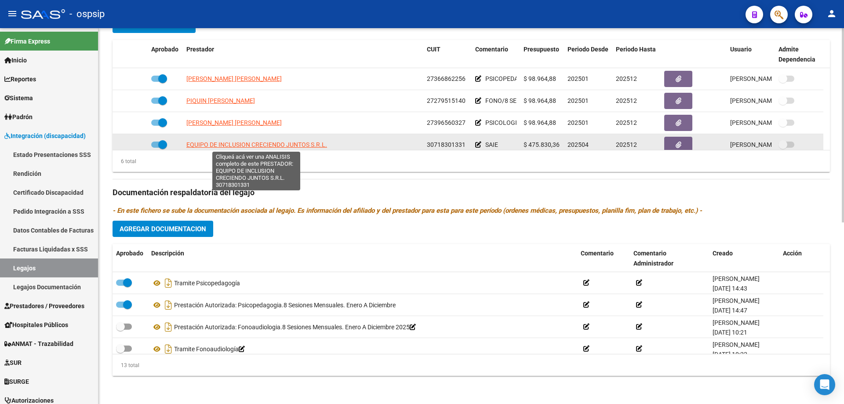
click at [293, 141] on span "EQUIPO DE INCLUSION CRECIENDO JUNTOS S.R.L." at bounding box center [256, 144] width 141 height 7
type textarea "30718301331"
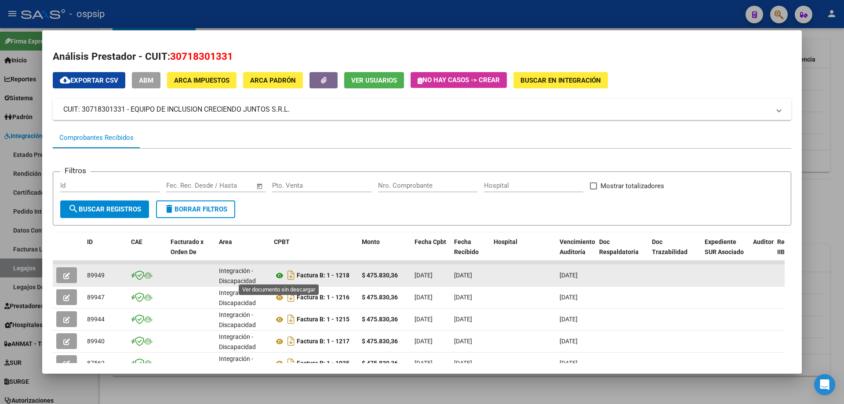
click at [282, 277] on icon at bounding box center [279, 275] width 11 height 11
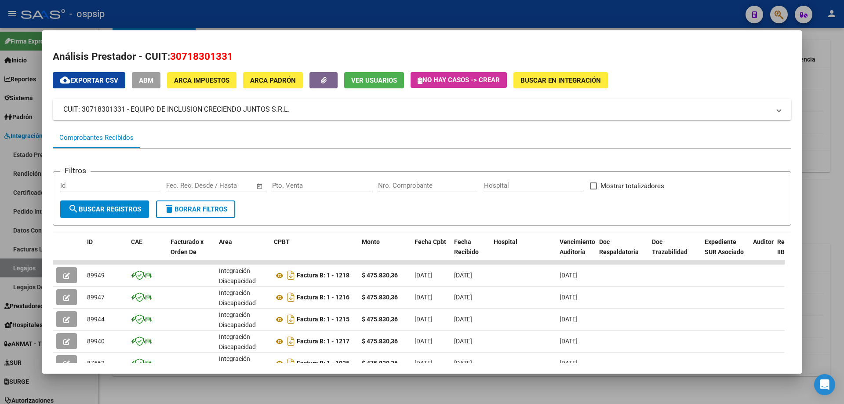
click at [843, 146] on div at bounding box center [422, 202] width 844 height 404
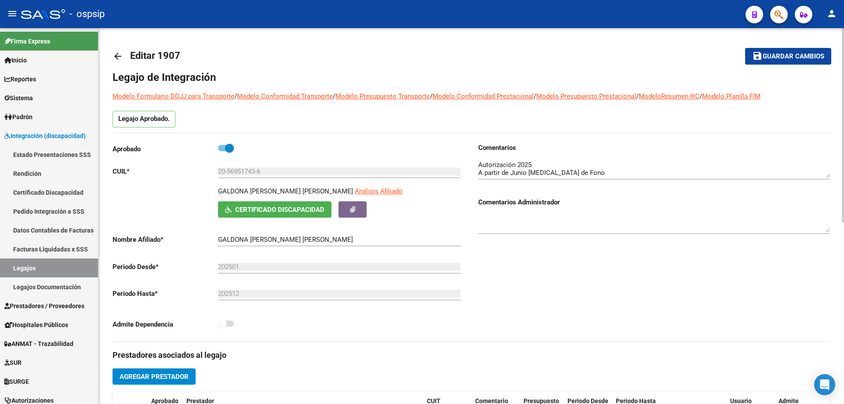
click at [115, 57] on mat-icon "arrow_back" at bounding box center [118, 56] width 11 height 11
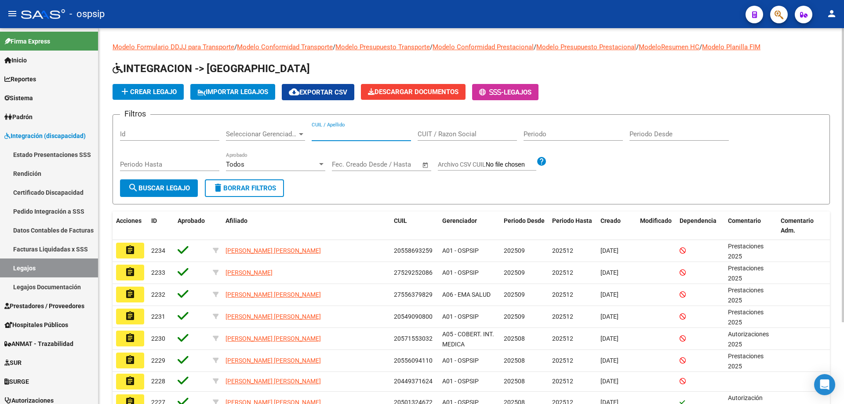
click at [316, 135] on input "CUIL / Apellido" at bounding box center [361, 134] width 99 height 8
paste input "20579188600"
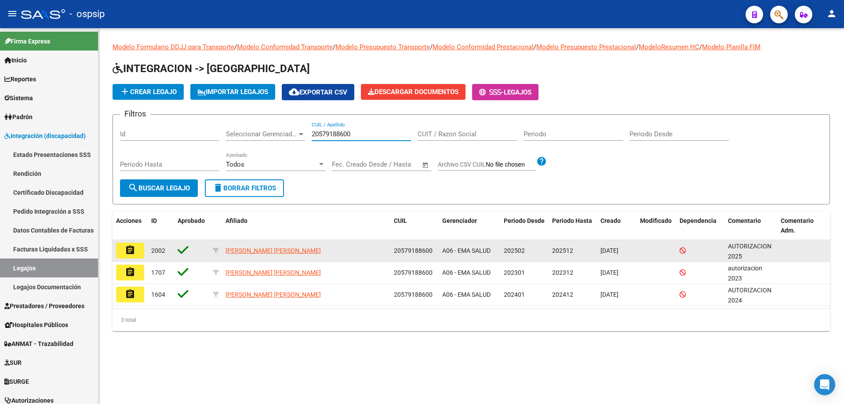
type input "20579188600"
click at [133, 248] on mat-icon "assignment" at bounding box center [130, 250] width 11 height 11
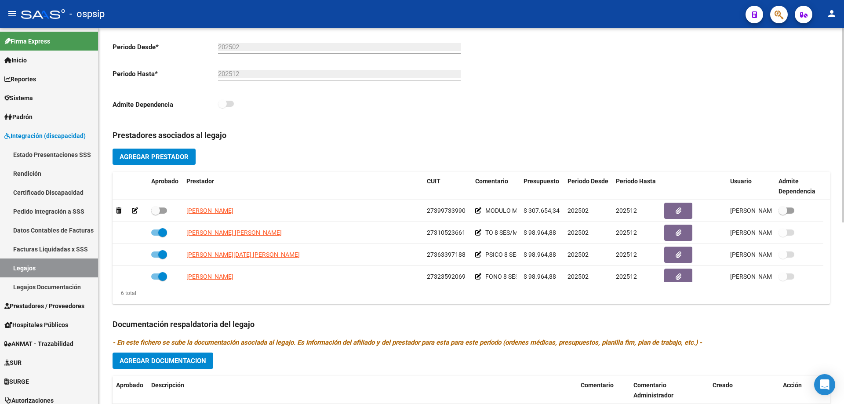
scroll to position [44, 0]
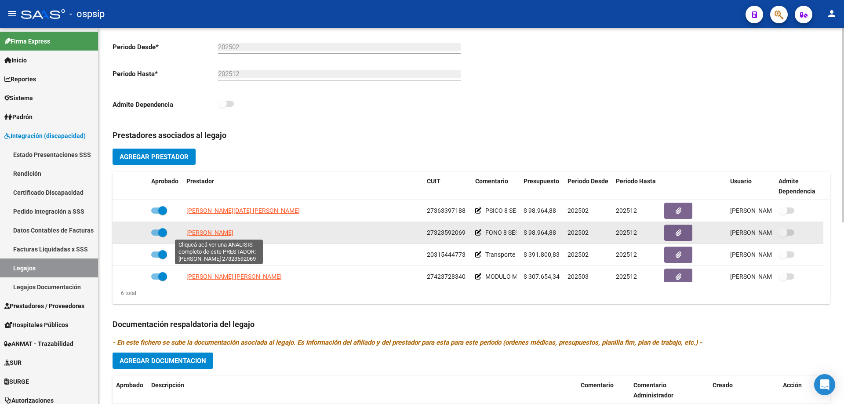
click at [228, 233] on span "[PERSON_NAME]" at bounding box center [209, 232] width 47 height 7
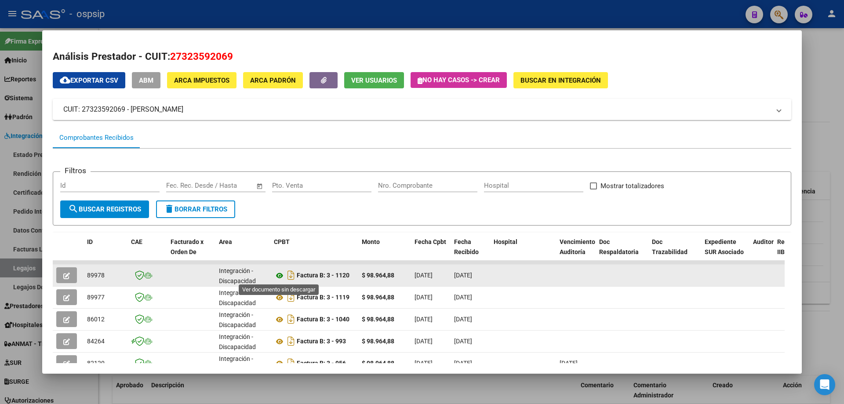
click at [276, 276] on icon at bounding box center [279, 275] width 11 height 11
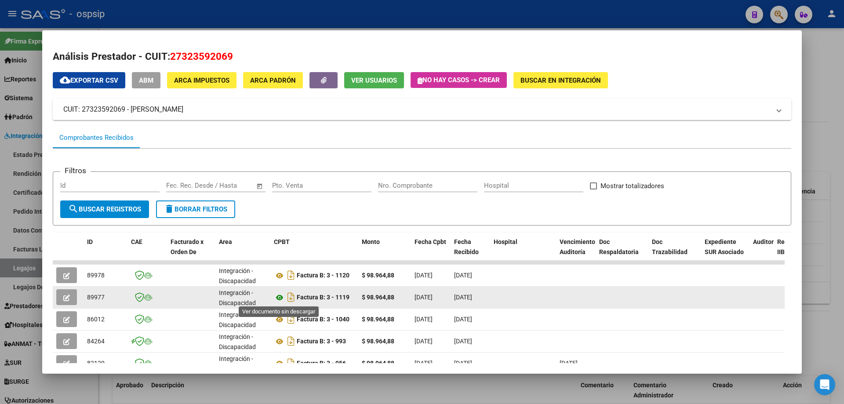
click at [277, 297] on icon at bounding box center [279, 297] width 11 height 11
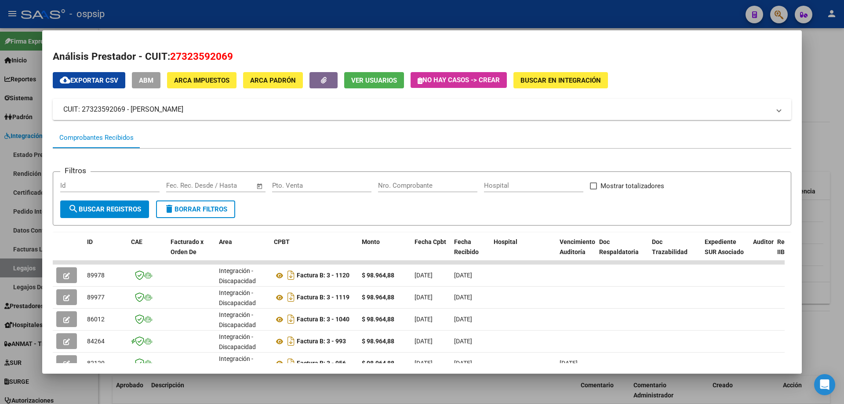
click at [844, 152] on div at bounding box center [422, 202] width 844 height 404
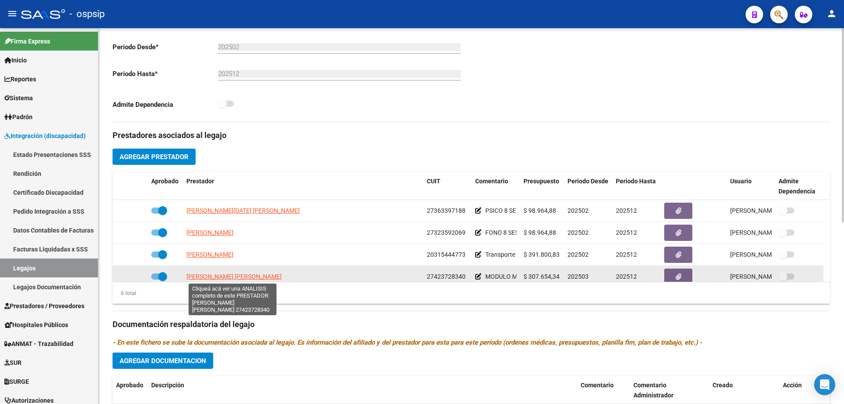
click at [260, 274] on span "[PERSON_NAME] [PERSON_NAME]" at bounding box center [233, 276] width 95 height 7
type textarea "27423728340"
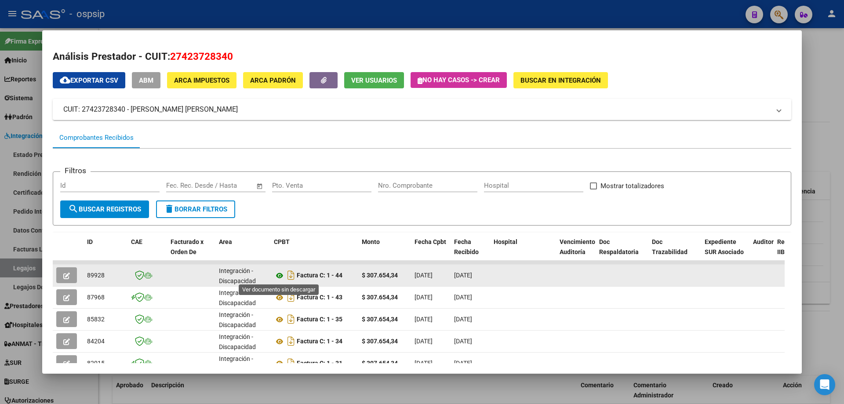
click at [282, 276] on icon at bounding box center [279, 275] width 11 height 11
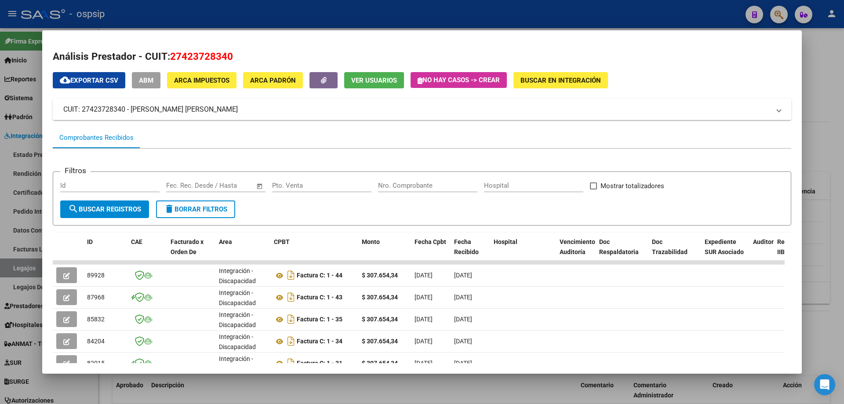
click at [819, 96] on div at bounding box center [422, 202] width 844 height 404
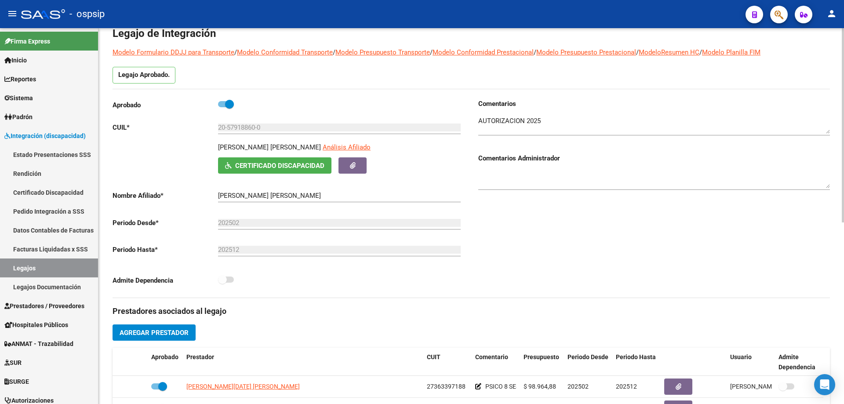
scroll to position [0, 0]
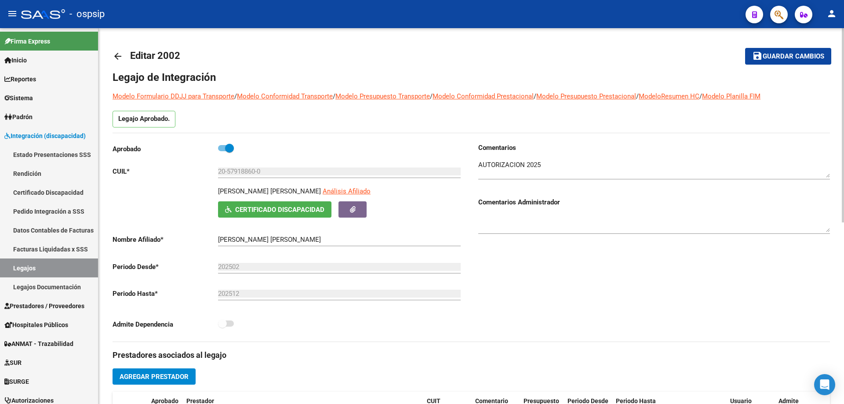
click at [119, 54] on mat-icon "arrow_back" at bounding box center [118, 56] width 11 height 11
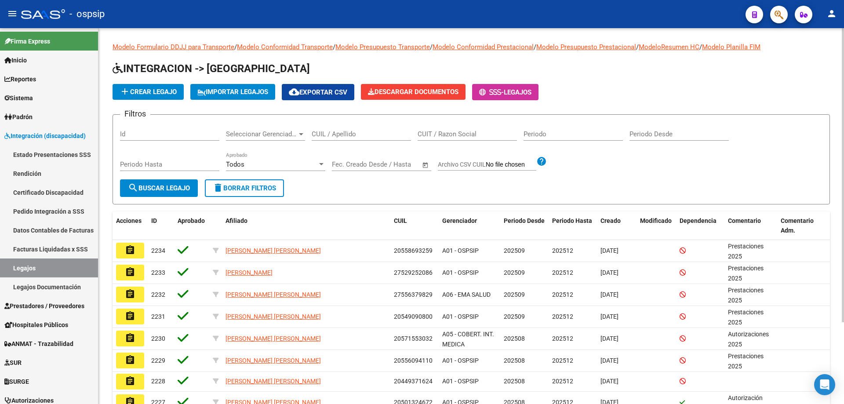
click at [318, 135] on input "CUIL / Apellido" at bounding box center [361, 134] width 99 height 8
paste input "20556635340"
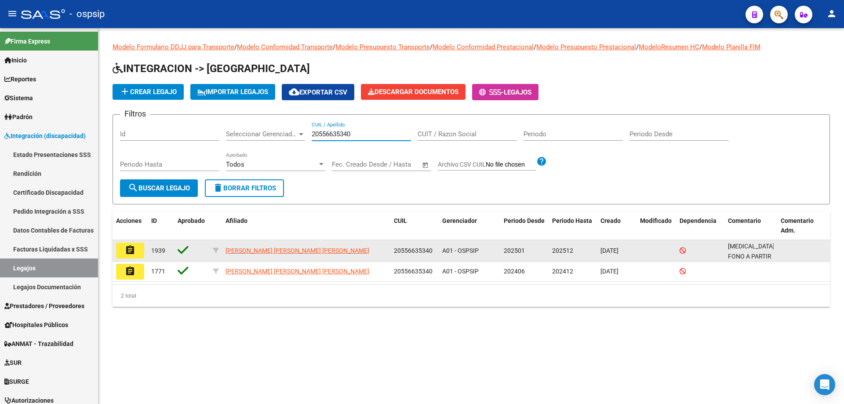
type input "20556635340"
click at [133, 253] on mat-icon "assignment" at bounding box center [130, 250] width 11 height 11
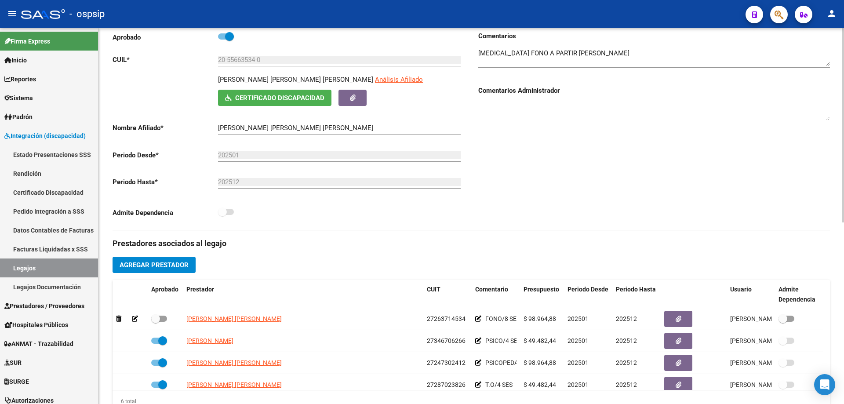
scroll to position [132, 0]
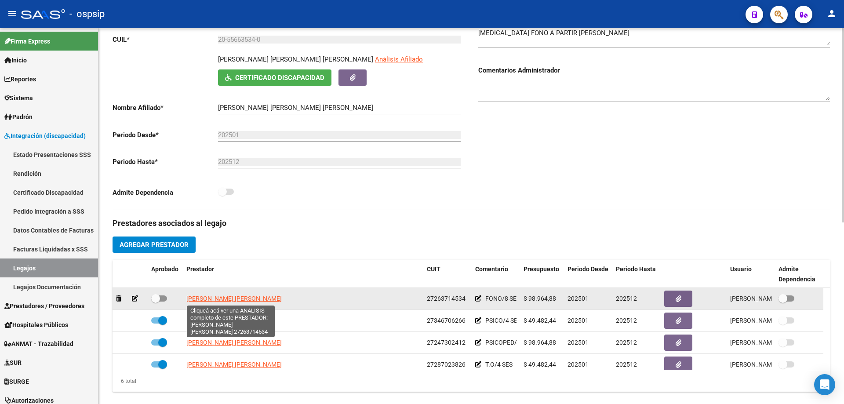
click at [226, 298] on span "[PERSON_NAME] [PERSON_NAME]" at bounding box center [233, 298] width 95 height 7
type textarea "27263714534"
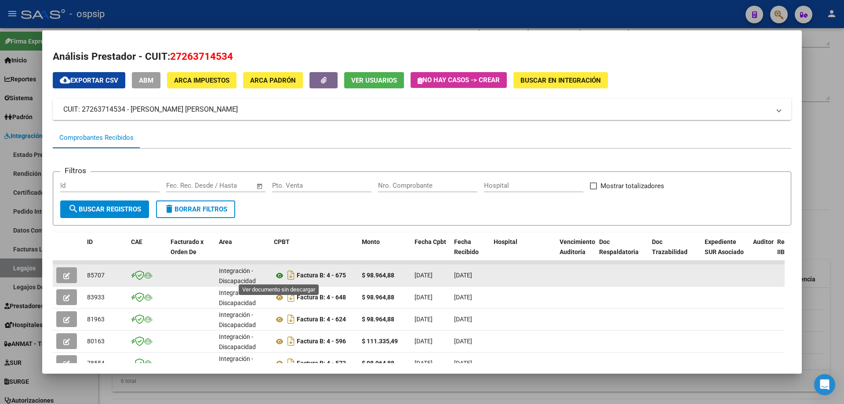
click at [282, 275] on icon at bounding box center [279, 275] width 11 height 11
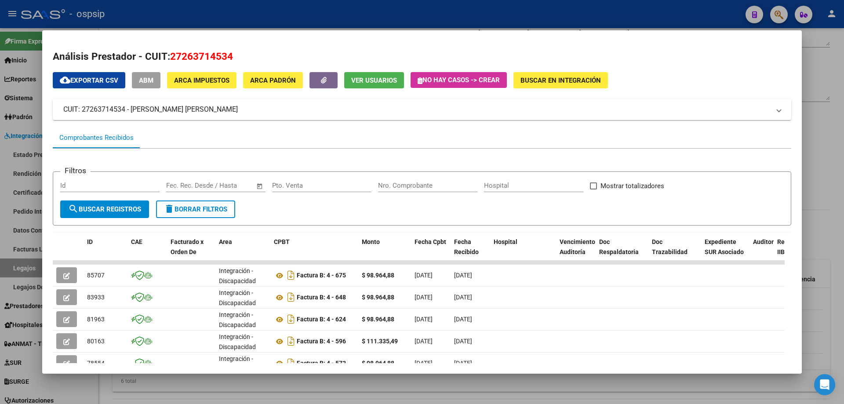
click at [818, 62] on div at bounding box center [422, 202] width 844 height 404
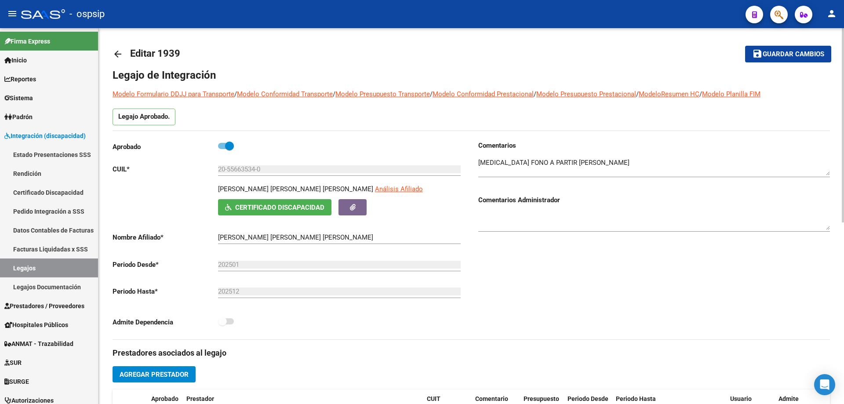
scroll to position [0, 0]
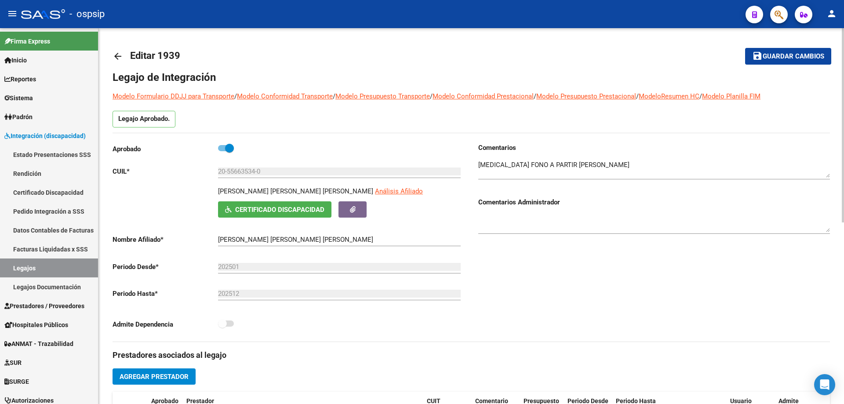
click at [116, 54] on mat-icon "arrow_back" at bounding box center [118, 56] width 11 height 11
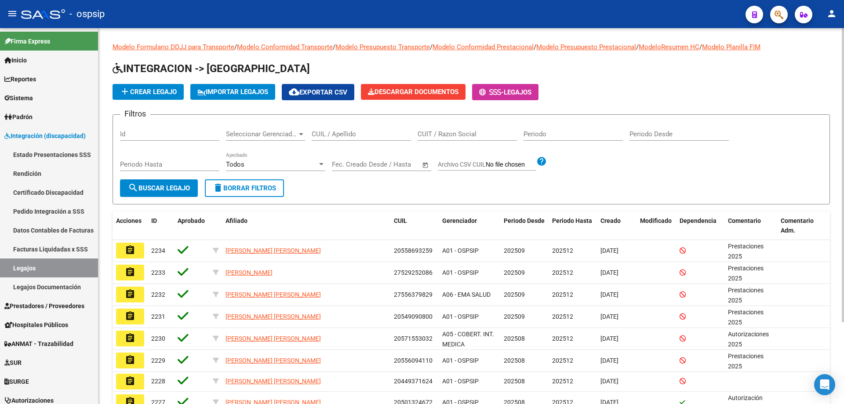
click at [347, 134] on input "CUIL / Apellido" at bounding box center [361, 134] width 99 height 8
click at [320, 134] on input "CUIL / Apellido" at bounding box center [361, 134] width 99 height 8
paste input "20556635340"
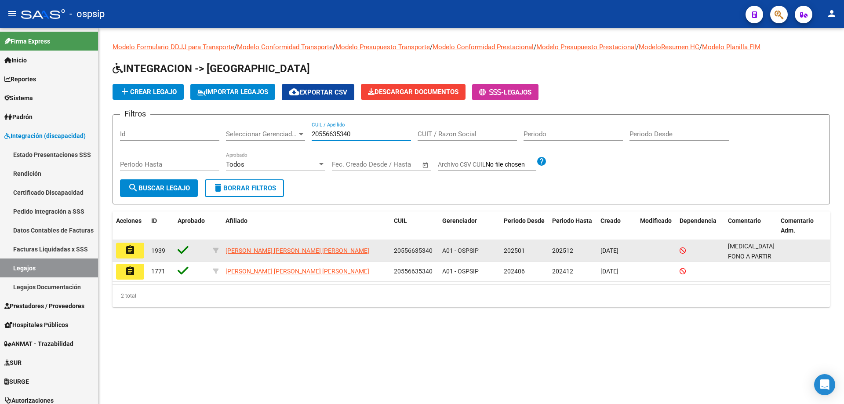
type input "20556635340"
click at [138, 246] on button "assignment" at bounding box center [130, 251] width 28 height 16
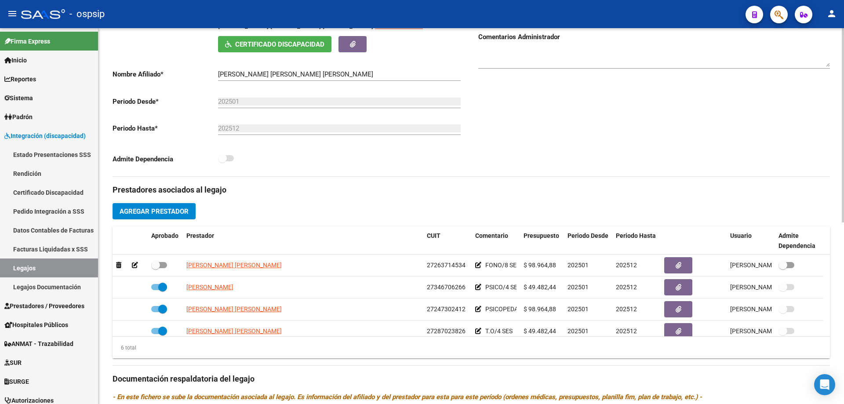
scroll to position [176, 0]
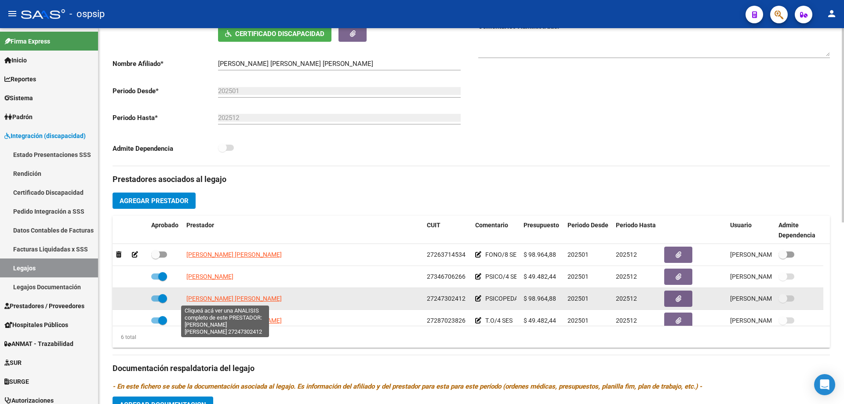
click at [220, 297] on span "[PERSON_NAME] [PERSON_NAME]" at bounding box center [233, 298] width 95 height 7
type textarea "27247302412"
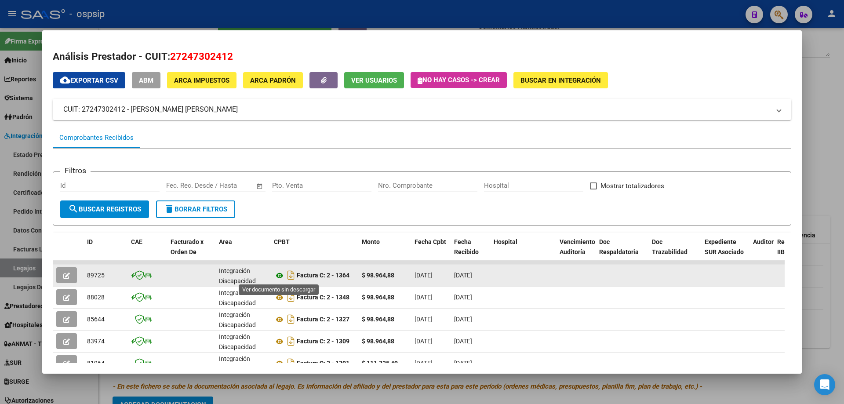
click at [279, 274] on icon at bounding box center [279, 275] width 11 height 11
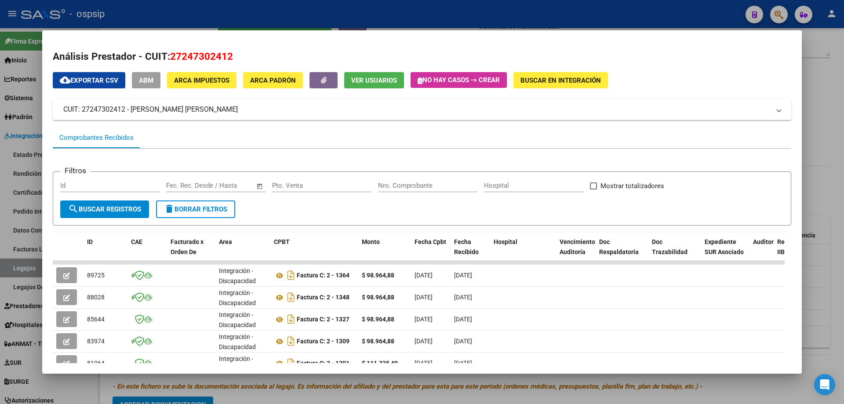
click at [827, 149] on div at bounding box center [422, 202] width 844 height 404
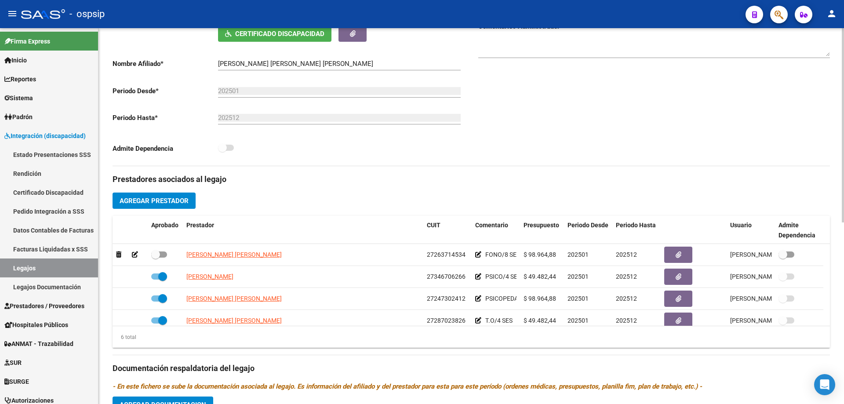
scroll to position [0, 0]
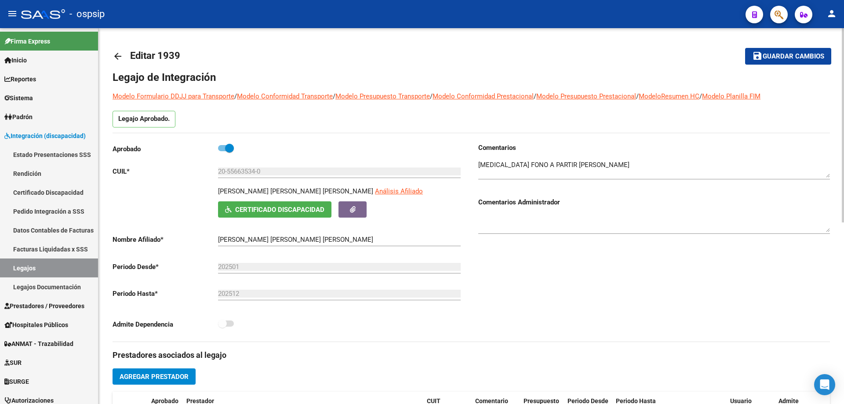
click at [119, 56] on mat-icon "arrow_back" at bounding box center [118, 56] width 11 height 11
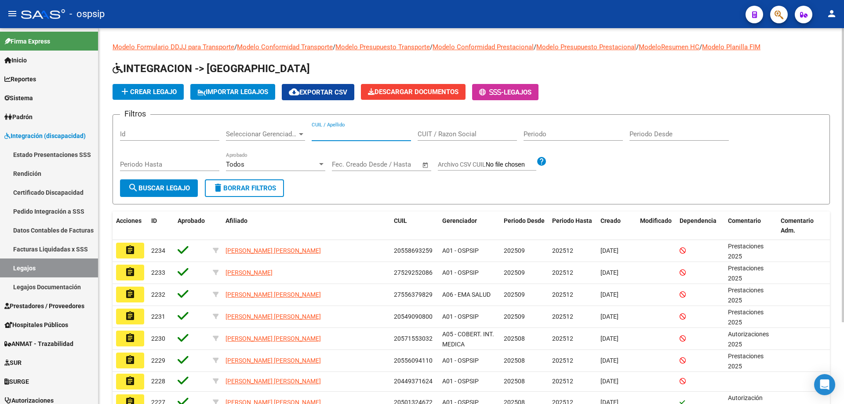
click at [320, 136] on input "CUIL / Apellido" at bounding box center [361, 134] width 99 height 8
paste input "20450688631"
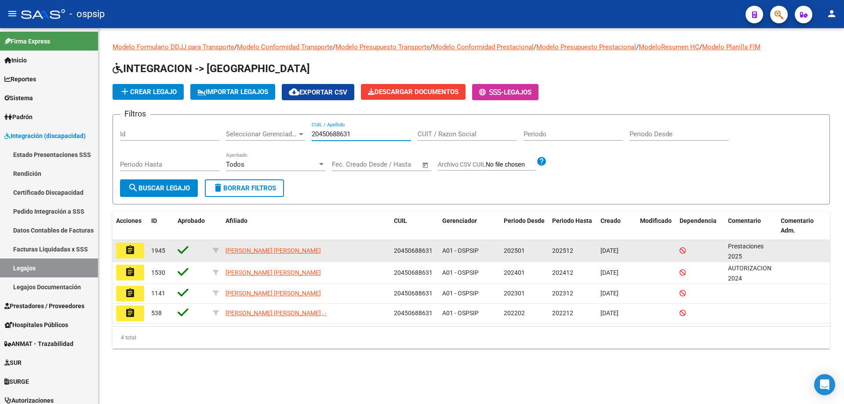
type input "20450688631"
click at [136, 248] on button "assignment" at bounding box center [130, 251] width 28 height 16
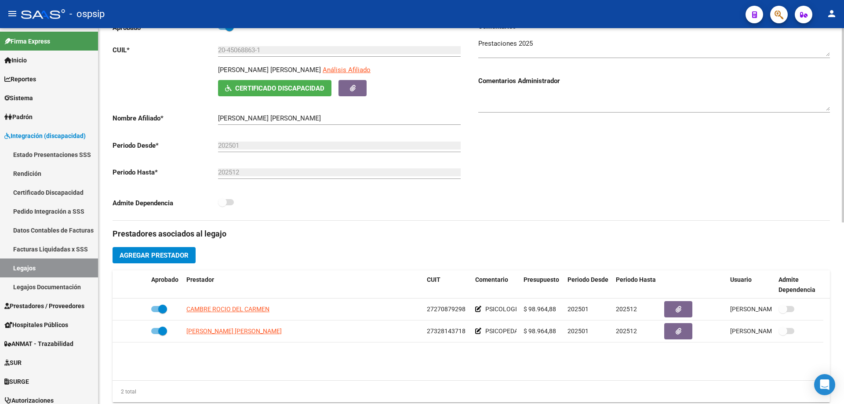
scroll to position [132, 0]
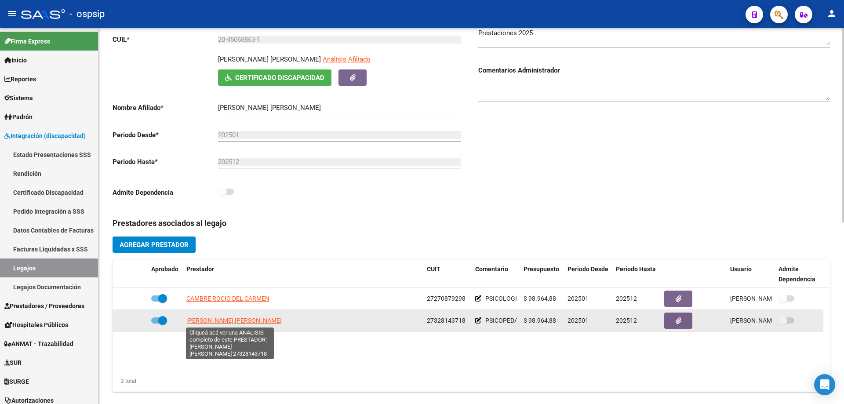
click at [252, 320] on span "[PERSON_NAME] [PERSON_NAME]" at bounding box center [233, 320] width 95 height 7
type textarea "27328143718"
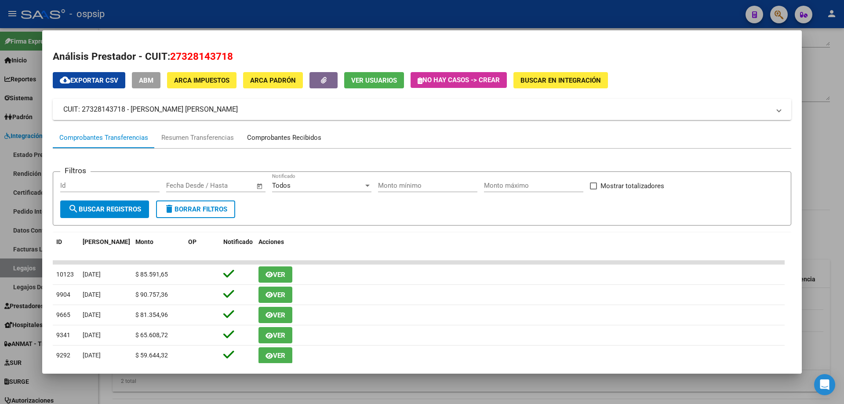
click at [288, 133] on div "Comprobantes Recibidos" at bounding box center [284, 138] width 74 height 10
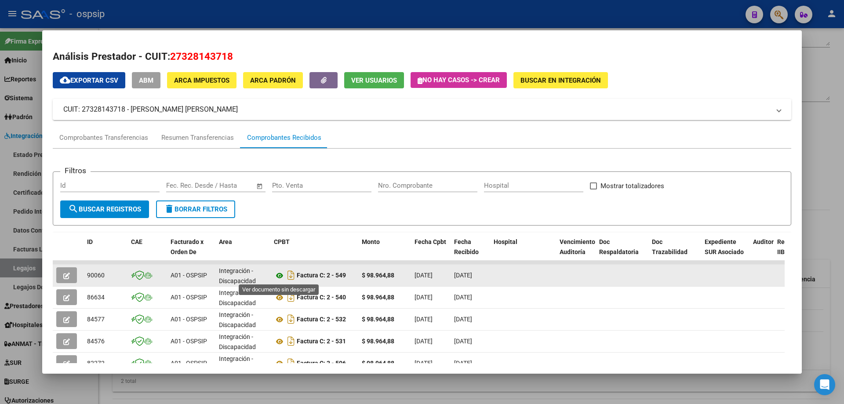
click at [277, 276] on icon at bounding box center [279, 275] width 11 height 11
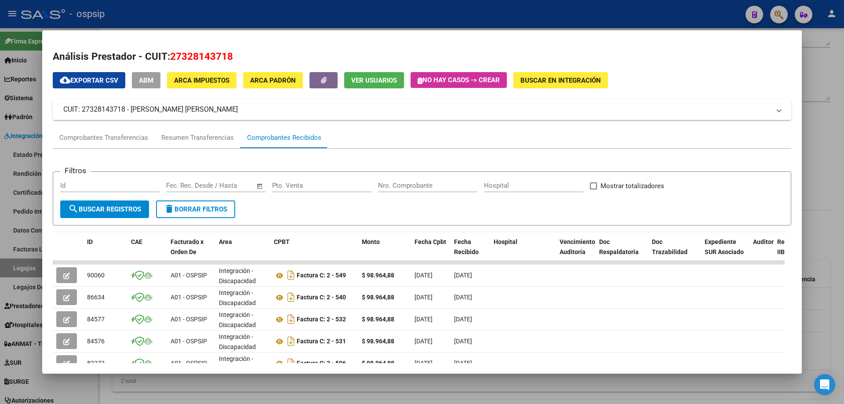
click at [844, 72] on div at bounding box center [422, 202] width 844 height 404
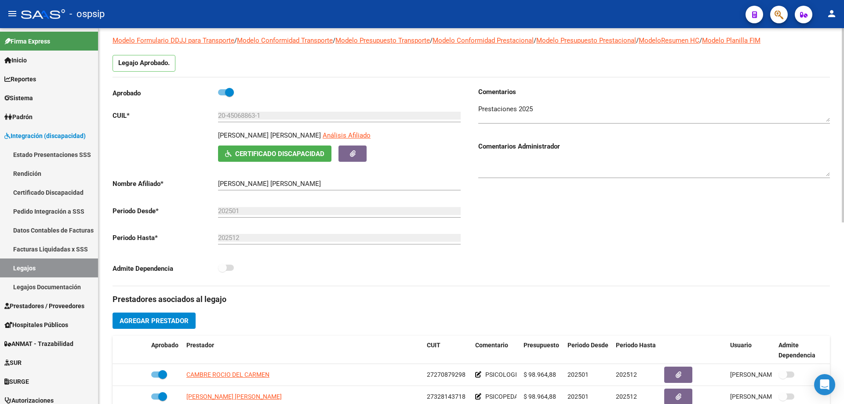
scroll to position [0, 0]
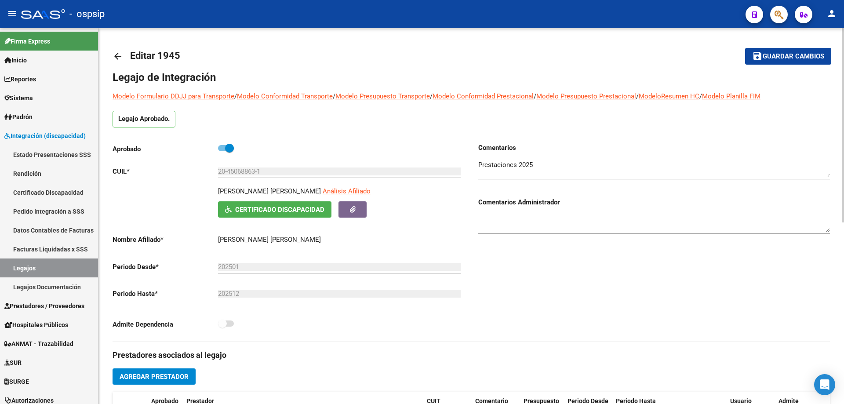
click at [116, 56] on mat-icon "arrow_back" at bounding box center [118, 56] width 11 height 11
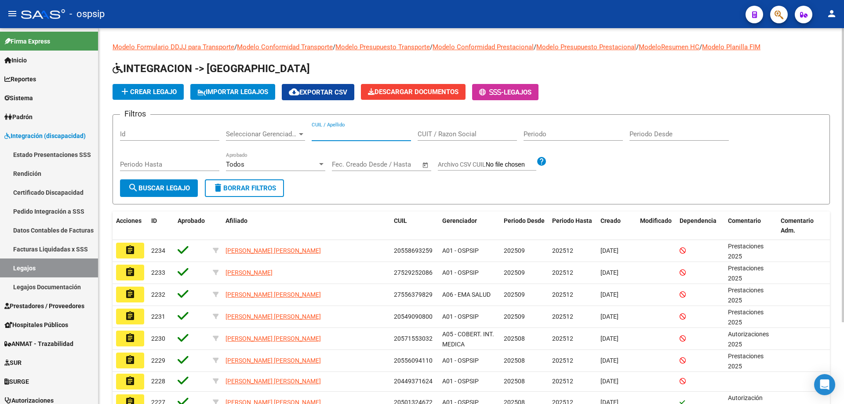
click at [331, 132] on input "CUIL / Apellido" at bounding box center [361, 134] width 99 height 8
paste input "20574037647"
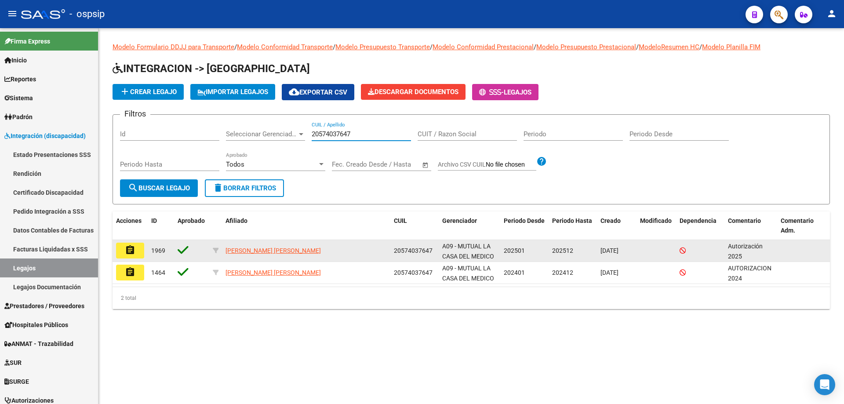
type input "20574037647"
click at [133, 253] on mat-icon "assignment" at bounding box center [130, 250] width 11 height 11
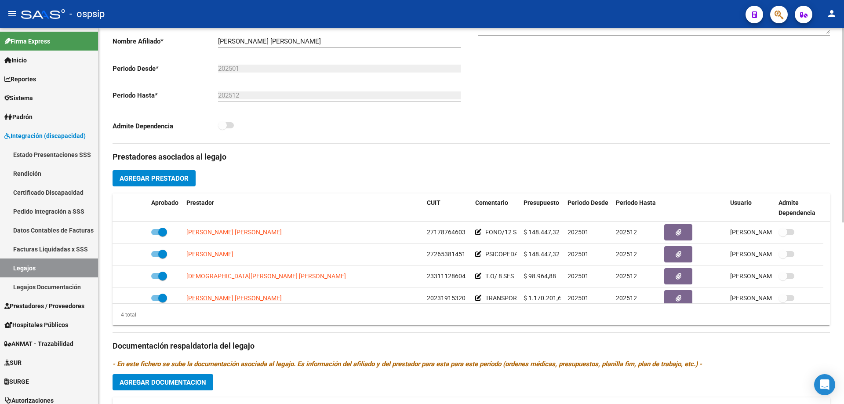
scroll to position [220, 0]
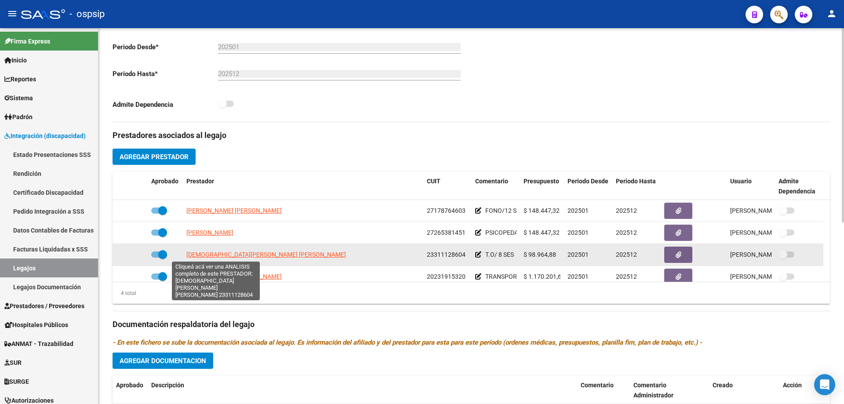
click at [211, 251] on span "[DEMOGRAPHIC_DATA][PERSON_NAME] [PERSON_NAME]" at bounding box center [266, 254] width 160 height 7
type textarea "23311128604"
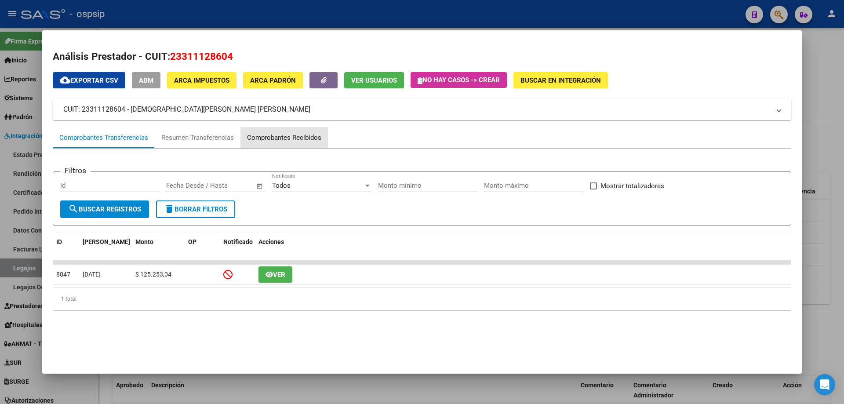
click at [293, 136] on div "Comprobantes Recibidos" at bounding box center [284, 138] width 74 height 10
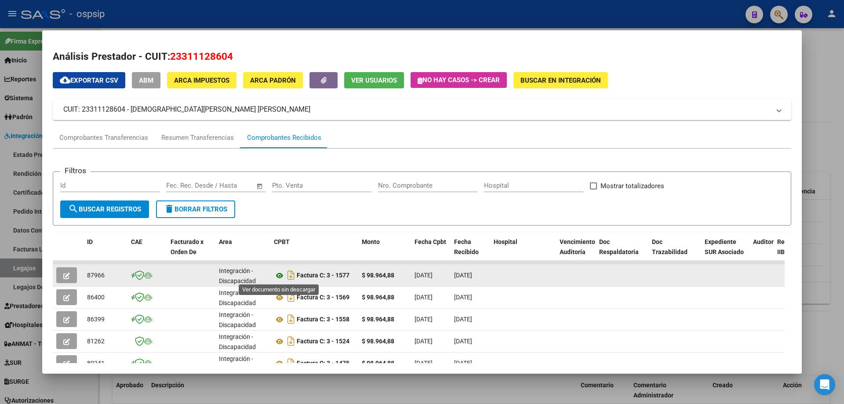
click at [280, 276] on icon at bounding box center [279, 275] width 11 height 11
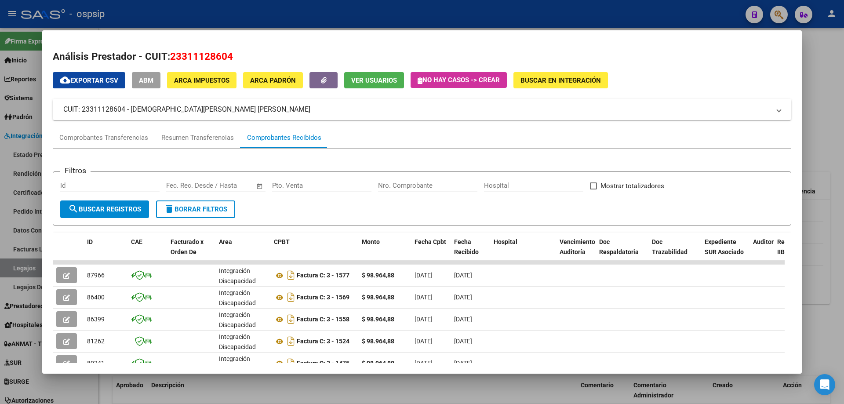
click at [841, 112] on div at bounding box center [422, 202] width 844 height 404
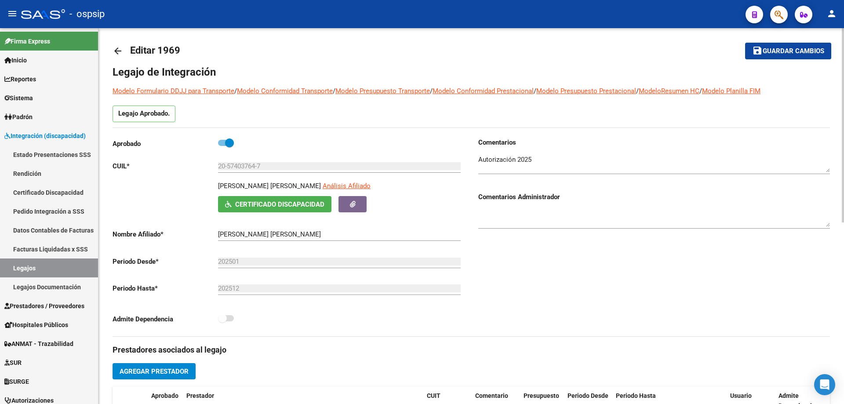
scroll to position [0, 0]
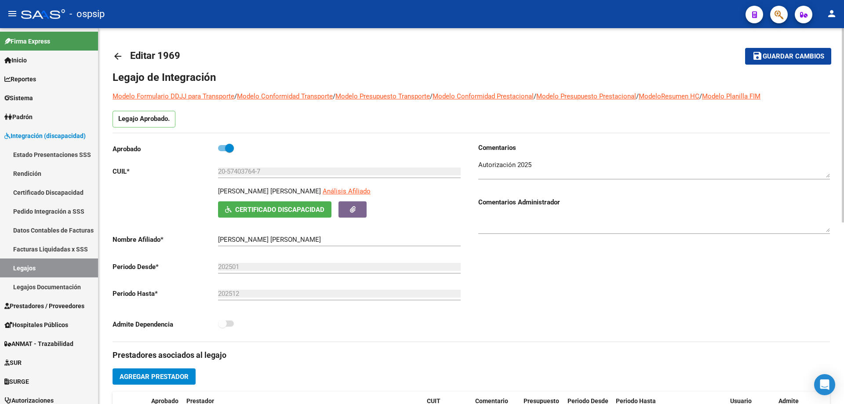
click at [116, 59] on mat-icon "arrow_back" at bounding box center [118, 56] width 11 height 11
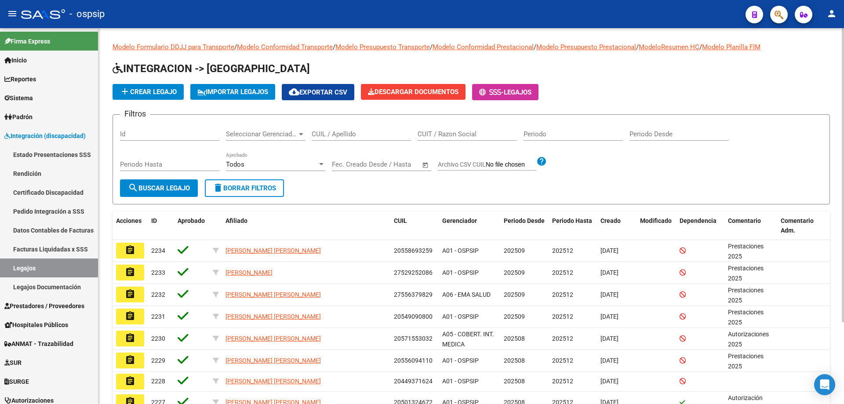
click at [318, 136] on input "CUIL / Apellido" at bounding box center [361, 134] width 99 height 8
paste input "20461045732"
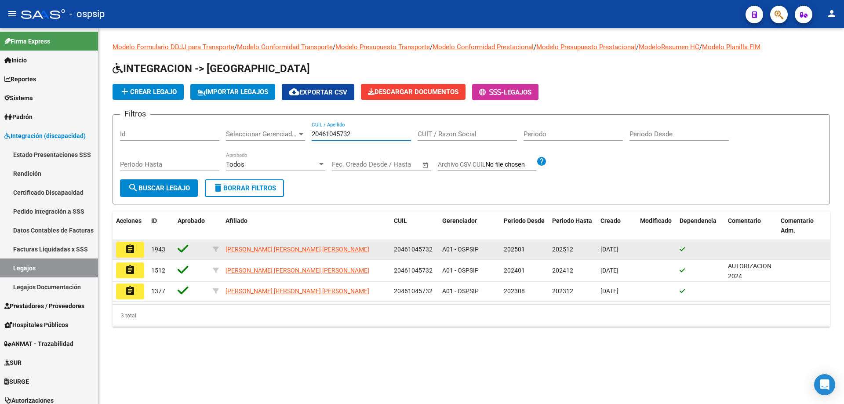
type input "20461045732"
click at [131, 249] on mat-icon "assignment" at bounding box center [130, 249] width 11 height 11
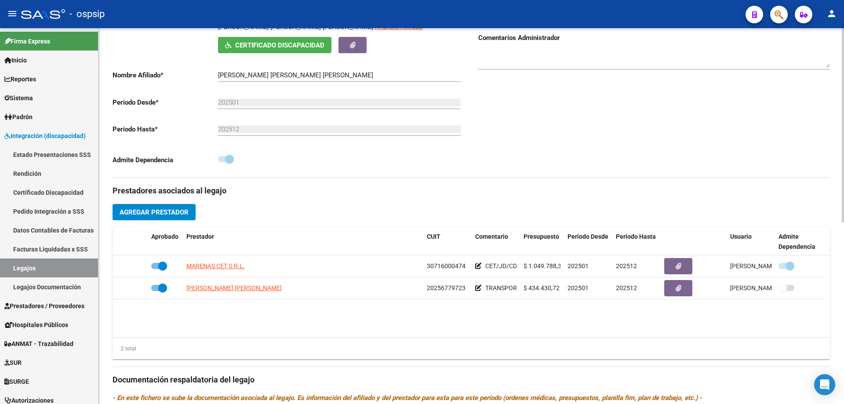
scroll to position [176, 0]
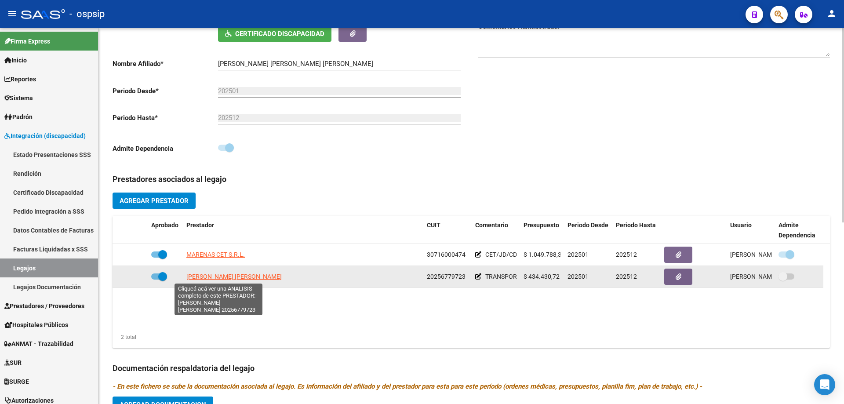
click at [239, 273] on span "[PERSON_NAME] [PERSON_NAME]" at bounding box center [233, 276] width 95 height 7
type textarea "20256779723"
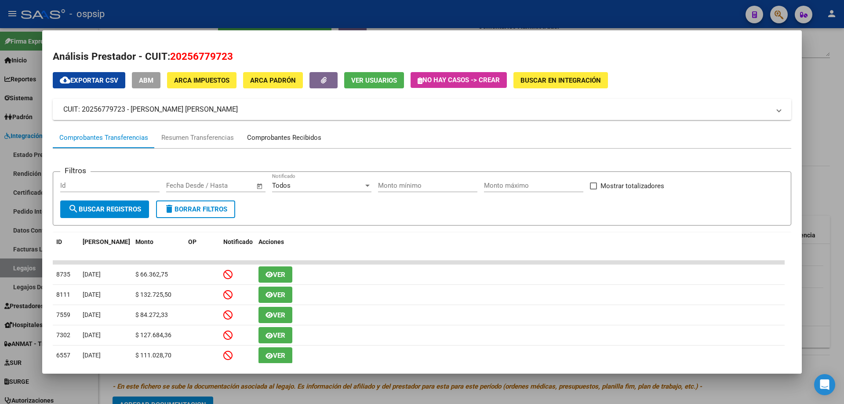
click at [297, 138] on div "Comprobantes Recibidos" at bounding box center [284, 138] width 74 height 10
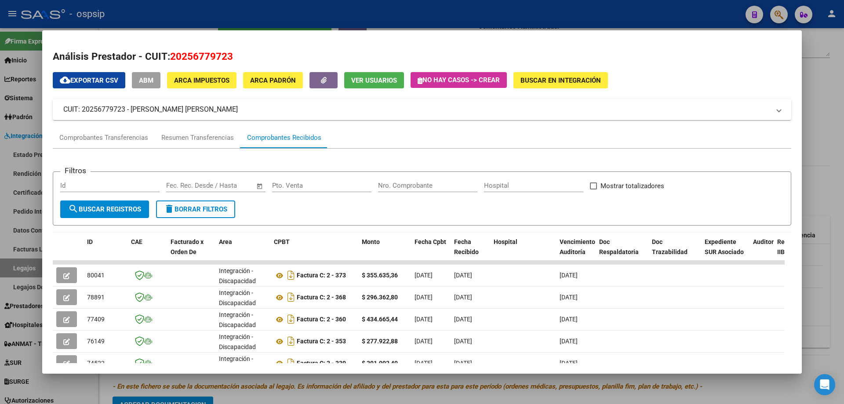
click at [841, 160] on div at bounding box center [422, 202] width 844 height 404
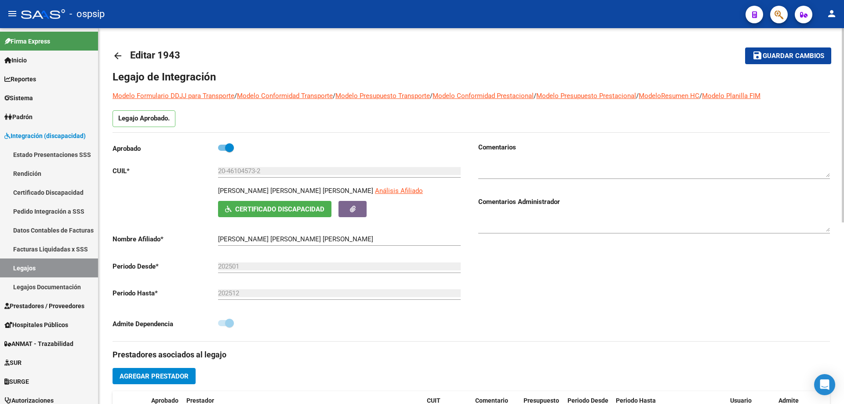
scroll to position [0, 0]
click at [116, 56] on mat-icon "arrow_back" at bounding box center [118, 56] width 11 height 11
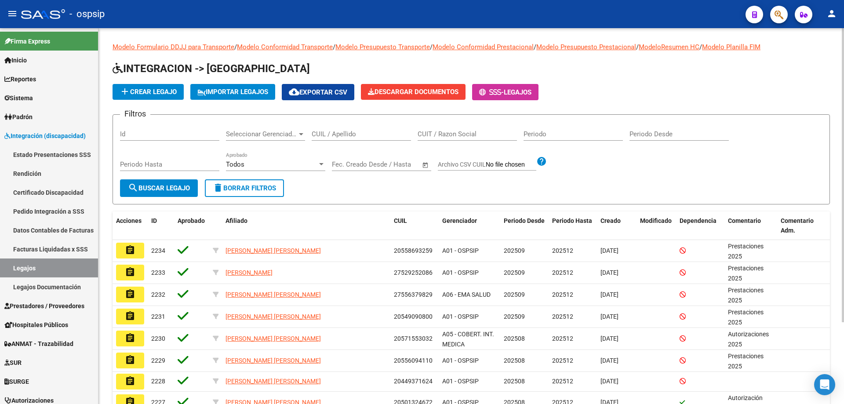
click at [313, 133] on input "CUIL / Apellido" at bounding box center [361, 134] width 99 height 8
paste input "27567820519"
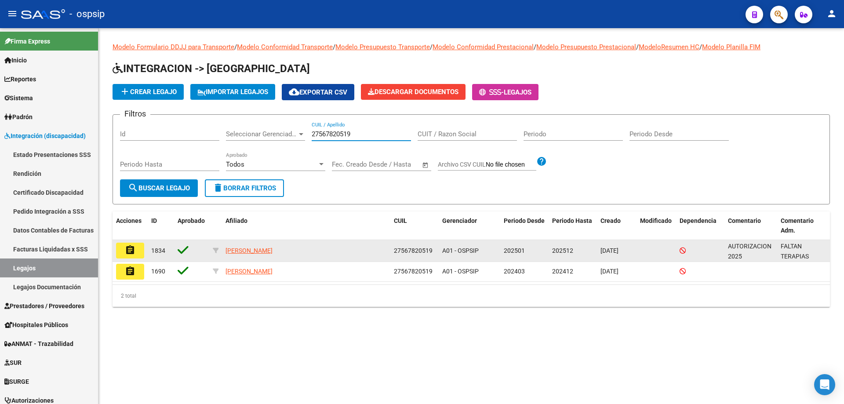
type input "27567820519"
click at [128, 248] on mat-icon "assignment" at bounding box center [130, 250] width 11 height 11
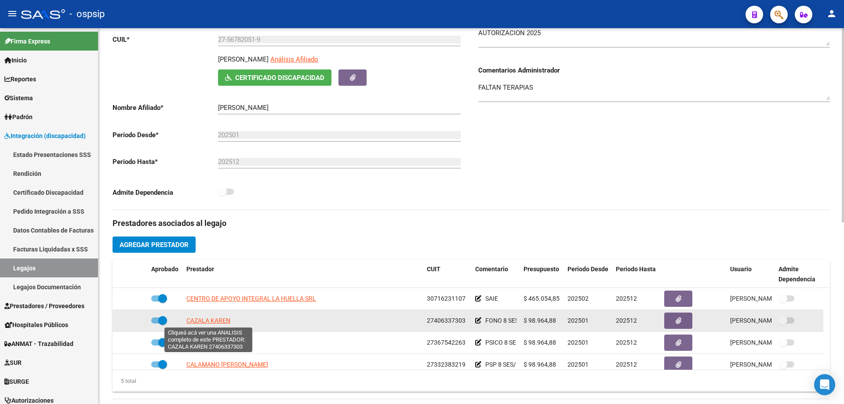
click at [225, 322] on span "CAZALA KAREN" at bounding box center [208, 320] width 44 height 7
type textarea "27406337303"
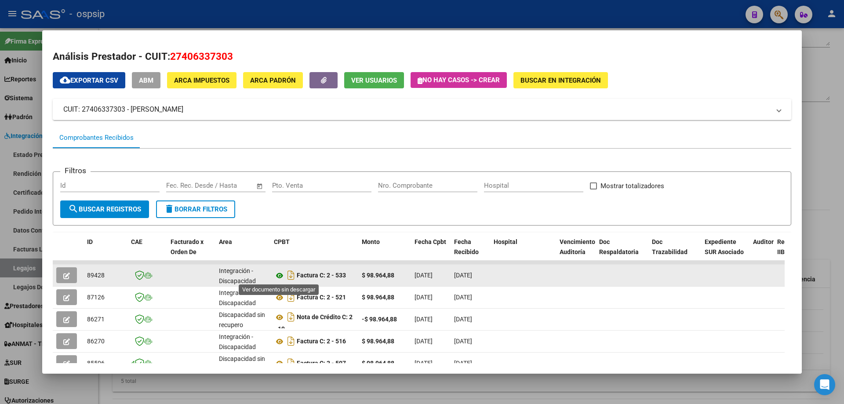
click at [278, 274] on icon at bounding box center [279, 275] width 11 height 11
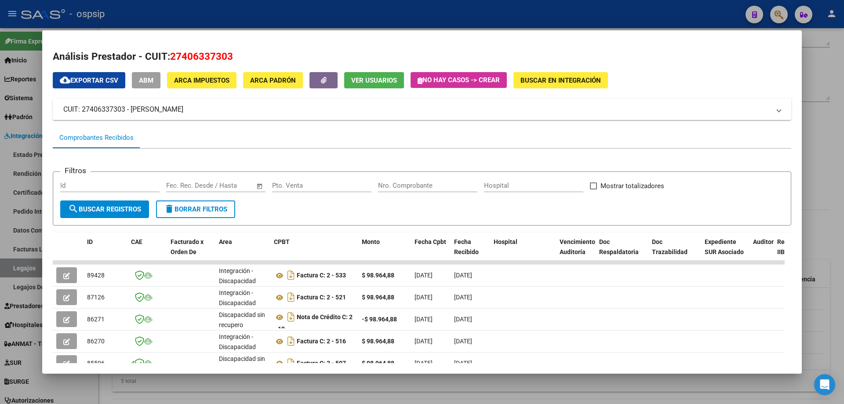
click at [825, 62] on div at bounding box center [422, 202] width 844 height 404
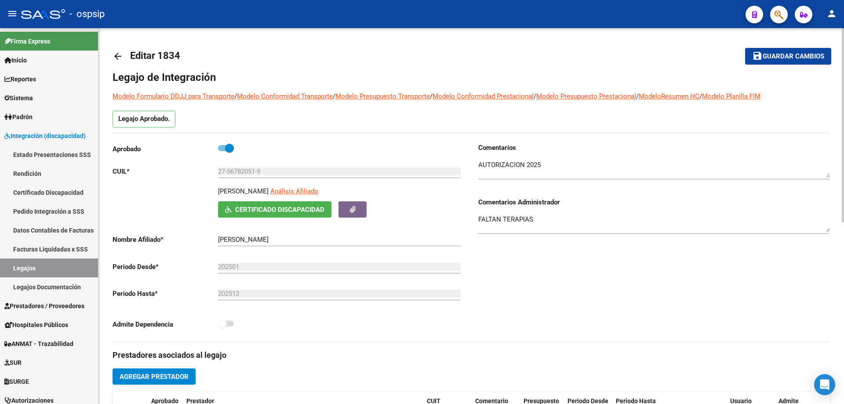
click at [118, 57] on mat-icon "arrow_back" at bounding box center [118, 56] width 11 height 11
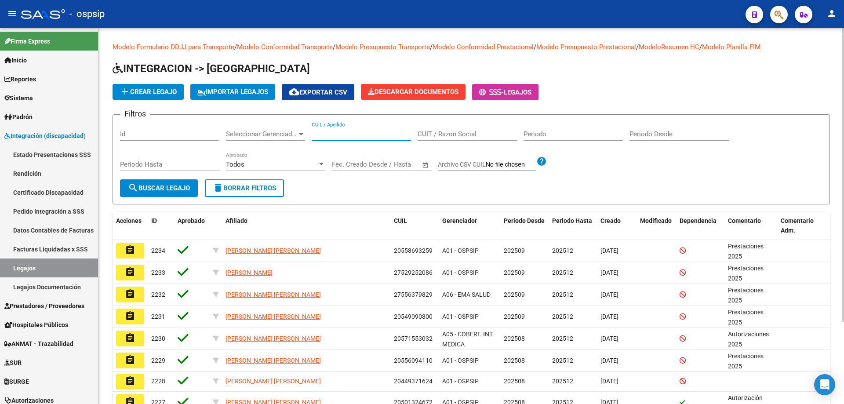
click at [315, 136] on input "CUIL / Apellido" at bounding box center [361, 134] width 99 height 8
paste input "27567820519"
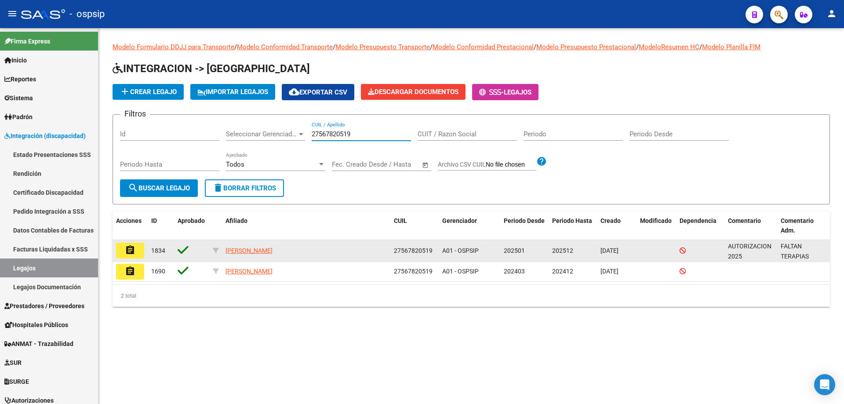
type input "27567820519"
click at [127, 253] on mat-icon "assignment" at bounding box center [130, 250] width 11 height 11
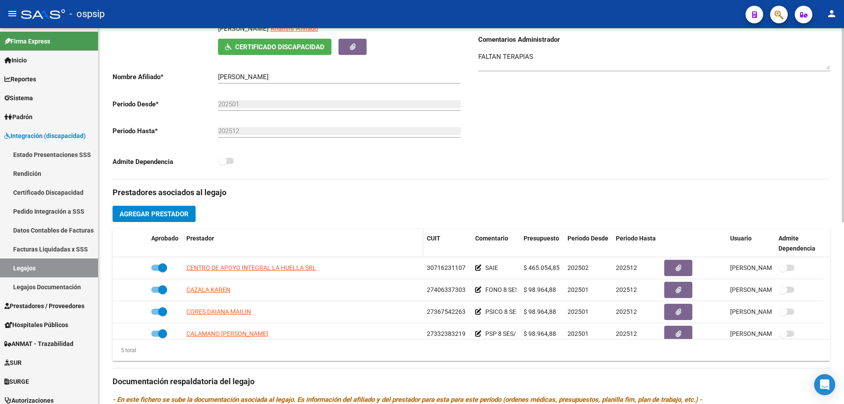
scroll to position [176, 0]
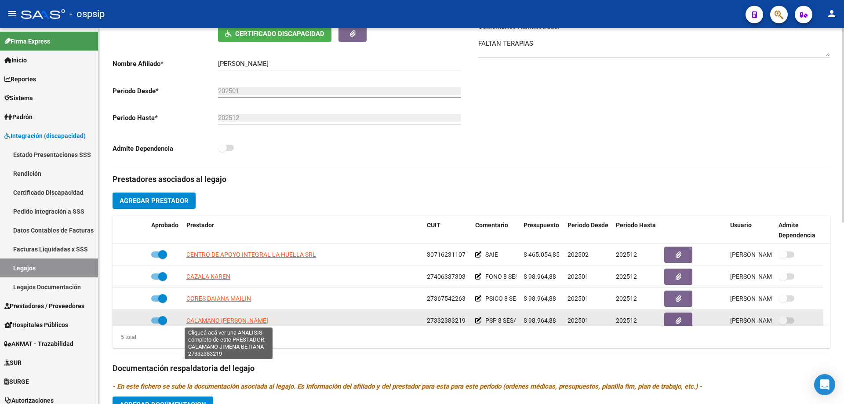
click at [253, 319] on span "CALAMANO [PERSON_NAME]" at bounding box center [227, 320] width 82 height 7
type textarea "27332383219"
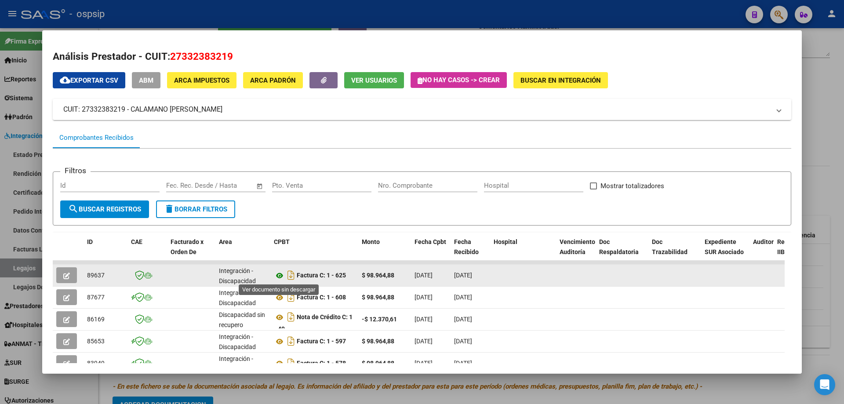
click at [280, 276] on icon at bounding box center [279, 275] width 11 height 11
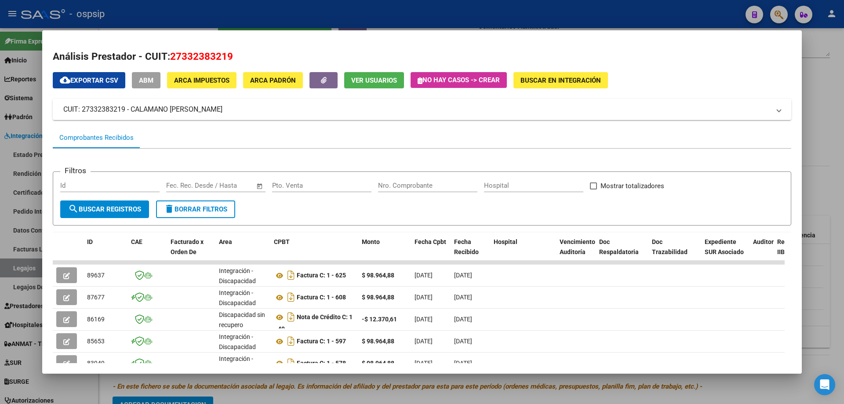
click at [838, 141] on div at bounding box center [422, 202] width 844 height 404
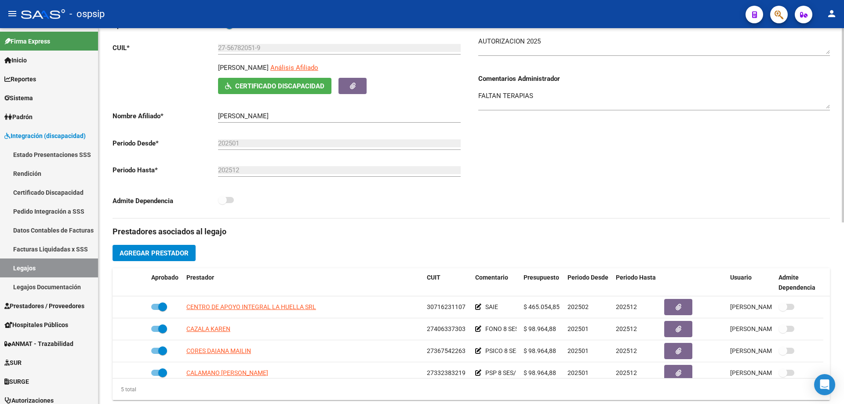
scroll to position [0, 0]
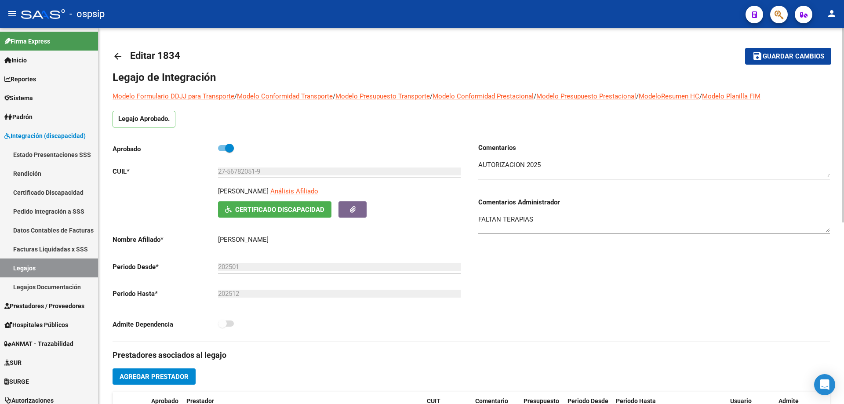
click at [117, 55] on mat-icon "arrow_back" at bounding box center [118, 56] width 11 height 11
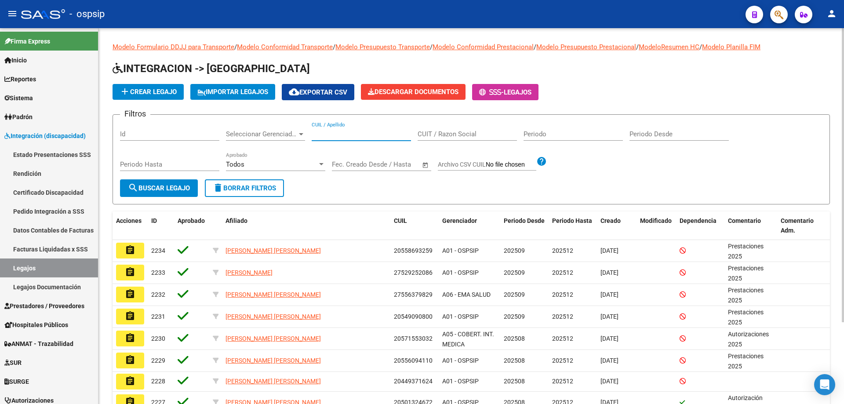
click at [335, 135] on input "CUIL / Apellido" at bounding box center [361, 134] width 99 height 8
paste input "20586731743"
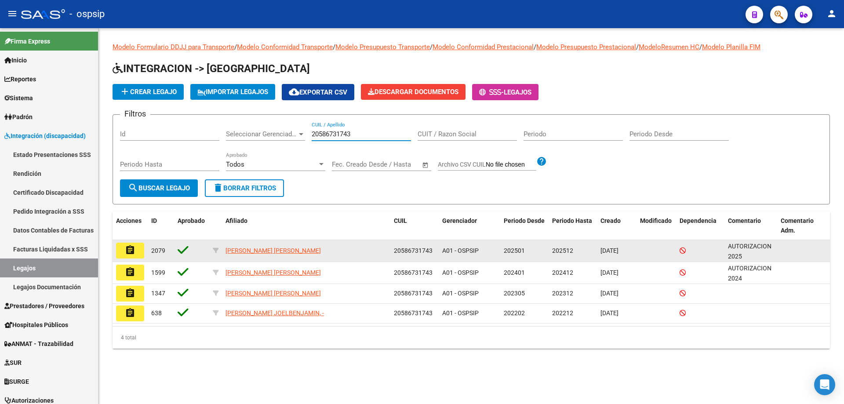
type input "20586731743"
click at [131, 248] on mat-icon "assignment" at bounding box center [130, 250] width 11 height 11
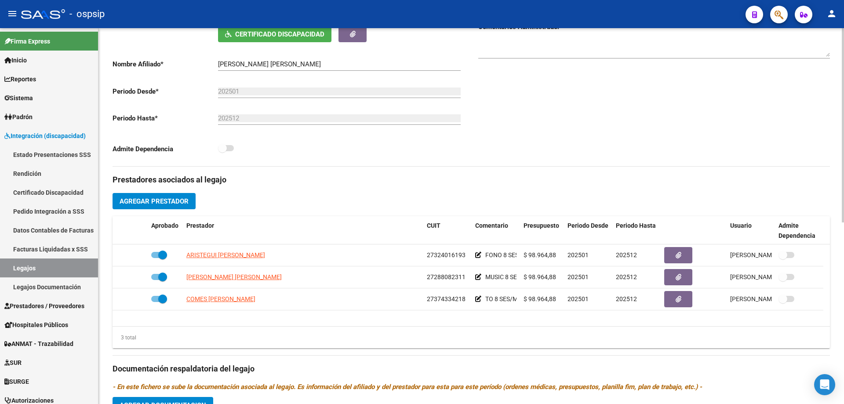
scroll to position [176, 0]
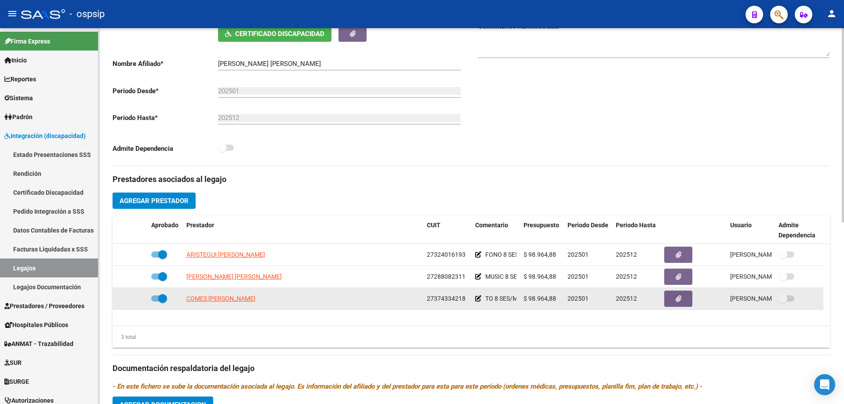
click at [206, 294] on app-link-go-to "COMES [PERSON_NAME]" at bounding box center [220, 299] width 69 height 10
click at [206, 299] on span "COMES [PERSON_NAME]" at bounding box center [220, 298] width 69 height 7
type textarea "27374334218"
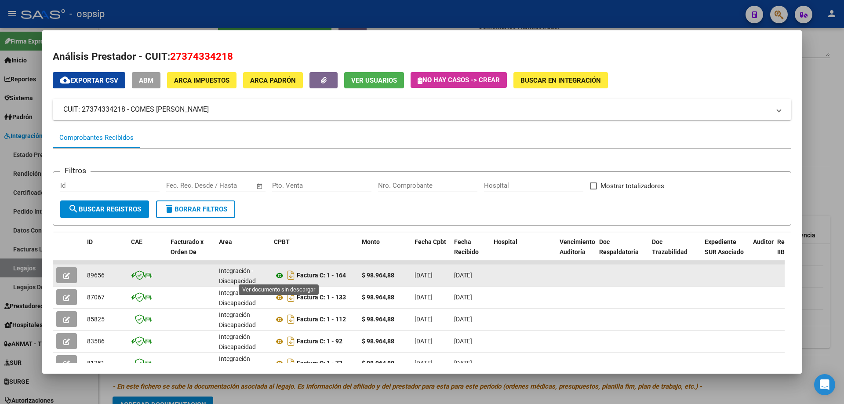
click at [277, 276] on icon at bounding box center [279, 275] width 11 height 11
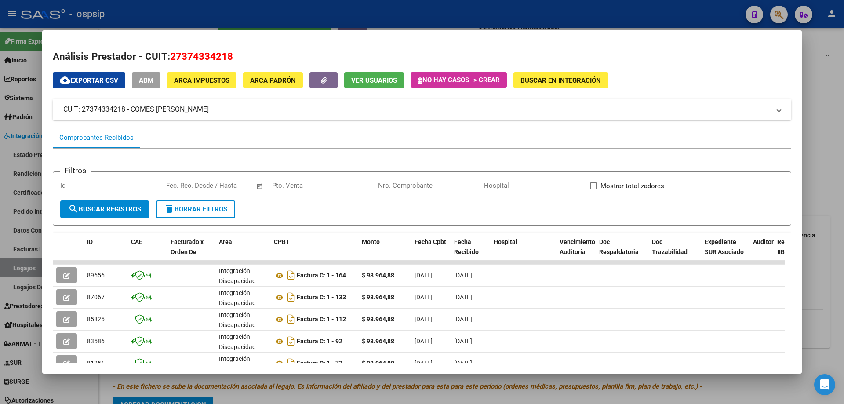
click at [844, 129] on div at bounding box center [422, 202] width 844 height 404
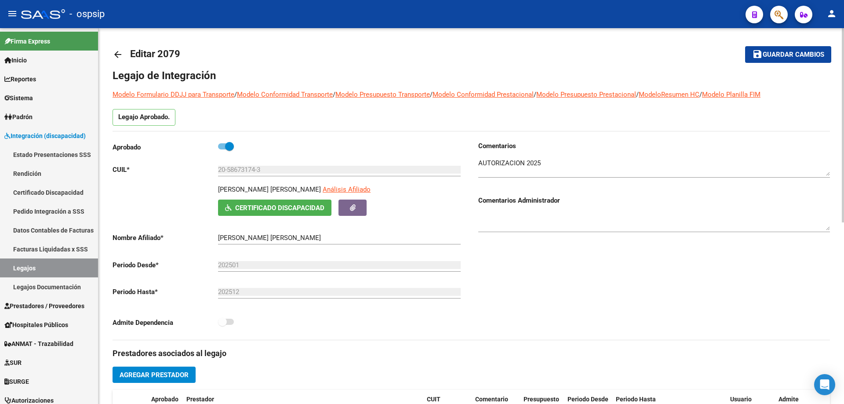
scroll to position [0, 0]
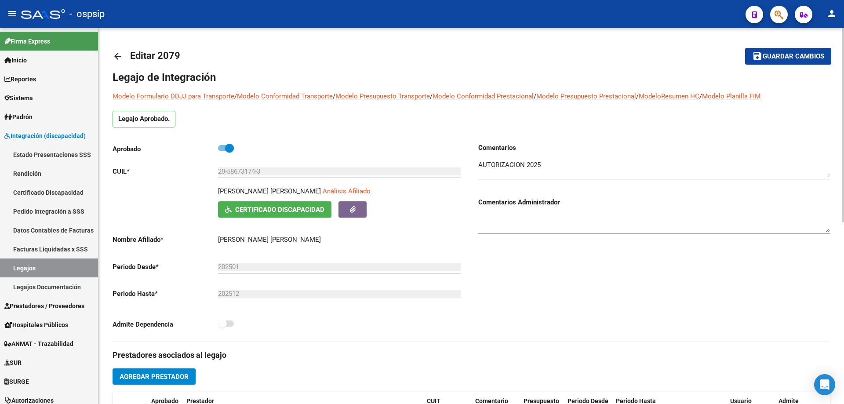
click at [120, 51] on mat-icon "arrow_back" at bounding box center [118, 56] width 11 height 11
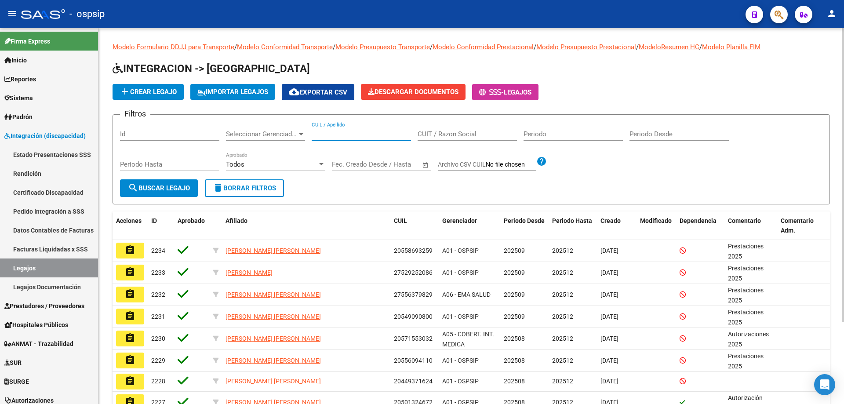
click at [316, 137] on input "CUIL / Apellido" at bounding box center [361, 134] width 99 height 8
paste input "20495249175"
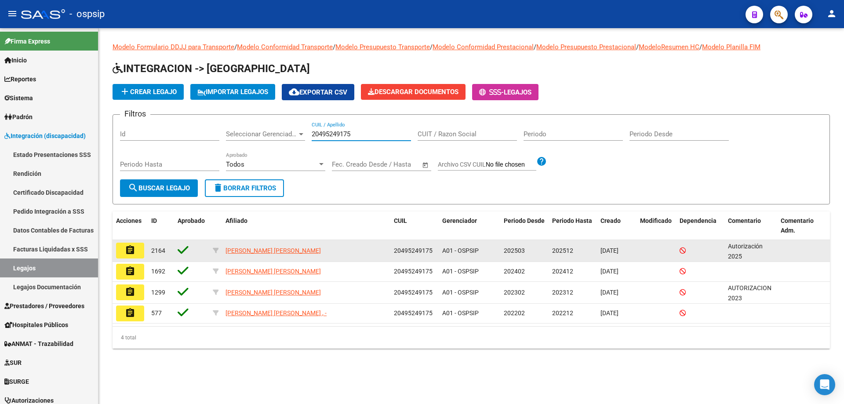
type input "20495249175"
click at [142, 252] on button "assignment" at bounding box center [130, 251] width 28 height 16
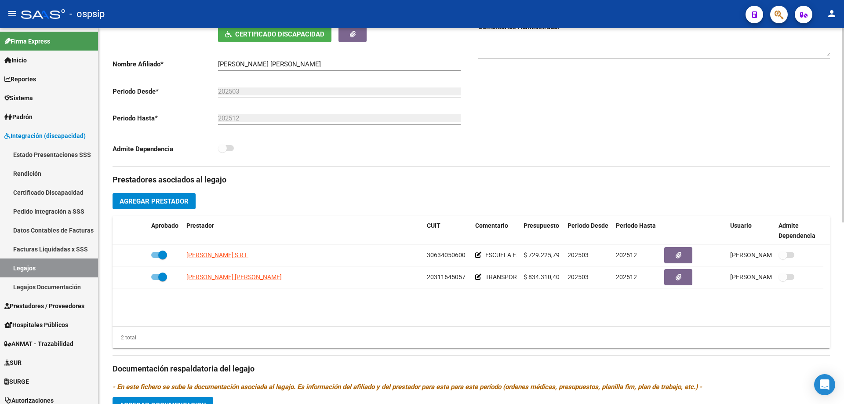
scroll to position [176, 0]
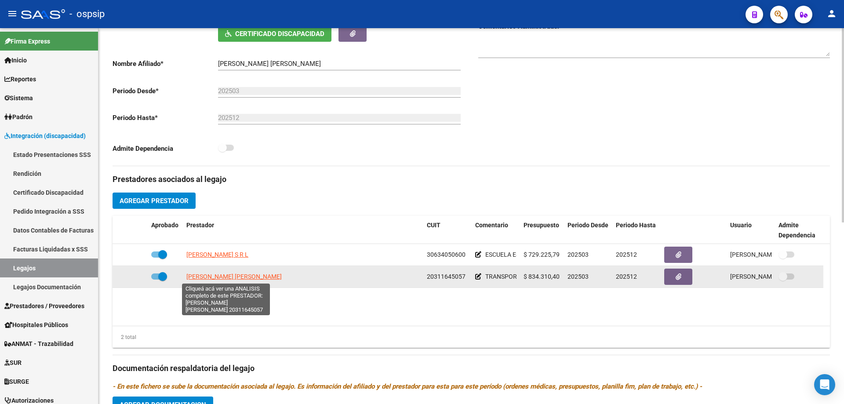
click at [247, 275] on span "[PERSON_NAME] [PERSON_NAME]" at bounding box center [233, 276] width 95 height 7
type textarea "20311645057"
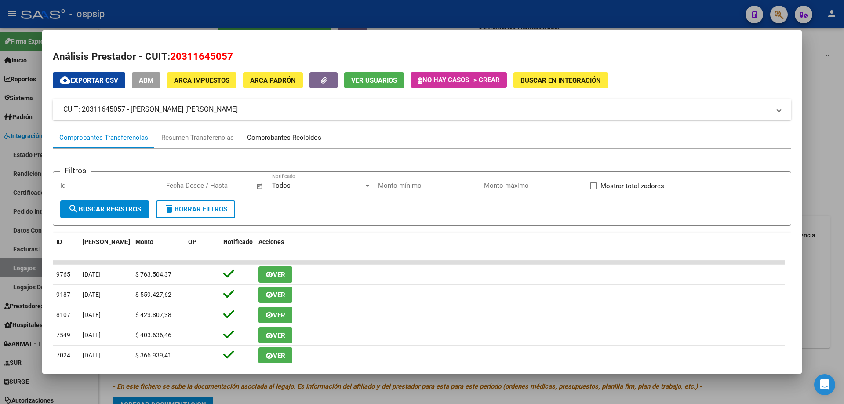
click at [310, 140] on div "Comprobantes Recibidos" at bounding box center [284, 138] width 74 height 10
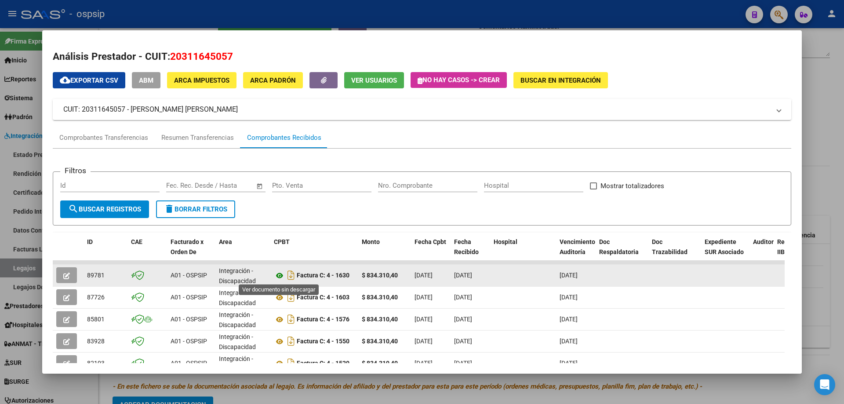
click at [281, 275] on icon at bounding box center [279, 275] width 11 height 11
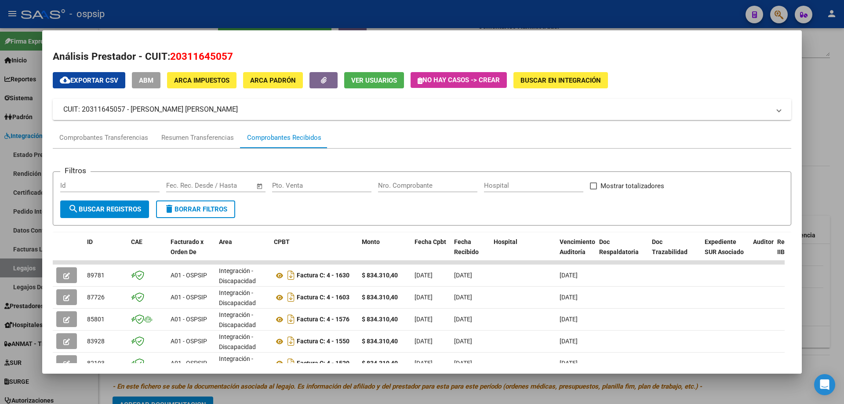
click at [836, 98] on div at bounding box center [422, 202] width 844 height 404
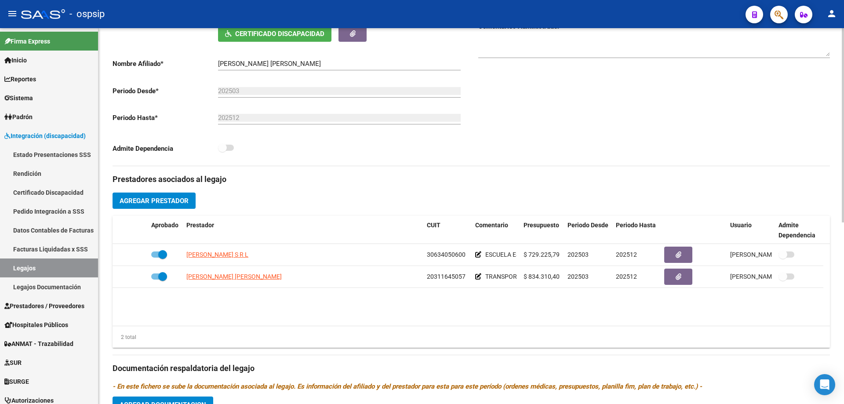
scroll to position [0, 0]
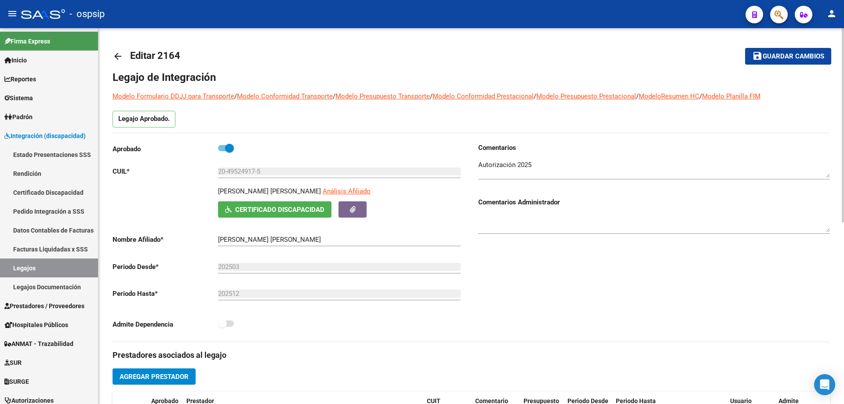
click at [115, 58] on mat-icon "arrow_back" at bounding box center [118, 56] width 11 height 11
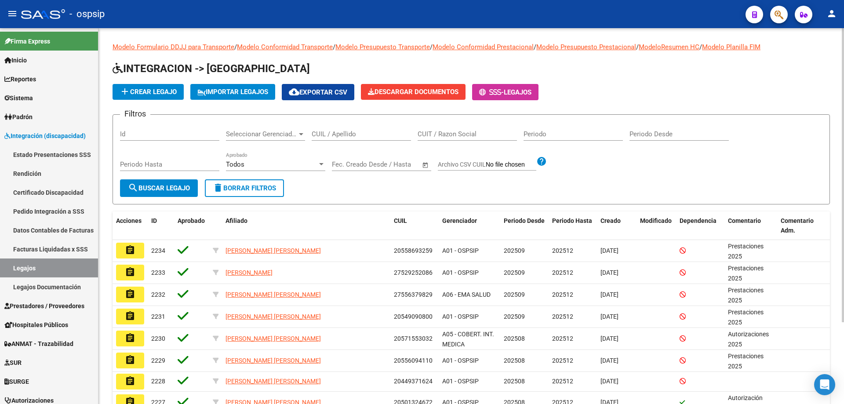
click at [329, 142] on div "CUIL / Apellido" at bounding box center [361, 135] width 99 height 27
click at [328, 135] on input "CUIL / Apellido" at bounding box center [361, 134] width 99 height 8
paste input "27408794981"
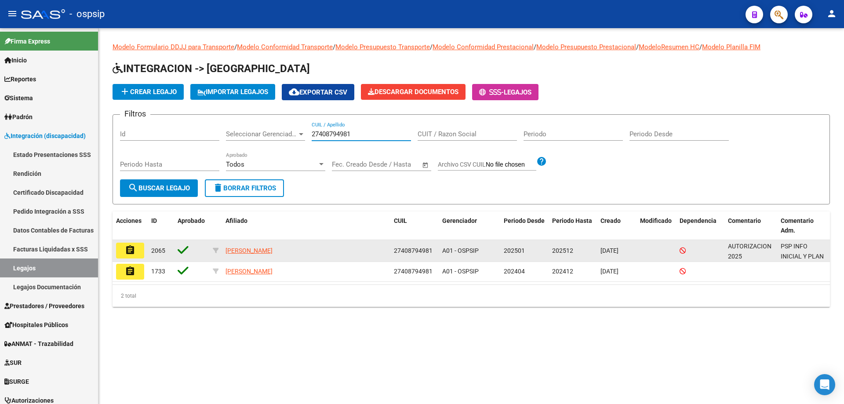
type input "27408794981"
click at [130, 251] on mat-icon "assignment" at bounding box center [130, 250] width 11 height 11
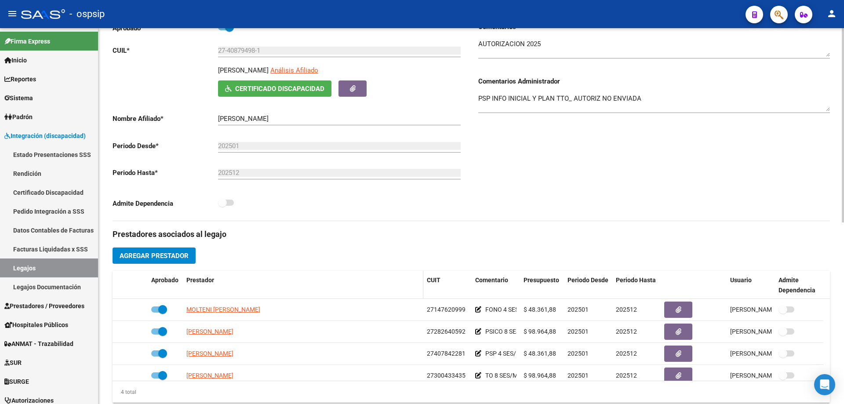
scroll to position [176, 0]
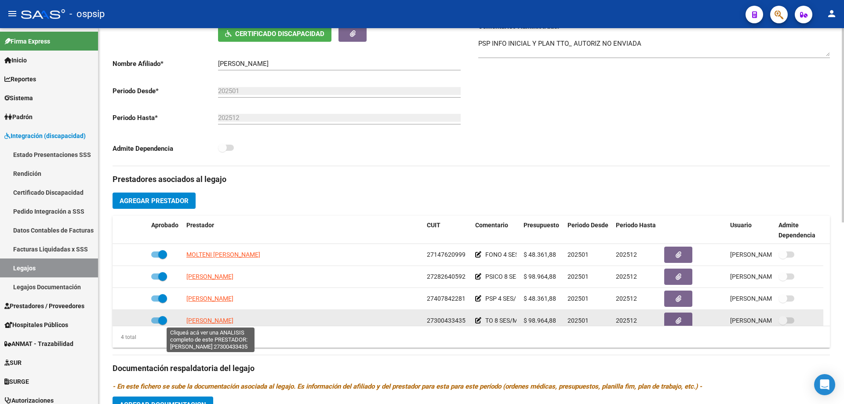
click at [205, 319] on span "[PERSON_NAME]" at bounding box center [209, 320] width 47 height 7
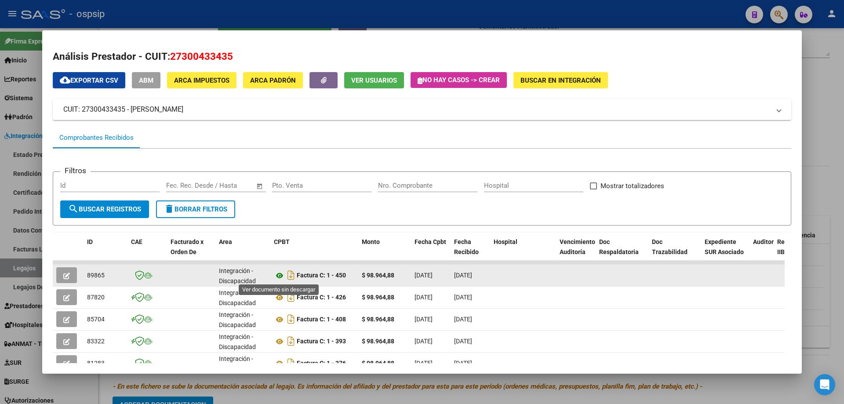
click at [280, 276] on icon at bounding box center [279, 275] width 11 height 11
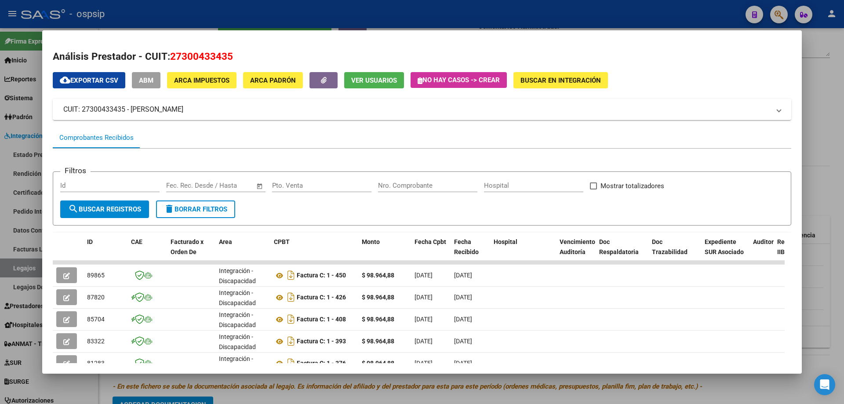
click at [841, 130] on div at bounding box center [422, 202] width 844 height 404
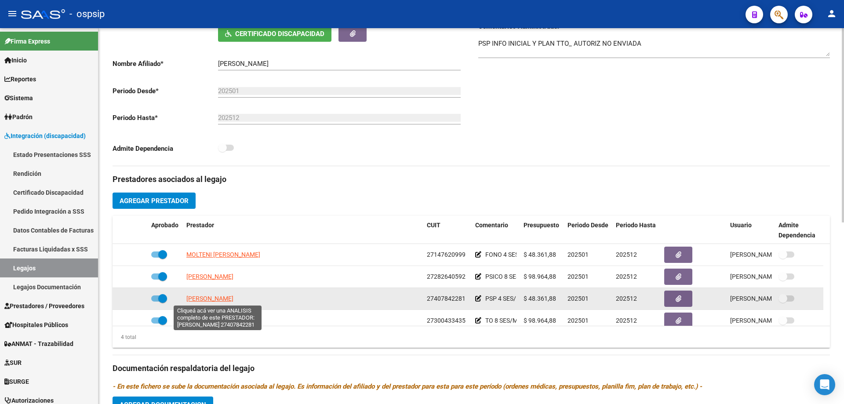
click at [233, 296] on span "[PERSON_NAME]" at bounding box center [209, 298] width 47 height 7
type textarea "27407842281"
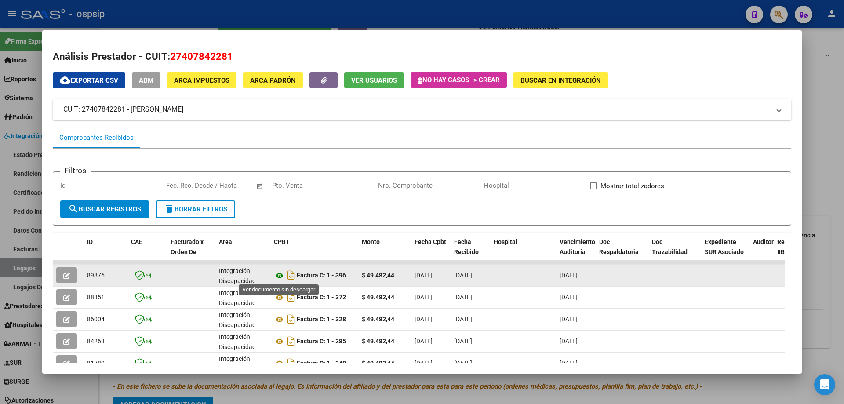
click at [279, 274] on icon at bounding box center [279, 275] width 11 height 11
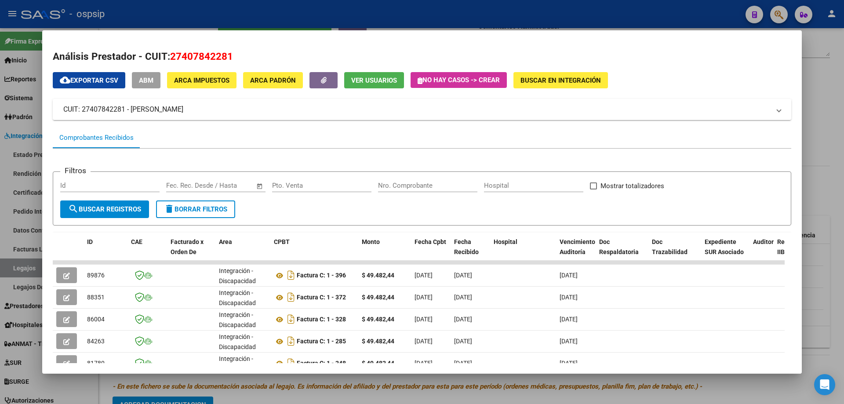
click at [836, 153] on div at bounding box center [422, 202] width 844 height 404
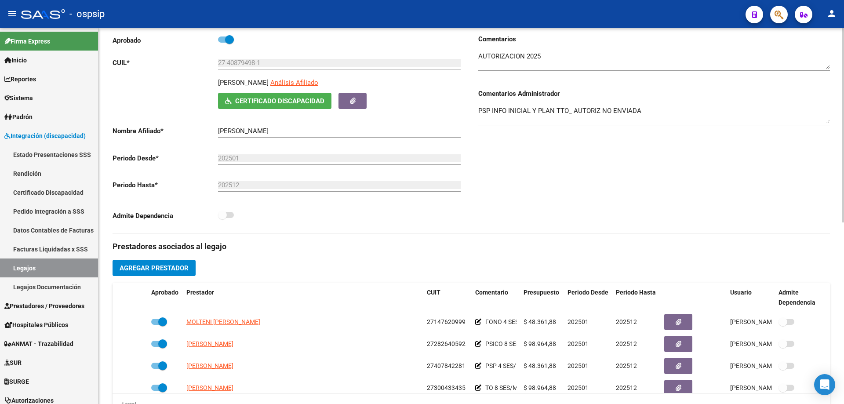
scroll to position [0, 0]
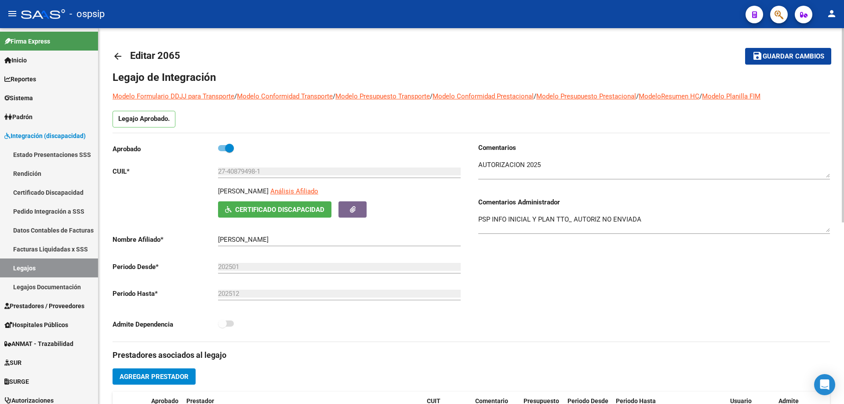
click at [118, 56] on mat-icon "arrow_back" at bounding box center [118, 56] width 11 height 11
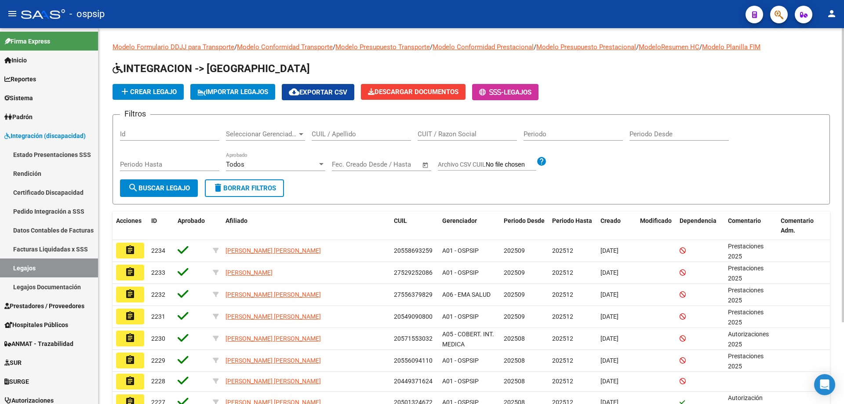
click at [325, 135] on input "CUIL / Apellido" at bounding box center [361, 134] width 99 height 8
paste input "27576731766"
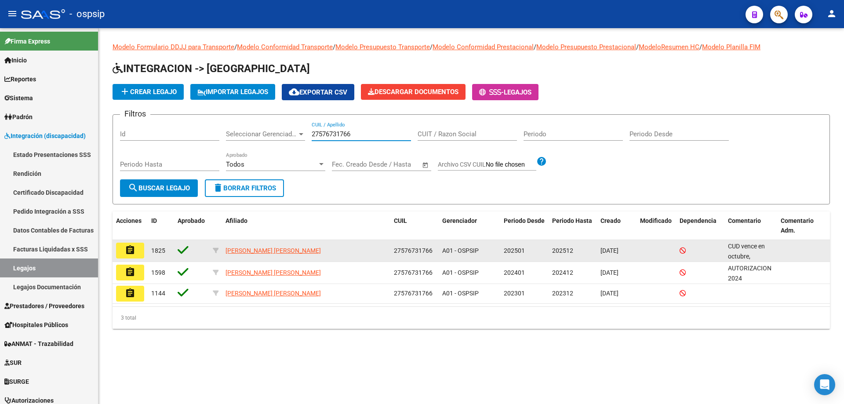
type input "27576731766"
click at [136, 255] on button "assignment" at bounding box center [130, 251] width 28 height 16
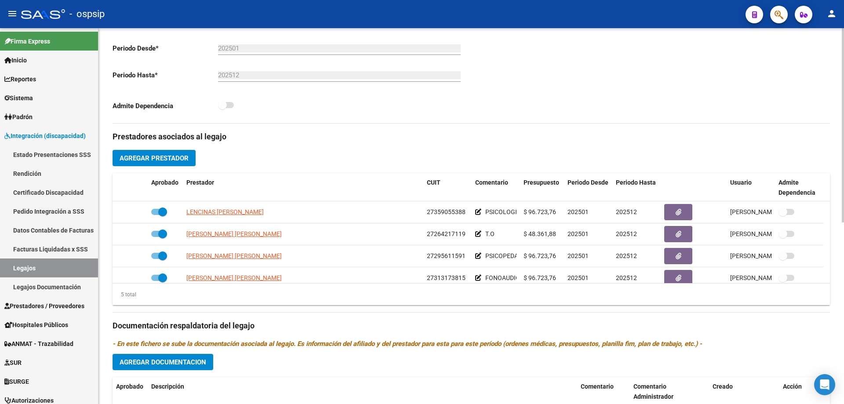
scroll to position [220, 0]
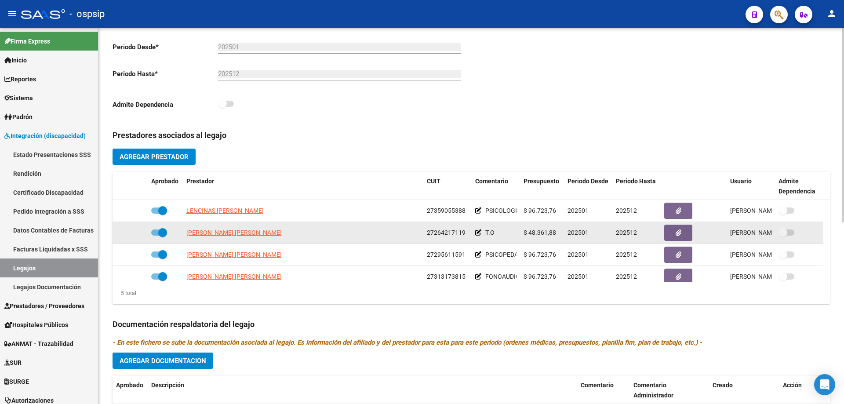
click at [229, 238] on datatable-body-cell "[PERSON_NAME] [PERSON_NAME]" at bounding box center [303, 233] width 240 height 22
click at [218, 232] on span "[PERSON_NAME] [PERSON_NAME]" at bounding box center [233, 232] width 95 height 7
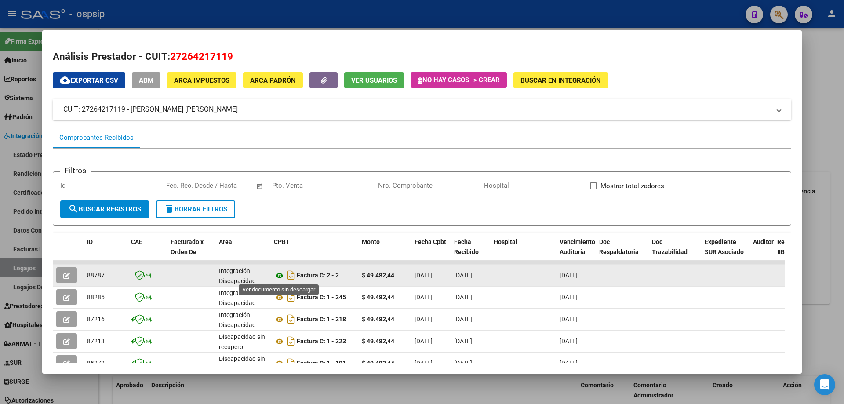
click at [280, 275] on icon at bounding box center [279, 275] width 11 height 11
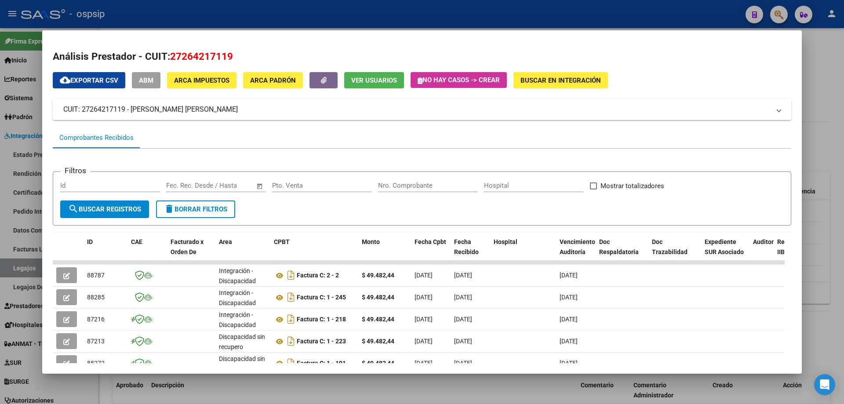
click at [836, 109] on div at bounding box center [422, 202] width 844 height 404
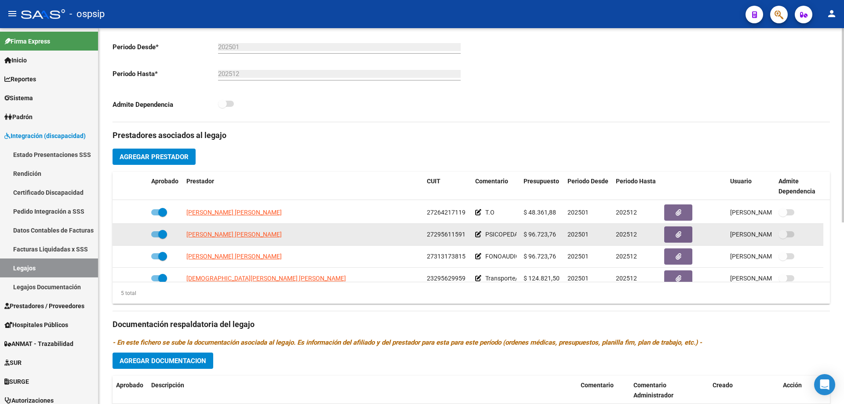
scroll to position [31, 0]
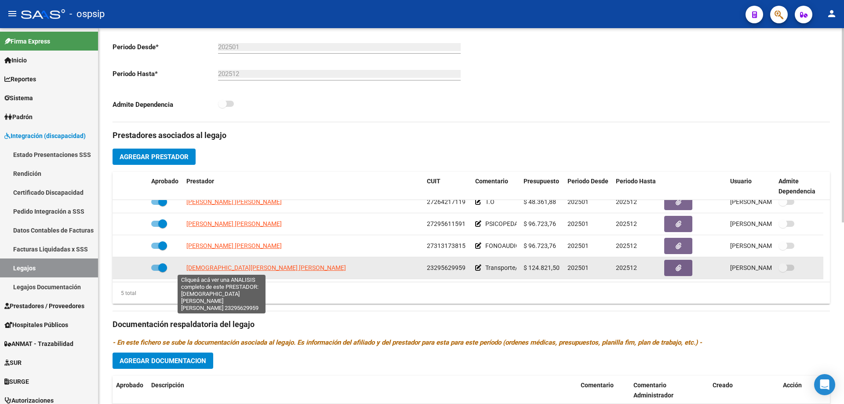
click at [245, 266] on span "[DEMOGRAPHIC_DATA][PERSON_NAME] [PERSON_NAME]" at bounding box center [266, 267] width 160 height 7
type textarea "23295629959"
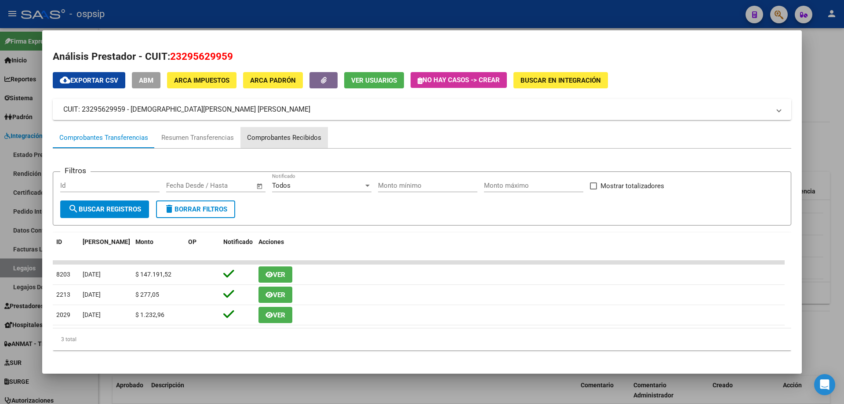
click at [299, 137] on div "Comprobantes Recibidos" at bounding box center [284, 138] width 74 height 10
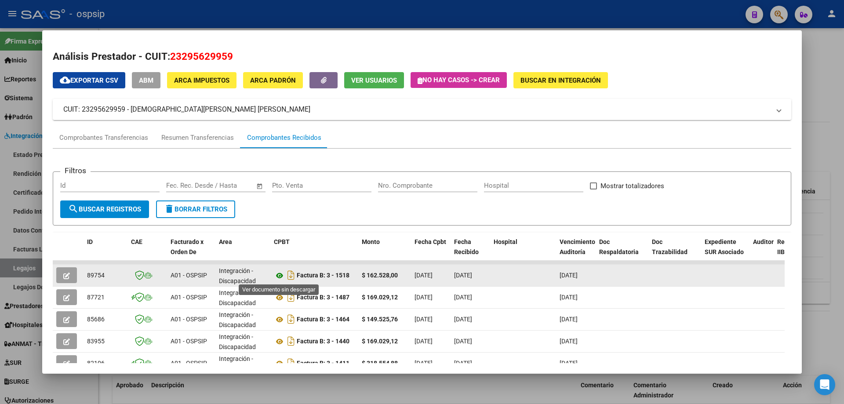
click at [279, 276] on icon at bounding box center [279, 275] width 11 height 11
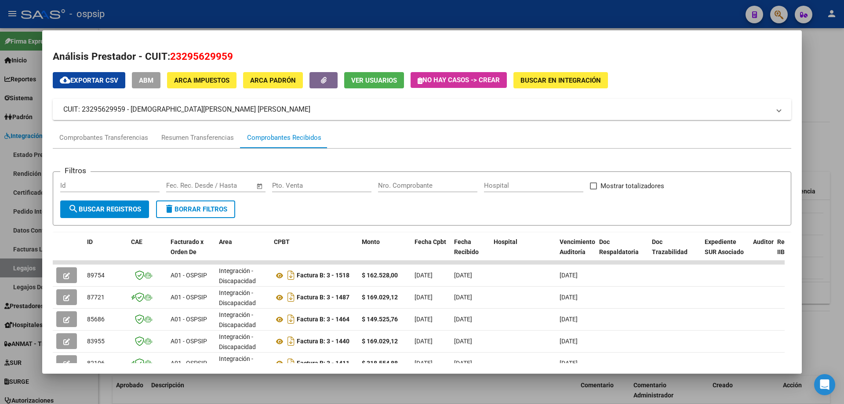
click at [827, 80] on div at bounding box center [422, 202] width 844 height 404
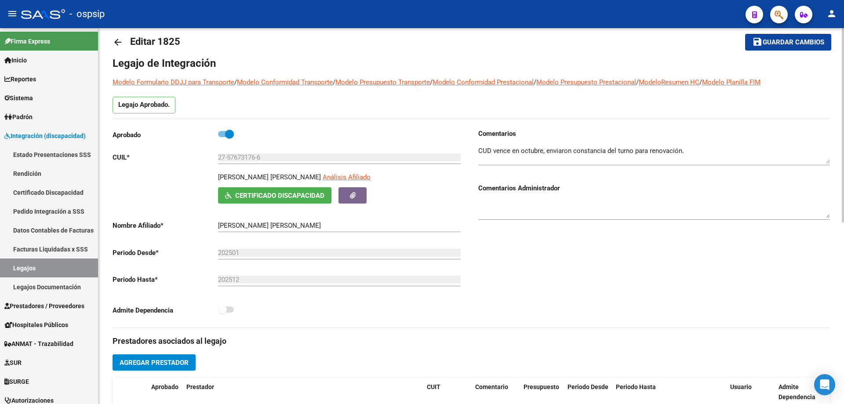
scroll to position [0, 0]
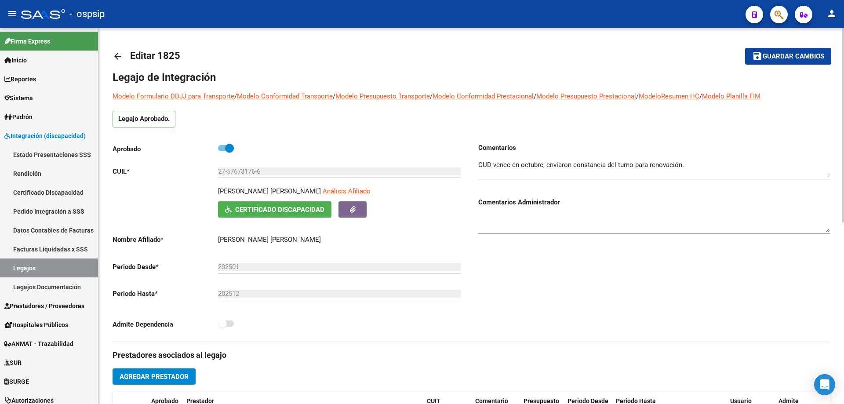
click at [120, 53] on mat-icon "arrow_back" at bounding box center [118, 56] width 11 height 11
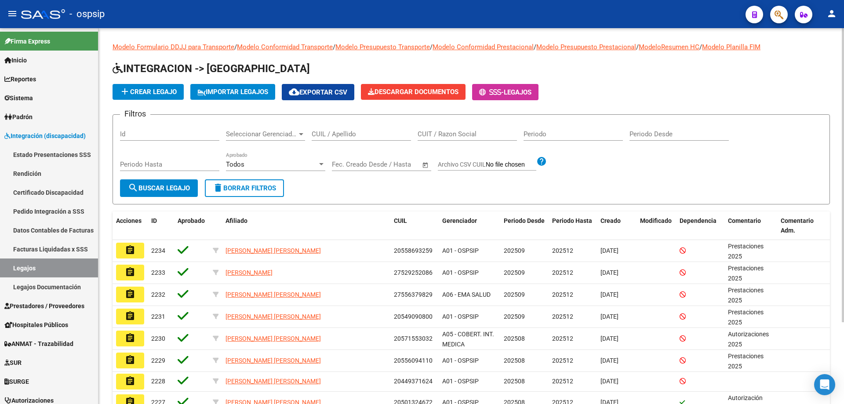
click at [324, 133] on input "CUIL / Apellido" at bounding box center [361, 134] width 99 height 8
paste input "20529536810"
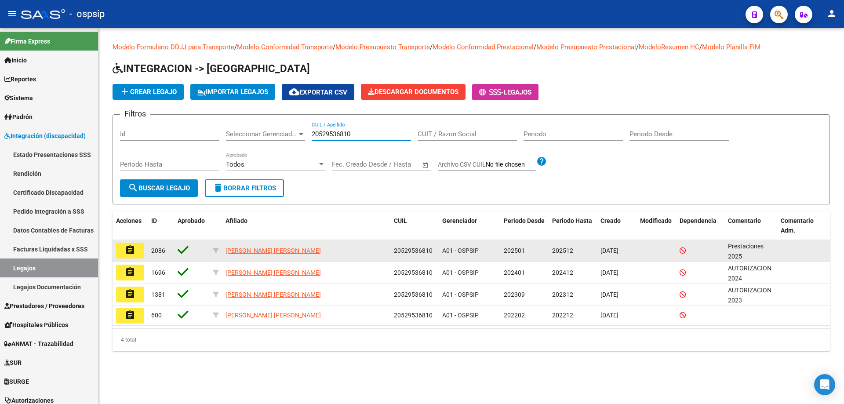
type input "20529536810"
click at [131, 247] on mat-icon "assignment" at bounding box center [130, 250] width 11 height 11
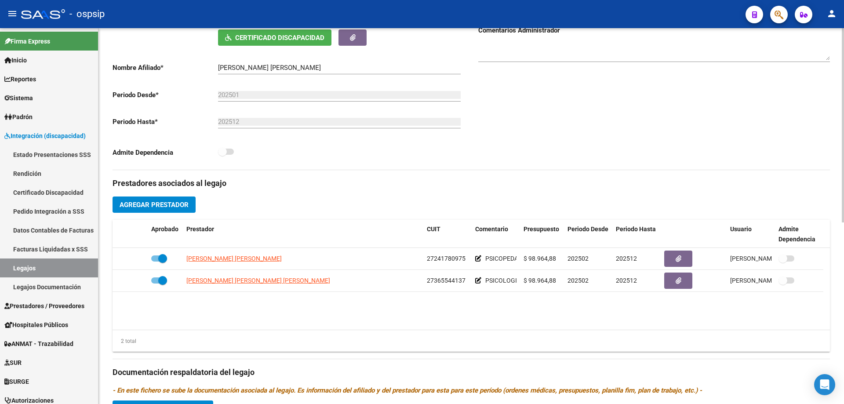
scroll to position [176, 0]
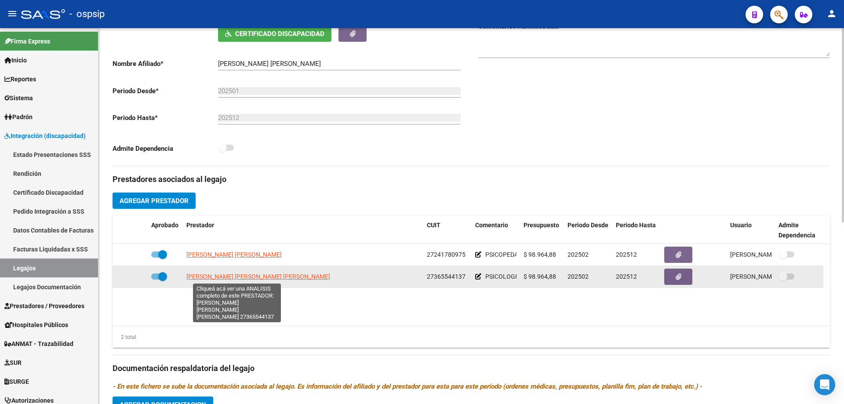
click at [264, 274] on span "[PERSON_NAME] [PERSON_NAME] [PERSON_NAME]" at bounding box center [258, 276] width 144 height 7
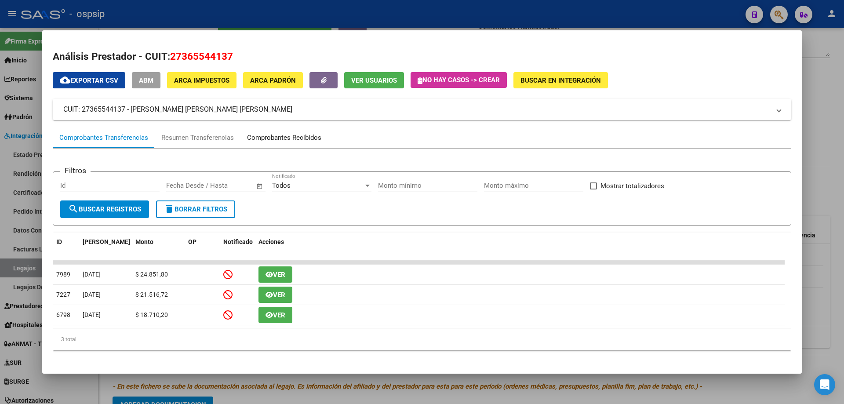
click at [285, 135] on div "Comprobantes Recibidos" at bounding box center [284, 138] width 74 height 10
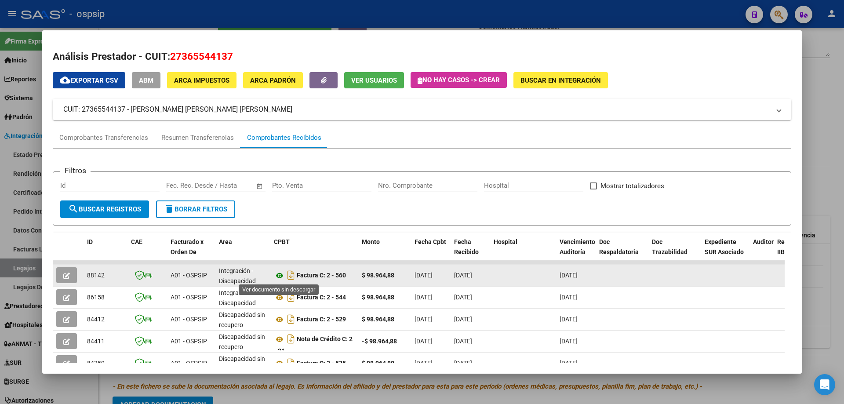
click at [284, 277] on icon at bounding box center [279, 275] width 11 height 11
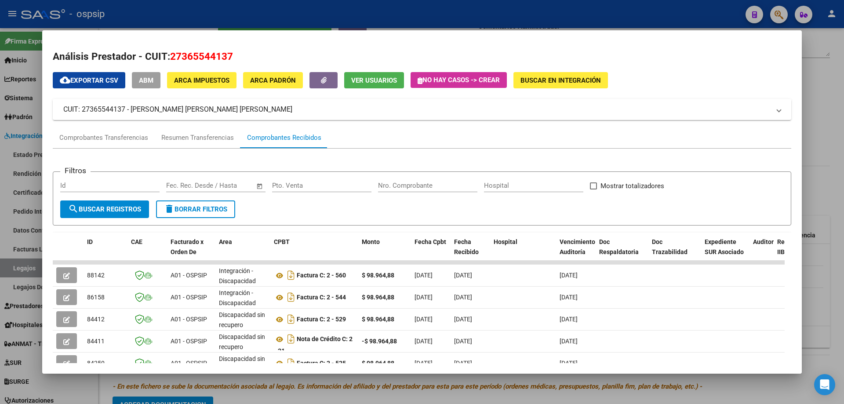
click at [829, 127] on div at bounding box center [422, 202] width 844 height 404
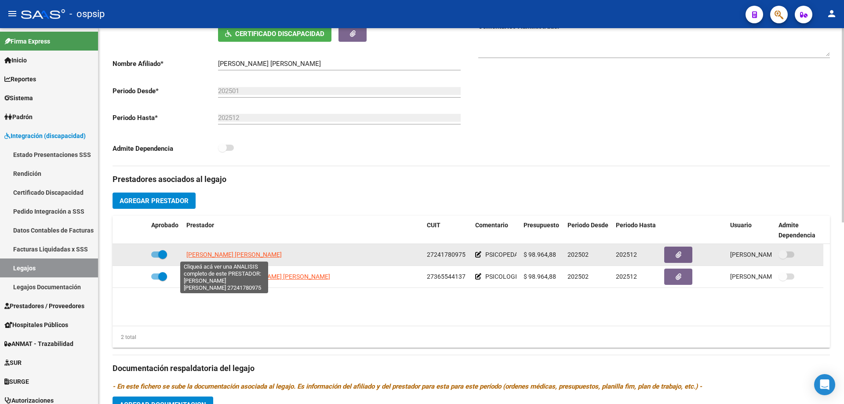
click at [239, 253] on span "[PERSON_NAME] [PERSON_NAME]" at bounding box center [233, 254] width 95 height 7
type textarea "27241780975"
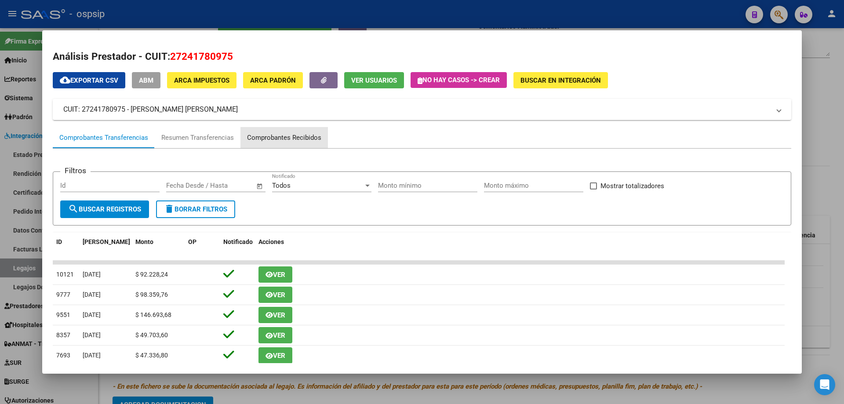
click at [284, 134] on div "Comprobantes Recibidos" at bounding box center [284, 138] width 74 height 10
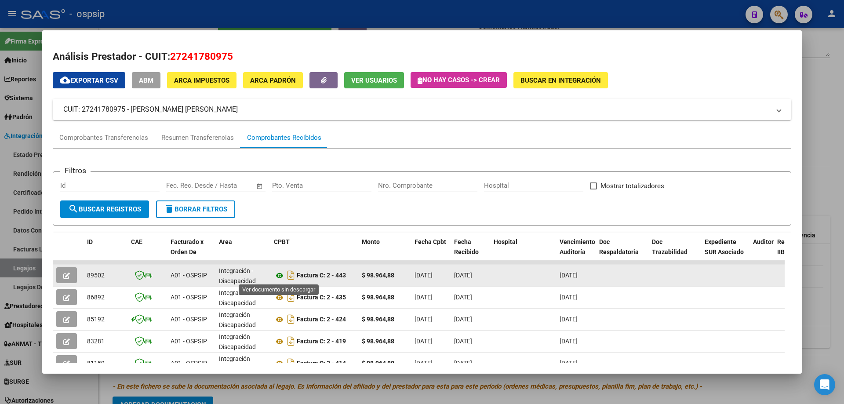
click at [280, 277] on icon at bounding box center [279, 275] width 11 height 11
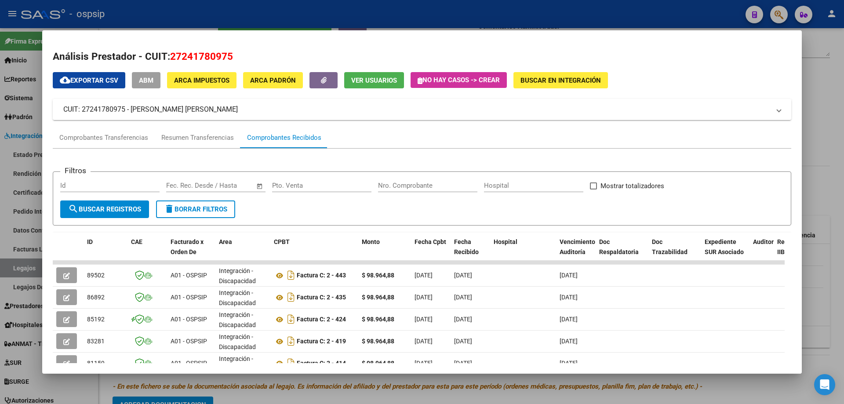
click at [837, 56] on div at bounding box center [422, 202] width 844 height 404
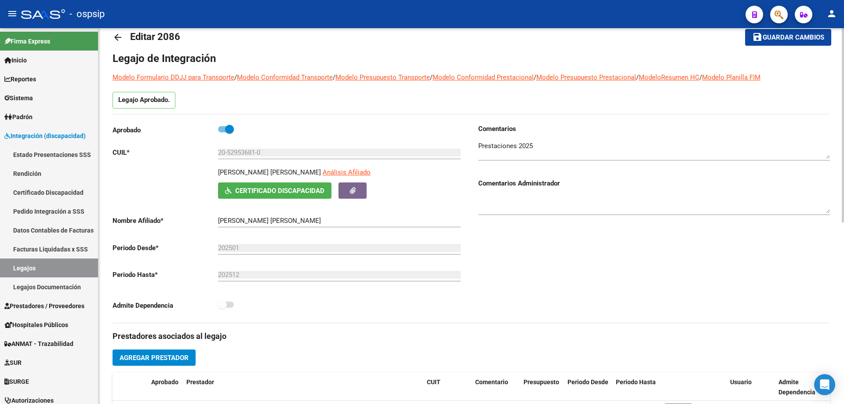
scroll to position [0, 0]
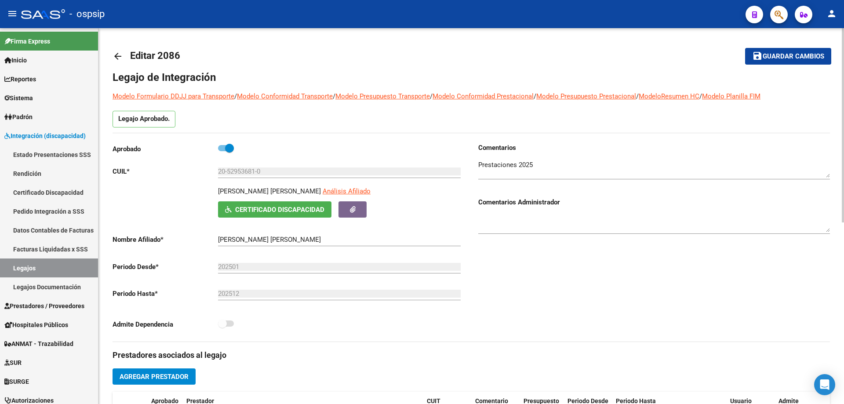
click at [114, 56] on mat-icon "arrow_back" at bounding box center [118, 56] width 11 height 11
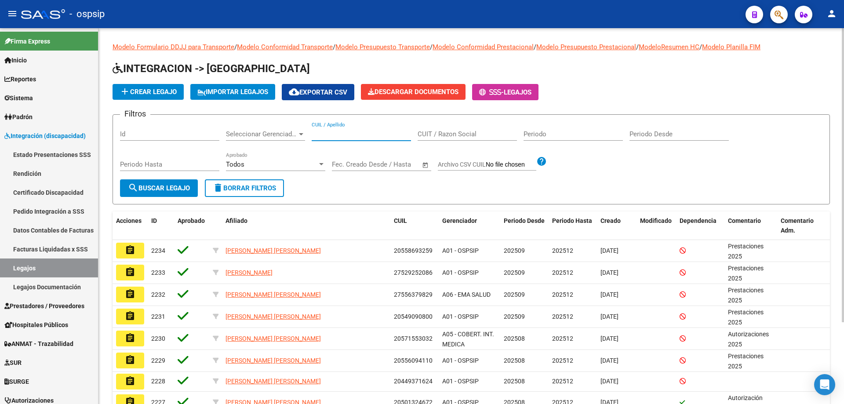
click at [328, 135] on input "CUIL / Apellido" at bounding box center [361, 134] width 99 height 8
paste input "20487966445"
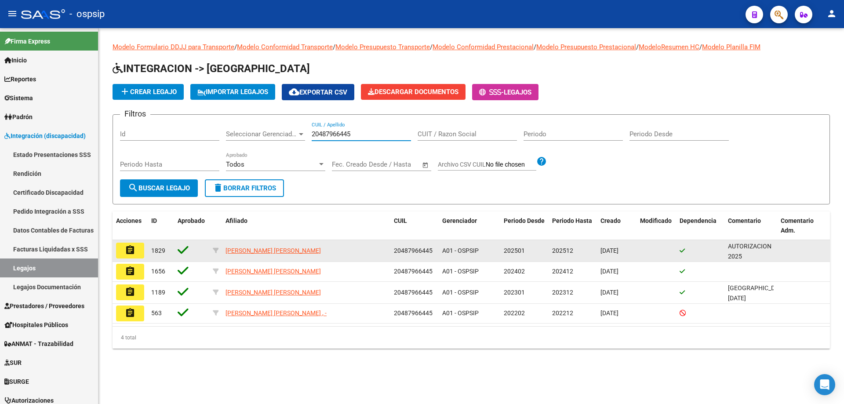
type input "20487966445"
click at [133, 250] on mat-icon "assignment" at bounding box center [130, 250] width 11 height 11
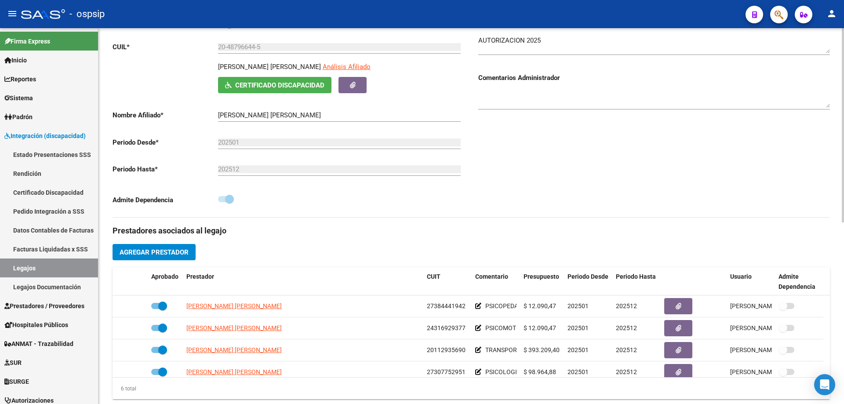
scroll to position [176, 0]
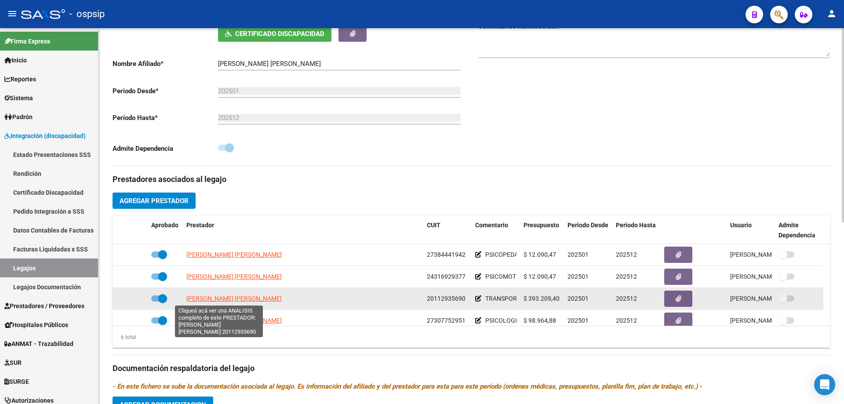
click at [215, 295] on span "[PERSON_NAME] [PERSON_NAME]" at bounding box center [233, 298] width 95 height 7
type textarea "20112935690"
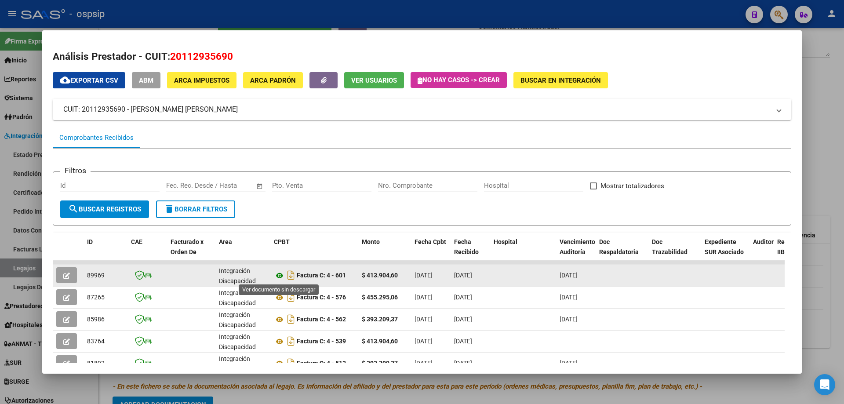
click at [280, 274] on icon at bounding box center [279, 275] width 11 height 11
